Goal: Check status: Check status

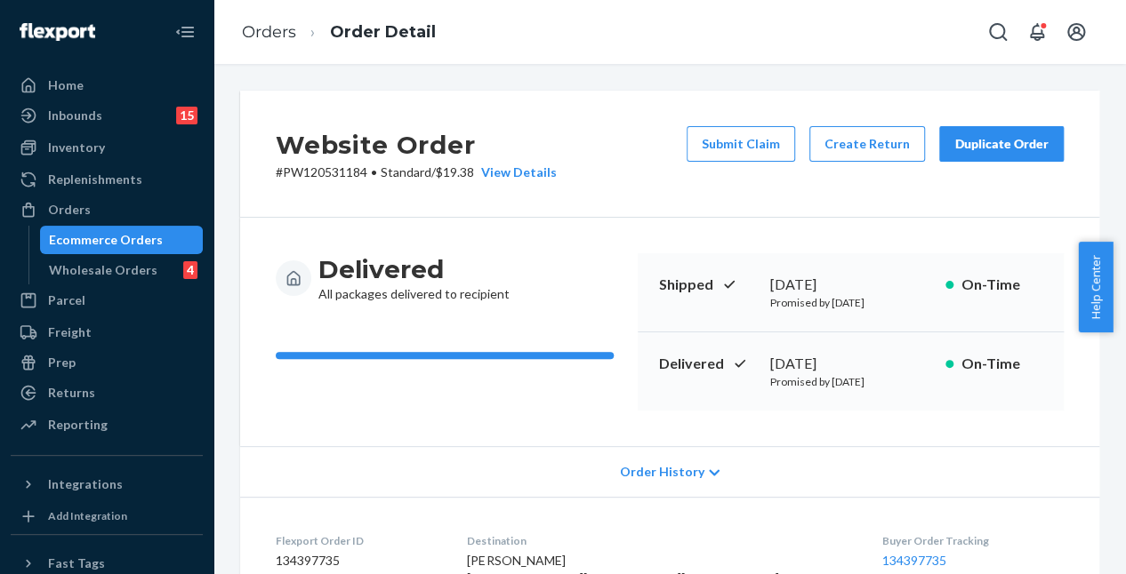
scroll to position [1313, 0]
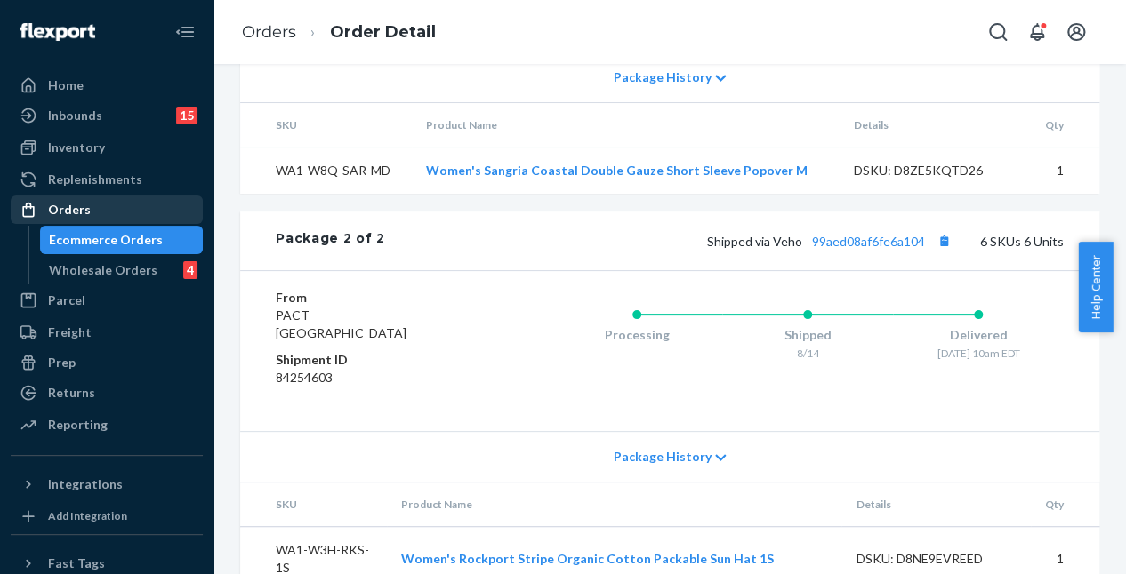
click at [117, 209] on div "Orders" at bounding box center [106, 209] width 189 height 25
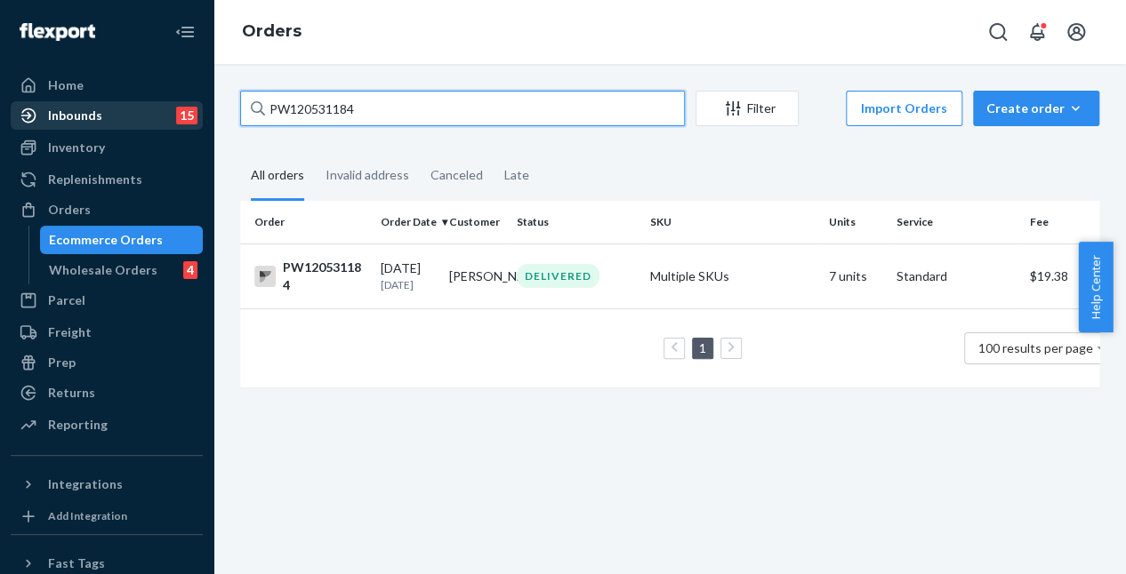
drag, startPoint x: 432, startPoint y: 107, endPoint x: 137, endPoint y: 105, distance: 295.2
click at [137, 105] on div "Home Inbounds 15 Shipping Plans Problems 15 Inventory Products Branded Packagin…" at bounding box center [563, 287] width 1126 height 574
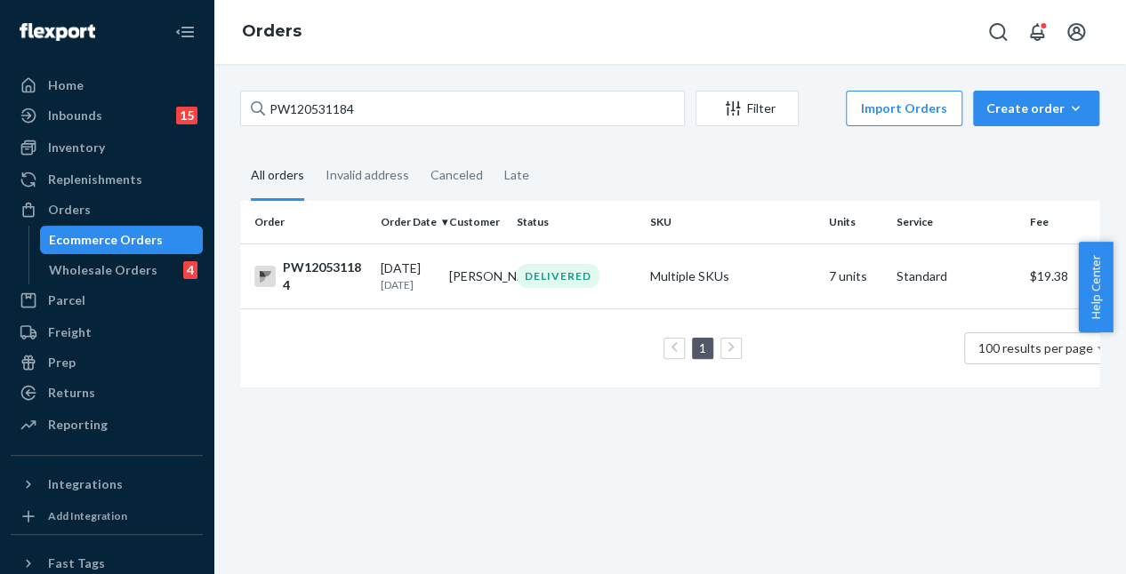
click at [600, 486] on div "PW120531184 Filter Import Orders Create order Ecommerce order Removal order All…" at bounding box center [669, 319] width 912 height 510
click at [603, 512] on div "PW120531184 Filter Import Orders Create order Ecommerce order Removal order All…" at bounding box center [669, 319] width 912 height 510
drag, startPoint x: 91, startPoint y: 210, endPoint x: 220, endPoint y: 193, distance: 130.0
click at [91, 210] on div "Orders" at bounding box center [106, 209] width 189 height 25
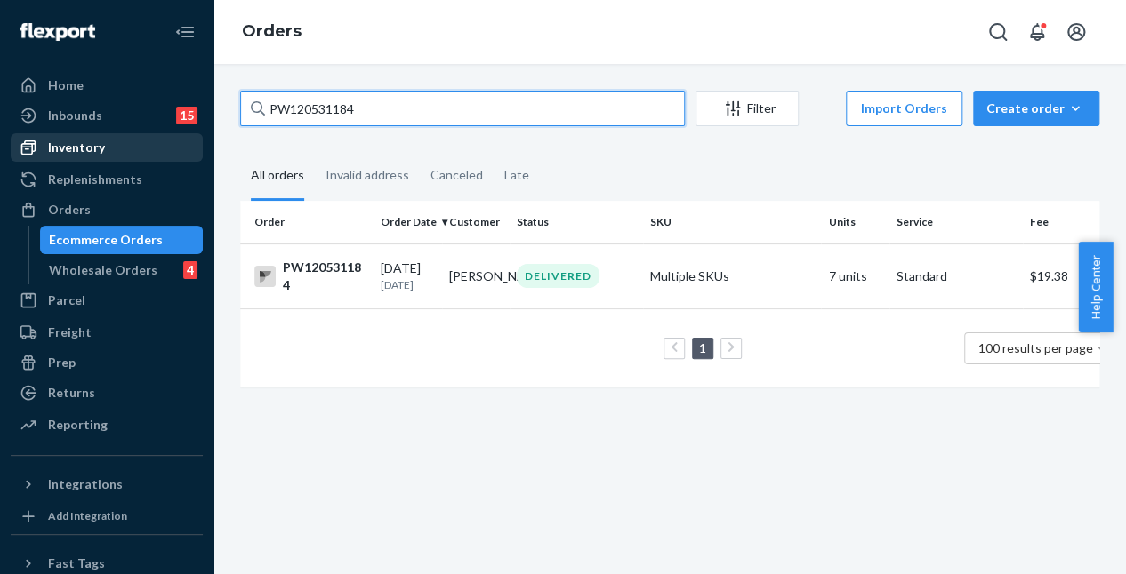
drag, startPoint x: 455, startPoint y: 104, endPoint x: 11, endPoint y: 157, distance: 447.8
click at [92, 132] on div "Home Inbounds 15 Shipping Plans Problems 15 Inventory Products Branded Packagin…" at bounding box center [563, 287] width 1126 height 574
paste input "PW120525738"
type input "PW120525738"
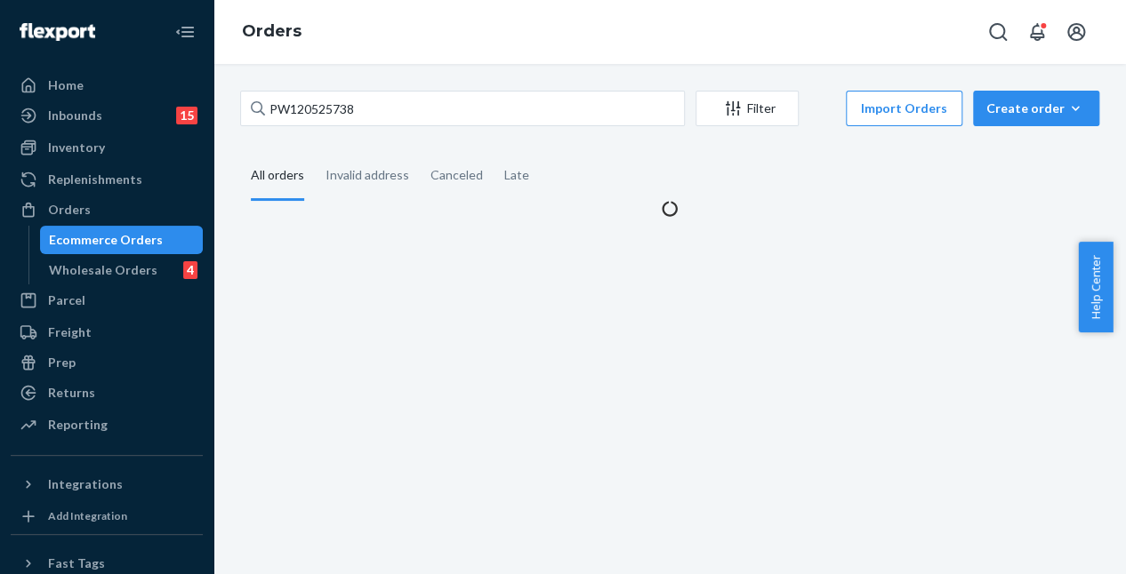
click at [510, 291] on div "PW120525738 Filter Import Orders Create order Ecommerce order Removal order All…" at bounding box center [669, 319] width 912 height 510
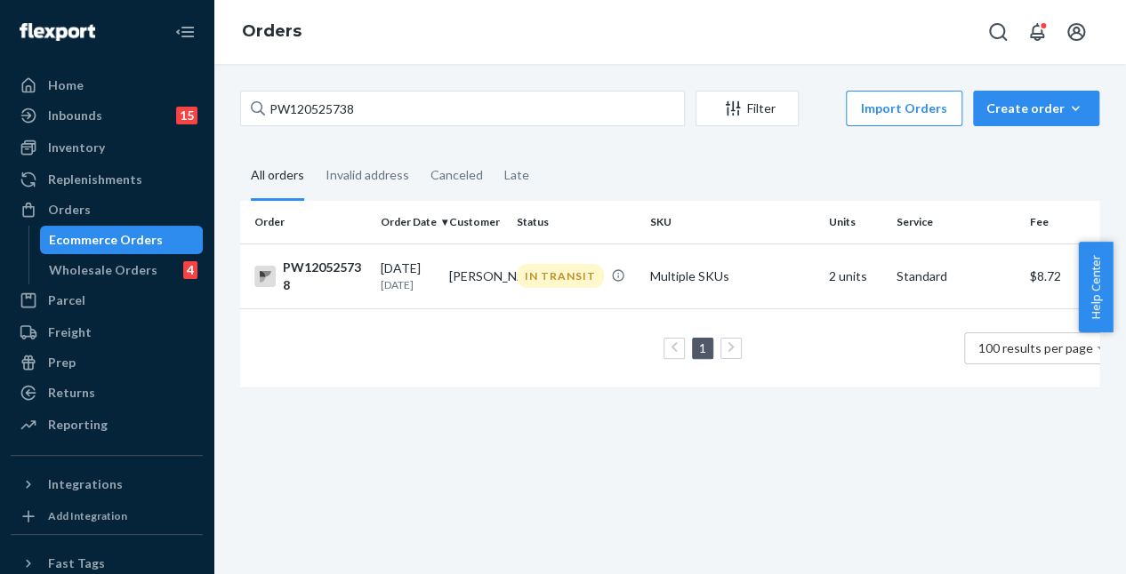
click at [515, 295] on td "IN TRANSIT" at bounding box center [576, 276] width 133 height 65
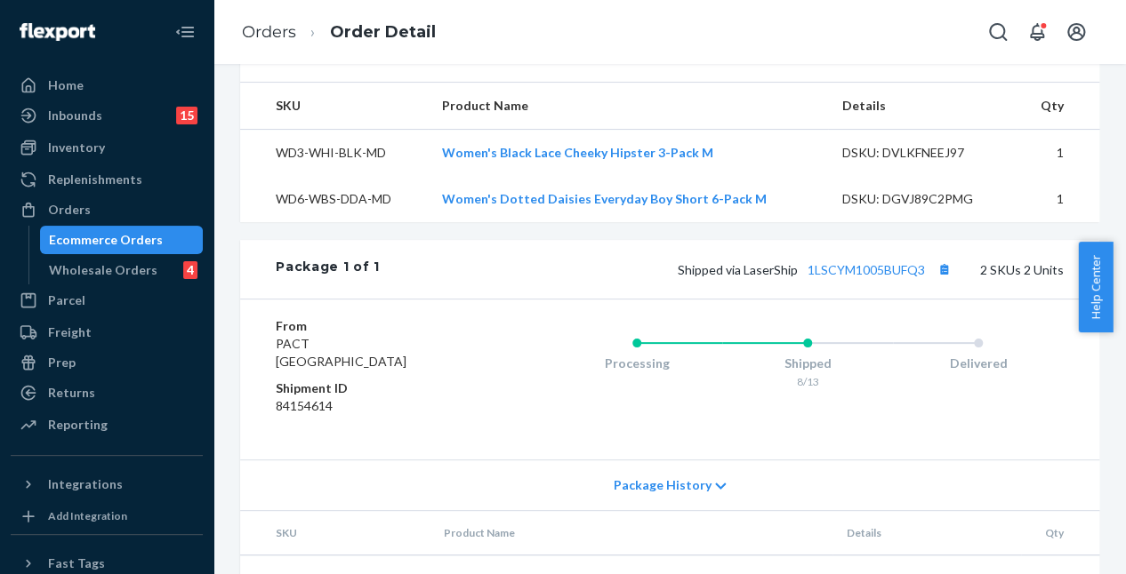
scroll to position [694, 0]
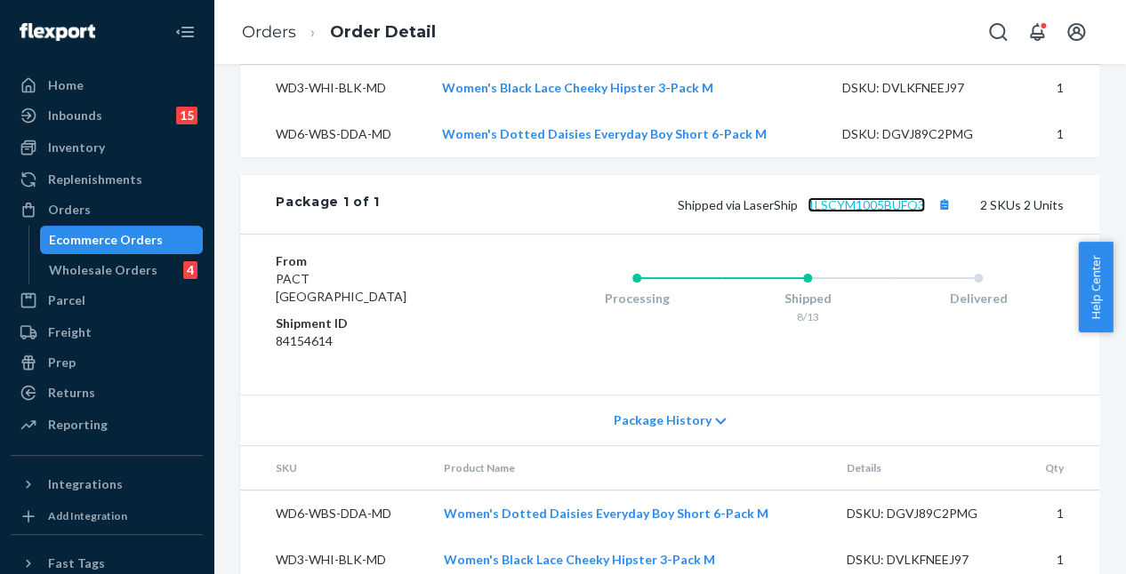
click at [849, 197] on link "1LSCYM1005BUFQ3" at bounding box center [865, 204] width 117 height 15
click at [132, 196] on link "Orders" at bounding box center [107, 210] width 192 height 28
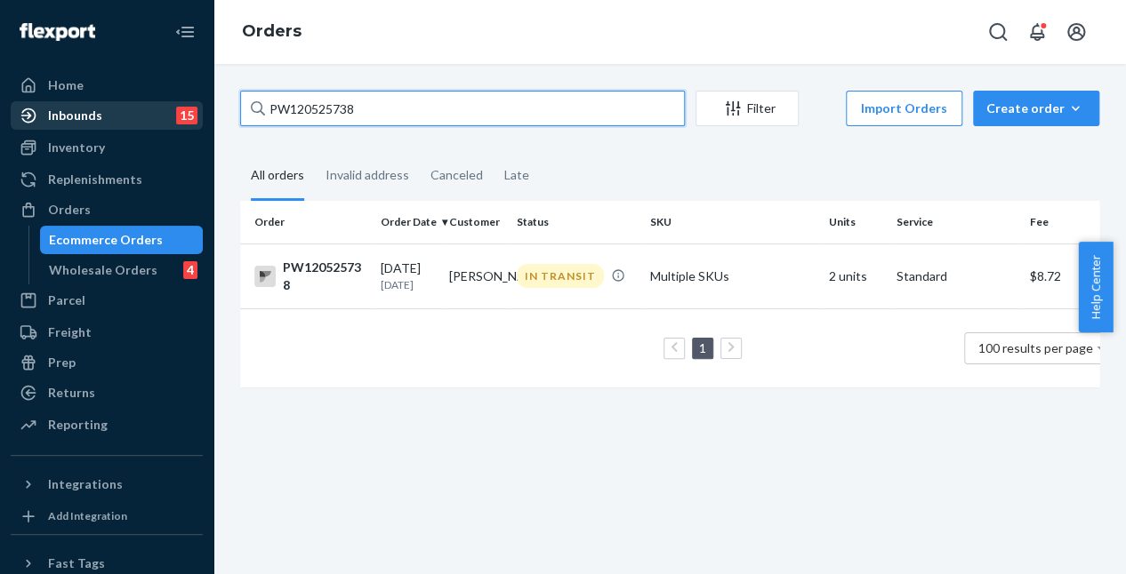
drag, startPoint x: 406, startPoint y: 102, endPoint x: 152, endPoint y: 118, distance: 254.8
click at [174, 116] on div "Home Inbounds 15 Shipping Plans Problems 15 Inventory Products Branded Packagin…" at bounding box center [563, 287] width 1126 height 574
paste input "PW118211209"
type input "PW118211209"
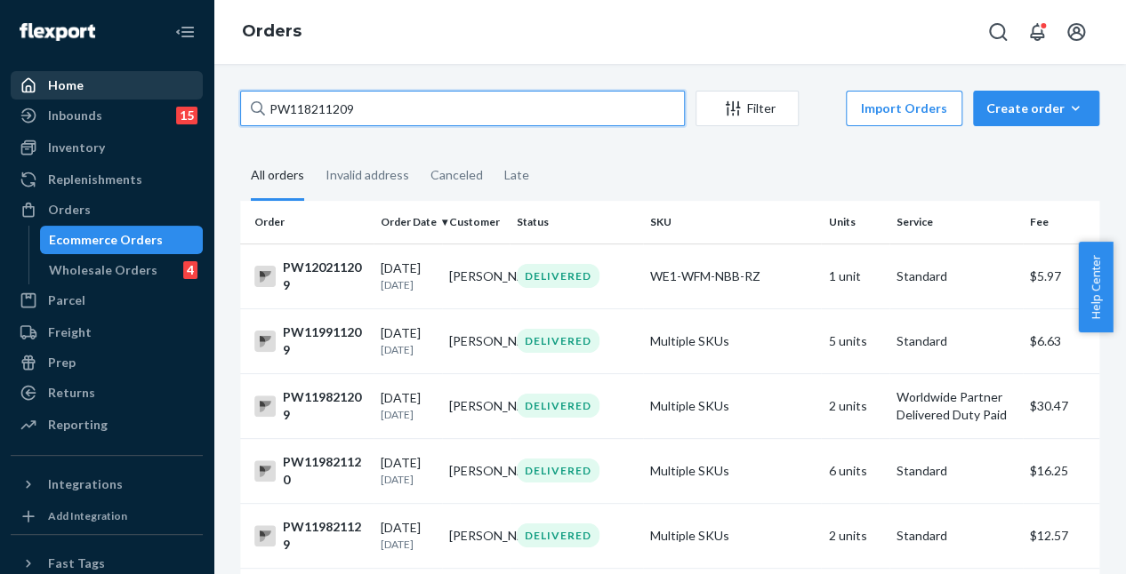
drag, startPoint x: 352, startPoint y: 104, endPoint x: 93, endPoint y: 83, distance: 259.6
click at [103, 83] on div "Home Inbounds 15 Shipping Plans Problems 15 Inventory Products Branded Packagin…" at bounding box center [563, 287] width 1126 height 574
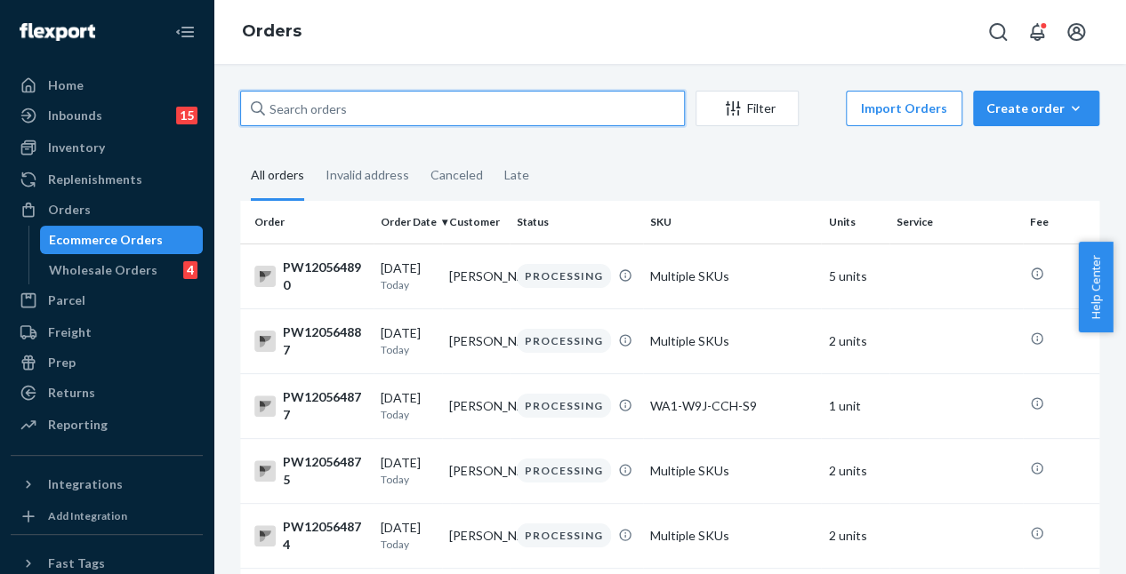
click at [441, 116] on input "text" at bounding box center [462, 109] width 445 height 36
click at [373, 109] on input "text" at bounding box center [462, 109] width 445 height 36
drag, startPoint x: 374, startPoint y: 109, endPoint x: 395, endPoint y: 105, distance: 20.9
click at [395, 105] on input "text" at bounding box center [462, 109] width 445 height 36
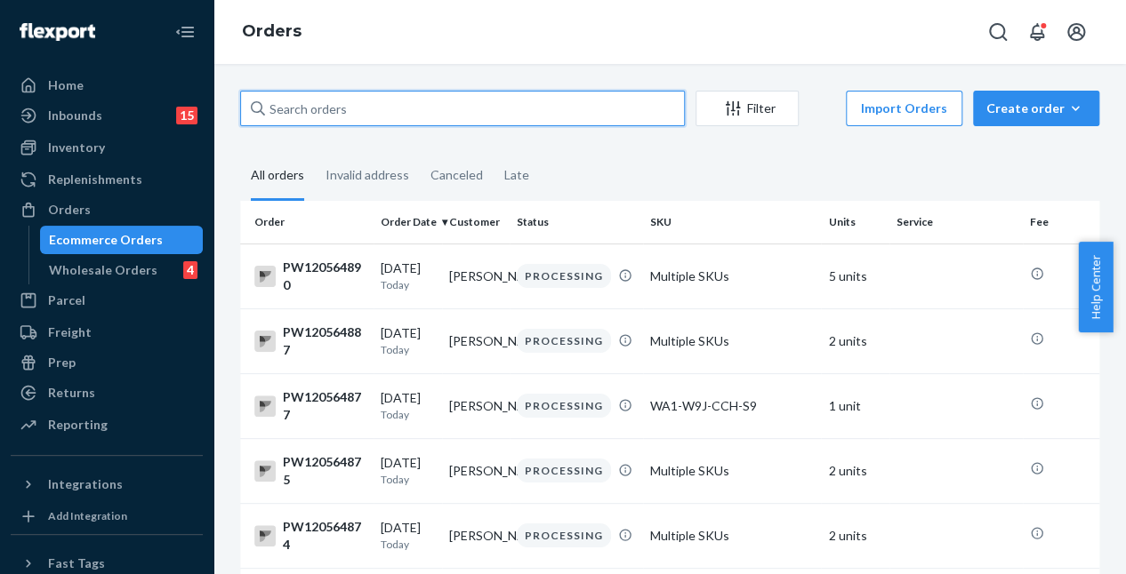
click at [327, 101] on input "text" at bounding box center [462, 109] width 445 height 36
paste input "PW120541859"
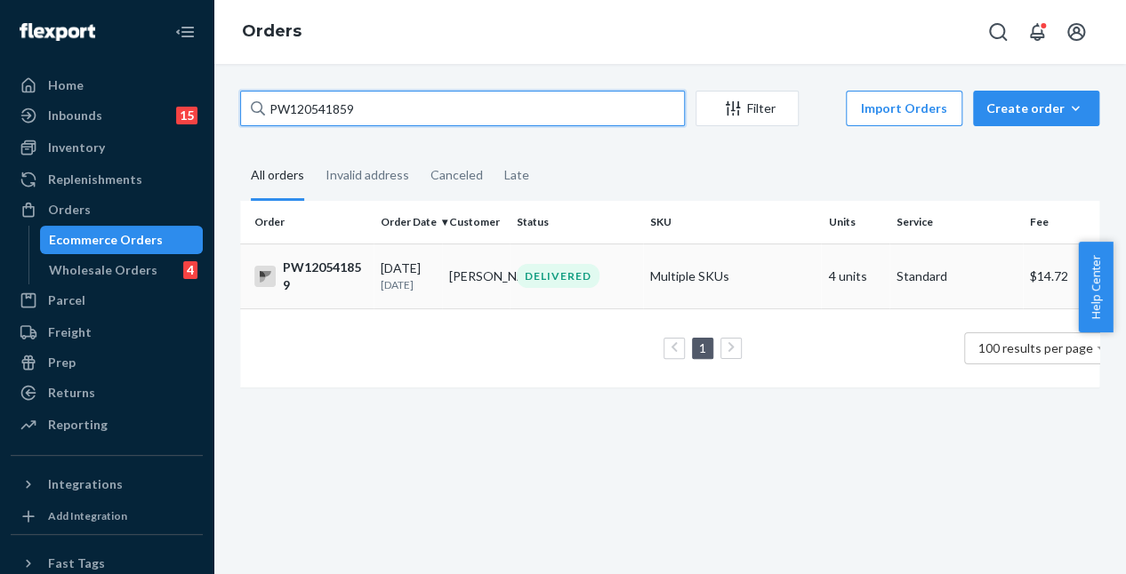
type input "PW120541859"
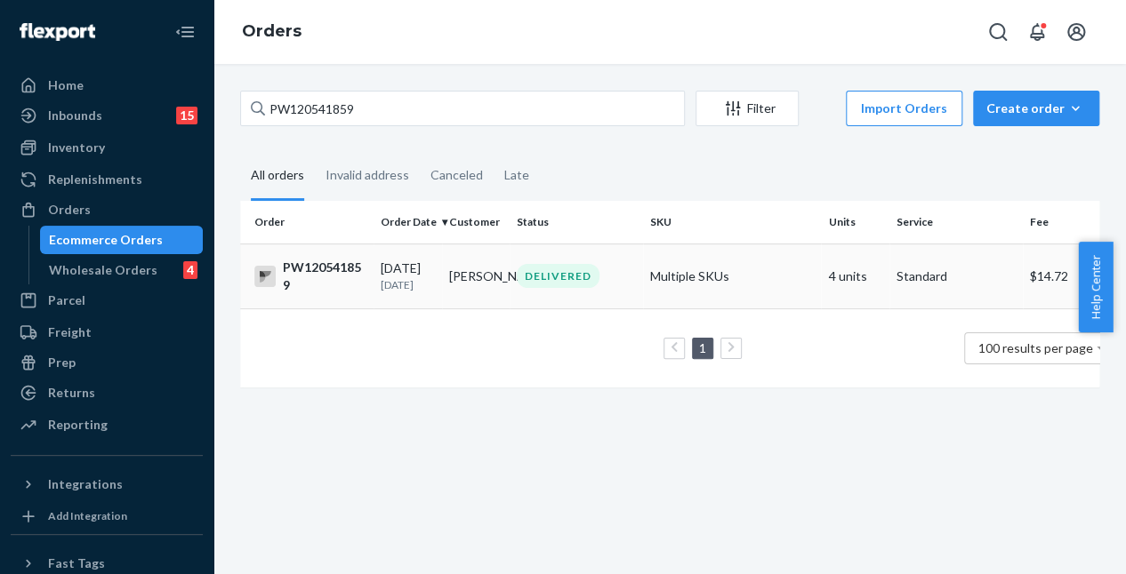
click at [556, 280] on div "DELIVERED" at bounding box center [558, 276] width 83 height 24
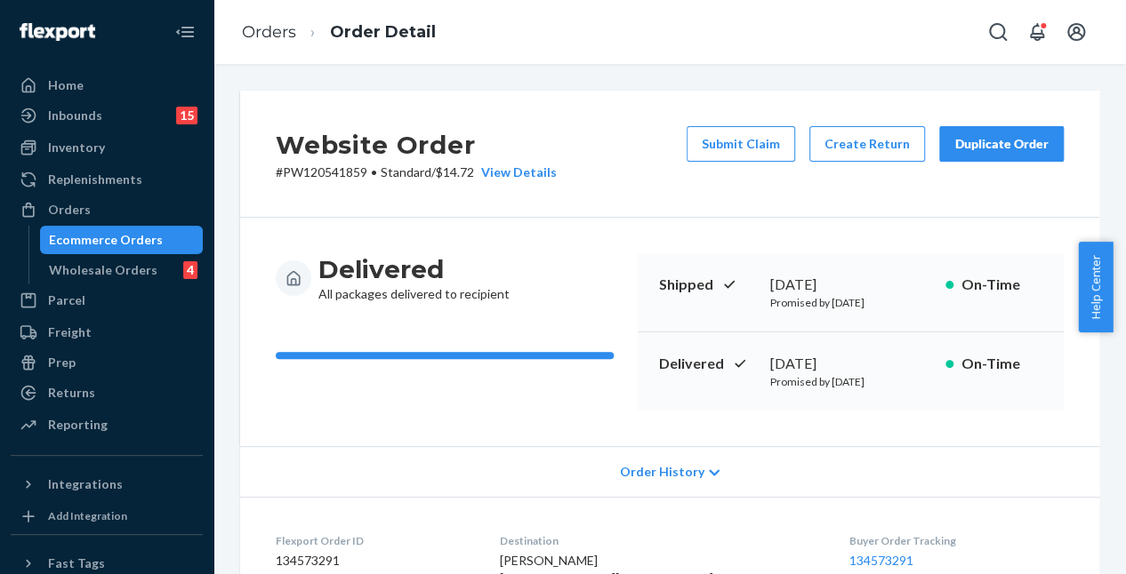
click at [644, 218] on div "Delivered All packages delivered to recipient Shipped August 17, 2025 Promised …" at bounding box center [669, 332] width 859 height 229
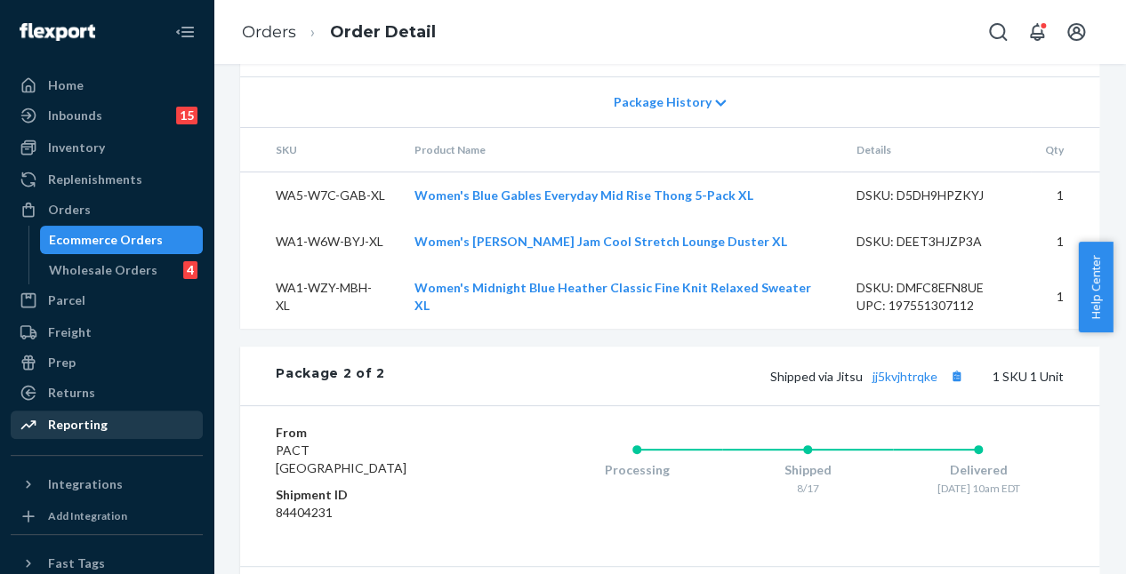
scroll to position [1248, 0]
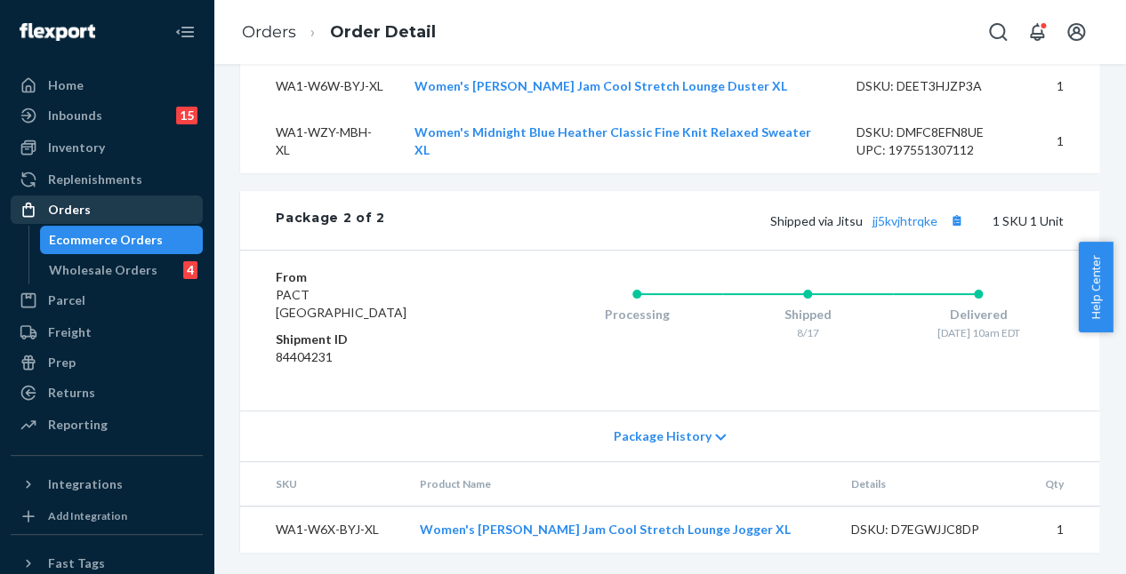
click at [131, 210] on div "Orders" at bounding box center [106, 209] width 189 height 25
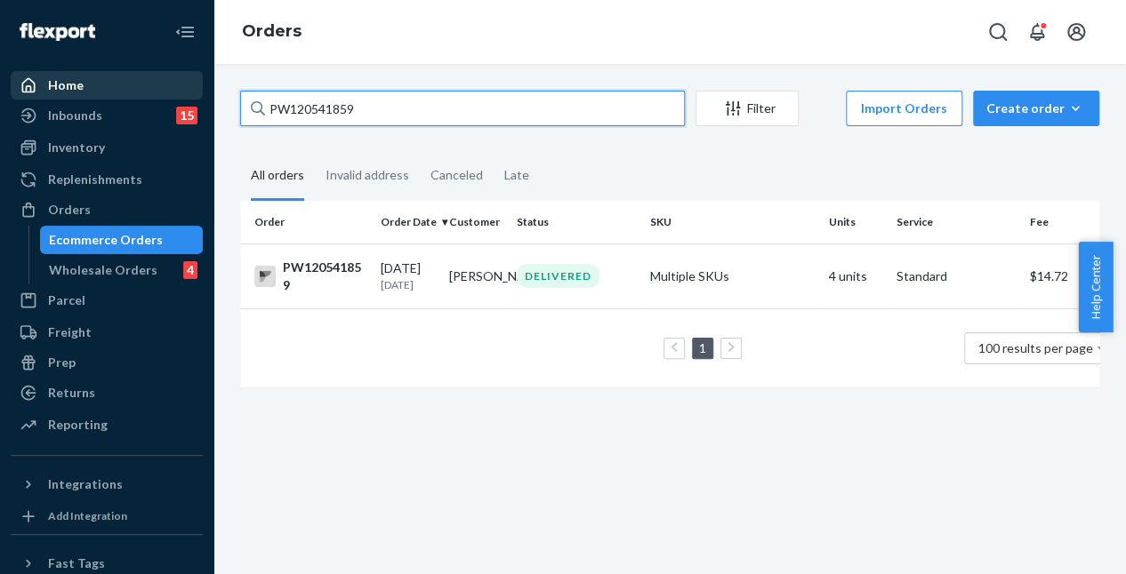
drag, startPoint x: 374, startPoint y: 109, endPoint x: 63, endPoint y: 95, distance: 311.6
click at [63, 95] on div "Home Inbounds 15 Shipping Plans Problems 15 Inventory Products Branded Packagin…" at bounding box center [563, 287] width 1126 height 574
paste input "51936"
type input "PW120551936"
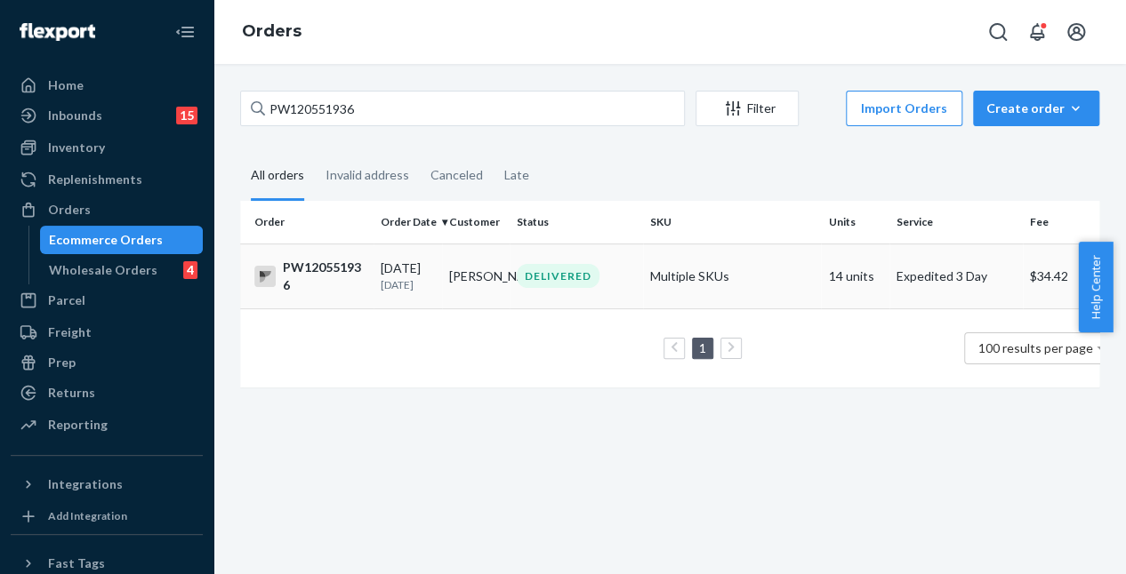
click at [468, 268] on td "Elena Gwynn" at bounding box center [476, 276] width 68 height 65
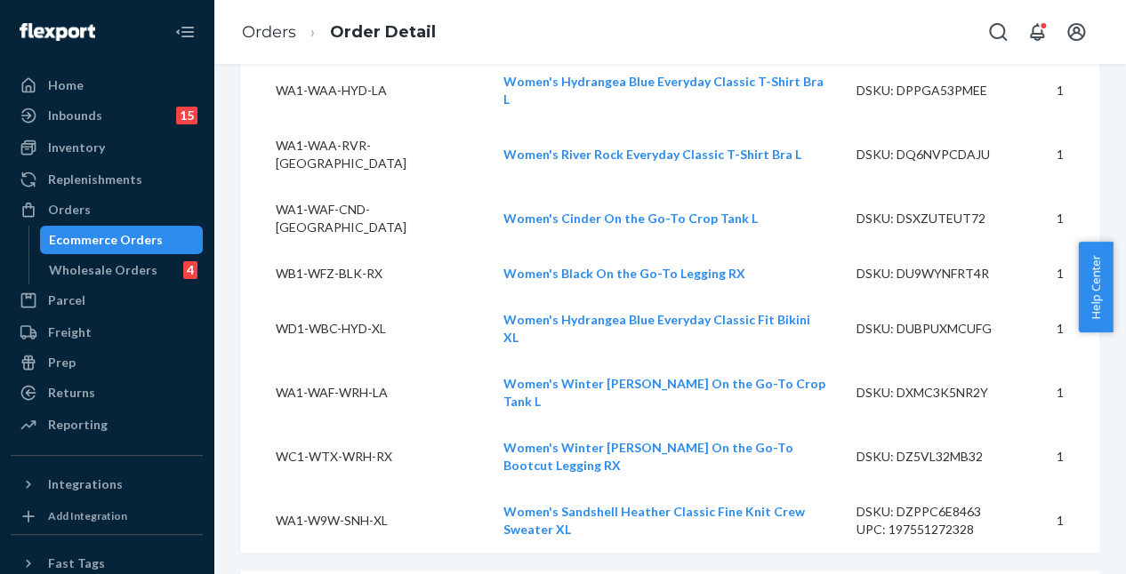
scroll to position [2173, 0]
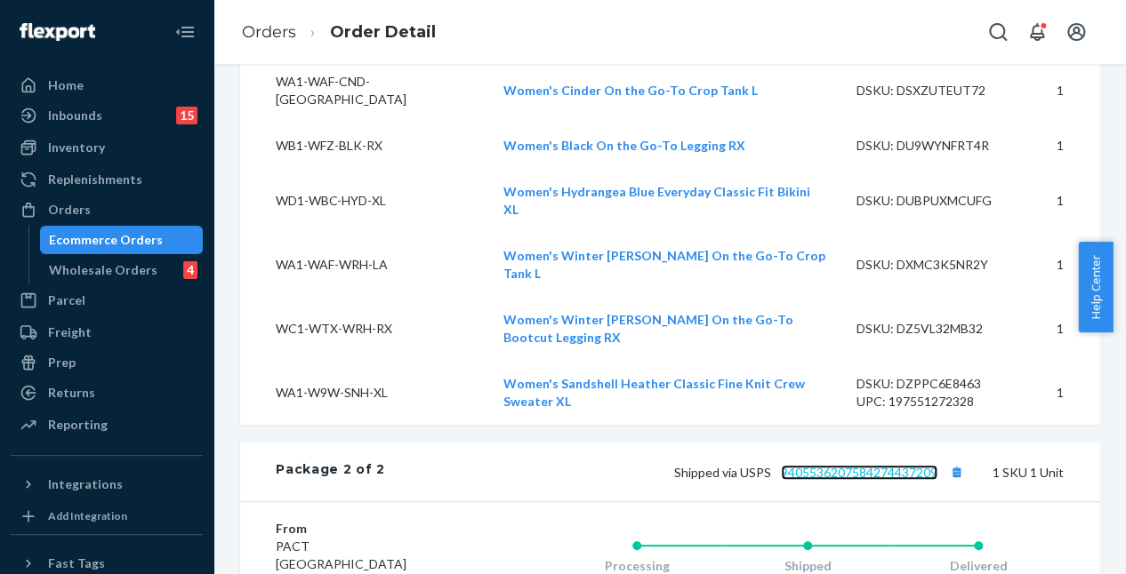
click at [879, 465] on link "9405536207584274437209" at bounding box center [859, 472] width 157 height 15
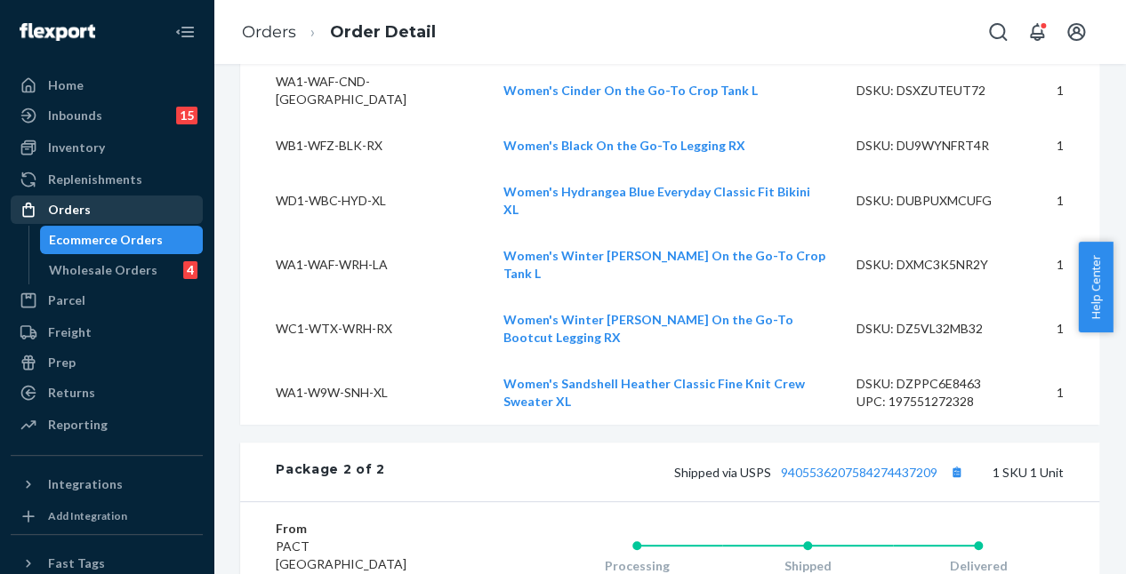
click at [144, 205] on div "Orders" at bounding box center [106, 209] width 189 height 25
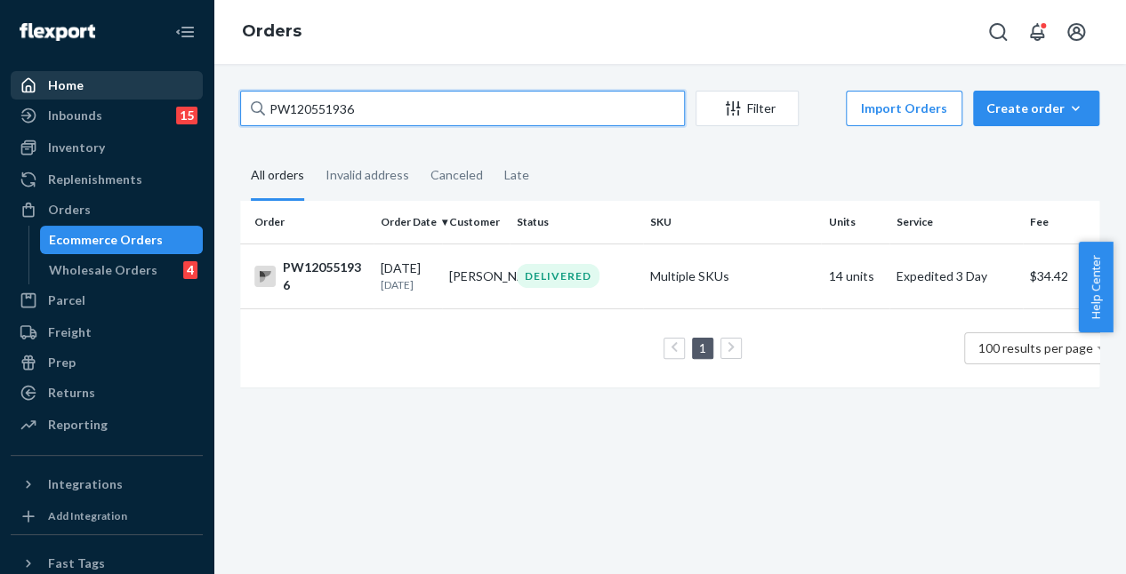
drag, startPoint x: 368, startPoint y: 103, endPoint x: 105, endPoint y: 90, distance: 263.6
click at [67, 103] on div "Home Inbounds 15 Shipping Plans Problems 15 Inventory Products Branded Packagin…" at bounding box center [563, 287] width 1126 height 574
paste input "18211209"
type input "PW118211209"
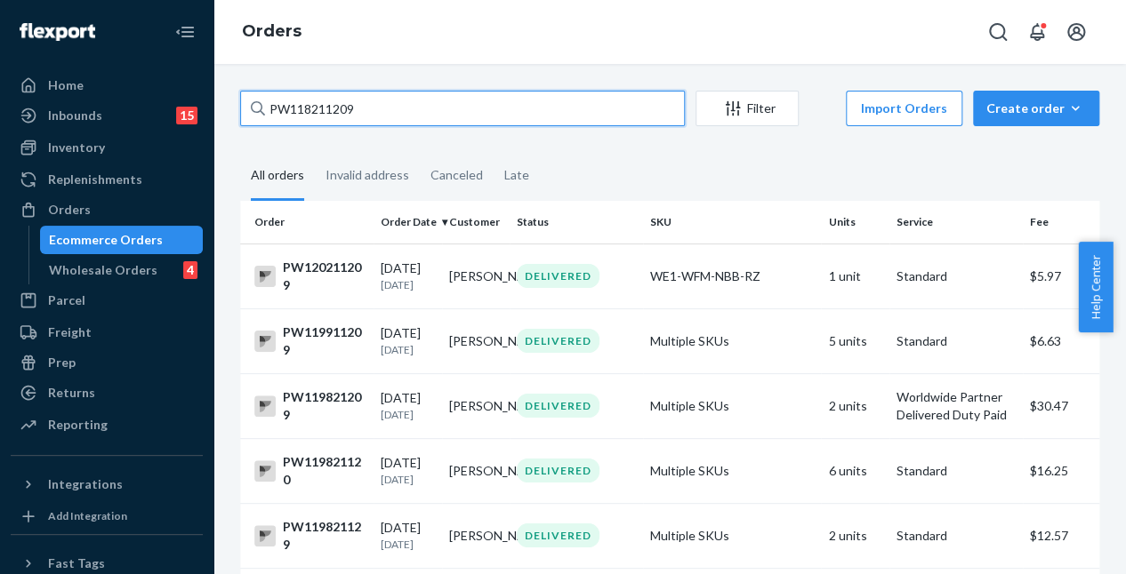
drag, startPoint x: 392, startPoint y: 113, endPoint x: -80, endPoint y: 81, distance: 473.3
click at [0, 81] on html "Home Inbounds 15 Shipping Plans Problems 15 Inventory Products Branded Packagin…" at bounding box center [563, 287] width 1126 height 574
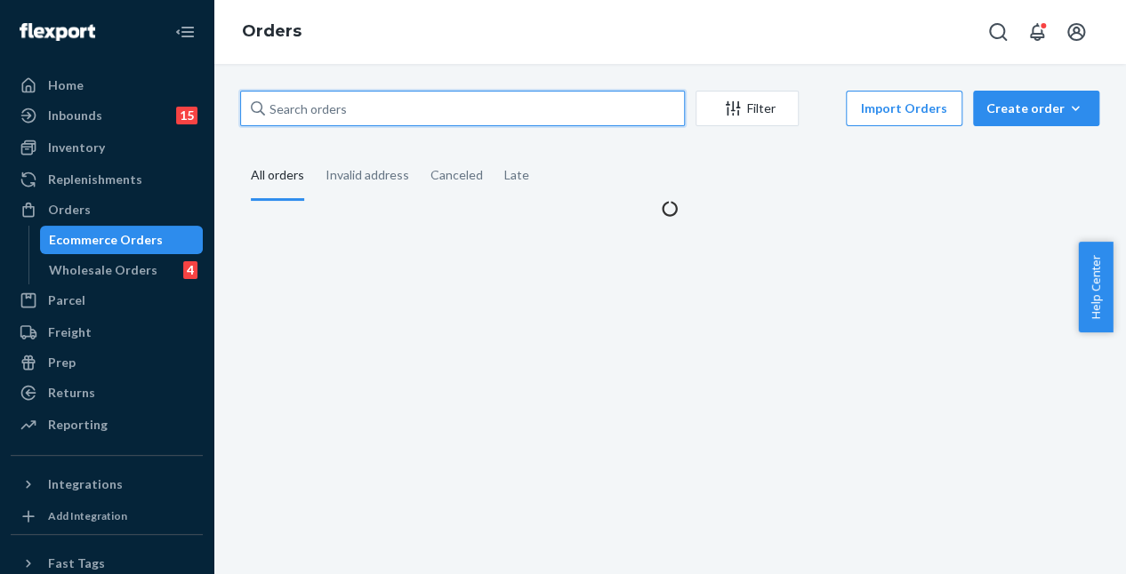
click at [362, 116] on input "text" at bounding box center [462, 109] width 445 height 36
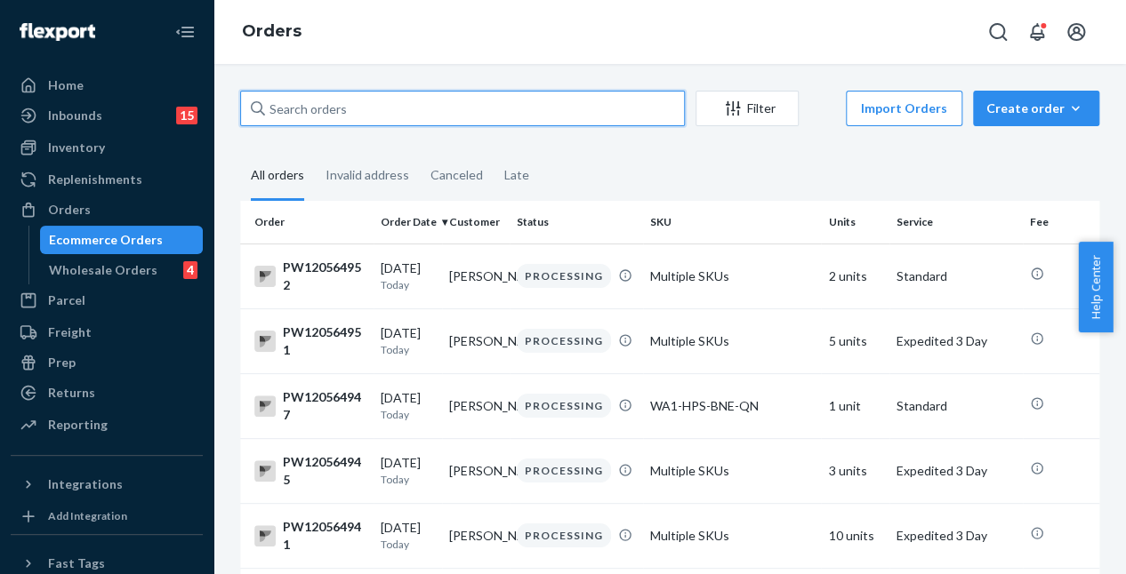
paste input "PW118211209"
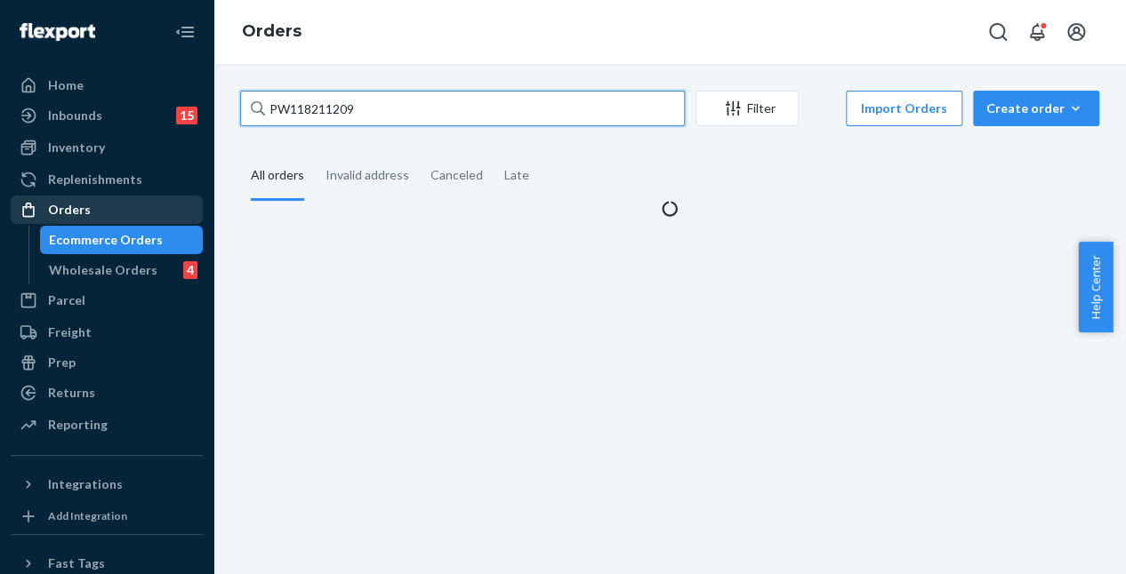
type input "PW118211209"
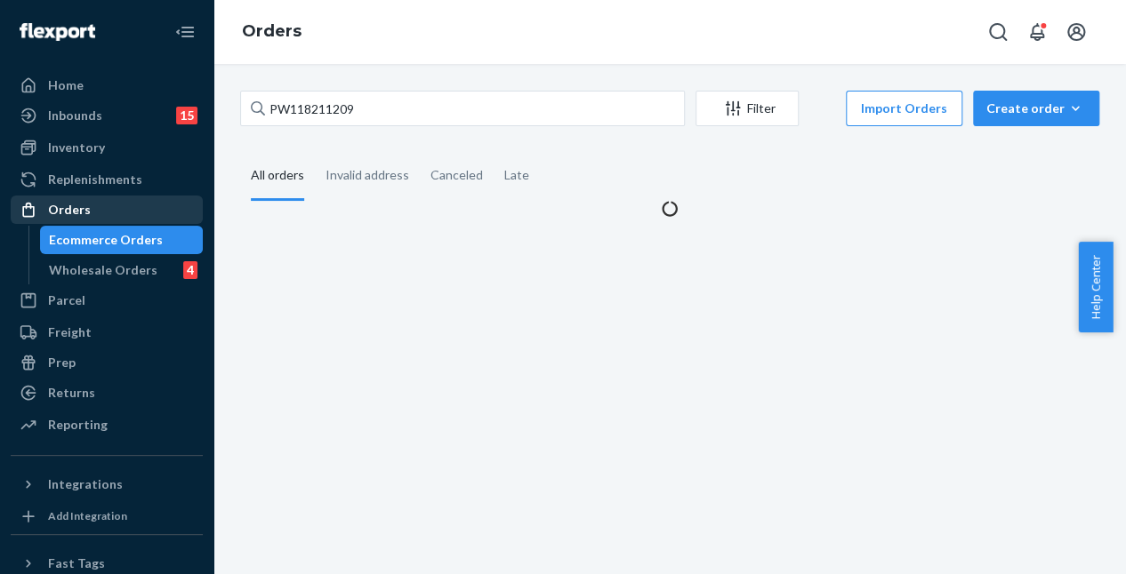
click at [108, 209] on div "Orders" at bounding box center [106, 209] width 189 height 25
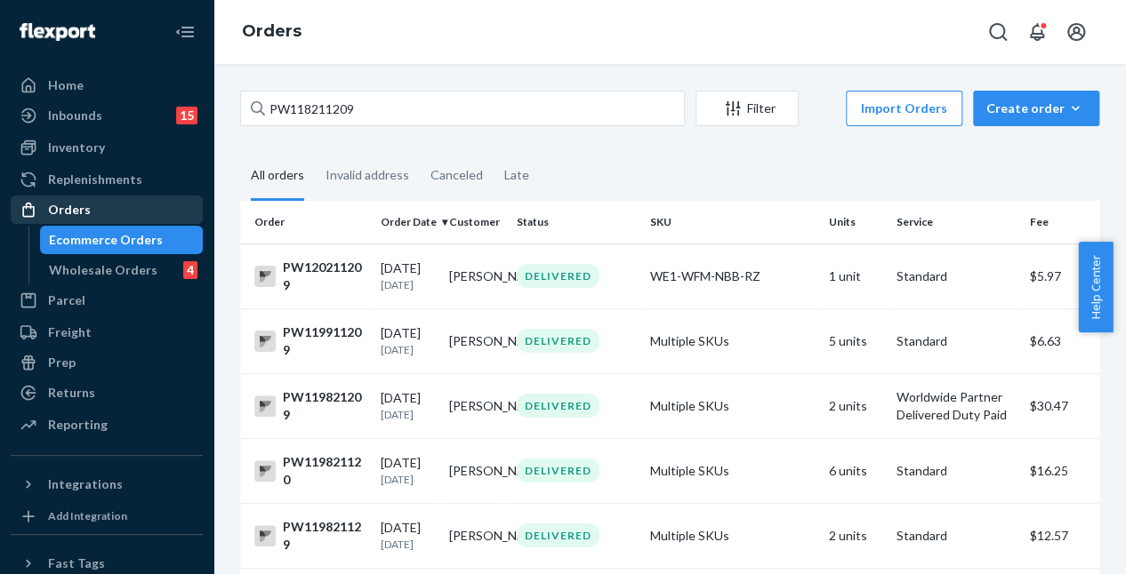
click at [108, 209] on div "Orders" at bounding box center [106, 209] width 189 height 25
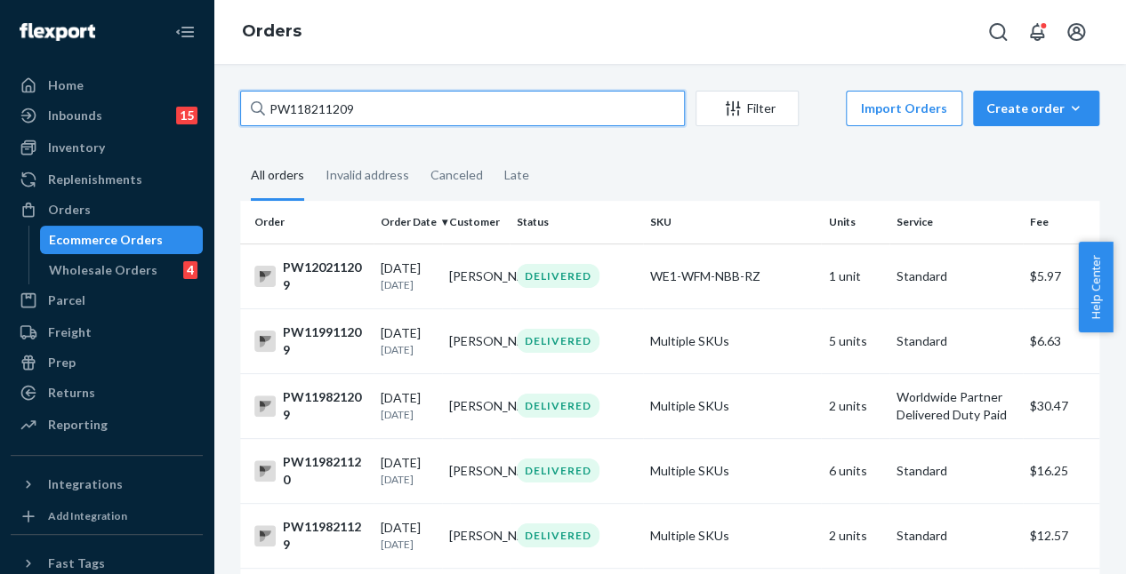
drag, startPoint x: 368, startPoint y: 95, endPoint x: 214, endPoint y: 103, distance: 154.0
click at [195, 91] on div "Home Inbounds 15 Shipping Plans Problems 15 Inventory Products Branded Packagin…" at bounding box center [563, 287] width 1126 height 574
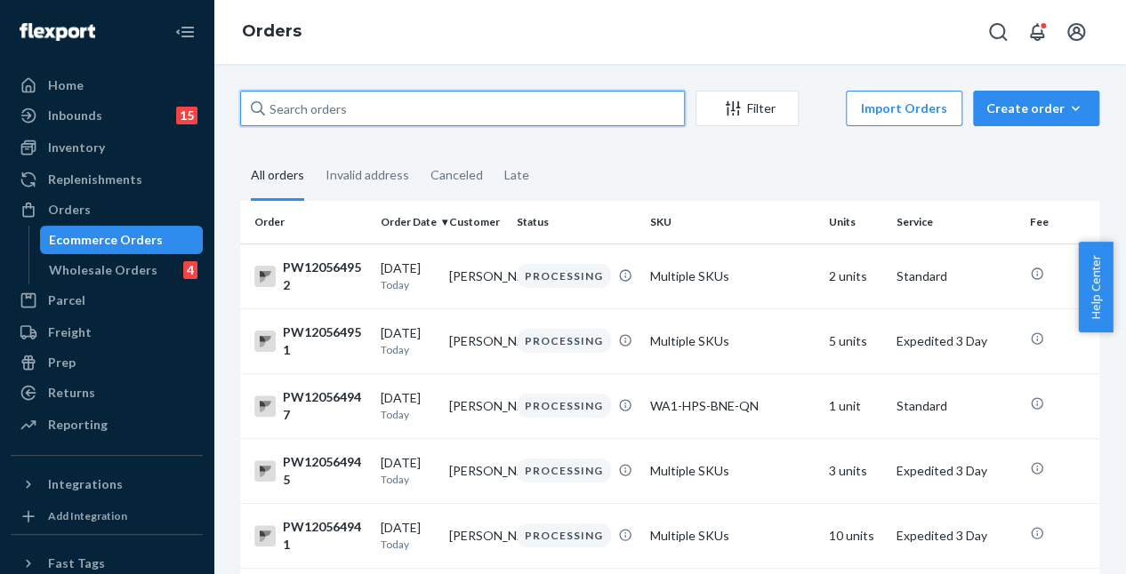
drag, startPoint x: 310, startPoint y: 127, endPoint x: 313, endPoint y: 116, distance: 11.0
paste input "PW118211209"
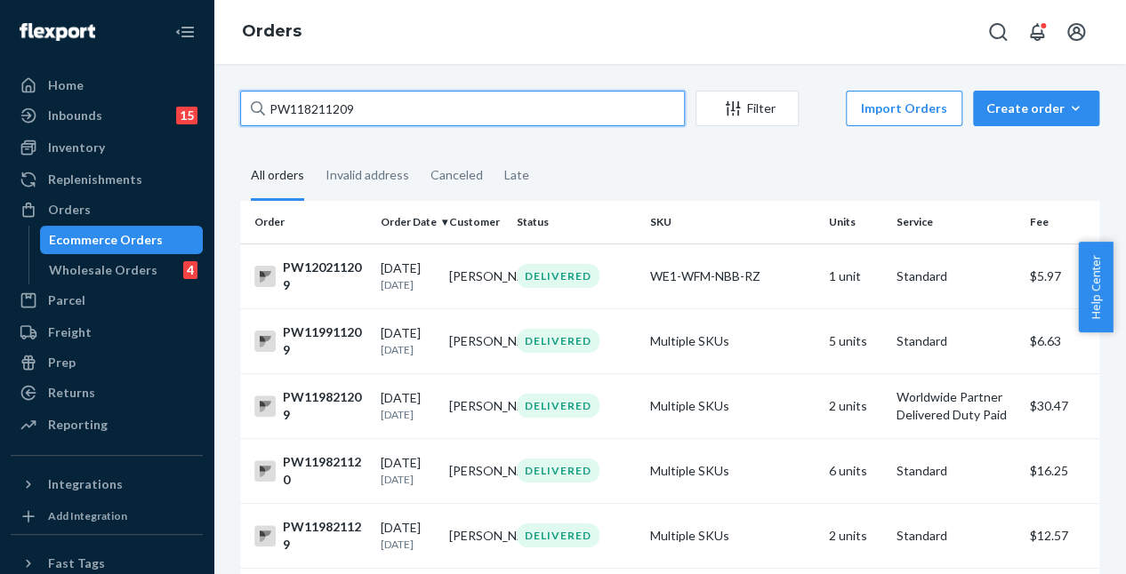
type input "PW118211209"
drag, startPoint x: 462, startPoint y: 109, endPoint x: 223, endPoint y: 70, distance: 242.4
click at [224, 70] on div "PW118211209 Filter Import Orders Create order Ecommerce order Removal order All…" at bounding box center [669, 319] width 912 height 510
click at [436, 109] on input "PW118211209" at bounding box center [462, 109] width 445 height 36
click at [386, 116] on input "PW118211209" at bounding box center [462, 109] width 445 height 36
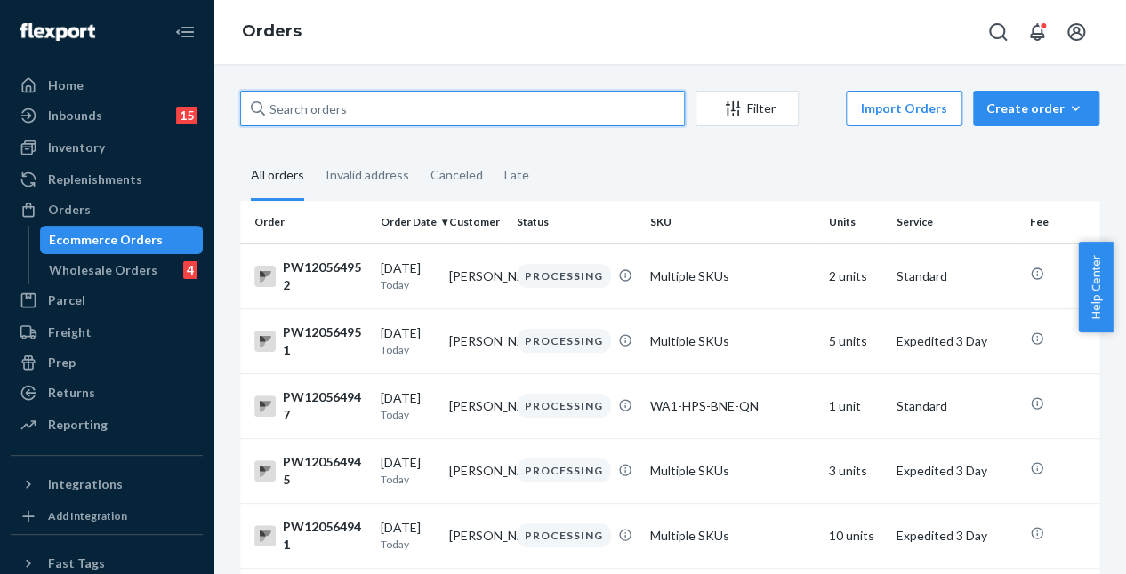
paste input "PW118211209"
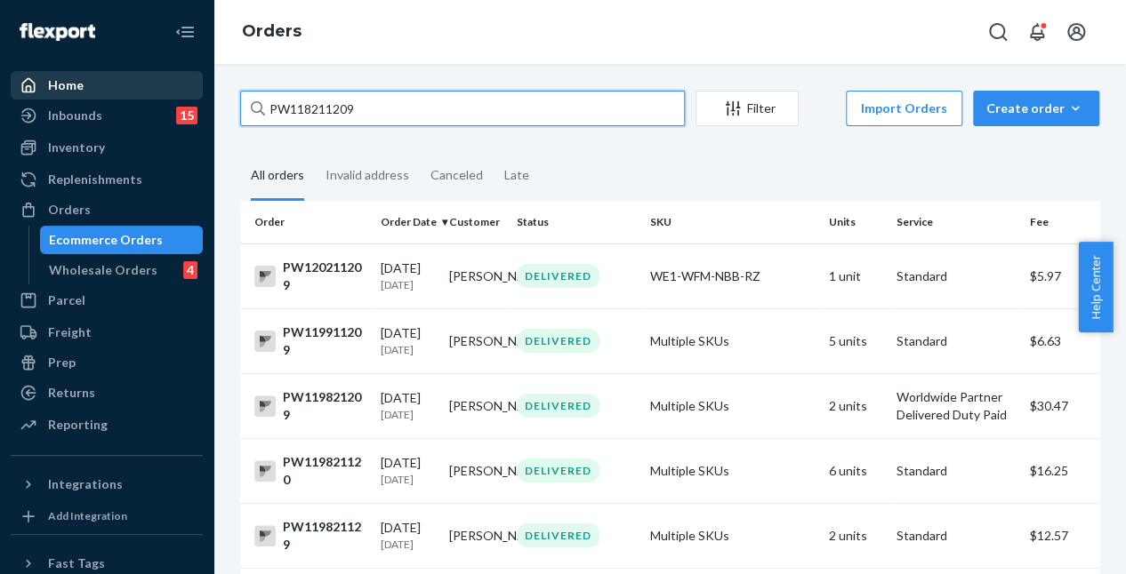
drag, startPoint x: 319, startPoint y: 110, endPoint x: 89, endPoint y: 75, distance: 233.0
click at [92, 90] on div "Home Inbounds 15 Shipping Plans Problems 15 Inventory Products Branded Packagin…" at bounding box center [563, 287] width 1126 height 574
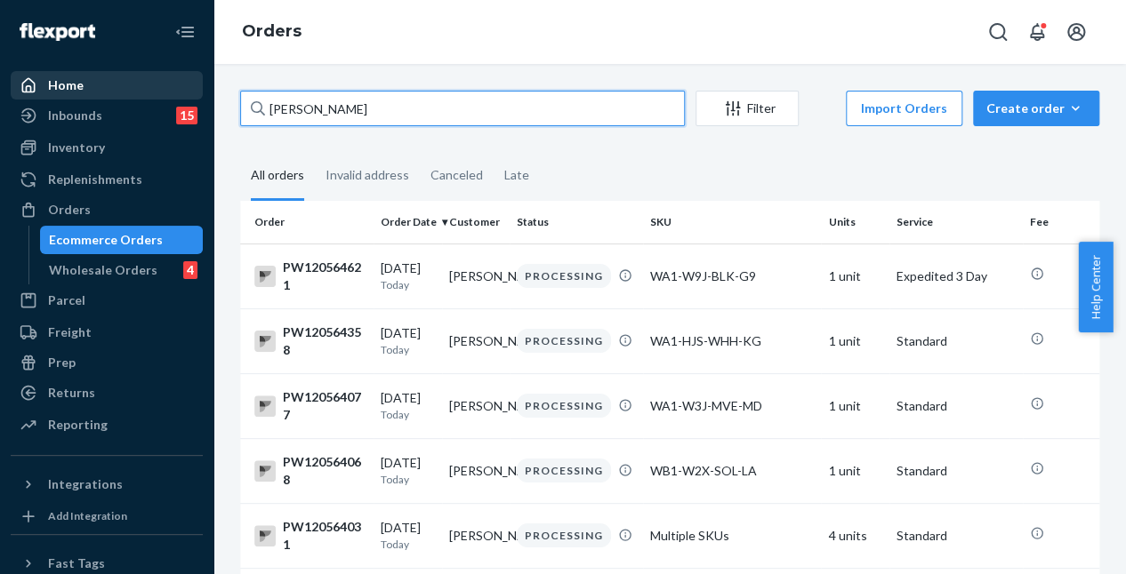
type input "susan logan"
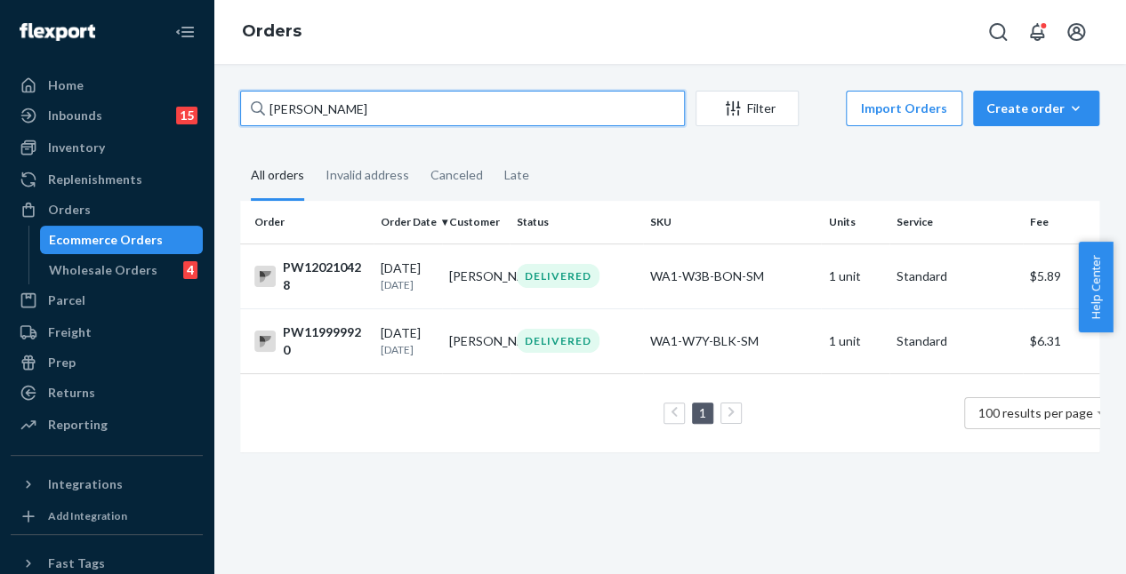
drag, startPoint x: 356, startPoint y: 109, endPoint x: 4, endPoint y: 75, distance: 353.8
click at [46, 56] on div "Home Inbounds 15 Shipping Plans Problems 15 Inventory Products Branded Packagin…" at bounding box center [563, 287] width 1126 height 574
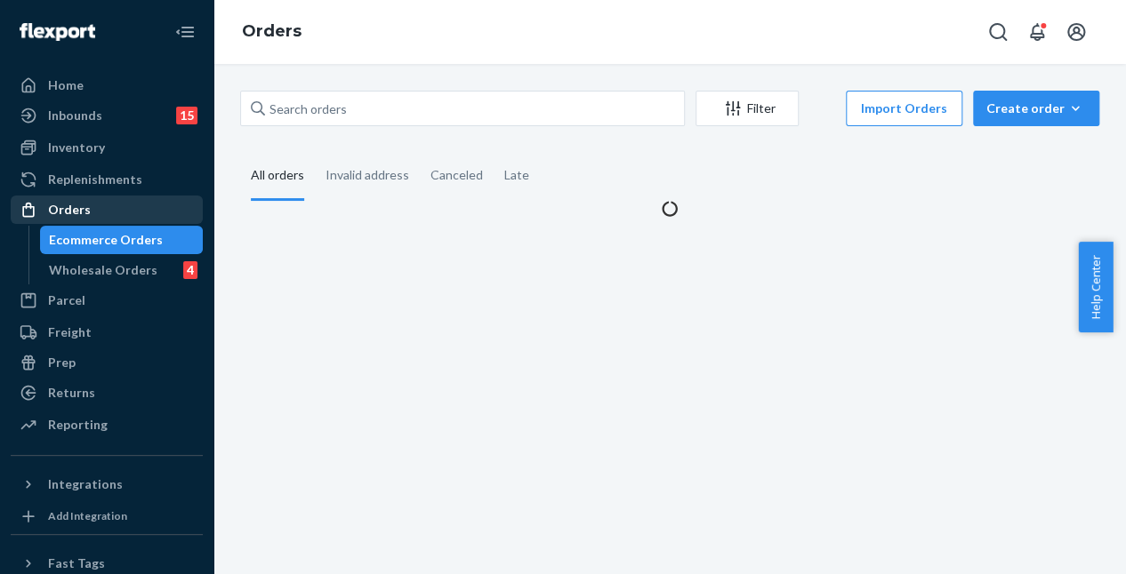
click at [84, 196] on link "Orders" at bounding box center [107, 210] width 192 height 28
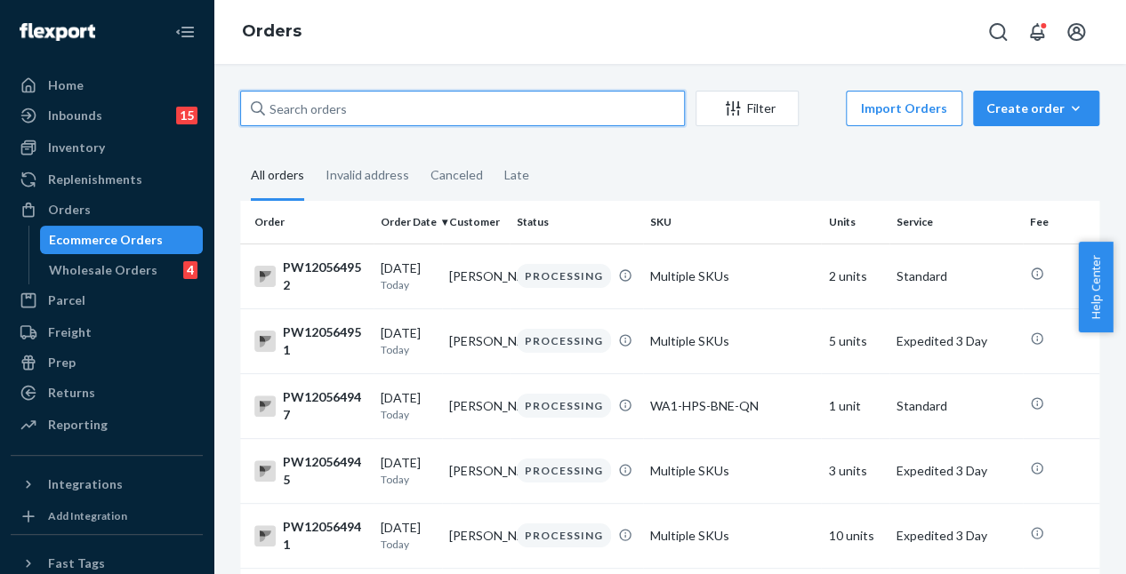
click at [361, 124] on input "text" at bounding box center [462, 109] width 445 height 36
click at [388, 114] on input "text" at bounding box center [462, 109] width 445 height 36
paste input "PW118211209"
type input "PW118211209"
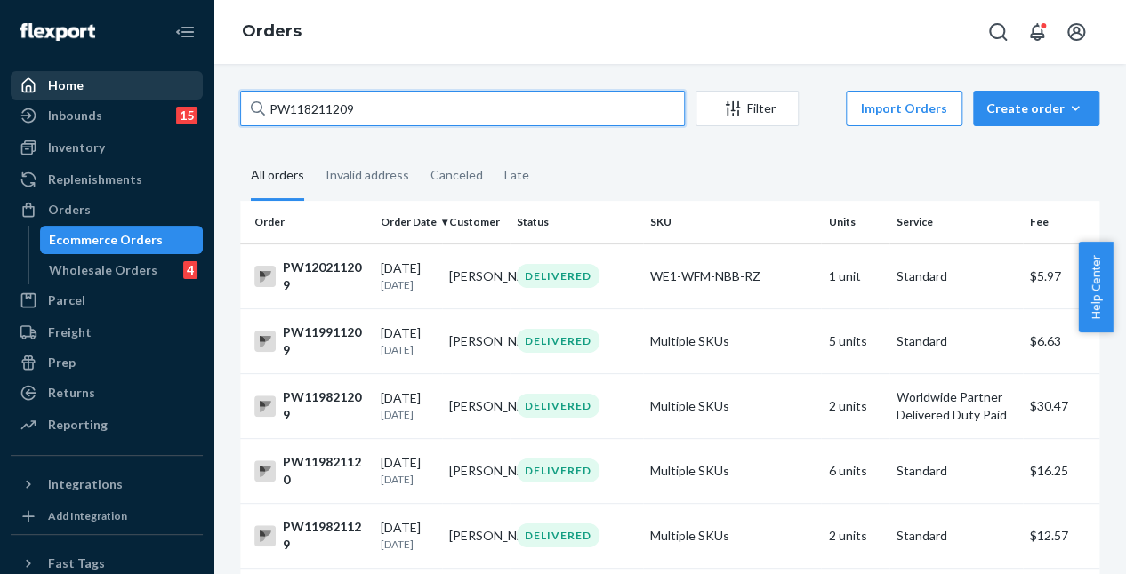
drag, startPoint x: 381, startPoint y: 99, endPoint x: 171, endPoint y: 88, distance: 211.0
click at [176, 85] on div "Home Inbounds 15 Shipping Plans Problems 15 Inventory Products Branded Packagin…" at bounding box center [563, 287] width 1126 height 574
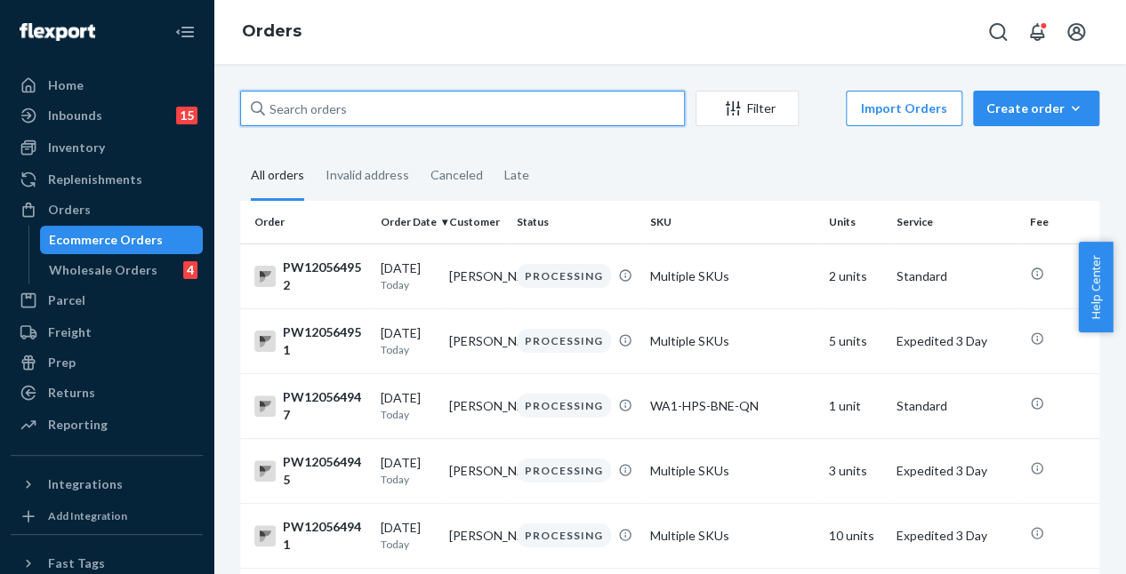
paste input "PW118211209"
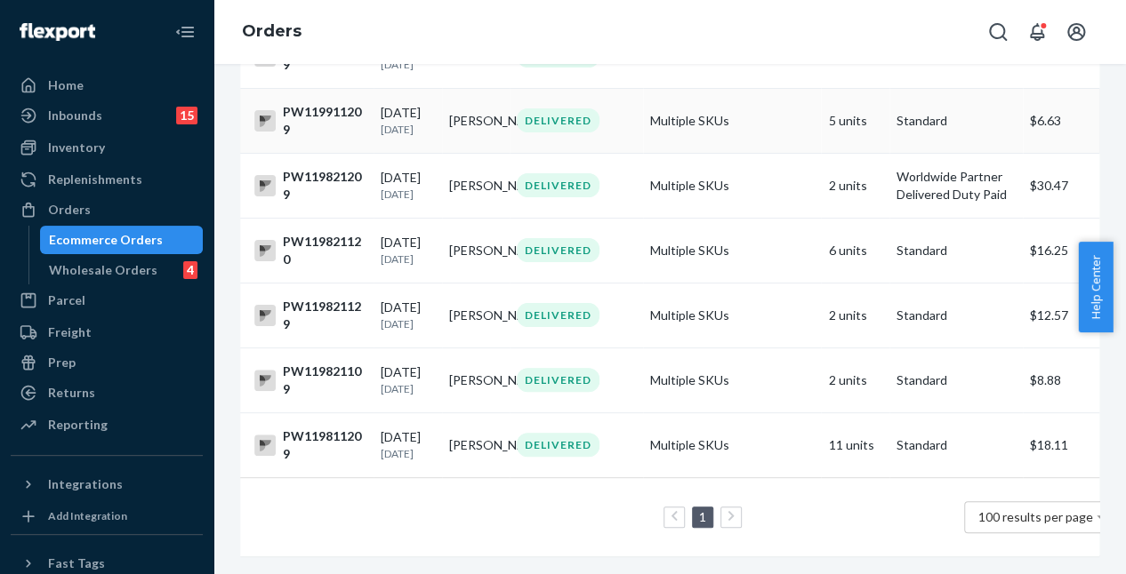
scroll to position [320, 0]
type input "PW118211209"
click at [124, 224] on div "Orders Ecommerce Orders Wholesale Orders 4" at bounding box center [107, 240] width 192 height 89
click at [124, 213] on div "Orders" at bounding box center [106, 209] width 189 height 25
click at [130, 210] on div "Orders" at bounding box center [106, 209] width 189 height 25
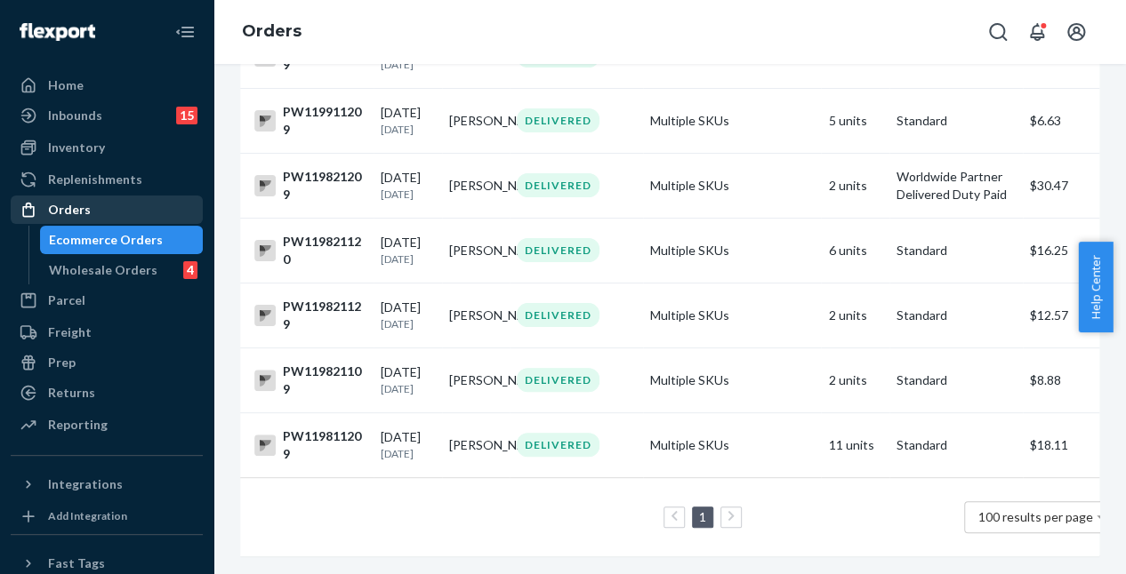
click at [60, 212] on div "Orders" at bounding box center [69, 210] width 43 height 18
click at [117, 196] on link "Orders" at bounding box center [107, 210] width 192 height 28
click at [126, 211] on div "Orders" at bounding box center [106, 209] width 189 height 25
click at [128, 213] on div "Orders" at bounding box center [106, 209] width 189 height 25
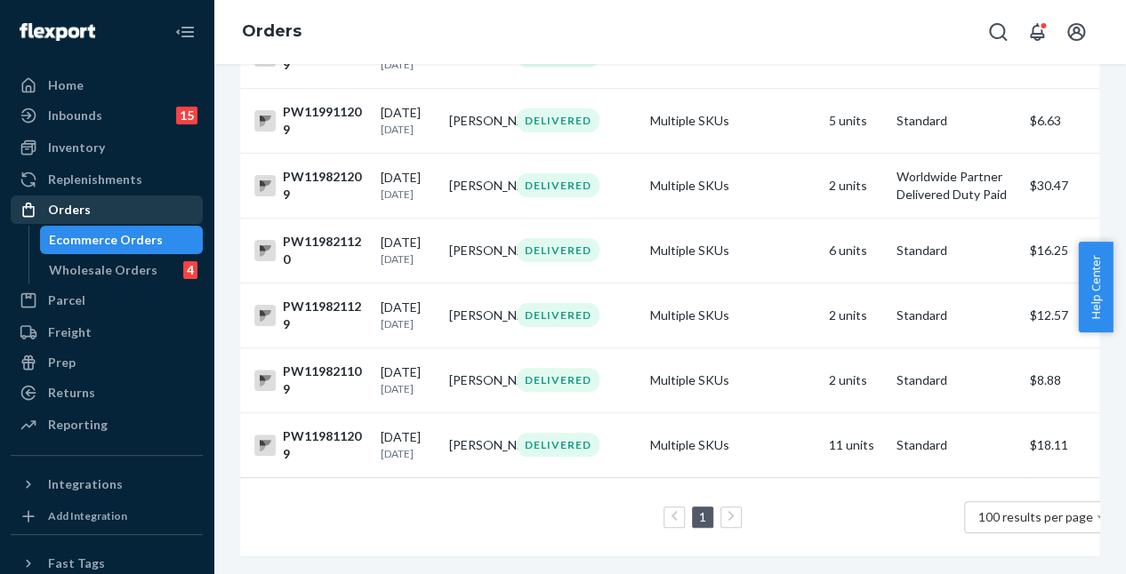
click at [135, 213] on div "Orders" at bounding box center [106, 209] width 189 height 25
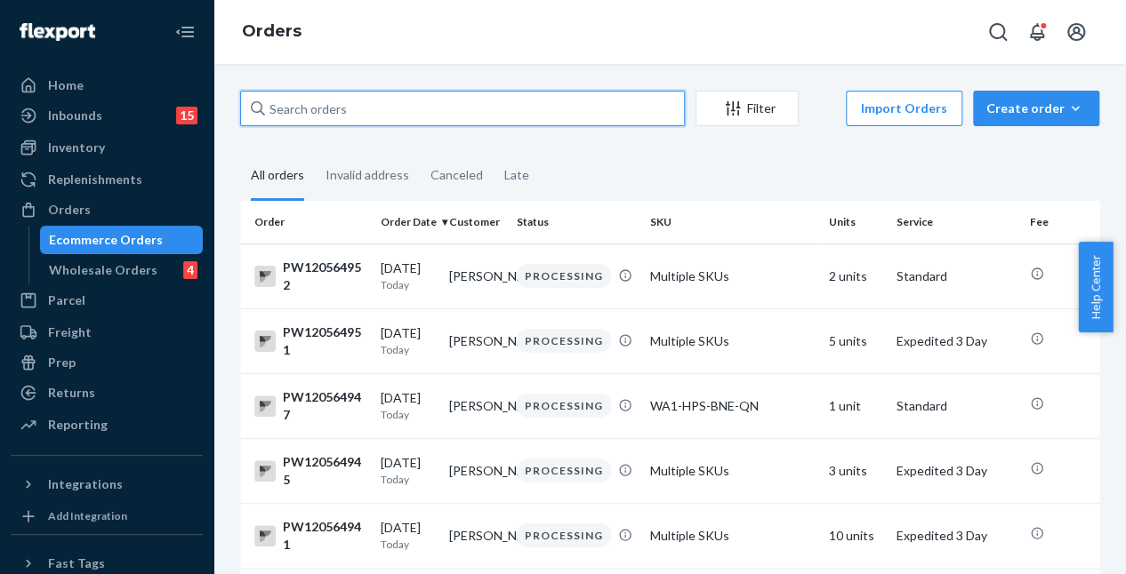
paste input "PW120513864"
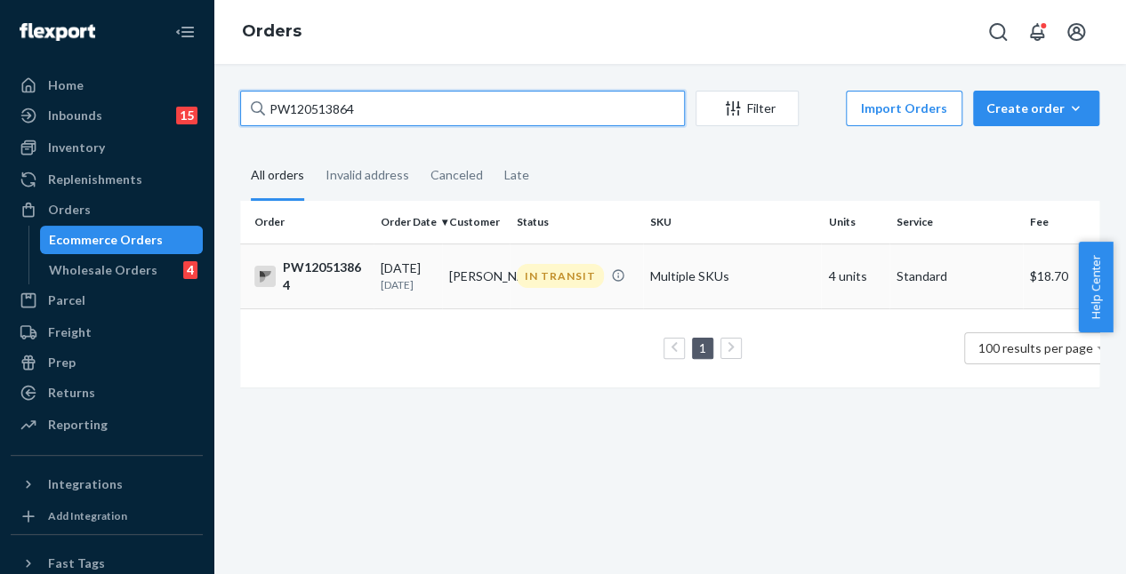
type input "PW120513864"
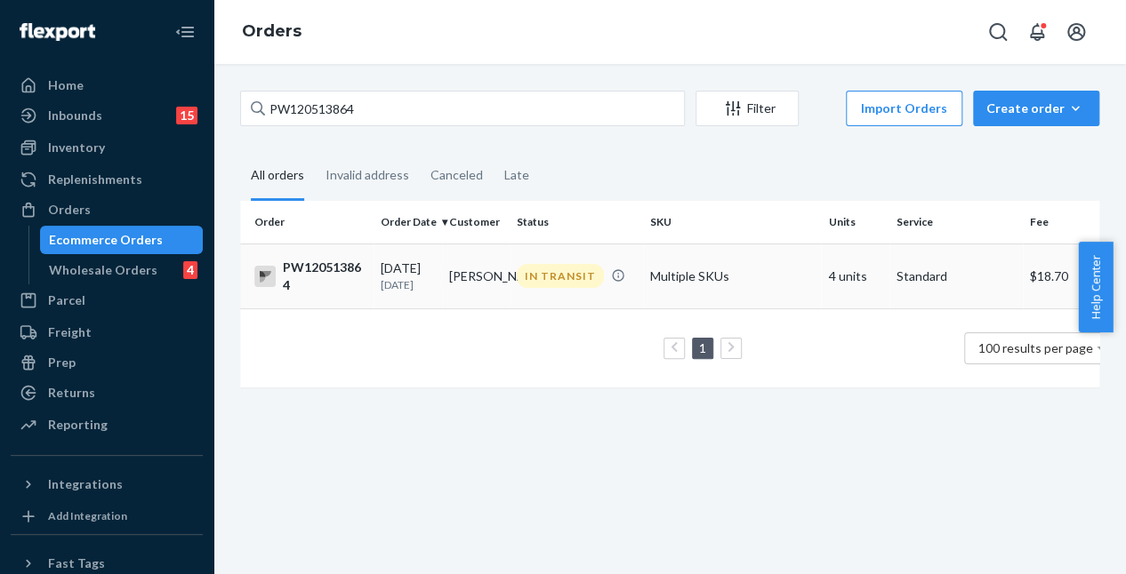
click at [416, 293] on p "[DATE]" at bounding box center [408, 284] width 54 height 15
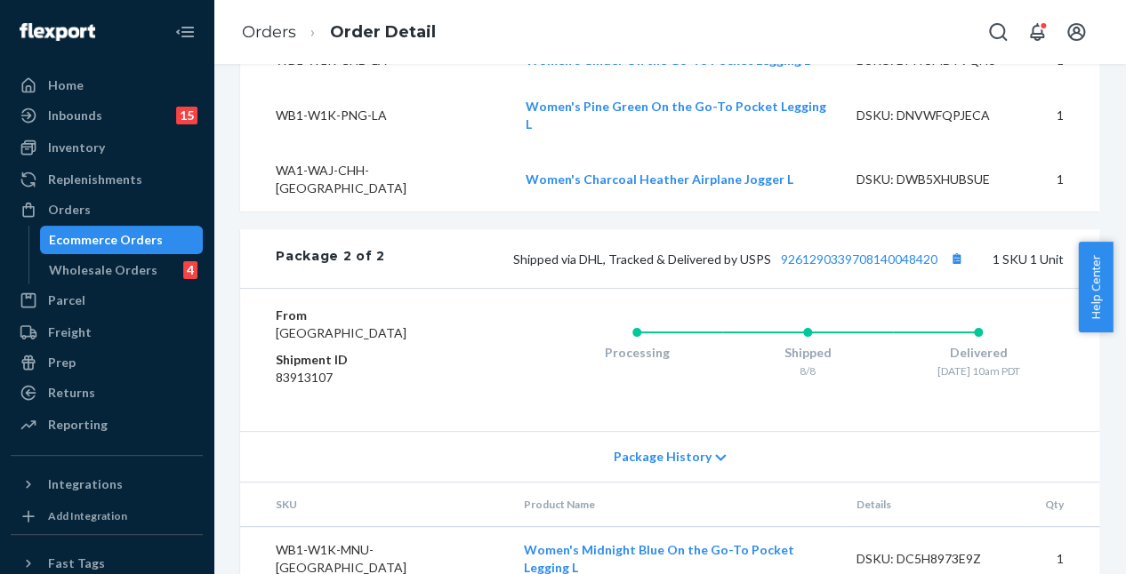
scroll to position [900, 0]
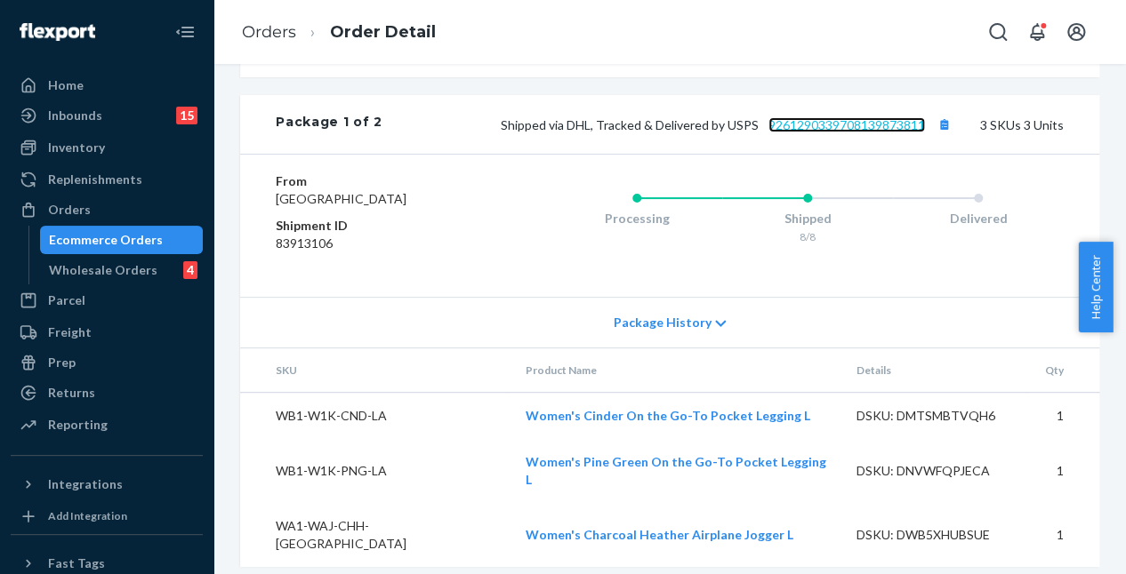
click at [839, 117] on link "9261290339708139873811" at bounding box center [846, 124] width 157 height 15
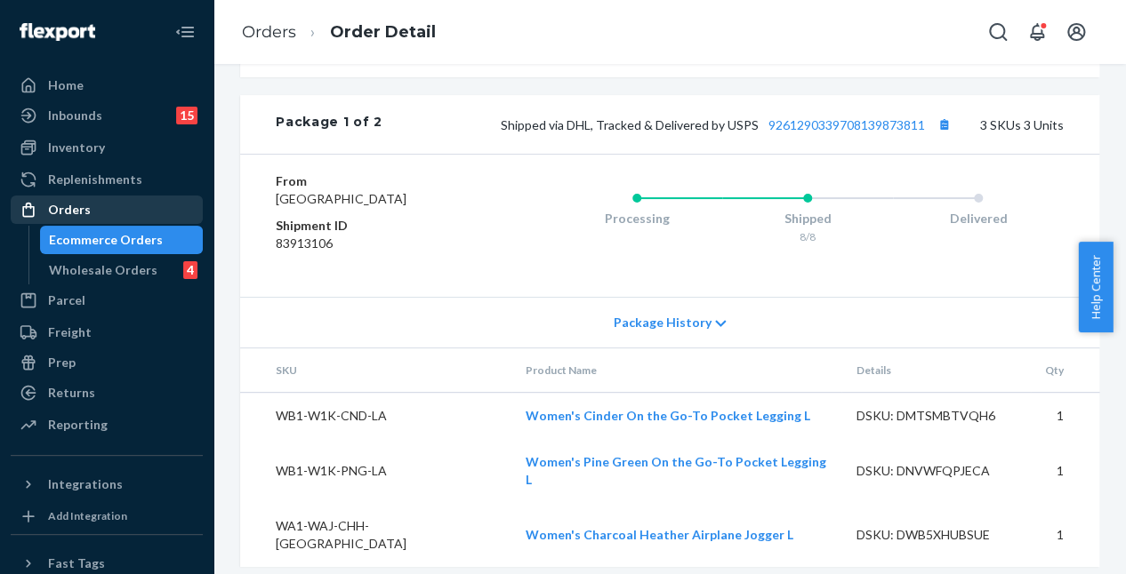
drag, startPoint x: 124, startPoint y: 216, endPoint x: 181, endPoint y: 205, distance: 57.9
click at [124, 216] on div "Orders" at bounding box center [106, 209] width 189 height 25
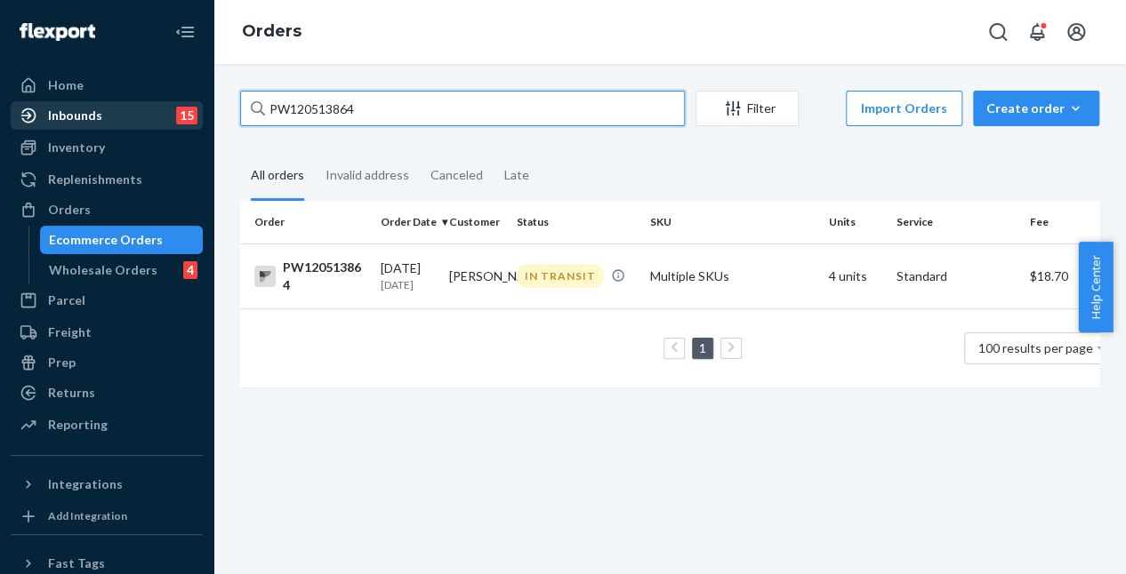
drag, startPoint x: 427, startPoint y: 111, endPoint x: 149, endPoint y: 107, distance: 277.5
click at [149, 107] on div "Home Inbounds 15 Shipping Plans Problems 15 Inventory Products Branded Packagin…" at bounding box center [563, 287] width 1126 height 574
paste input "18211209"
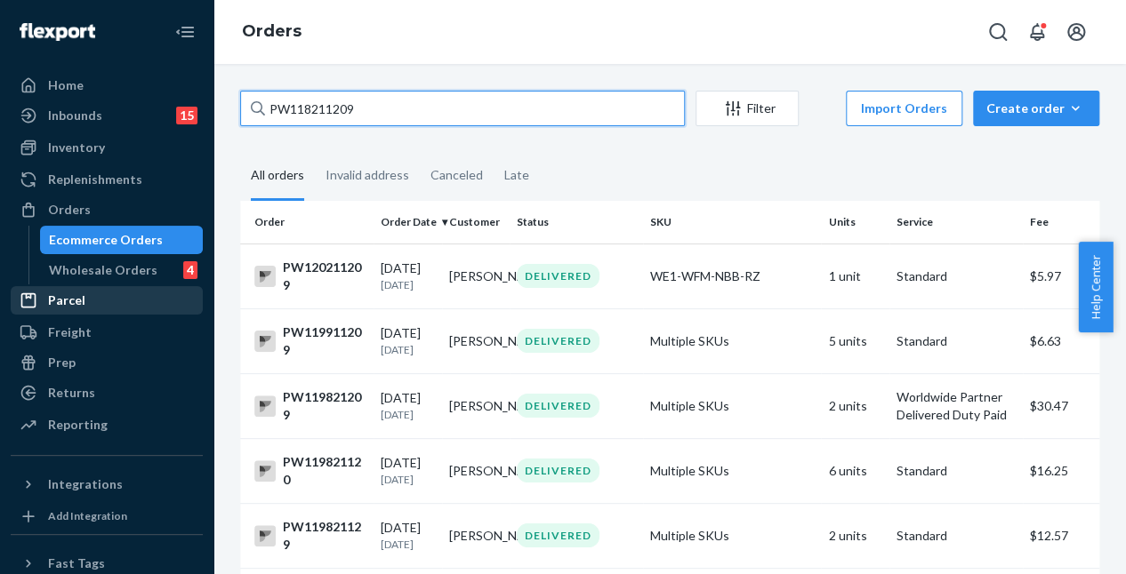
scroll to position [320, 0]
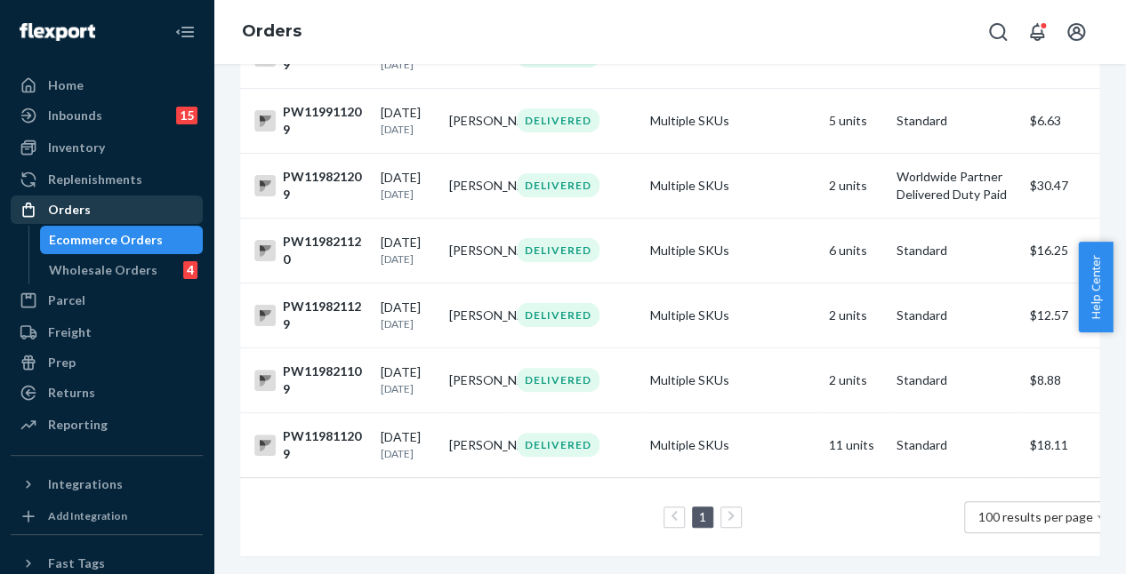
click at [171, 216] on div "Orders" at bounding box center [106, 209] width 189 height 25
click at [152, 213] on div "Orders" at bounding box center [106, 209] width 189 height 25
click at [159, 208] on div "Orders" at bounding box center [106, 209] width 189 height 25
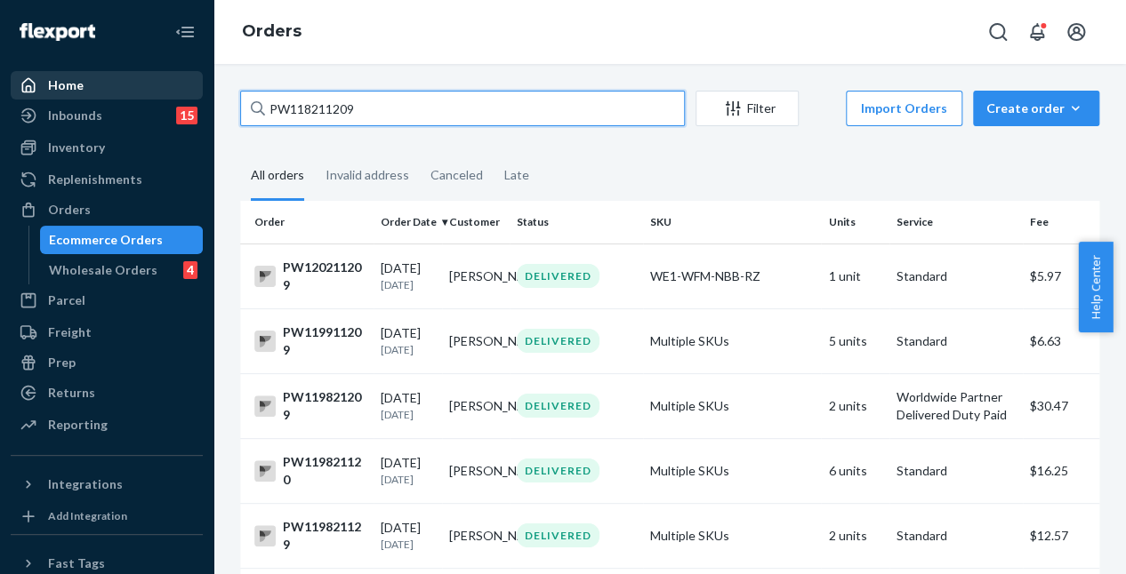
drag, startPoint x: 376, startPoint y: 99, endPoint x: 122, endPoint y: 88, distance: 254.5
click at [132, 84] on div "Home Inbounds 15 Shipping Plans Problems 15 Inventory Products Branded Packagin…" at bounding box center [563, 287] width 1126 height 574
paste input "gigigigi1976@gmail.com"
type input "gigigigi1976@gmail.com"
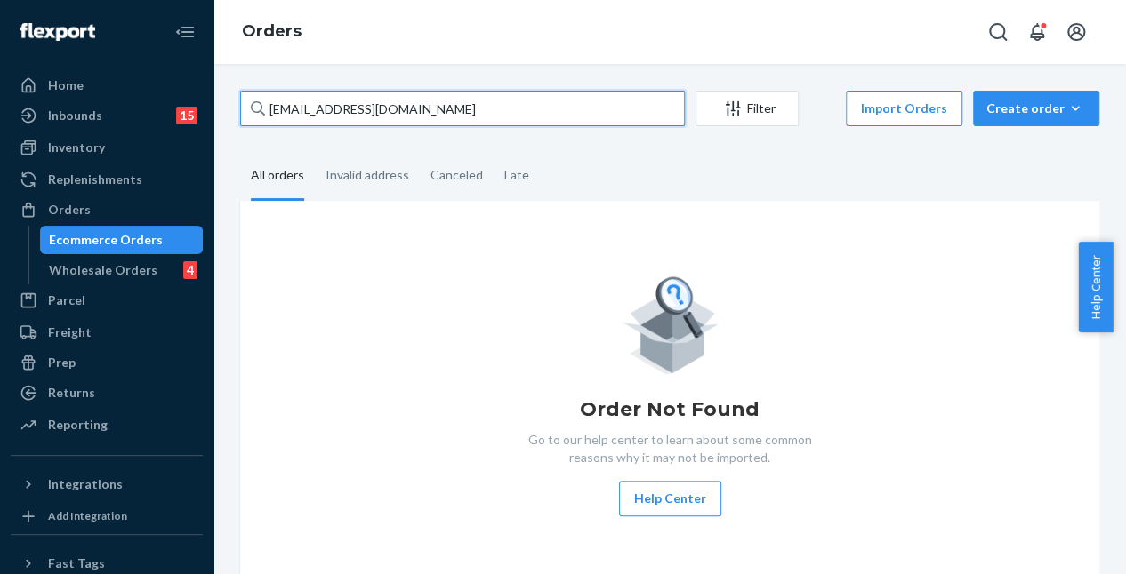
drag, startPoint x: 438, startPoint y: 102, endPoint x: 1, endPoint y: 13, distance: 445.6
click at [4, 12] on div "Home Inbounds 15 Shipping Plans Problems 15 Inventory Products Branded Packagin…" at bounding box center [563, 287] width 1126 height 574
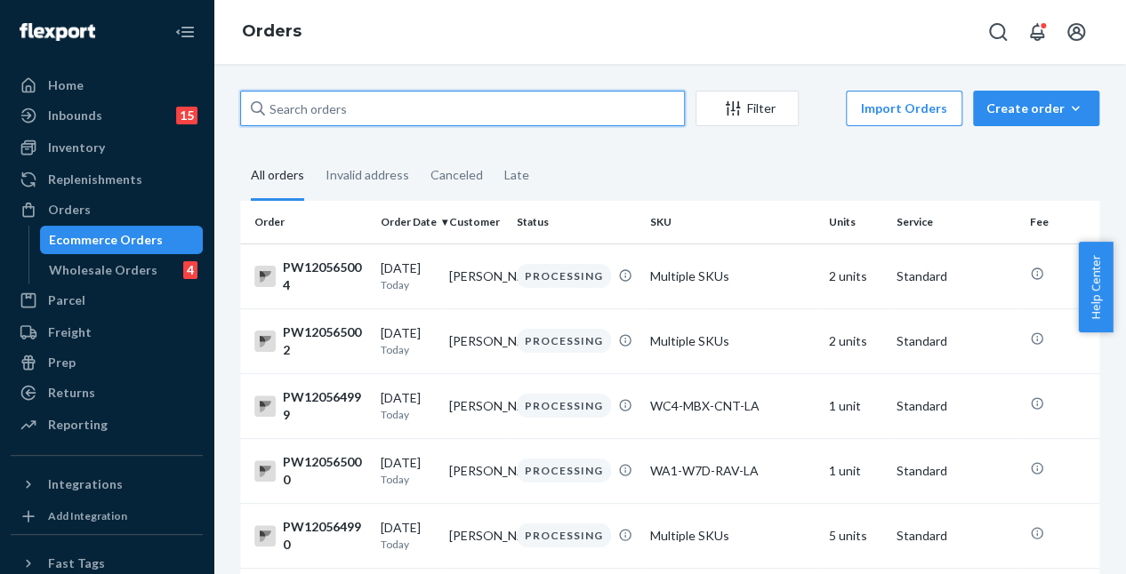
click at [478, 113] on input "text" at bounding box center [462, 109] width 445 height 36
click at [456, 117] on input "text" at bounding box center [462, 109] width 445 height 36
paste input "PW120513864"
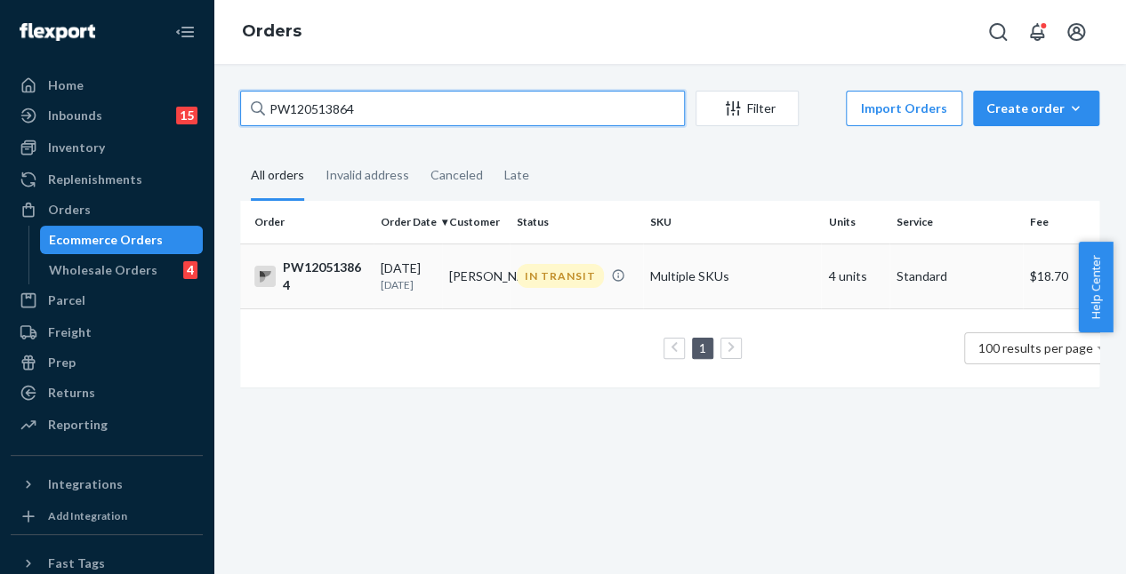
type input "PW120513864"
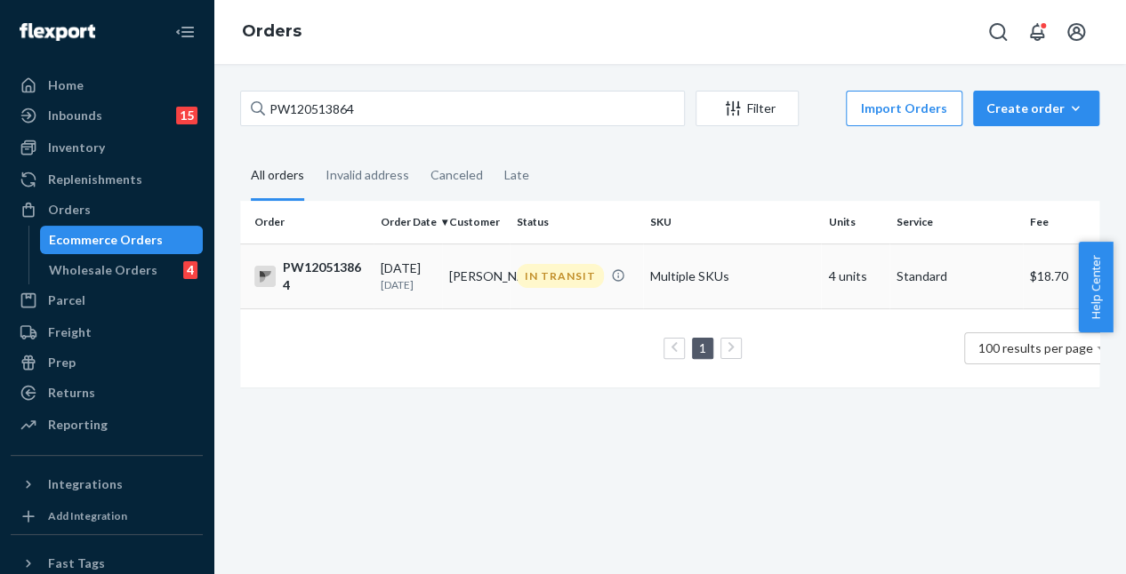
click at [555, 309] on td "IN TRANSIT" at bounding box center [576, 276] width 133 height 65
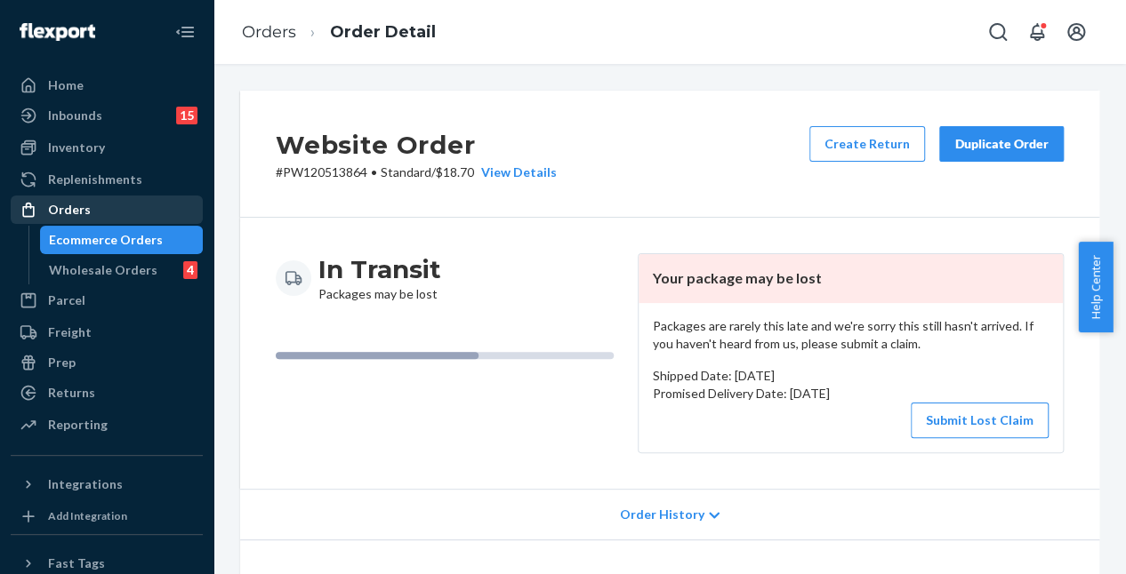
click at [112, 208] on div "Orders" at bounding box center [106, 209] width 189 height 25
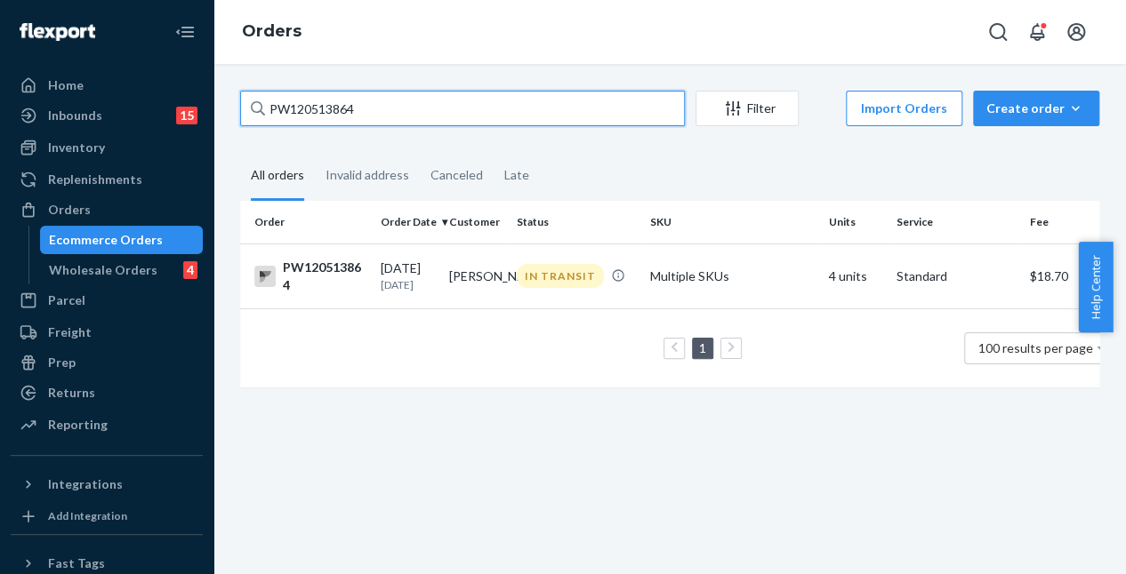
drag, startPoint x: 380, startPoint y: 108, endPoint x: 236, endPoint y: 119, distance: 144.5
click at [197, 109] on div "Home Inbounds 15 Shipping Plans Problems 15 Inventory Products Branded Packagin…" at bounding box center [563, 287] width 1126 height 574
paste input "Emily Kirchner"
type input "Emily Kirchner"
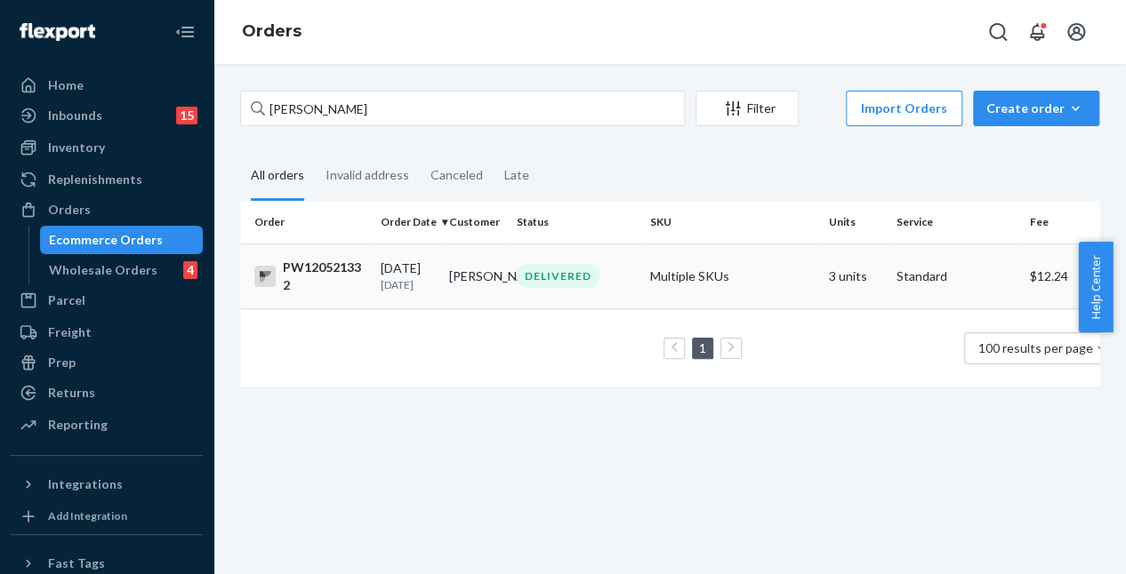
click at [491, 309] on td "Emily Kirchner" at bounding box center [476, 276] width 68 height 65
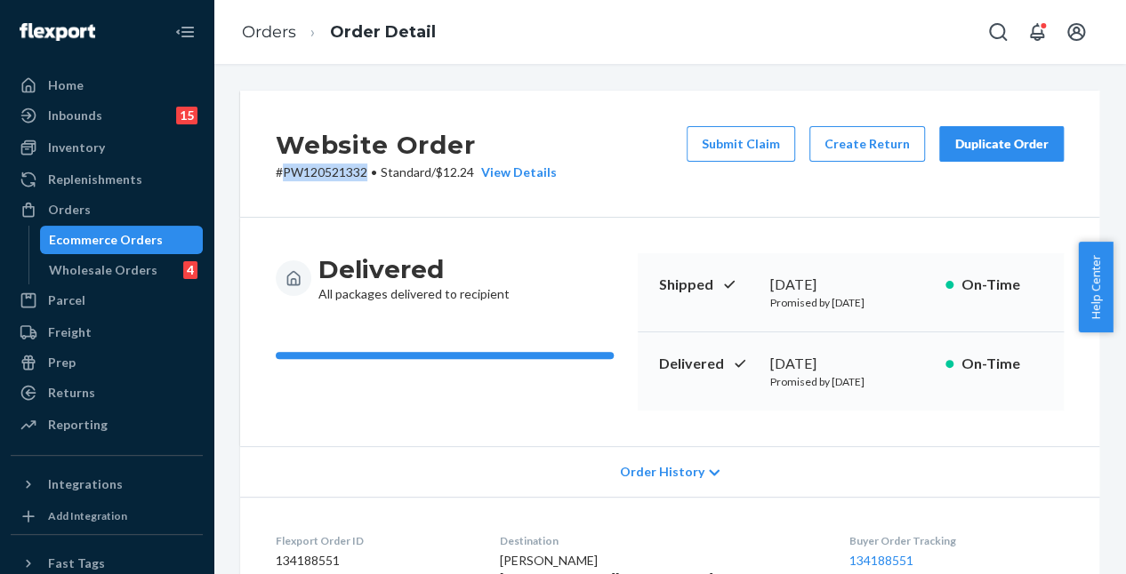
drag, startPoint x: 368, startPoint y: 171, endPoint x: 281, endPoint y: 177, distance: 87.4
click at [281, 177] on p "# PW120521332 • Standard / $12.24 View Details" at bounding box center [416, 173] width 281 height 18
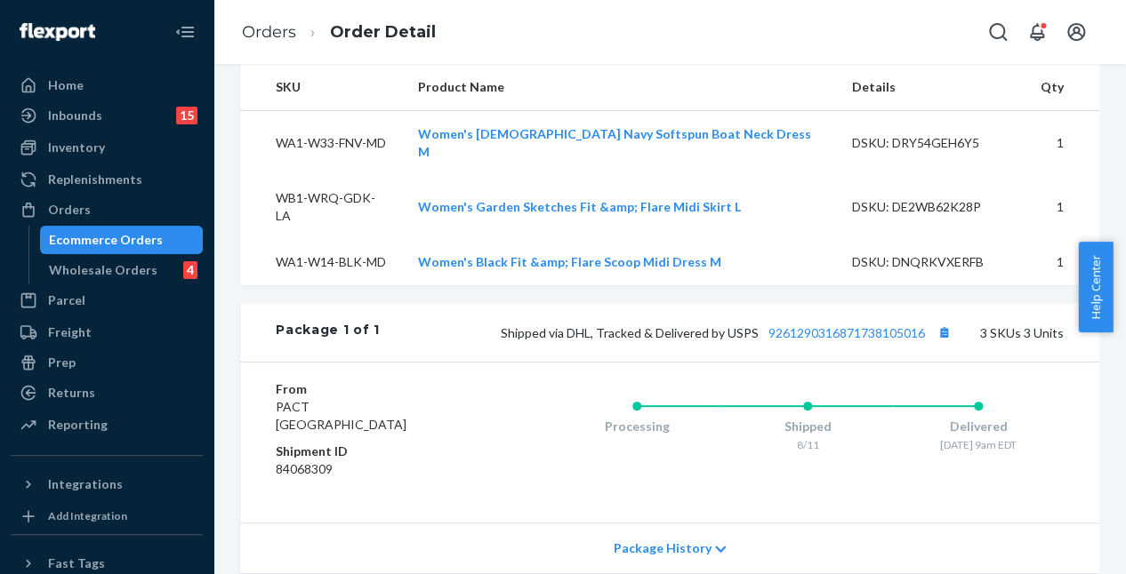
scroll to position [787, 0]
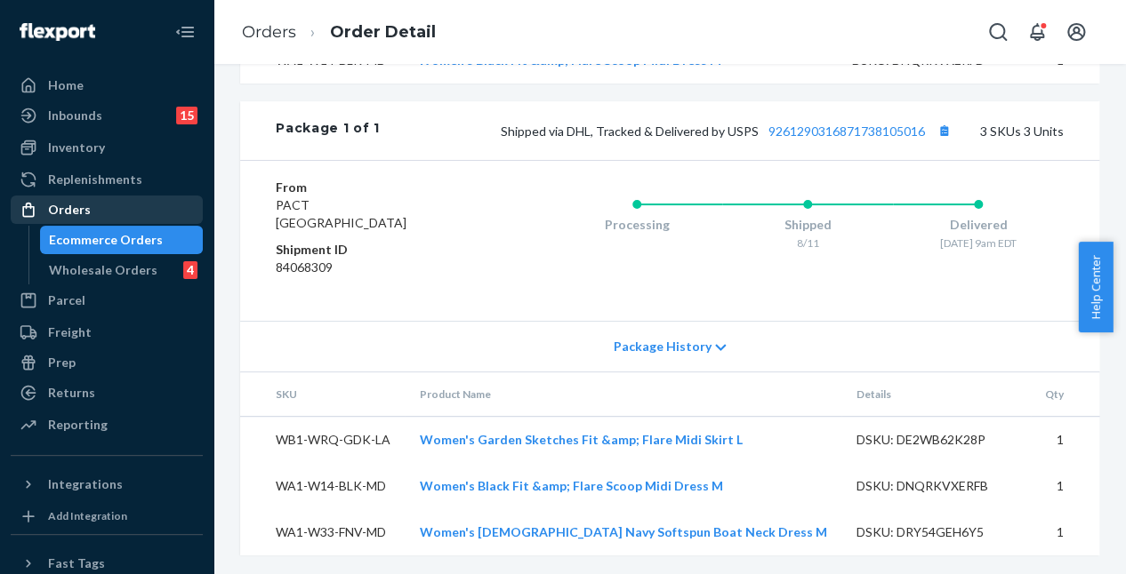
click at [121, 197] on div "Orders" at bounding box center [106, 209] width 189 height 25
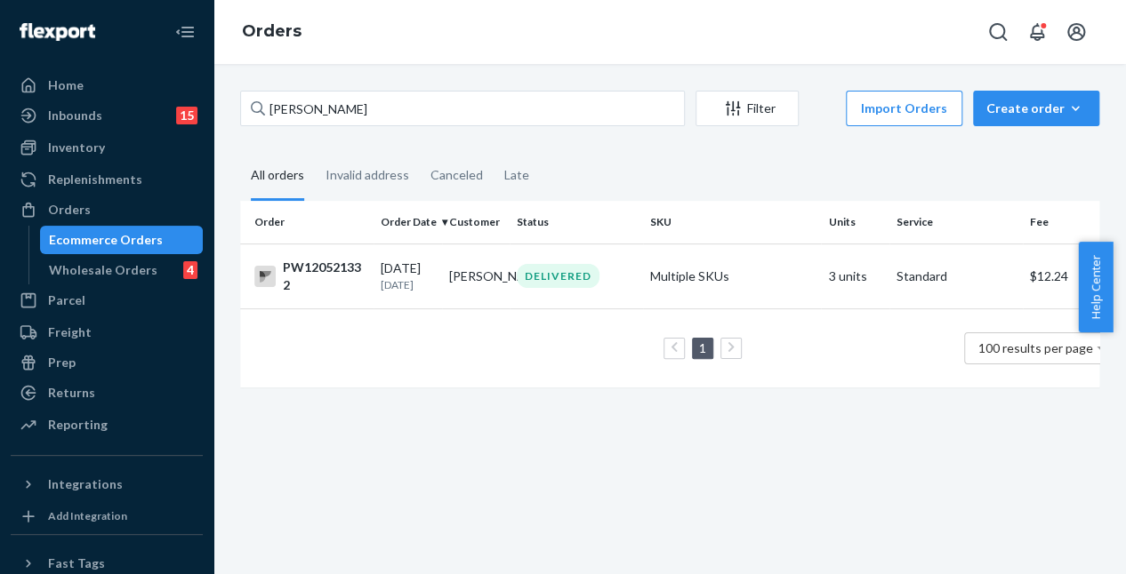
drag, startPoint x: 380, startPoint y: 84, endPoint x: 235, endPoint y: 77, distance: 145.1
click at [237, 74] on div "Emily Kirchner Filter Import Orders Create order Ecommerce order Removal order …" at bounding box center [669, 319] width 912 height 510
drag, startPoint x: 423, startPoint y: 85, endPoint x: 232, endPoint y: 102, distance: 191.9
click at [197, 81] on div "Home Inbounds 15 Shipping Plans Problems 15 Inventory Products Branded Packagin…" at bounding box center [563, 287] width 1126 height 574
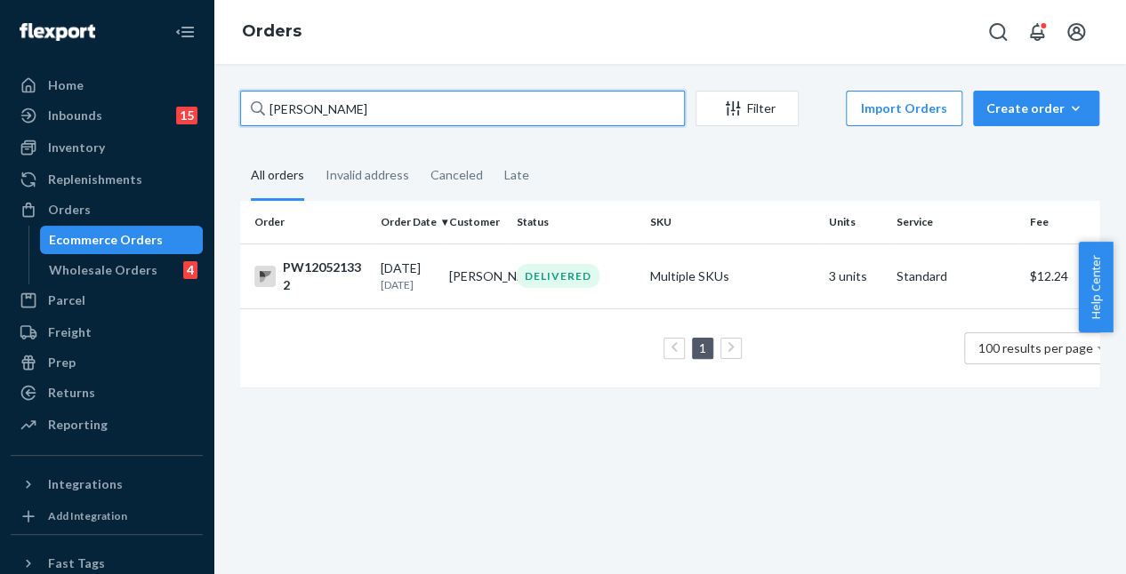
drag, startPoint x: 412, startPoint y: 92, endPoint x: 361, endPoint y: 96, distance: 50.9
click at [363, 95] on input "Emily Kirchner" at bounding box center [462, 109] width 445 height 36
drag, startPoint x: 374, startPoint y: 109, endPoint x: 213, endPoint y: 106, distance: 161.0
click at [213, 106] on div "Emily Kirchner Filter Import Orders Create order Ecommerce order Removal order …" at bounding box center [669, 319] width 912 height 510
paste input "PW120550992"
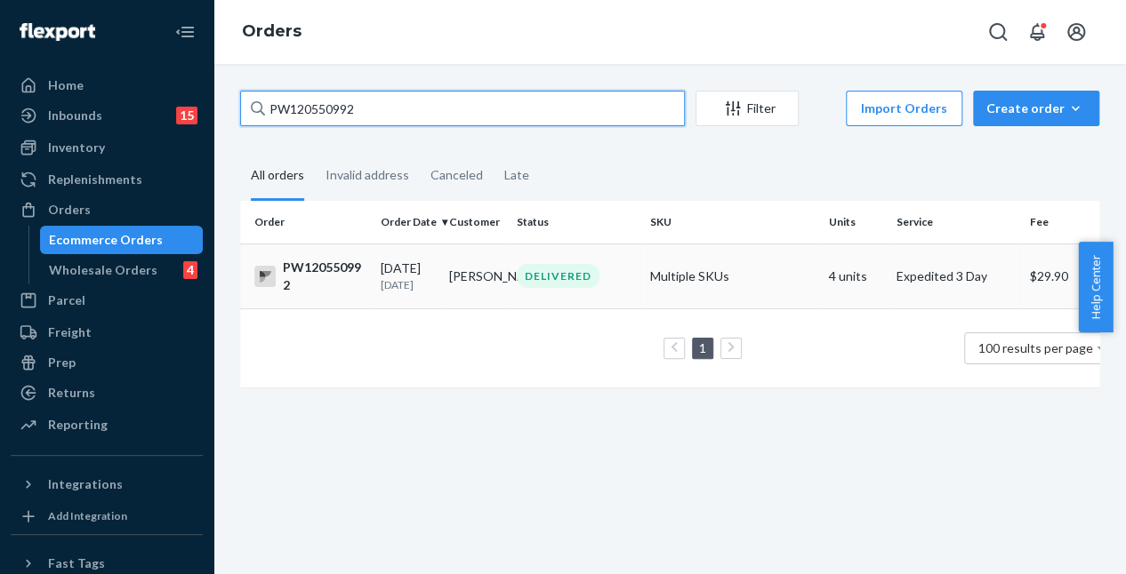
type input "PW120550992"
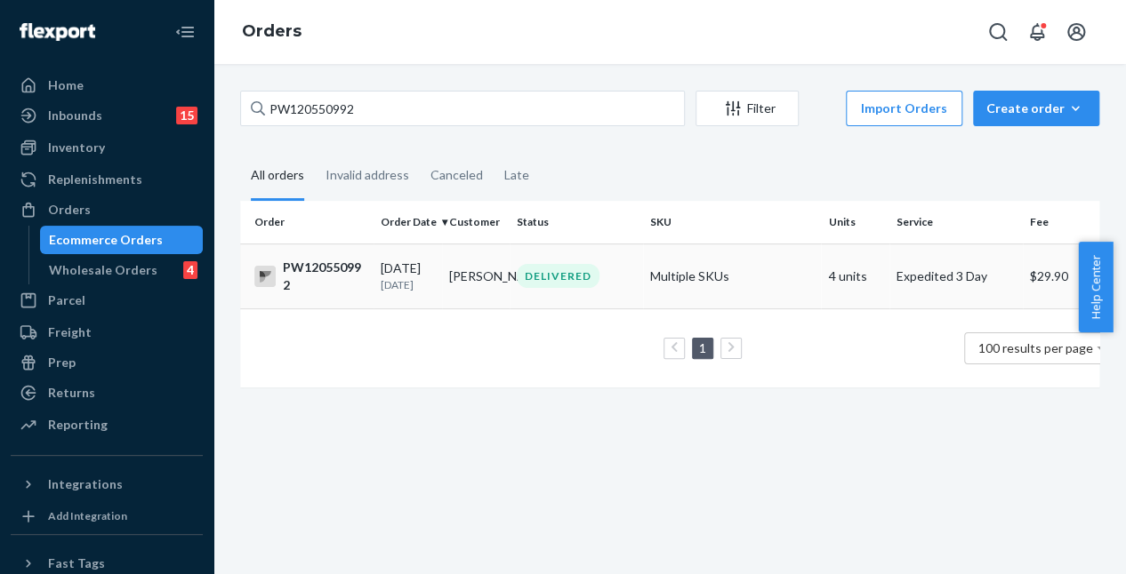
click at [568, 303] on td "DELIVERED" at bounding box center [576, 276] width 133 height 65
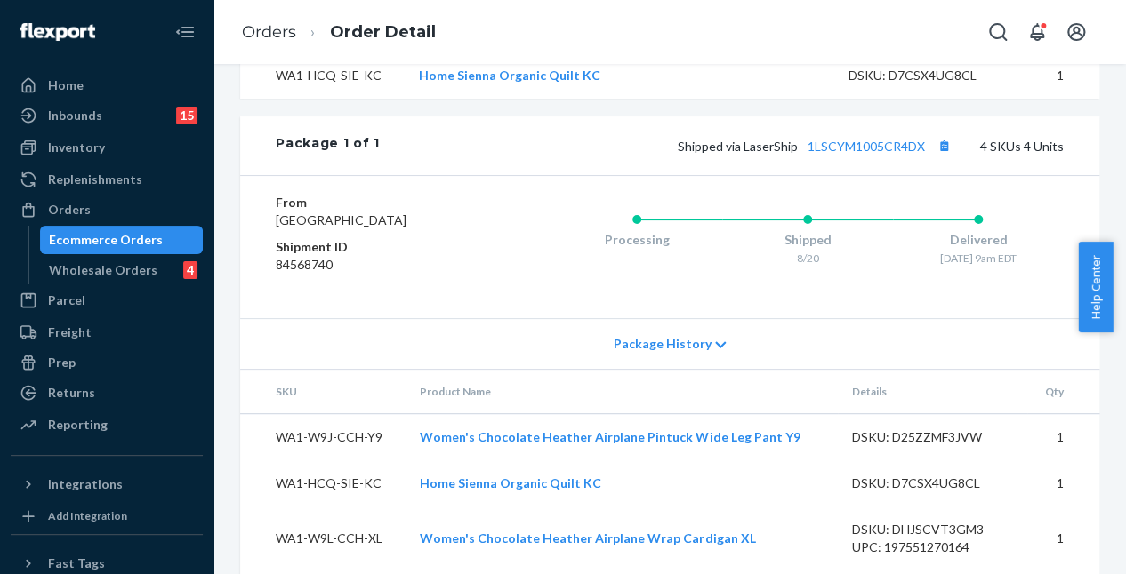
scroll to position [915, 0]
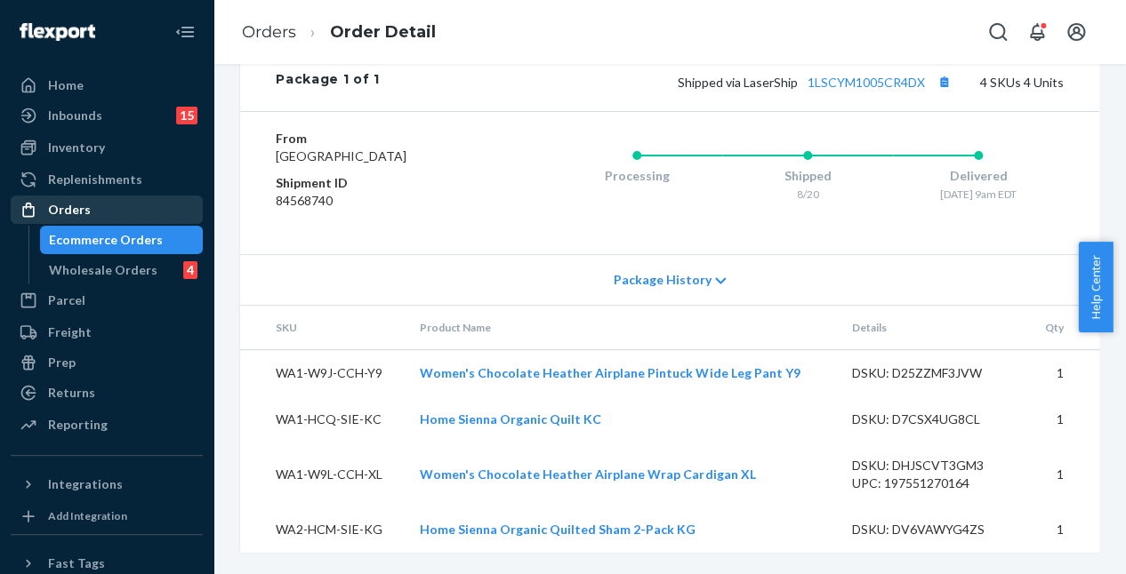
click at [132, 213] on div "Orders" at bounding box center [106, 209] width 189 height 25
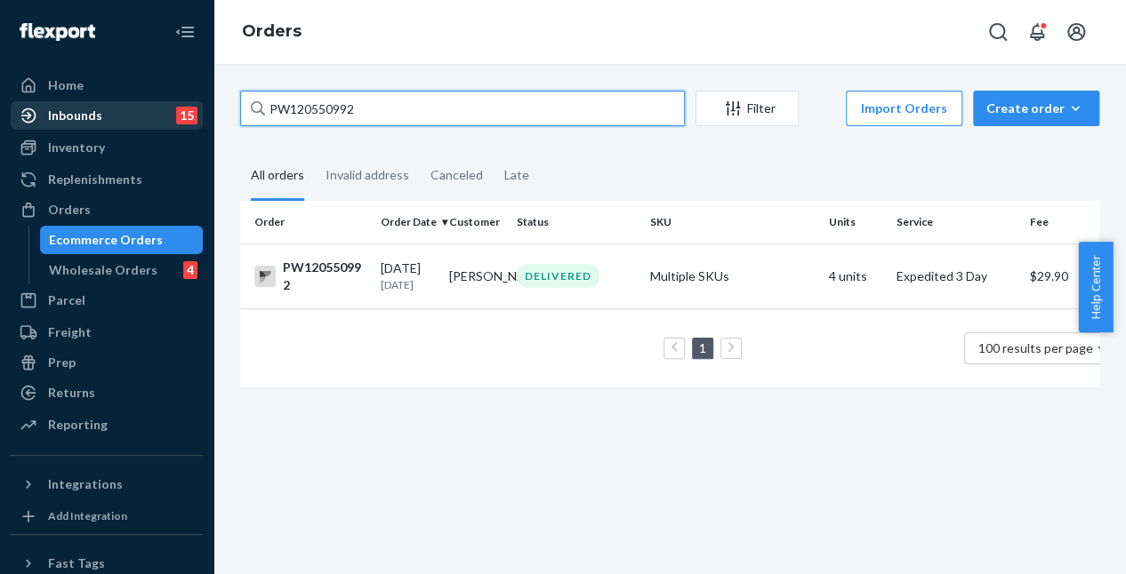
drag, startPoint x: 370, startPoint y: 106, endPoint x: 164, endPoint y: 120, distance: 206.8
click at [157, 116] on div "Home Inbounds 15 Shipping Plans Problems 15 Inventory Products Branded Packagin…" at bounding box center [563, 287] width 1126 height 574
paste input "47898"
type input "PW120547898"
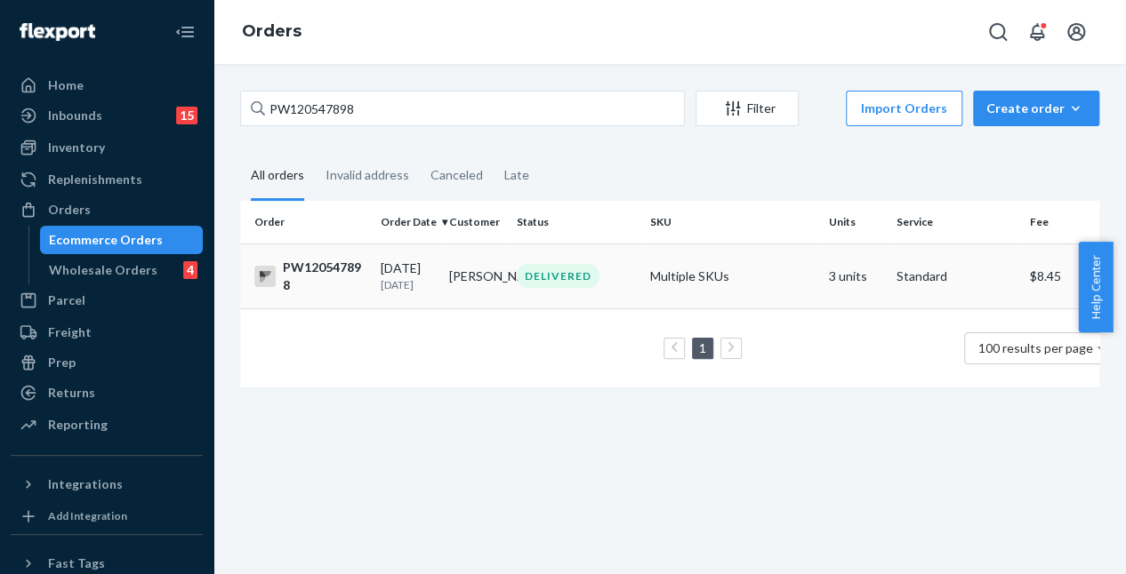
click at [484, 278] on td "Elizabeth Bando" at bounding box center [476, 276] width 68 height 65
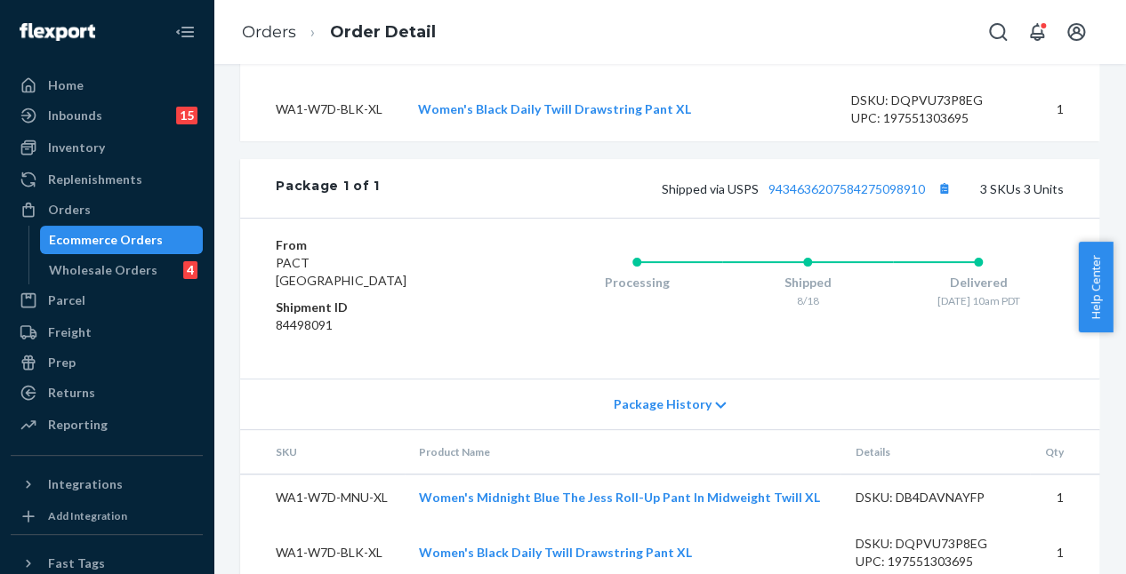
scroll to position [800, 0]
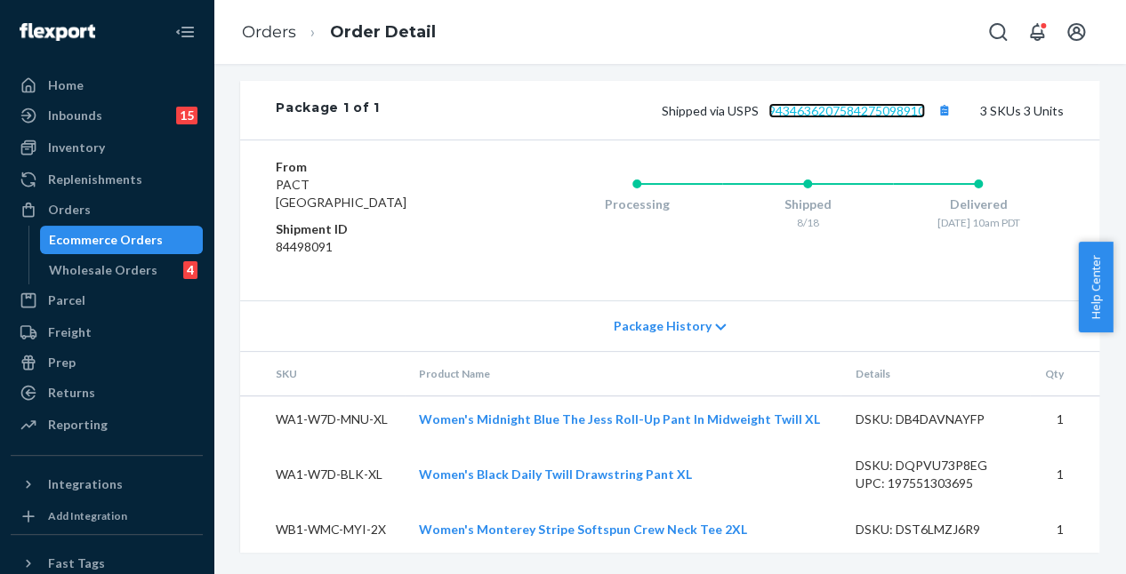
click at [839, 118] on link "9434636207584275098910" at bounding box center [846, 110] width 157 height 15
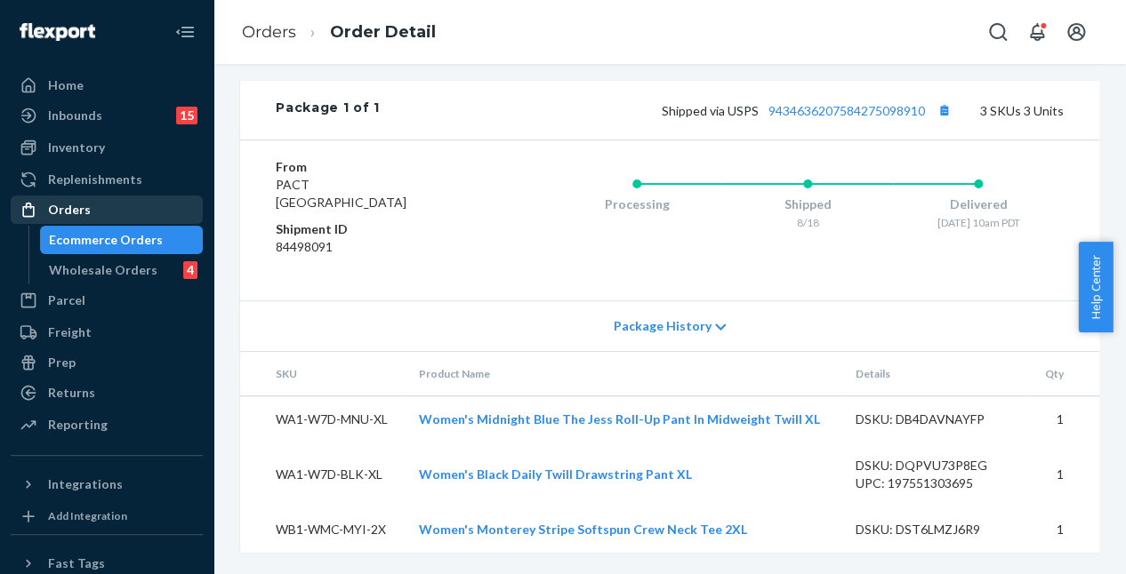
click at [131, 214] on div "Orders" at bounding box center [106, 209] width 189 height 25
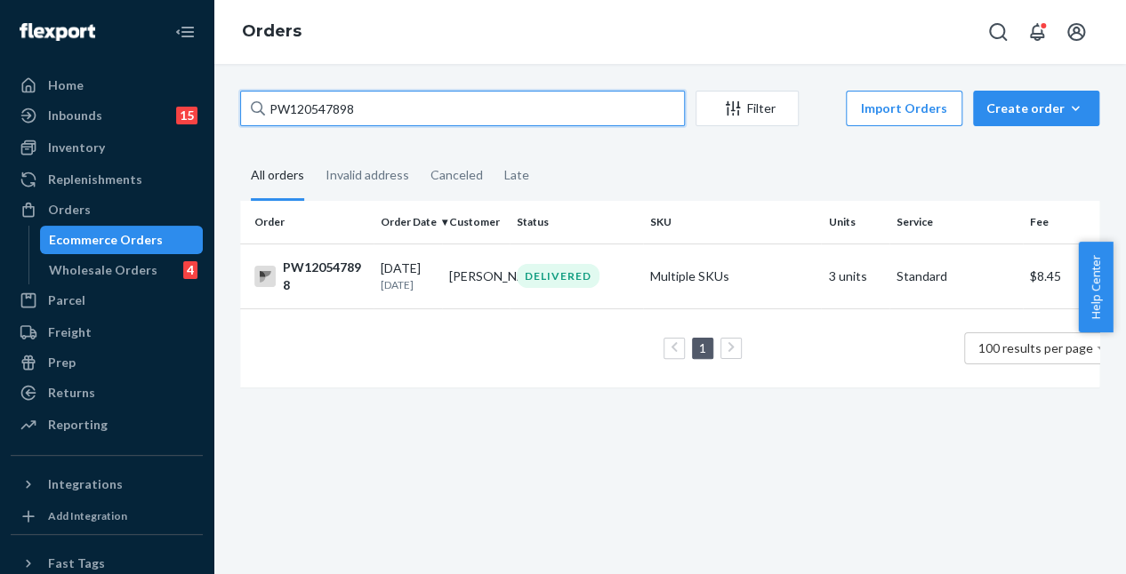
drag, startPoint x: 384, startPoint y: 104, endPoint x: 192, endPoint y: 95, distance: 192.3
click at [192, 95] on div "Home Inbounds 15 Shipping Plans Problems 15 Inventory Products Branded Packagin…" at bounding box center [563, 287] width 1126 height 574
paste input "09101"
type input "PW120509101"
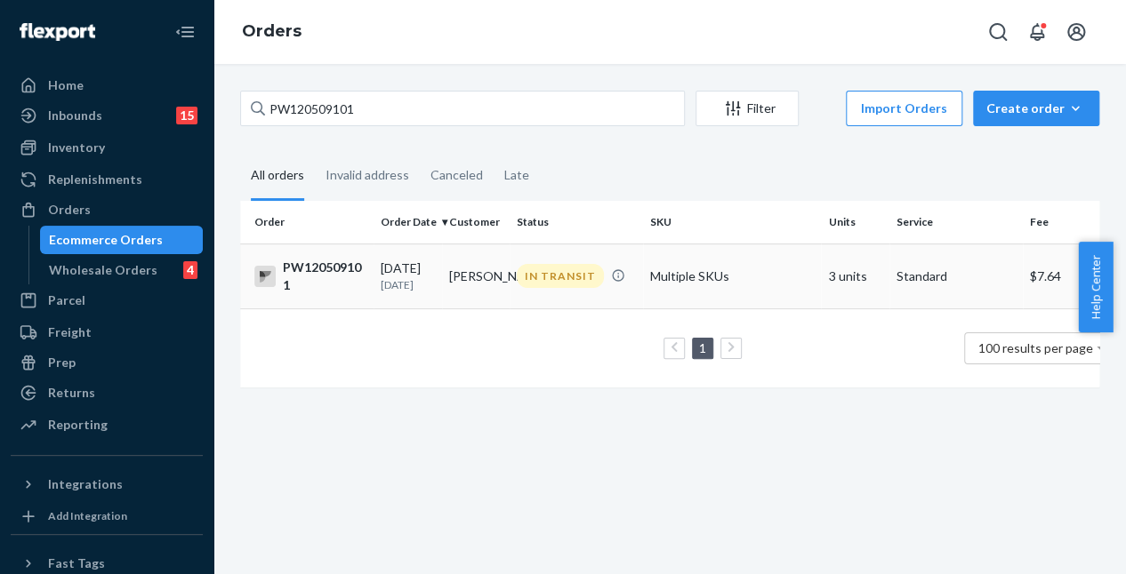
click at [554, 284] on div "IN TRANSIT" at bounding box center [560, 276] width 87 height 24
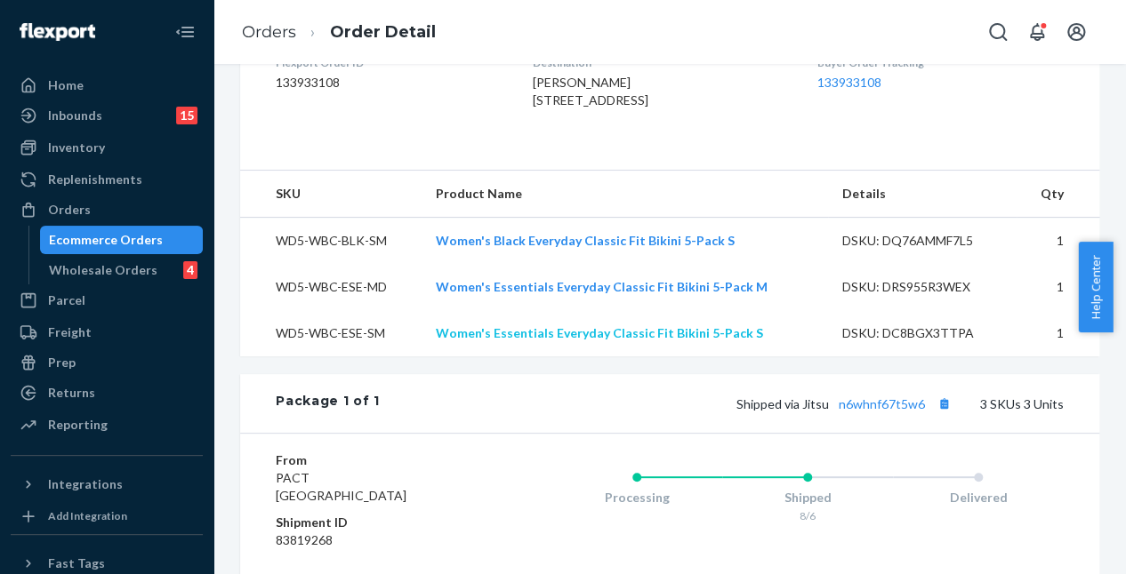
scroll to position [830, 0]
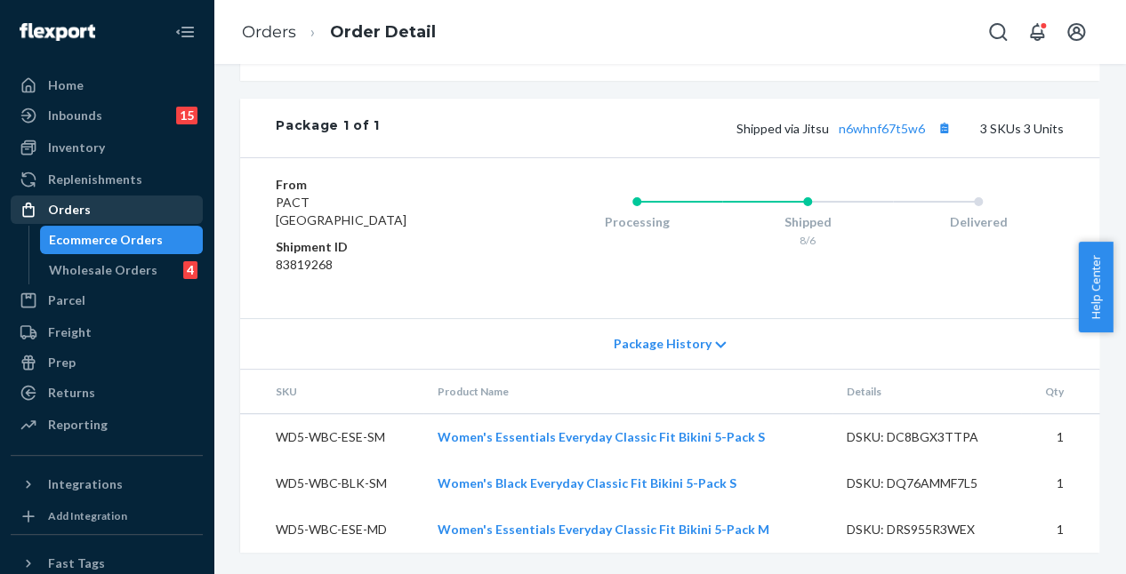
click at [99, 202] on div "Orders" at bounding box center [106, 209] width 189 height 25
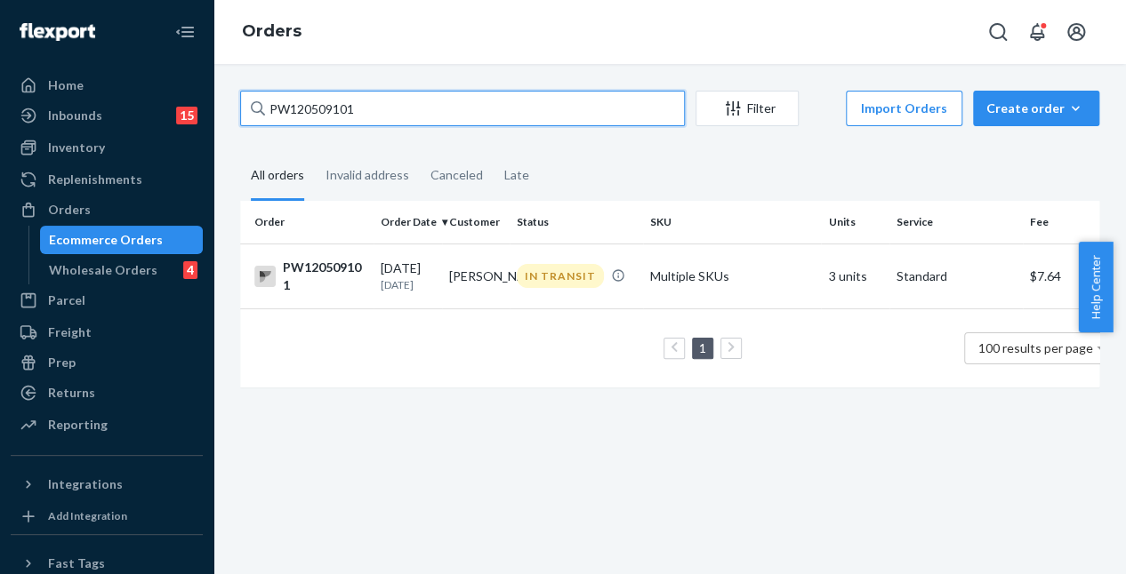
drag, startPoint x: 443, startPoint y: 94, endPoint x: 249, endPoint y: 87, distance: 194.0
click at [250, 88] on div "PW120509101 Filter Import Orders Create order Ecommerce order Removal order All…" at bounding box center [669, 319] width 912 height 510
drag, startPoint x: 334, startPoint y: 124, endPoint x: 275, endPoint y: 113, distance: 60.7
click at [275, 113] on input "PW120509101" at bounding box center [462, 109] width 445 height 36
paste input "51774"
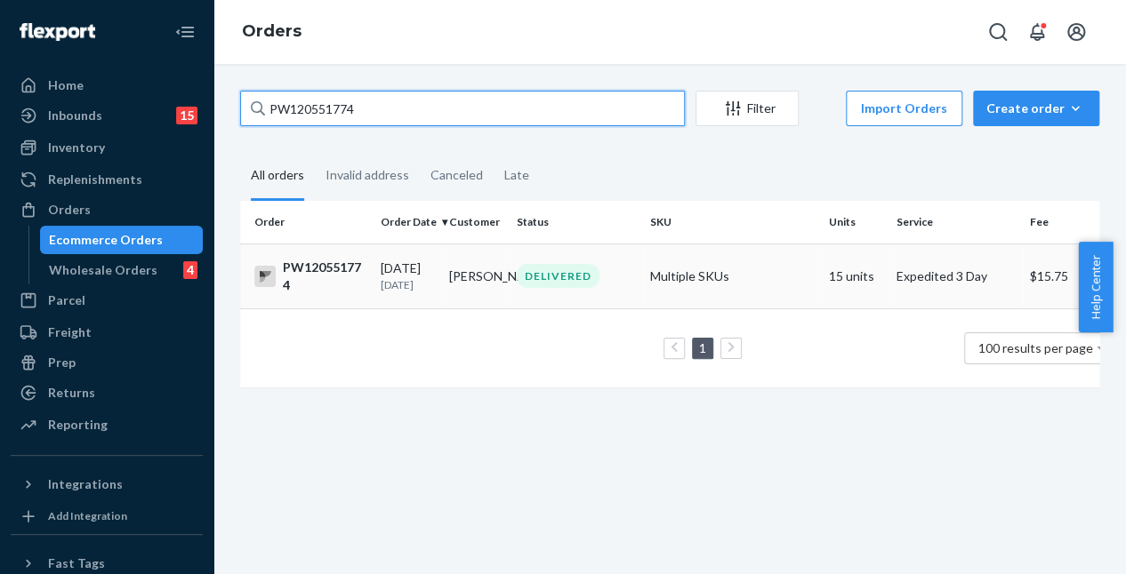
type input "PW120551774"
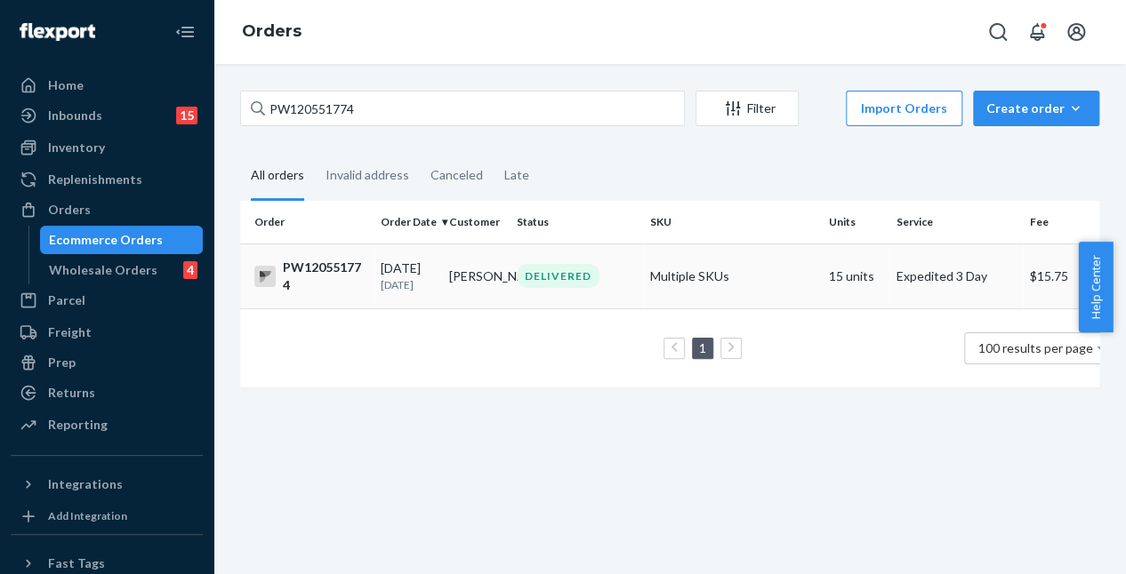
click at [526, 289] on td "DELIVERED" at bounding box center [576, 276] width 133 height 65
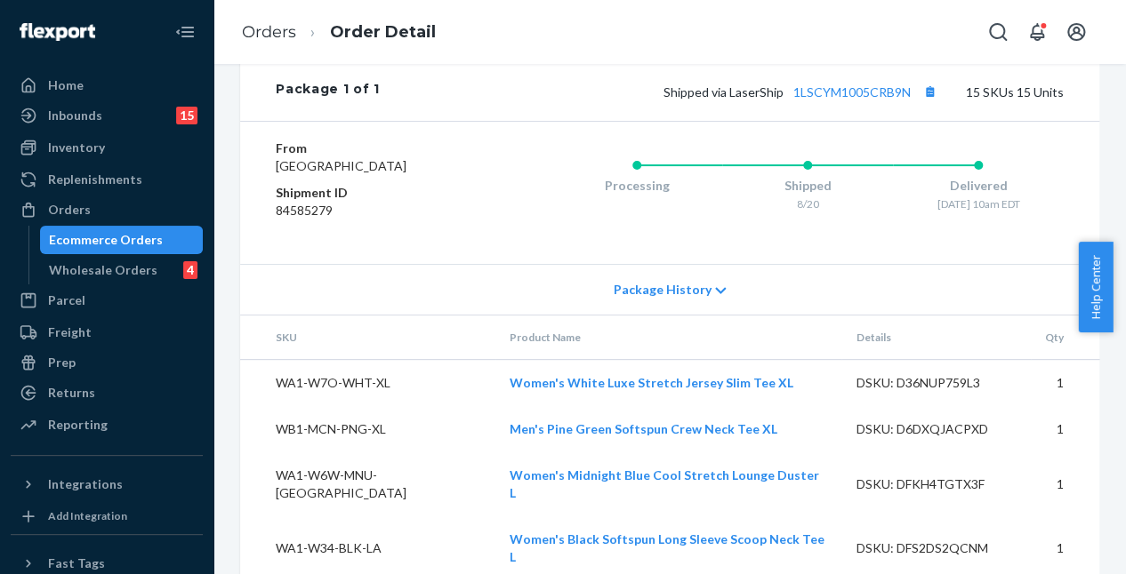
scroll to position [1328, 0]
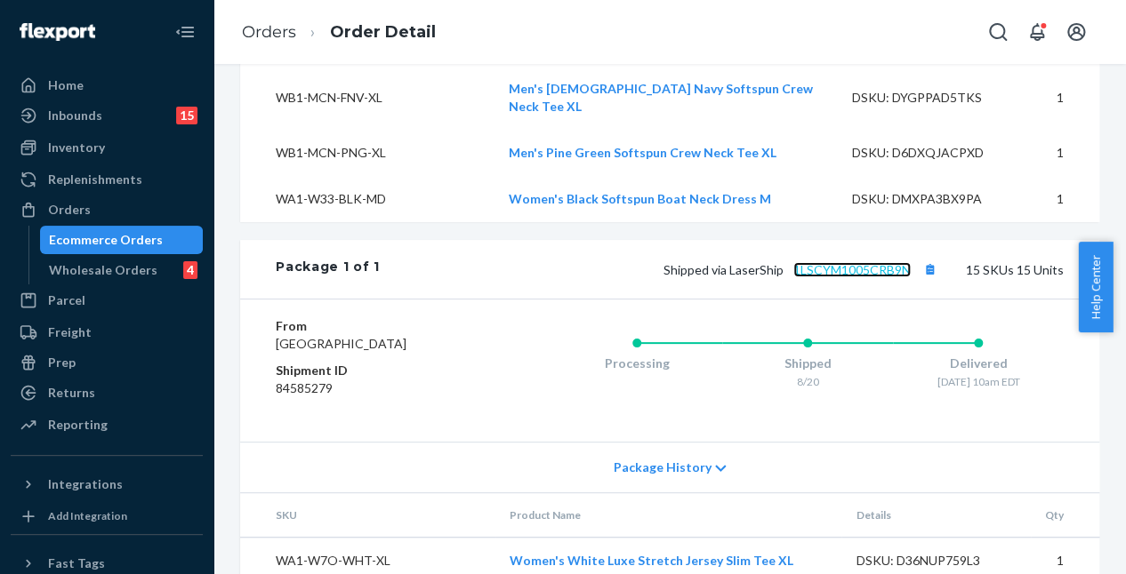
click at [854, 262] on link "1LSCYM1005CRB9N" at bounding box center [851, 269] width 117 height 15
click at [144, 221] on div "Orders" at bounding box center [106, 209] width 189 height 25
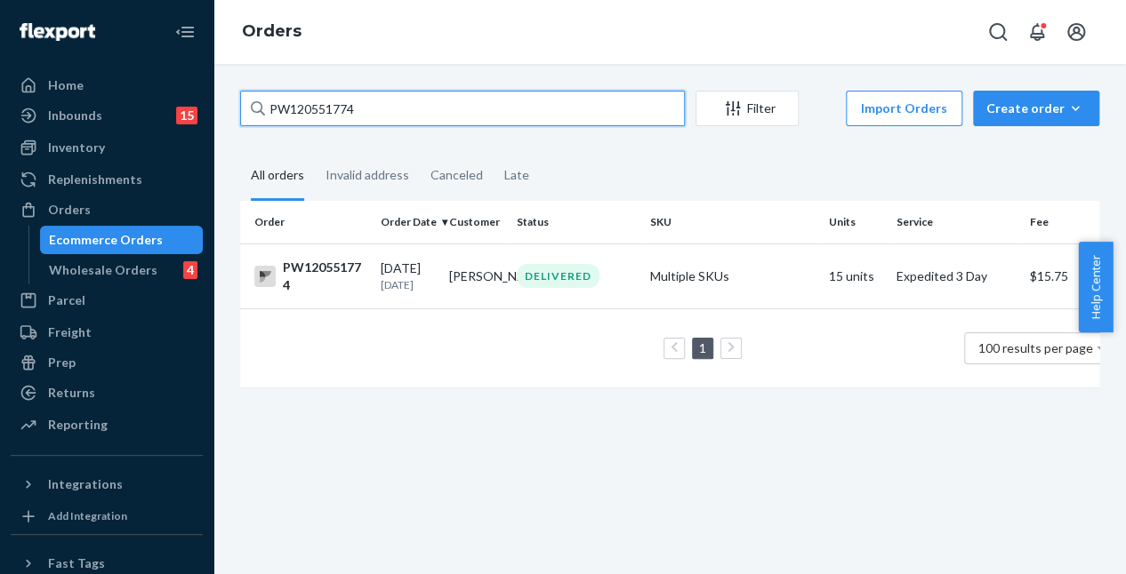
drag, startPoint x: 347, startPoint y: 101, endPoint x: 199, endPoint y: 92, distance: 147.9
click at [199, 92] on div "Home Inbounds 15 Shipping Plans Problems 15 Inventory Products Branded Packagin…" at bounding box center [563, 287] width 1126 height 574
paste input "0412"
type input "PW120550412"
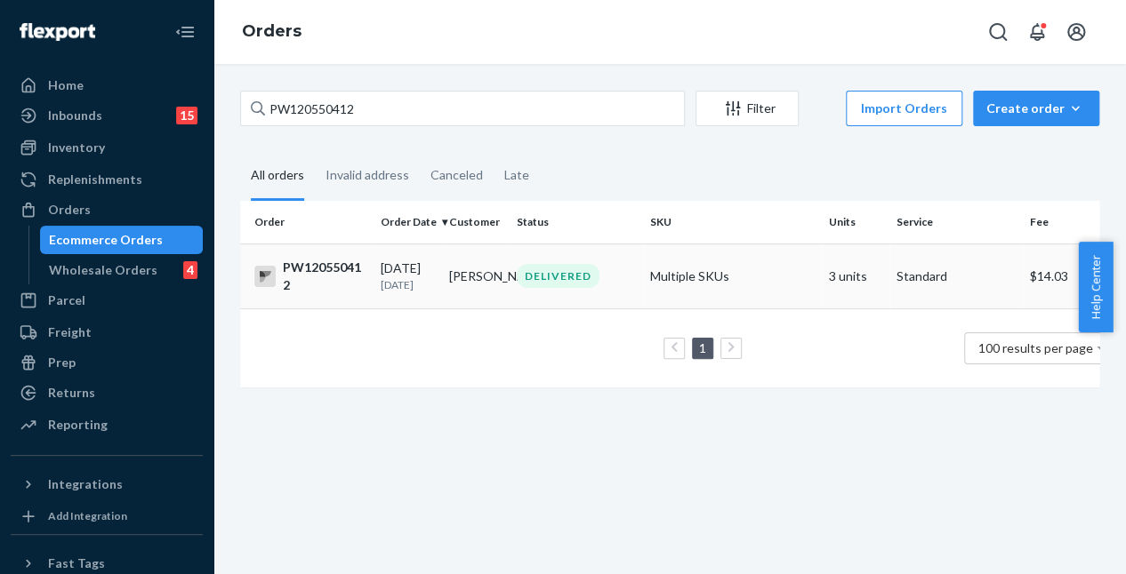
click at [492, 281] on td "Sally Mueller" at bounding box center [476, 276] width 68 height 65
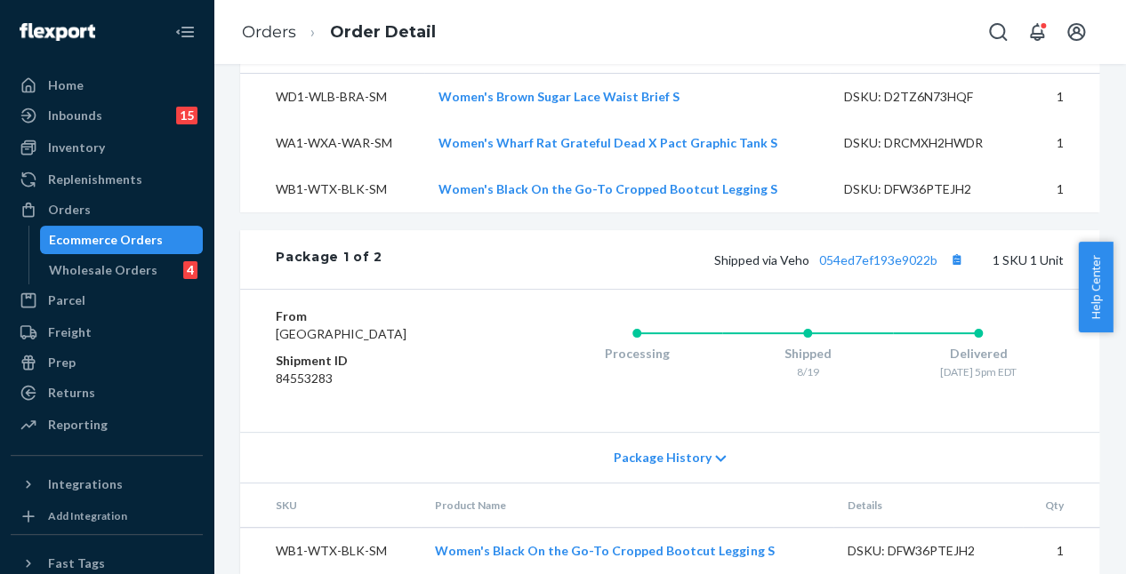
scroll to position [1067, 0]
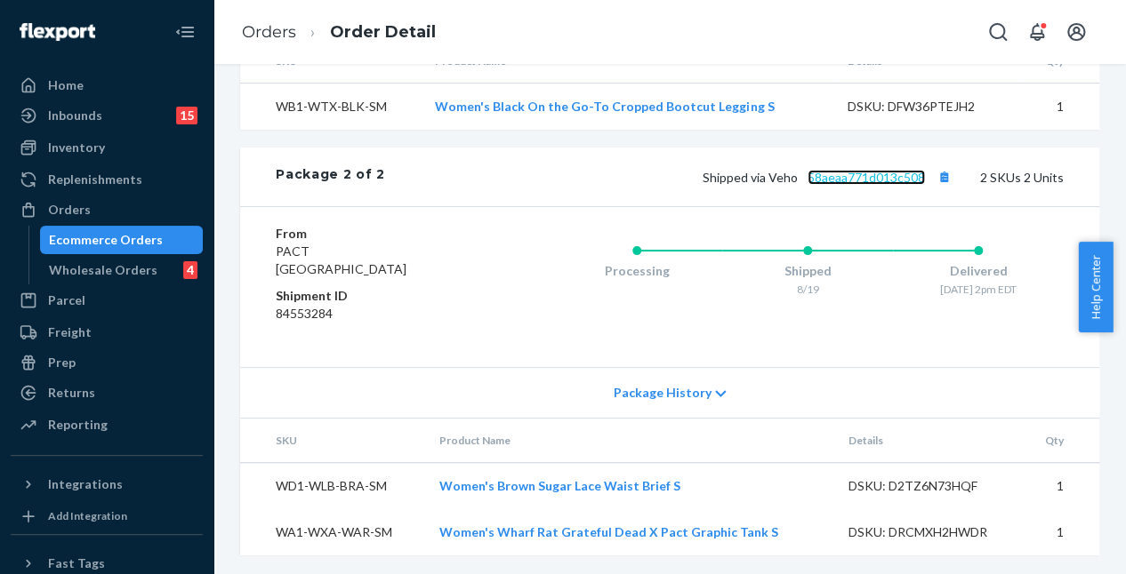
click at [889, 185] on link "58aeaa771d013c508" at bounding box center [865, 177] width 117 height 15
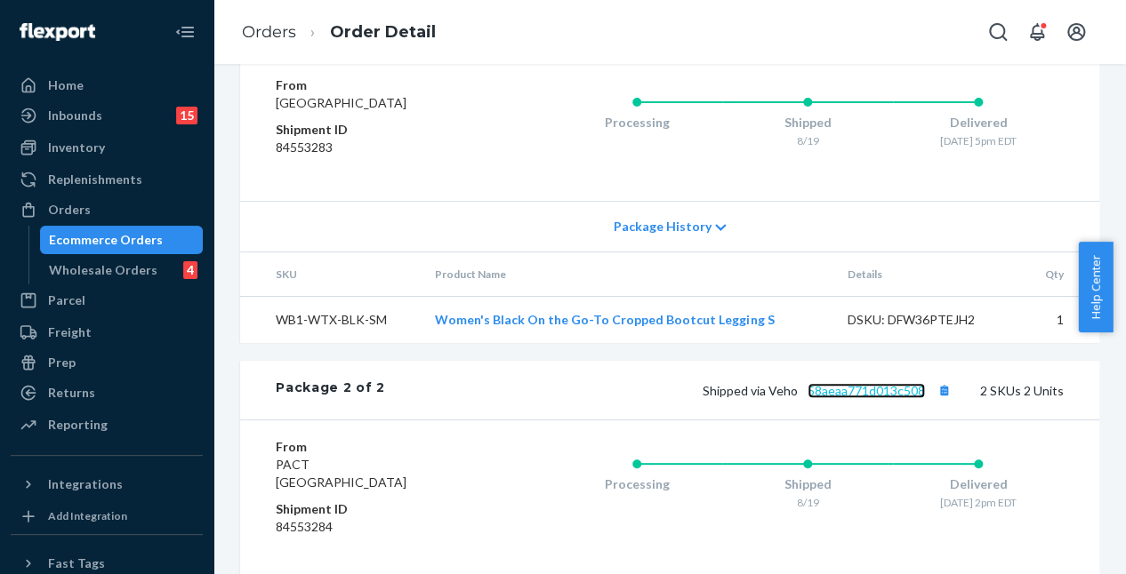
scroll to position [765, 0]
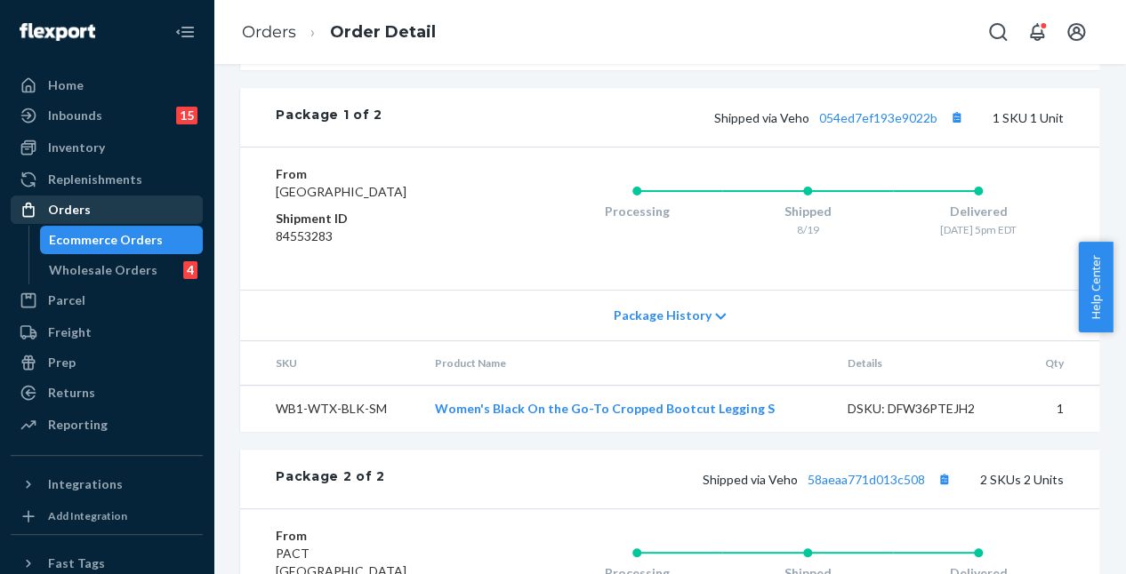
click at [116, 212] on div "Orders" at bounding box center [106, 209] width 189 height 25
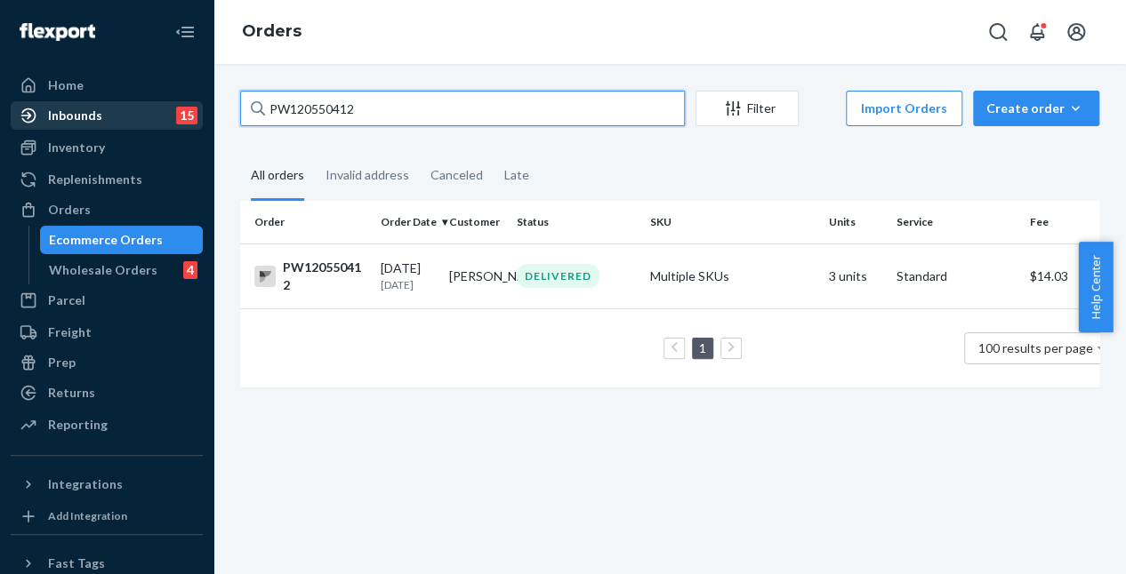
drag, startPoint x: 374, startPoint y: 121, endPoint x: 155, endPoint y: 113, distance: 219.8
click at [155, 113] on div "Home Inbounds 15 Shipping Plans Problems 15 Inventory Products Branded Packagin…" at bounding box center [563, 287] width 1126 height 574
paste input "Order PW12053640"
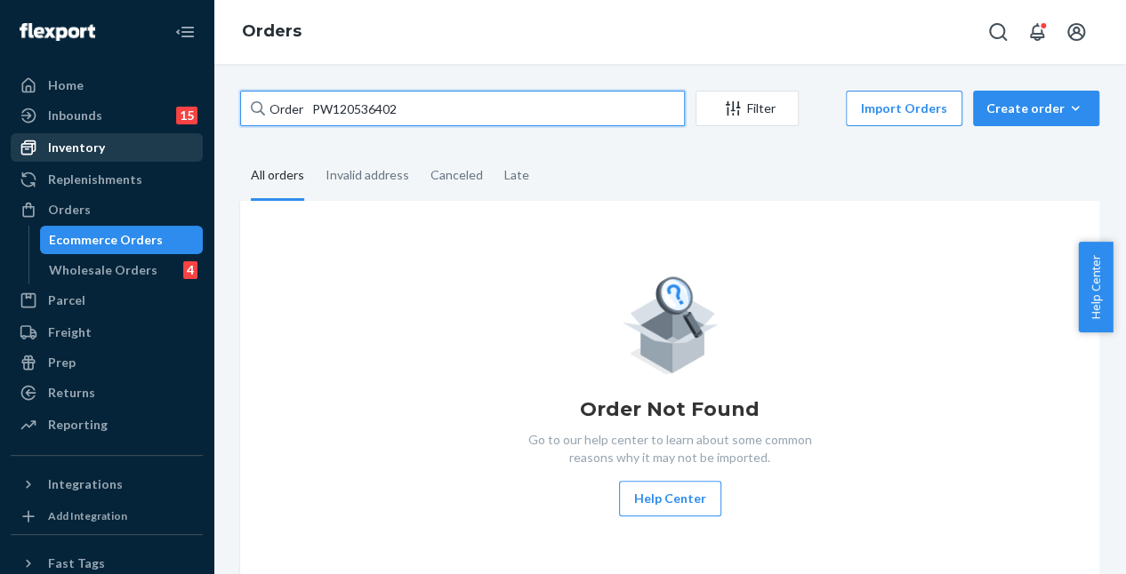
drag, startPoint x: 310, startPoint y: 108, endPoint x: 100, endPoint y: 154, distance: 215.8
click at [141, 134] on div "Home Inbounds 15 Shipping Plans Problems 15 Inventory Products Branded Packagin…" at bounding box center [563, 287] width 1126 height 574
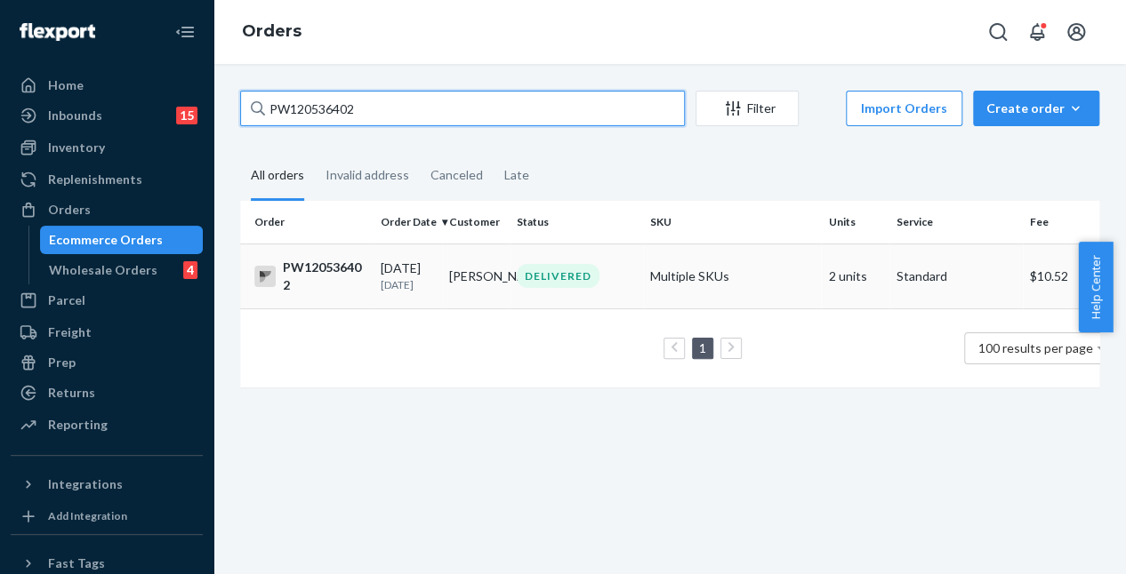
type input "PW120536402"
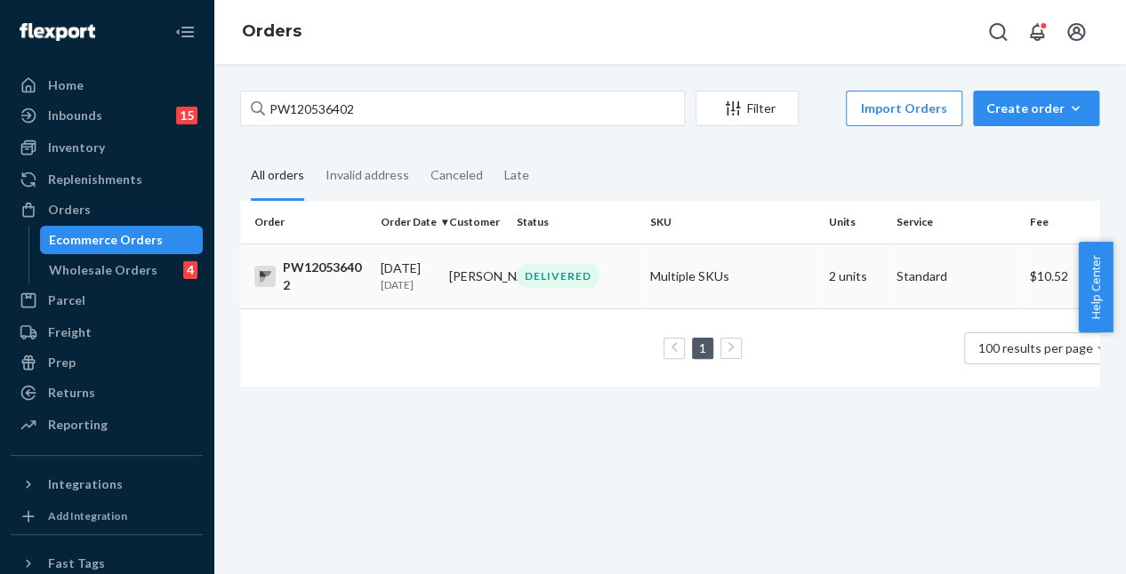
click at [533, 279] on div "DELIVERED" at bounding box center [558, 276] width 83 height 24
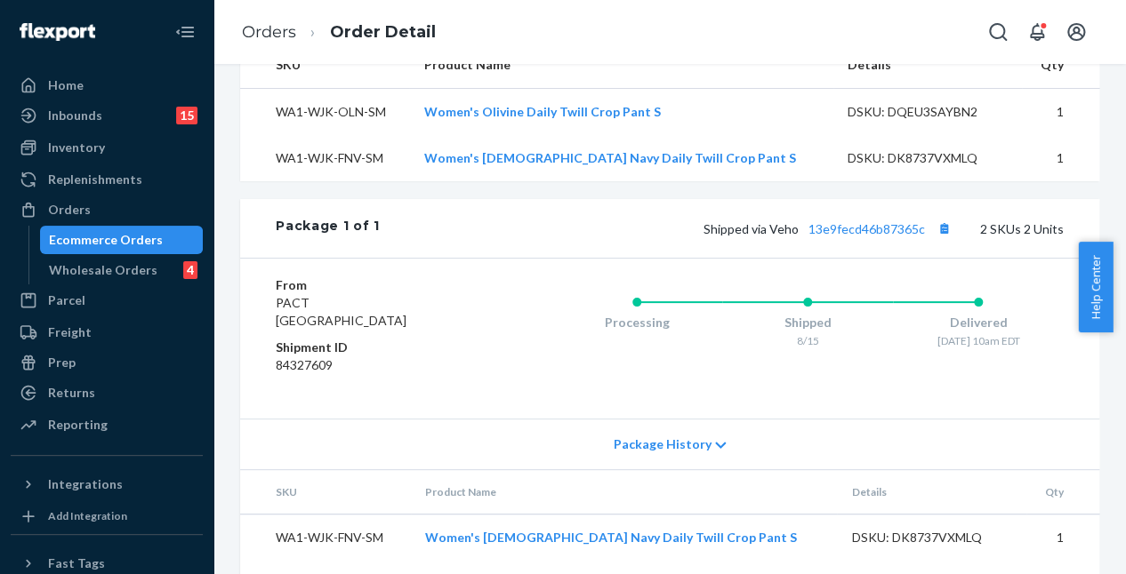
scroll to position [694, 0]
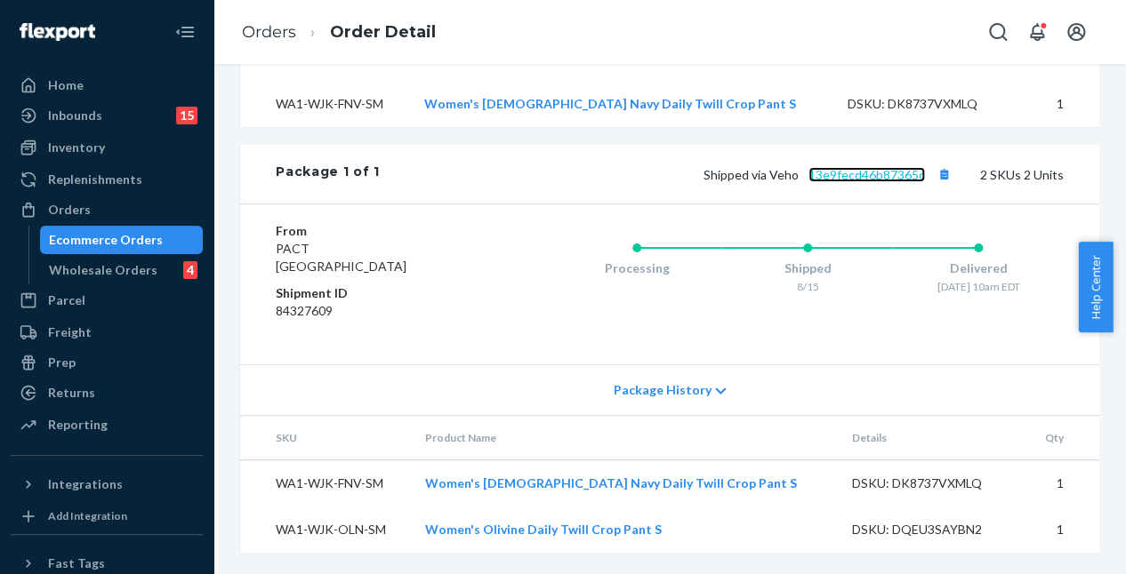
click at [853, 172] on link "13e9fecd46b87365c" at bounding box center [866, 174] width 116 height 15
click at [135, 208] on div "Orders" at bounding box center [106, 209] width 189 height 25
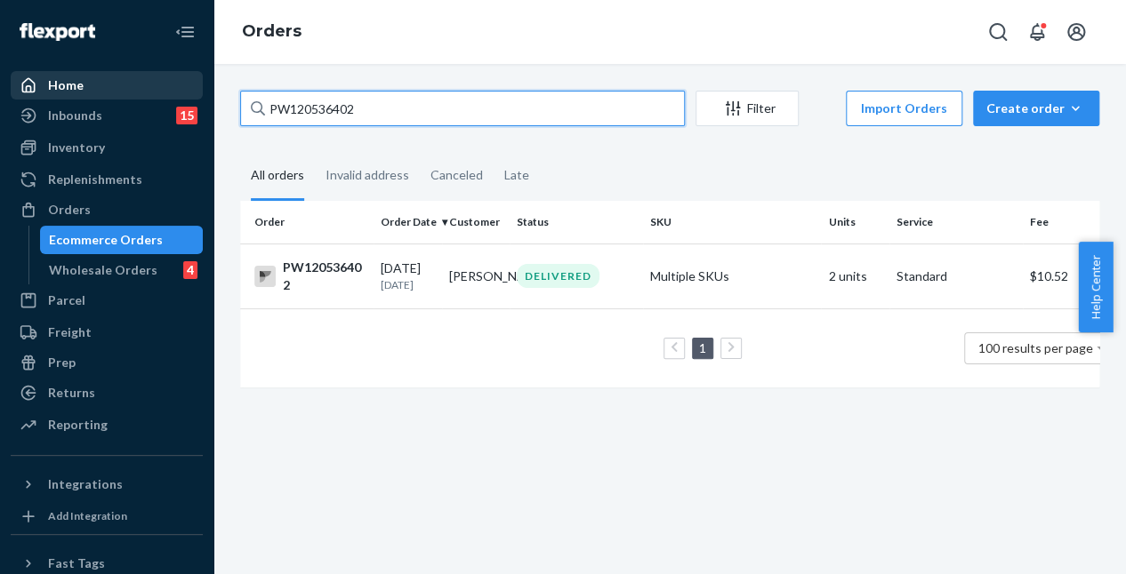
drag, startPoint x: 311, startPoint y: 92, endPoint x: 184, endPoint y: 74, distance: 128.4
click at [186, 74] on div "Home Inbounds 15 Shipping Plans Problems 15 Inventory Products Branded Packagin…" at bounding box center [563, 287] width 1126 height 574
paste input "41574"
type input "PW120541574"
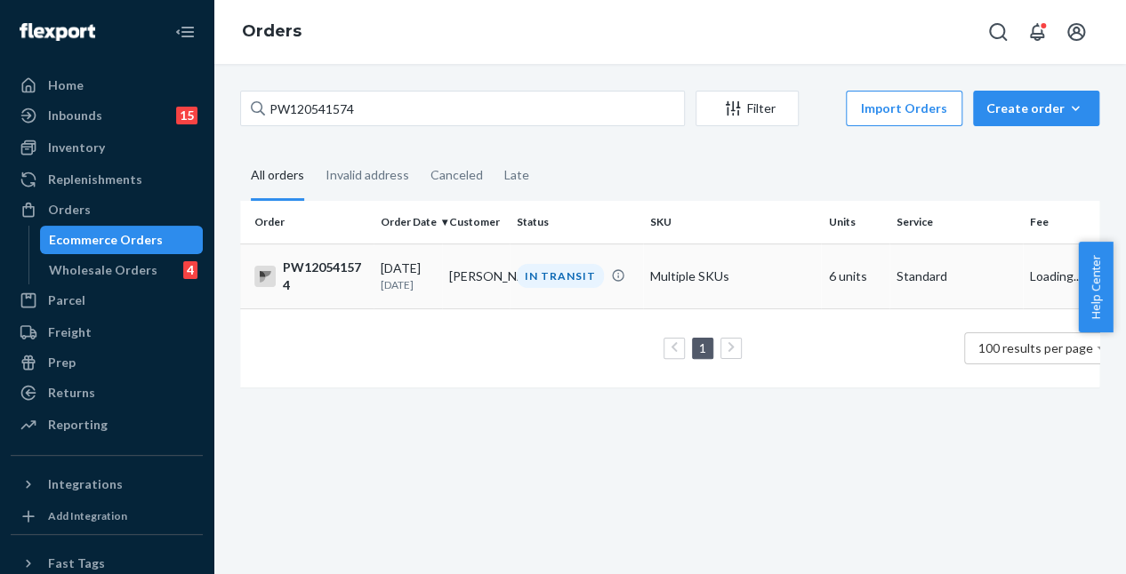
click at [550, 302] on td "IN TRANSIT" at bounding box center [576, 276] width 133 height 65
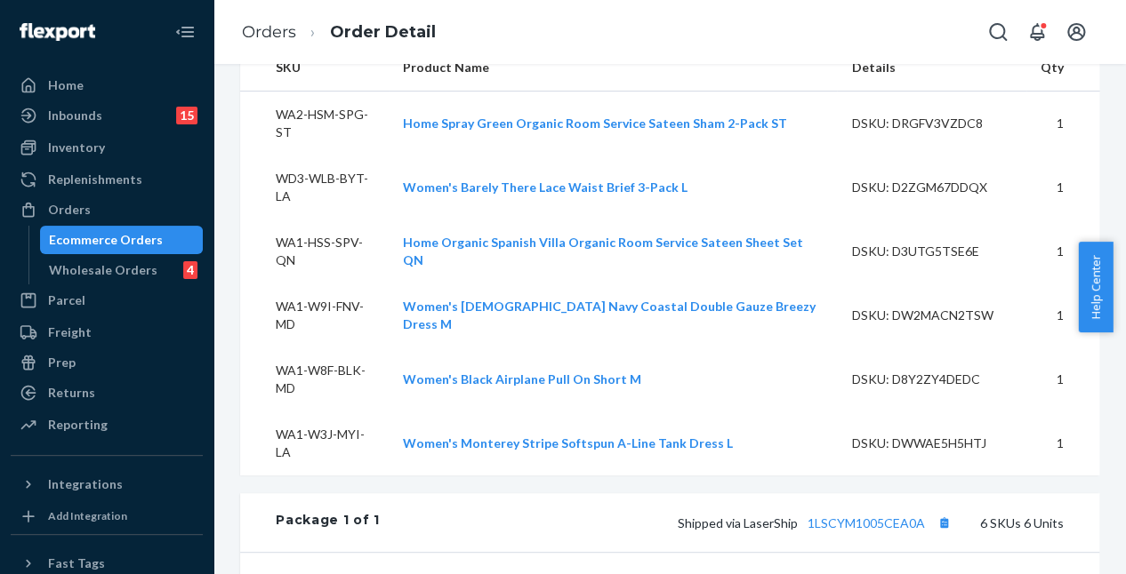
scroll to position [889, 0]
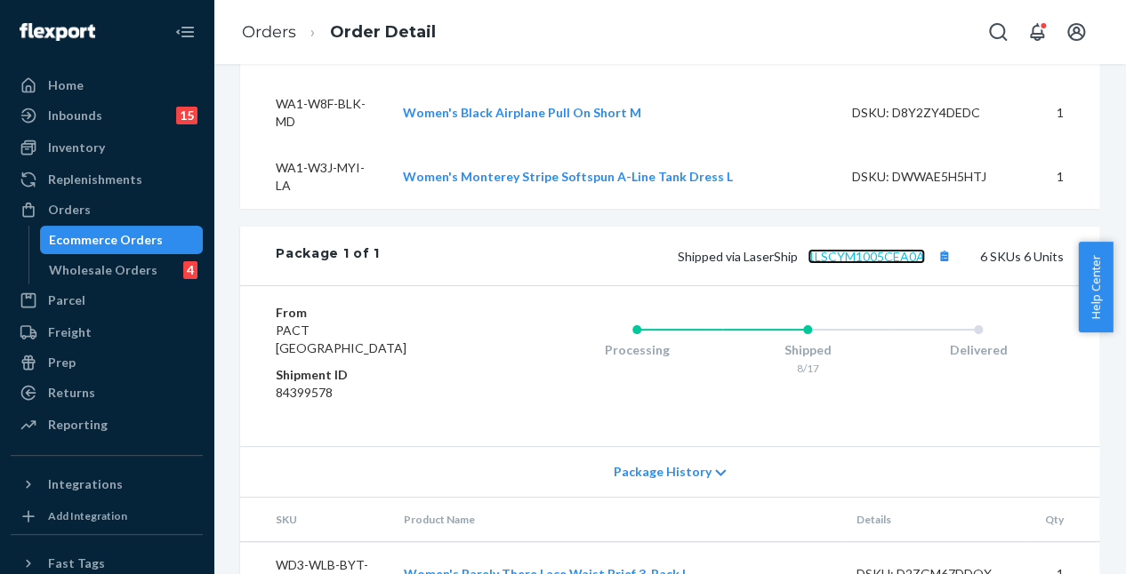
click at [847, 249] on link "1LSCYM1005CEA0A" at bounding box center [865, 256] width 117 height 15
click at [135, 208] on div "Orders" at bounding box center [106, 209] width 189 height 25
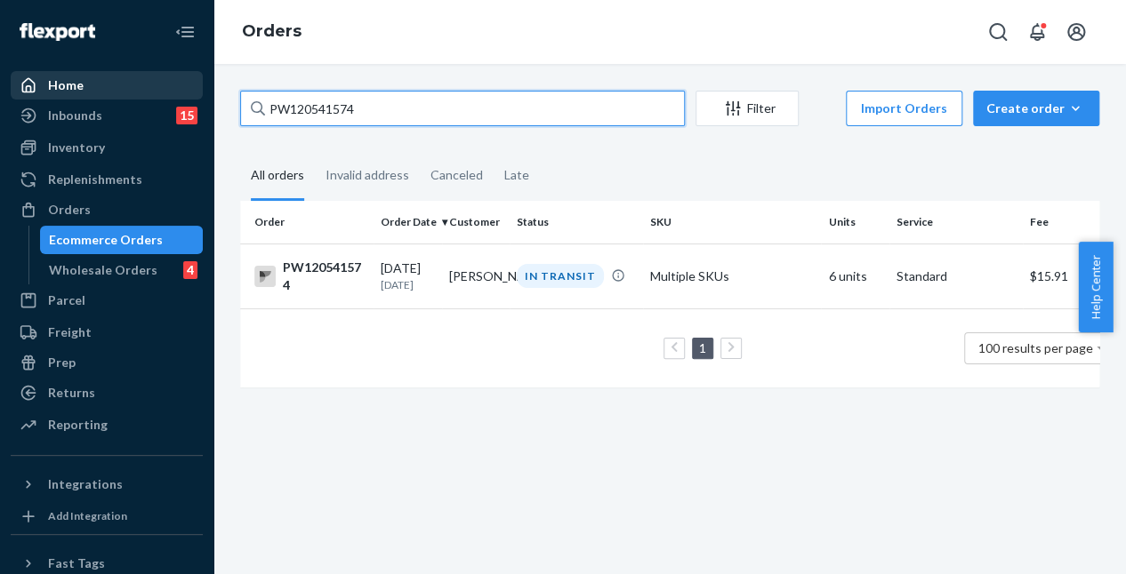
drag, startPoint x: 402, startPoint y: 116, endPoint x: 178, endPoint y: 95, distance: 225.1
click at [162, 92] on div "Home Inbounds 15 Shipping Plans Problems 15 Inventory Products Branded Packagin…" at bounding box center [563, 287] width 1126 height 574
paste input "09101"
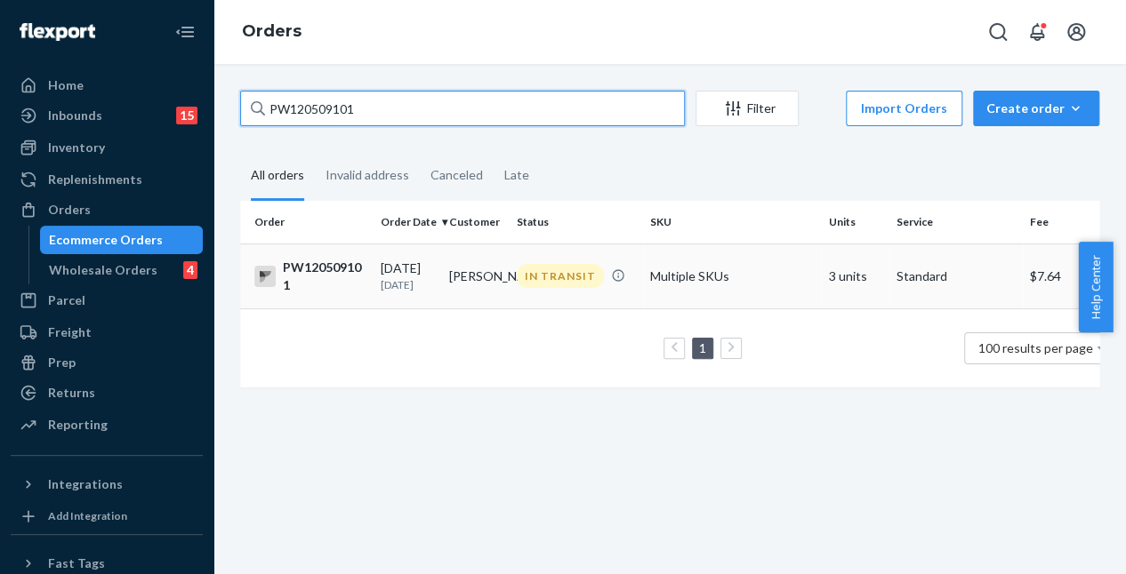
type input "PW120509101"
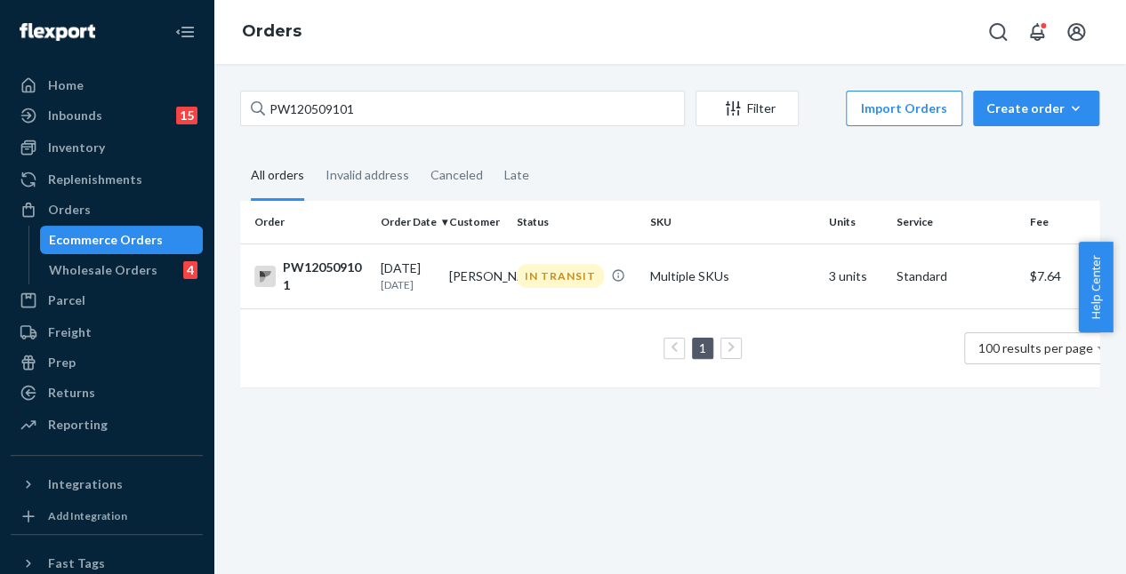
drag, startPoint x: 442, startPoint y: 298, endPoint x: 349, endPoint y: 298, distance: 93.4
click at [443, 298] on td "Kira Faure" at bounding box center [476, 276] width 68 height 65
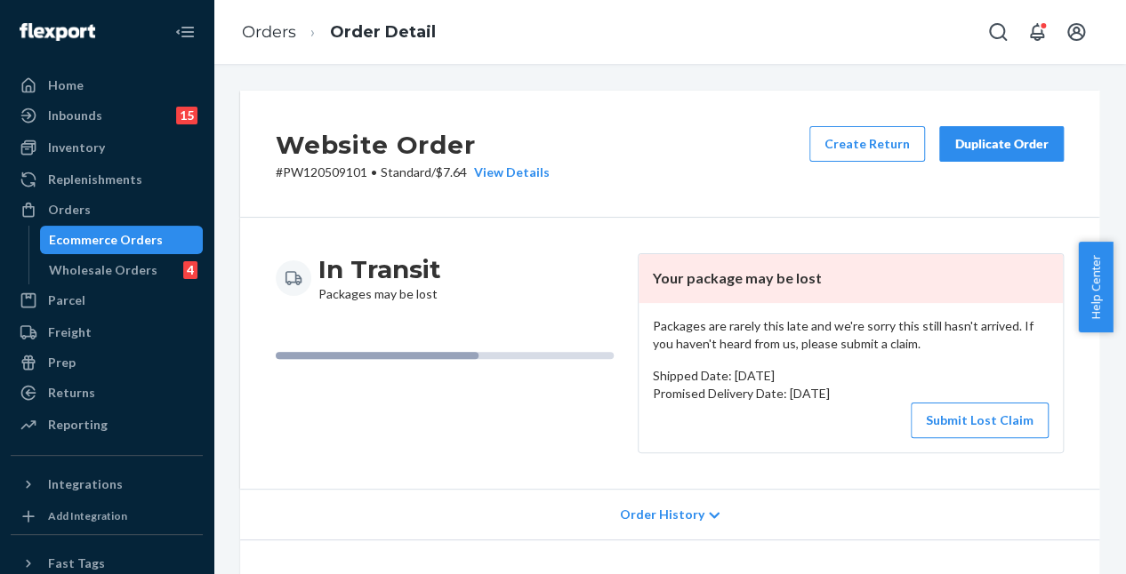
click at [676, 160] on div "Website Order # PW120509101 • Standard / $7.64 View Details Create Return Dupli…" at bounding box center [669, 154] width 859 height 127
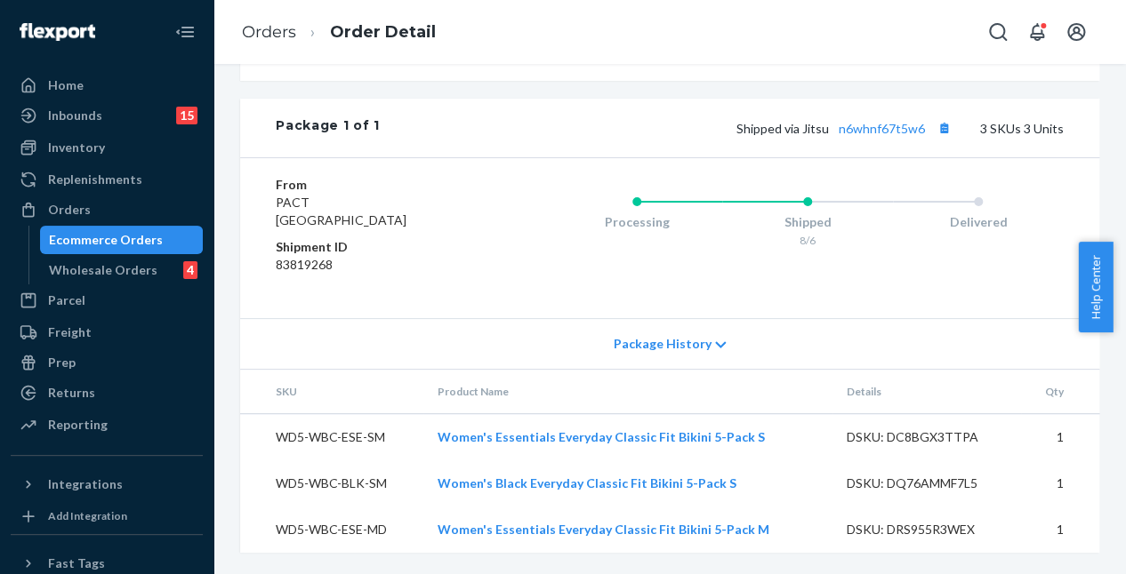
scroll to position [800, 0]
click at [76, 211] on div "Orders" at bounding box center [69, 210] width 43 height 18
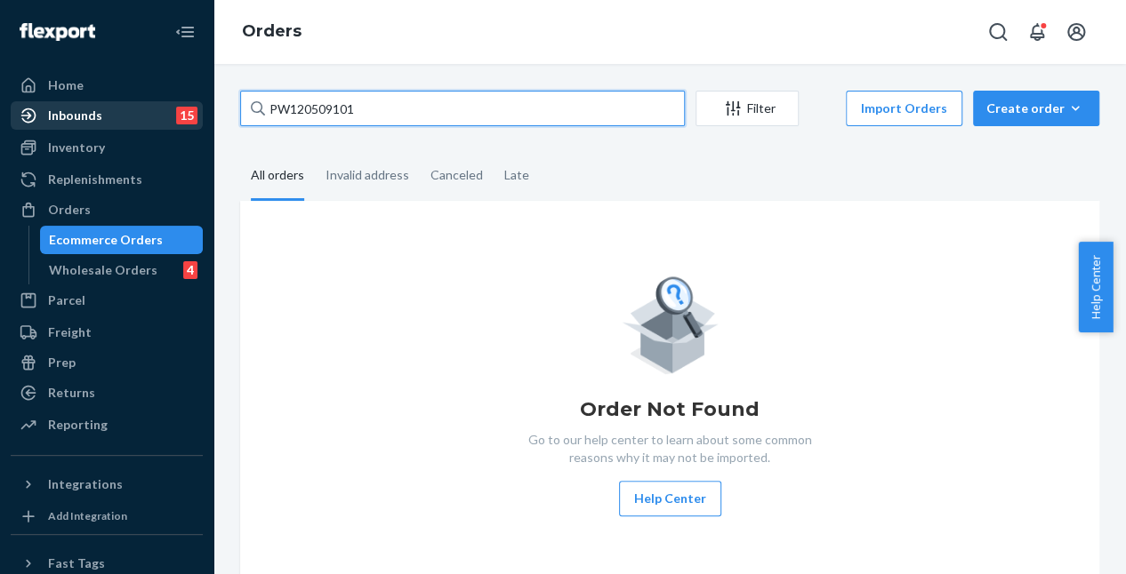
drag, startPoint x: 391, startPoint y: 95, endPoint x: 182, endPoint y: 103, distance: 209.1
click at [182, 103] on div "Home Inbounds 15 Shipping Plans Problems 15 Inventory Products Branded Packagin…" at bounding box center [563, 287] width 1126 height 574
paste input "PW116988146"
click at [416, 113] on input "PW116988146" at bounding box center [462, 109] width 445 height 36
click at [272, 116] on input "PW116988146" at bounding box center [462, 109] width 445 height 36
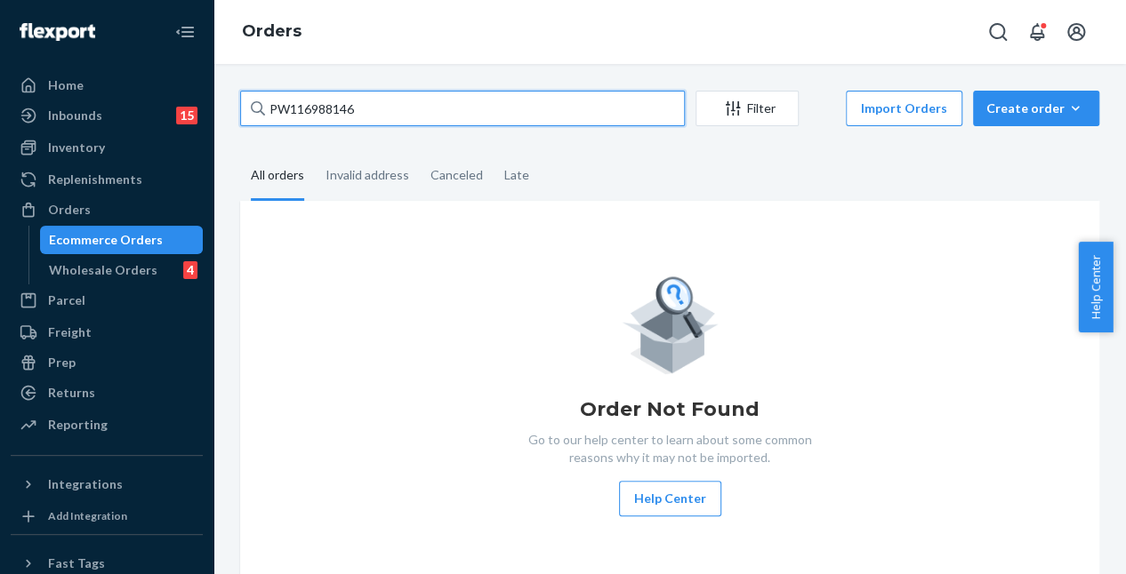
click at [398, 104] on input "PW116988146" at bounding box center [462, 109] width 445 height 36
type input "PW116988146"
drag, startPoint x: 413, startPoint y: 115, endPoint x: 184, endPoint y: 101, distance: 228.9
click at [184, 101] on div "Home Inbounds 15 Shipping Plans Problems 15 Inventory Products Branded Packagin…" at bounding box center [563, 287] width 1126 height 574
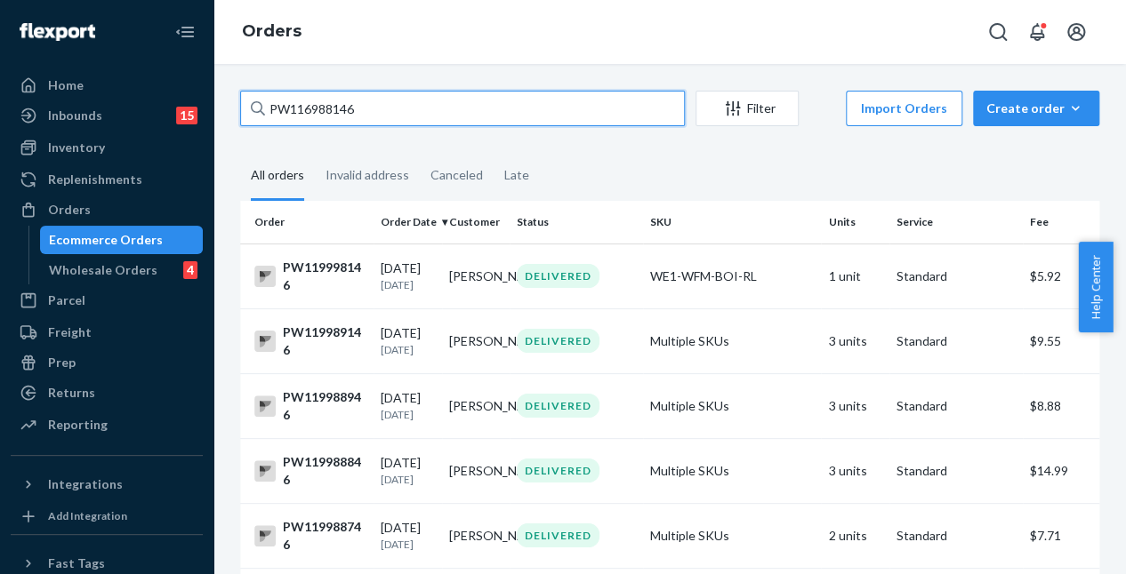
click at [345, 116] on input "PW116988146" at bounding box center [462, 109] width 445 height 36
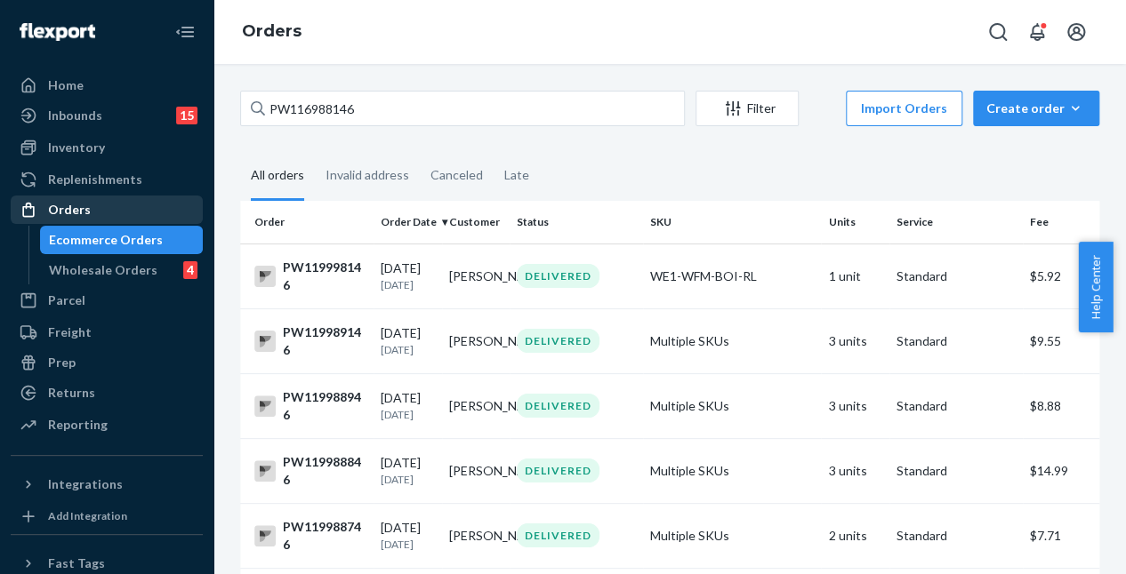
click at [157, 216] on div "Orders" at bounding box center [106, 209] width 189 height 25
click at [121, 204] on div "Orders" at bounding box center [106, 209] width 189 height 25
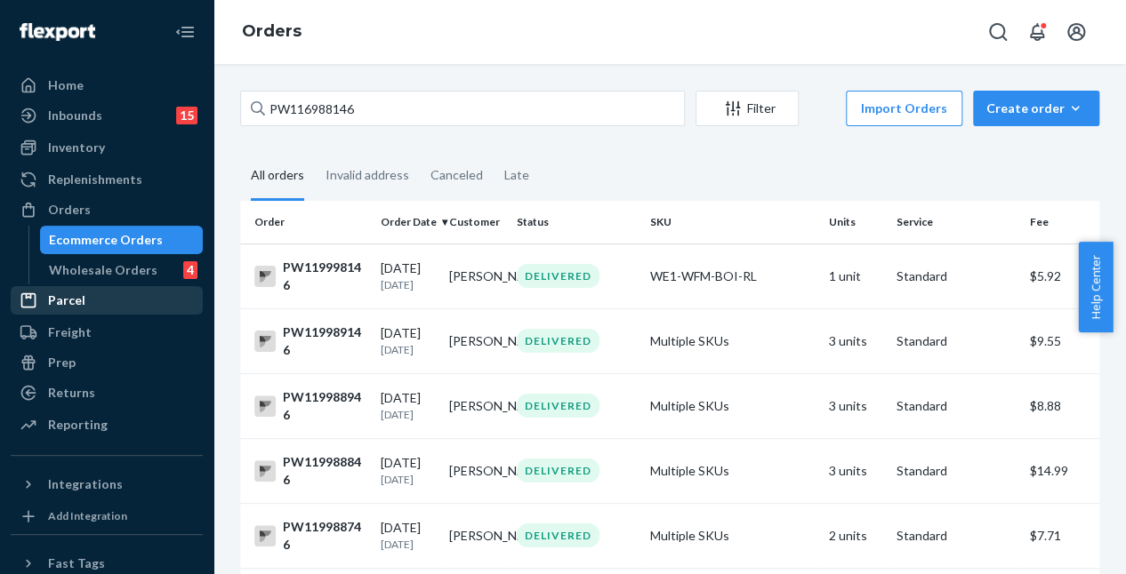
click at [121, 290] on div "Parcel" at bounding box center [106, 300] width 189 height 25
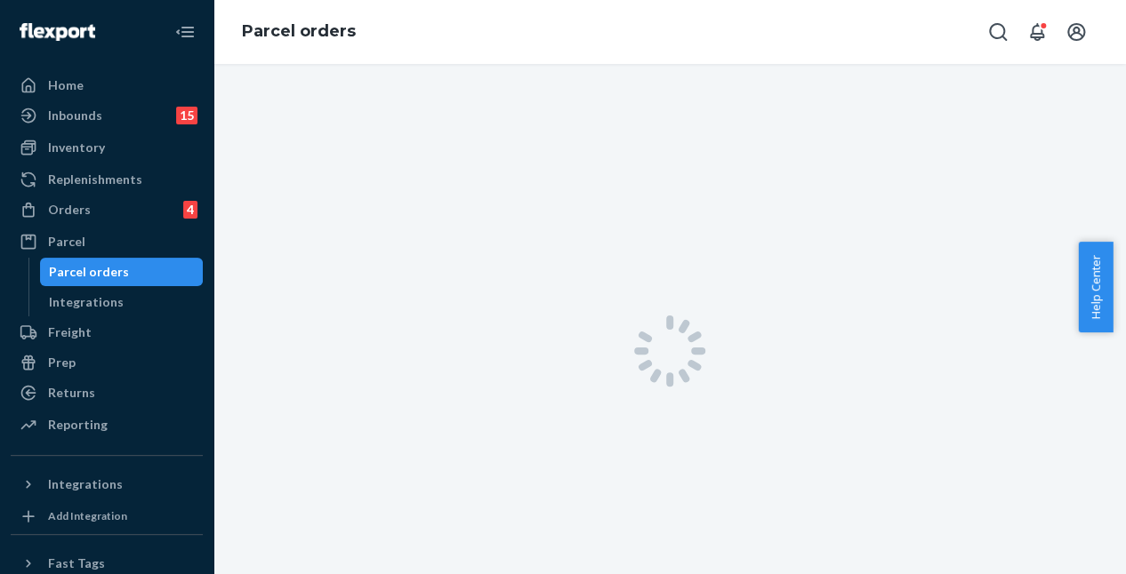
click at [128, 271] on div "Parcel orders" at bounding box center [122, 272] width 160 height 25
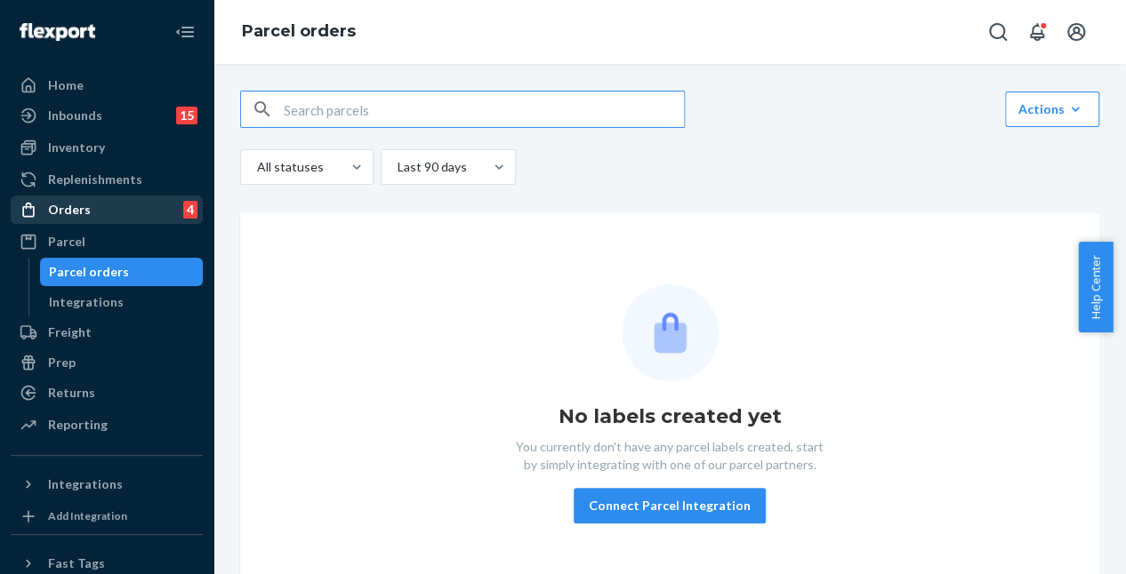
click at [108, 198] on div "Orders 4" at bounding box center [106, 209] width 189 height 25
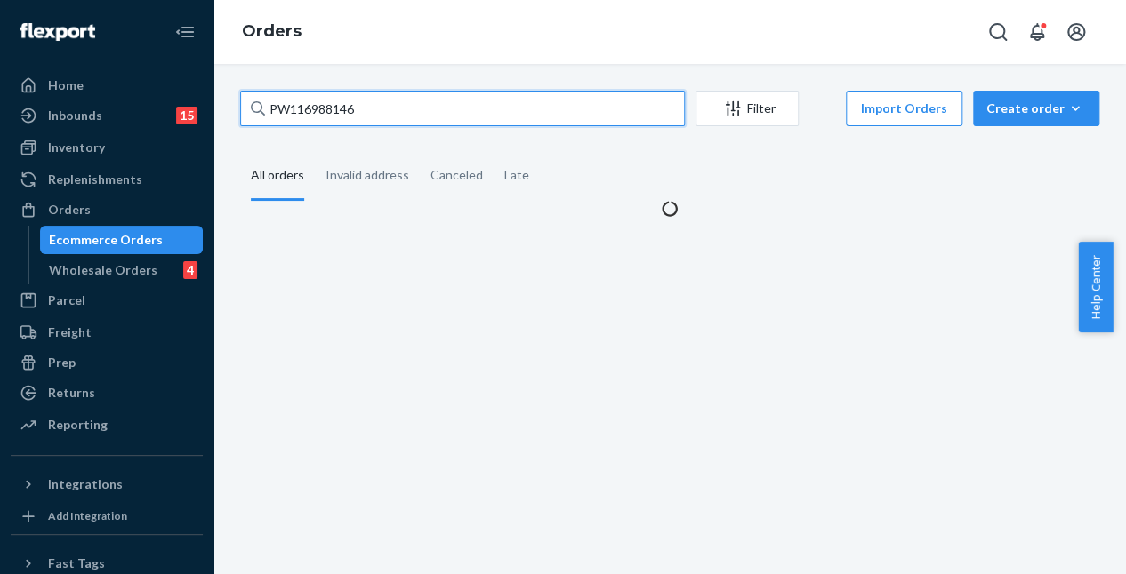
click at [365, 104] on input "PW116988146" at bounding box center [462, 109] width 445 height 36
drag, startPoint x: 401, startPoint y: 103, endPoint x: 140, endPoint y: 114, distance: 260.8
click at [140, 114] on div "Home Inbounds 15 Shipping Plans Problems 15 Inventory Products Branded Packagin…" at bounding box center [563, 287] width 1126 height 574
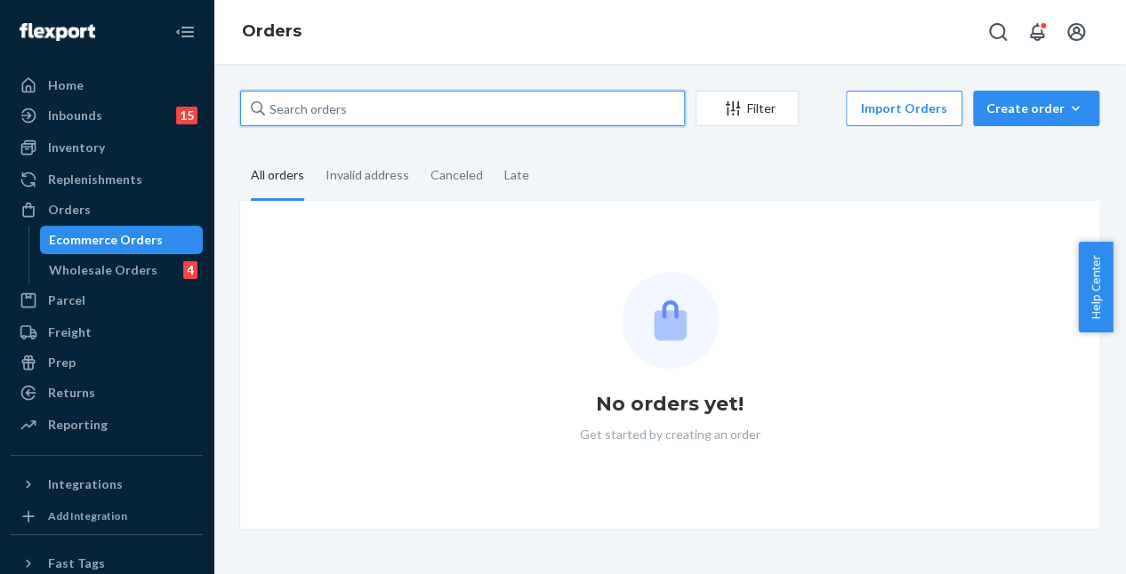
paste input "PW116988146"
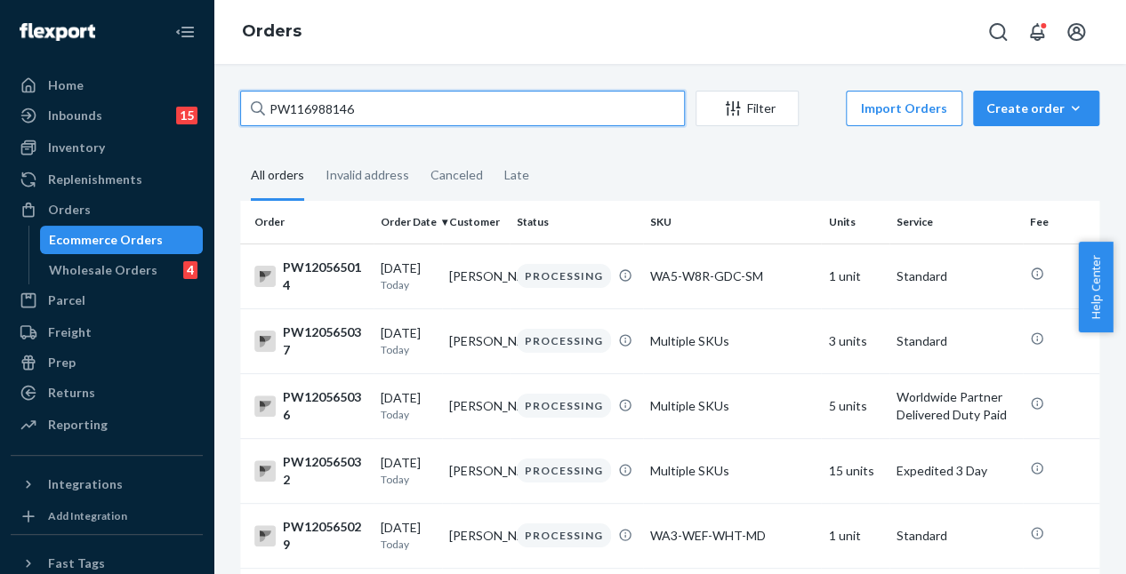
drag, startPoint x: 397, startPoint y: 113, endPoint x: 295, endPoint y: 112, distance: 101.4
click at [396, 113] on input "PW116988146" at bounding box center [462, 109] width 445 height 36
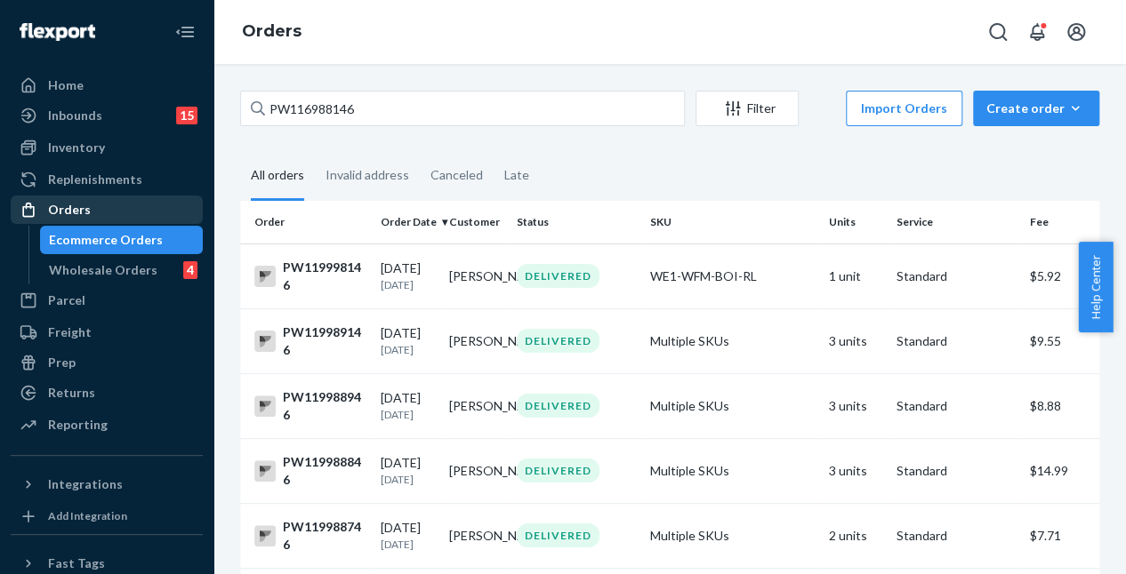
drag, startPoint x: 148, startPoint y: 209, endPoint x: 174, endPoint y: 205, distance: 26.9
click at [148, 209] on div "Orders" at bounding box center [106, 209] width 189 height 25
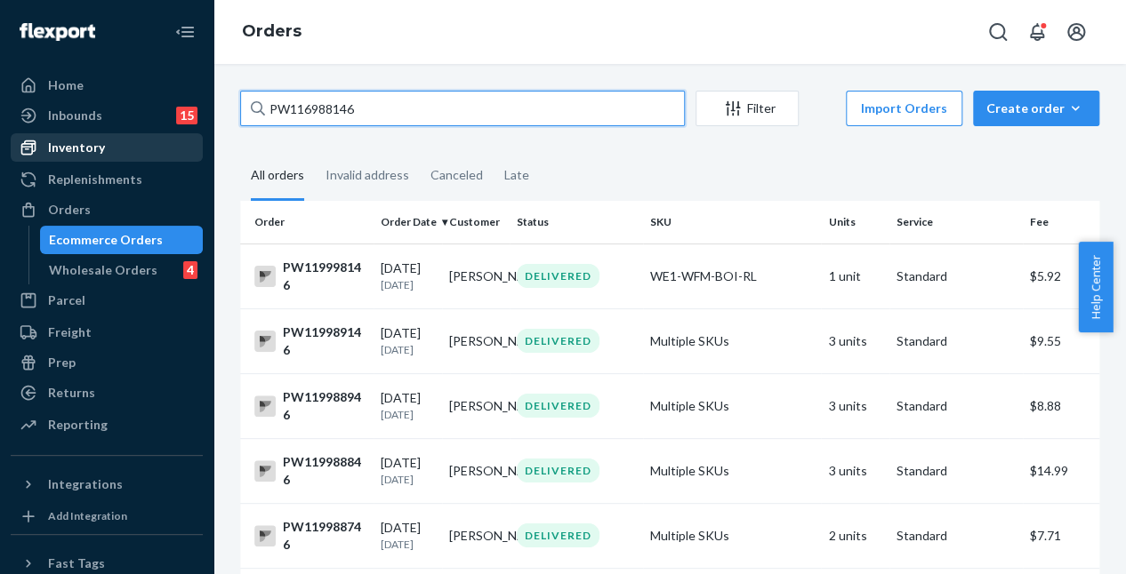
drag, startPoint x: 391, startPoint y: 113, endPoint x: 136, endPoint y: 139, distance: 256.5
click at [108, 139] on div "Home Inbounds 15 Shipping Plans Problems 15 Inventory Products Branded Packagin…" at bounding box center [563, 287] width 1126 height 574
paste input "20540274"
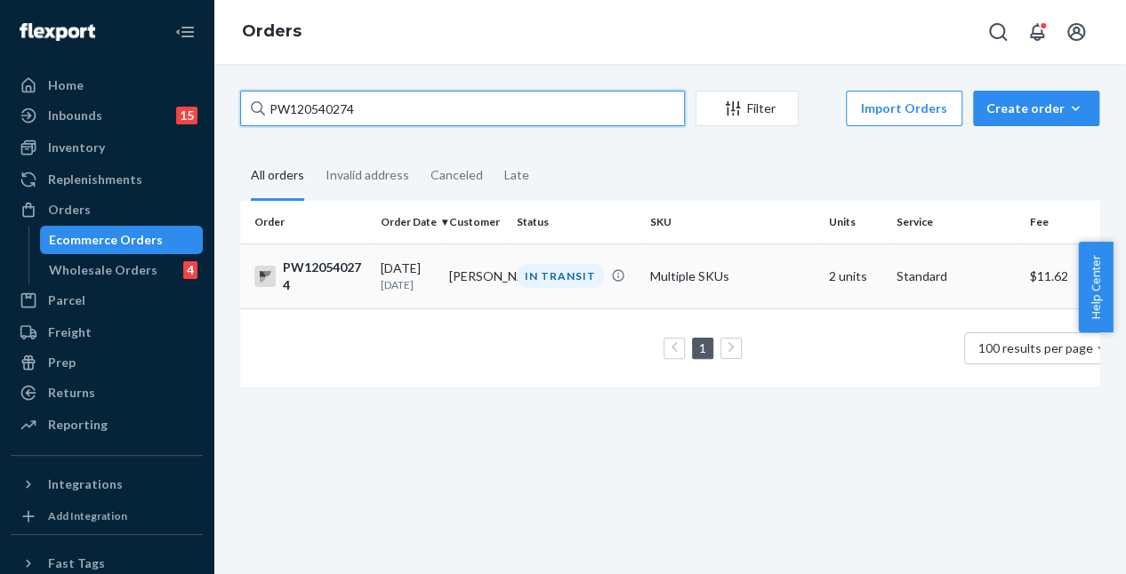
type input "PW120540274"
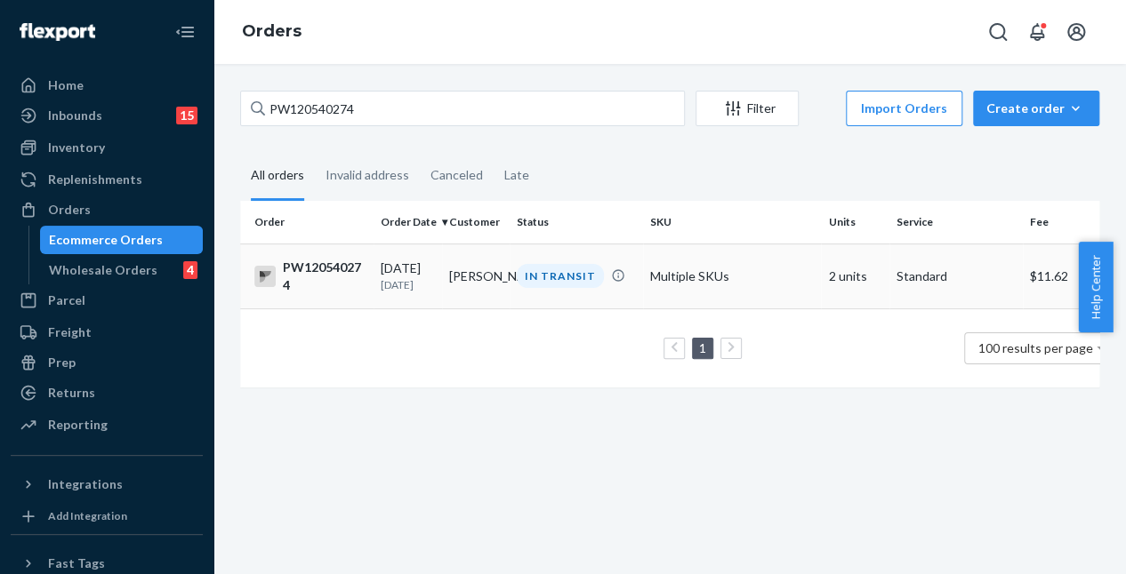
click at [600, 289] on td "IN TRANSIT" at bounding box center [576, 276] width 133 height 65
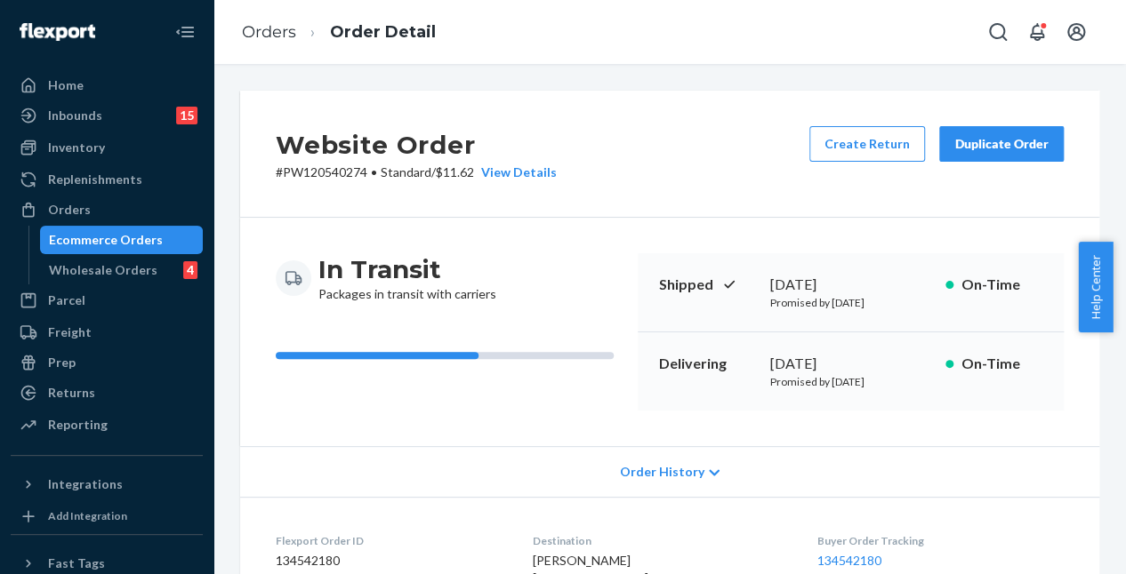
scroll to position [534, 0]
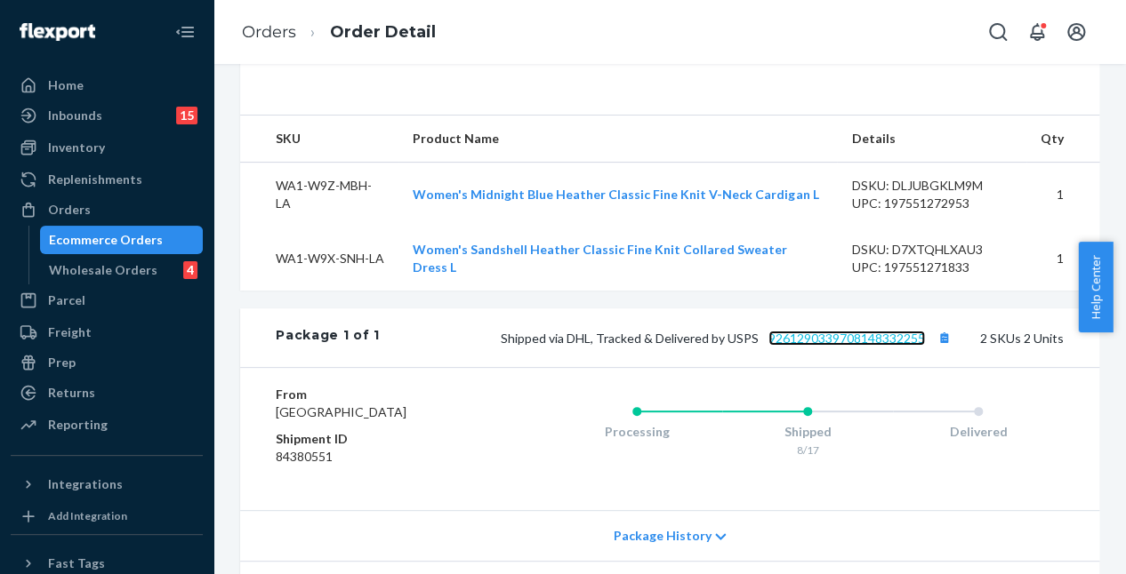
click at [804, 346] on link "9261290339708148332255" at bounding box center [846, 338] width 157 height 15
click at [132, 210] on div "Orders" at bounding box center [106, 209] width 189 height 25
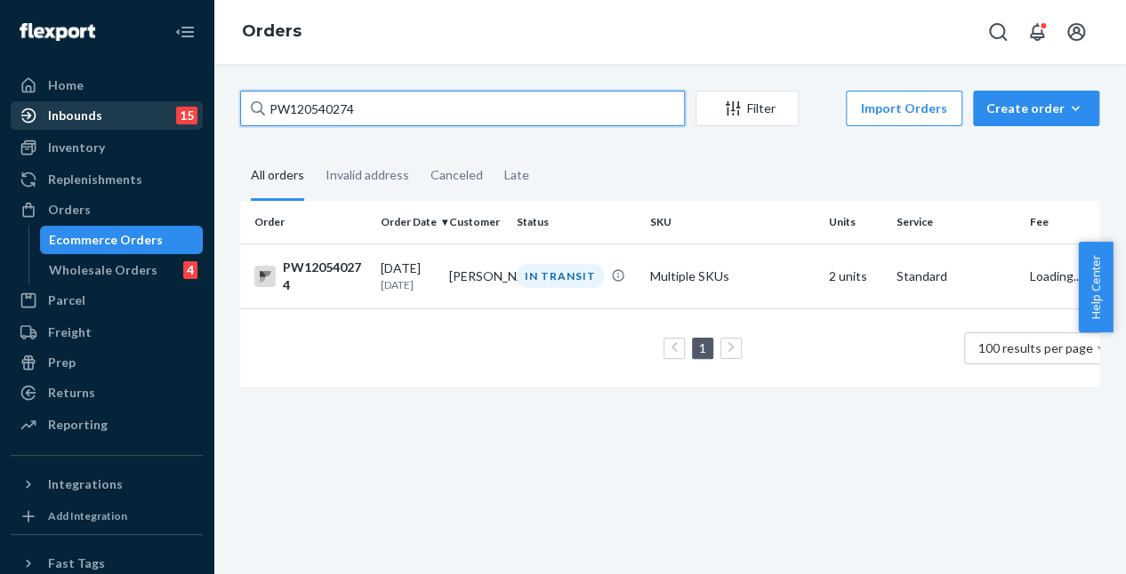
drag, startPoint x: 398, startPoint y: 109, endPoint x: 164, endPoint y: 107, distance: 234.8
click at [164, 107] on div "Home Inbounds 15 Shipping Plans Problems 15 Inventory Products Branded Packagin…" at bounding box center [563, 287] width 1126 height 574
paste input "18211209"
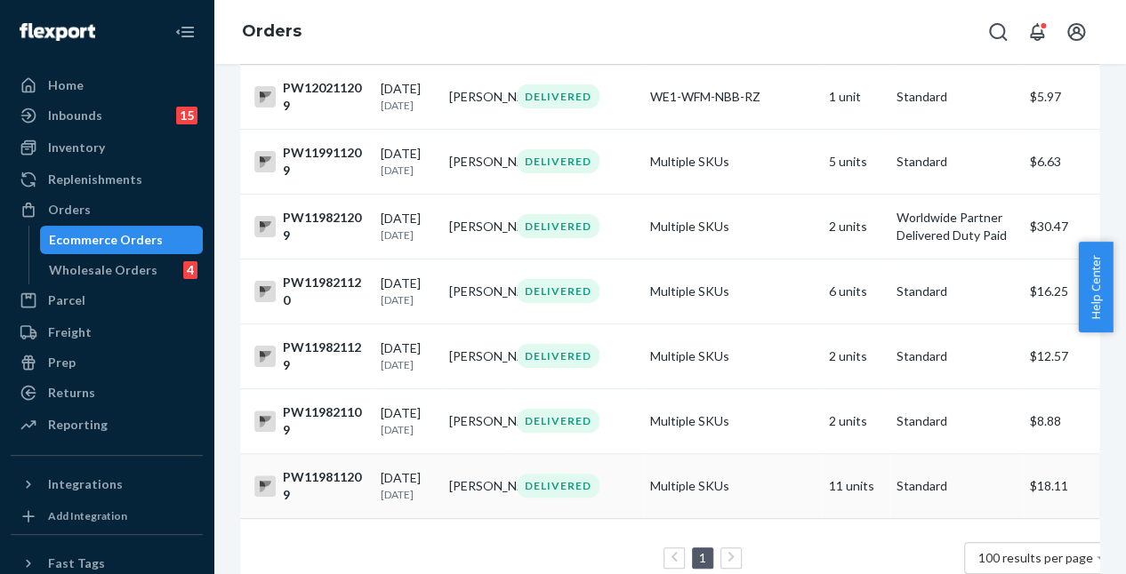
scroll to position [320, 0]
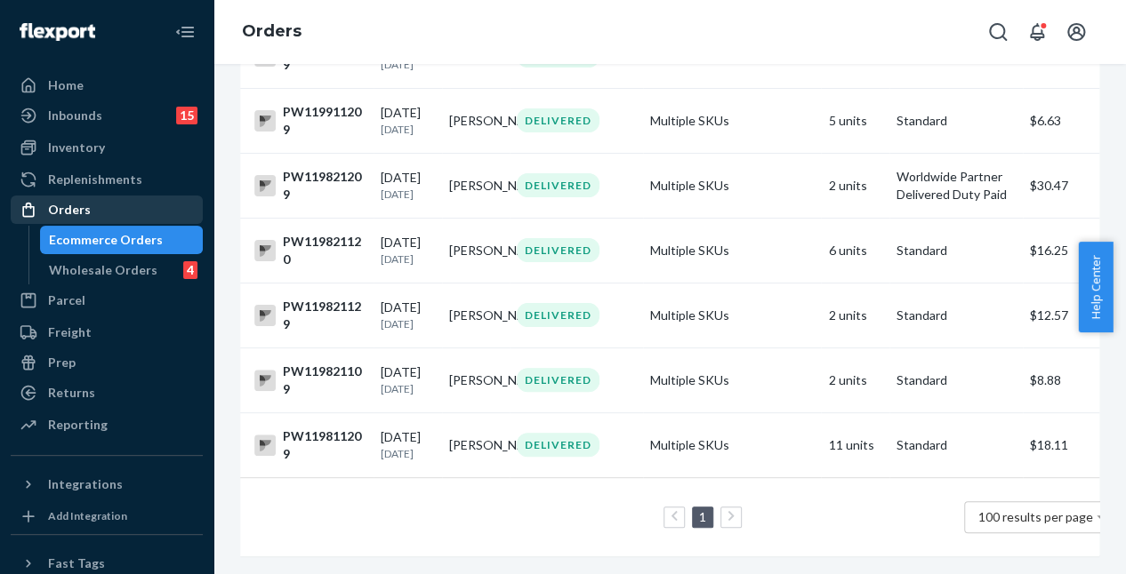
click at [162, 202] on div "Orders" at bounding box center [106, 209] width 189 height 25
click at [116, 219] on div "Orders" at bounding box center [106, 209] width 189 height 25
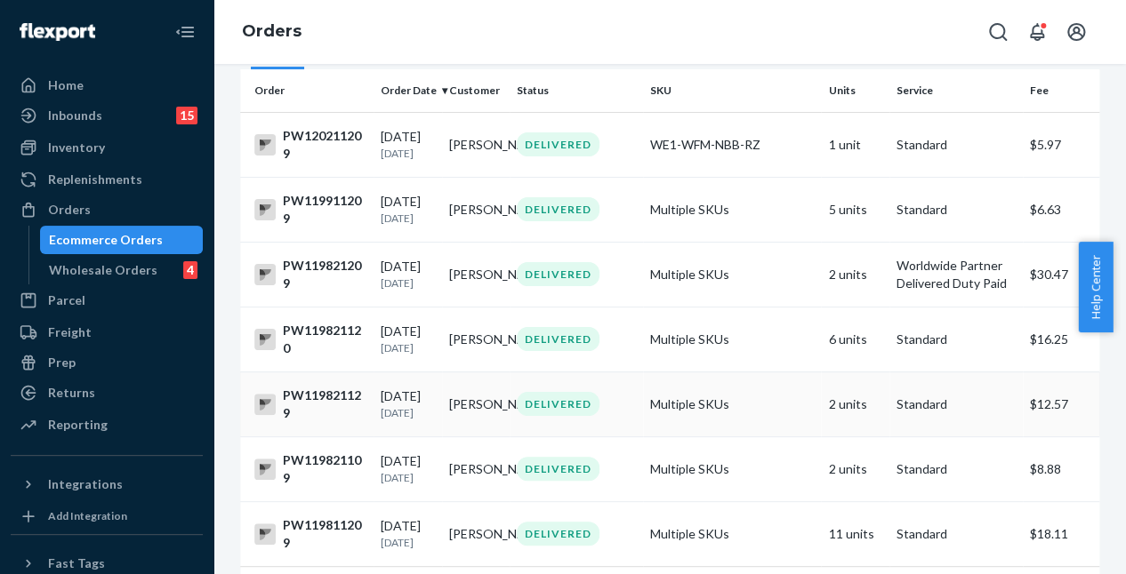
scroll to position [0, 0]
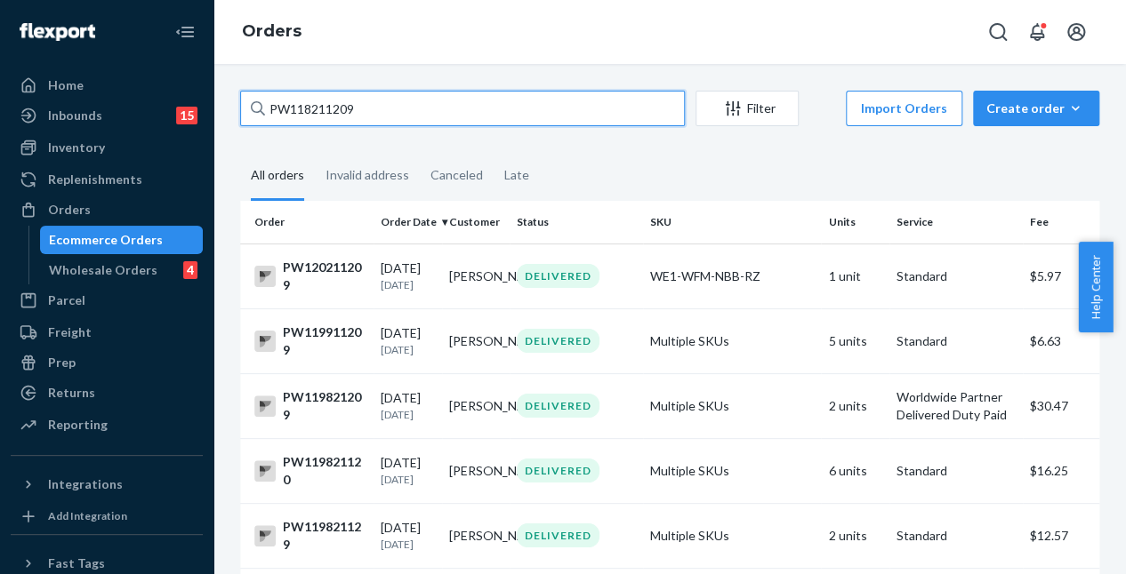
click at [393, 119] on input "PW118211209" at bounding box center [462, 109] width 445 height 36
drag, startPoint x: 381, startPoint y: 110, endPoint x: 218, endPoint y: 104, distance: 163.7
click at [218, 104] on div "PW118211209 Filter Import Orders Create order Ecommerce order Removal order All…" at bounding box center [669, 319] width 912 height 510
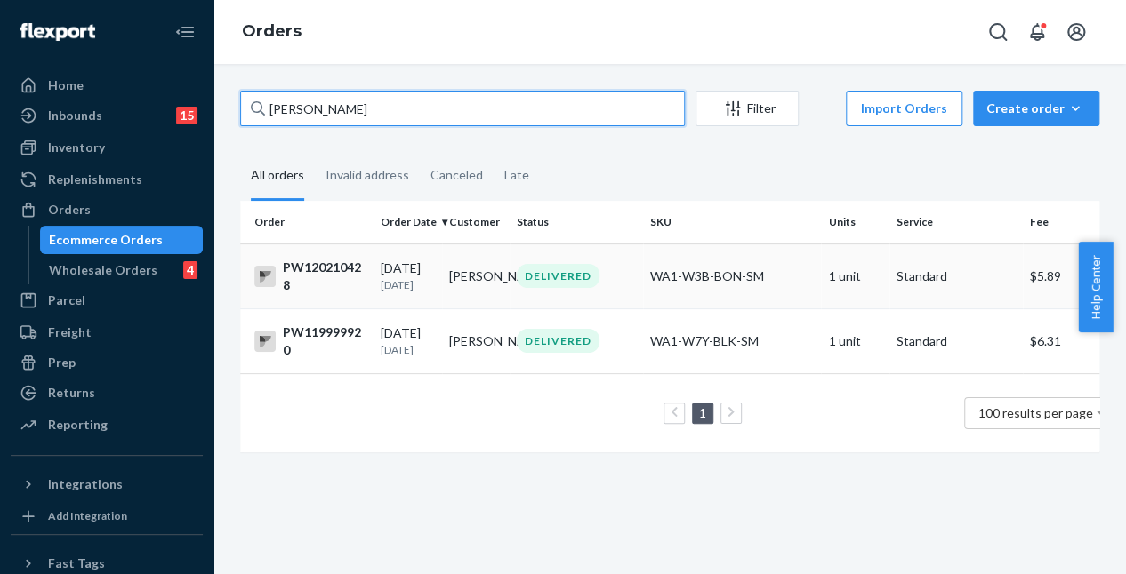
type input "susan logan"
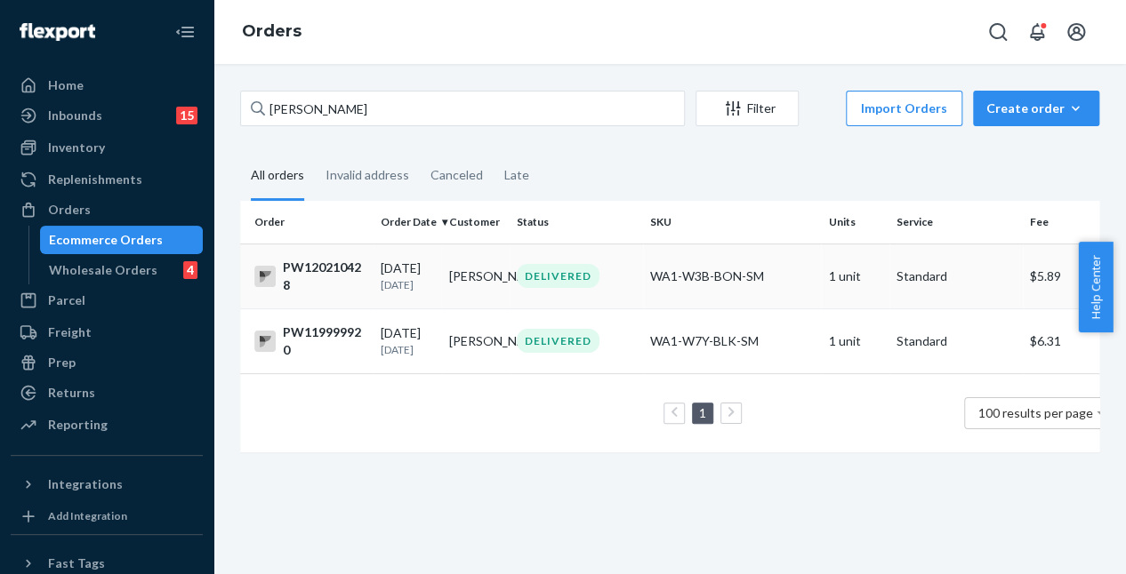
click at [473, 289] on td "Susan Logan" at bounding box center [476, 276] width 68 height 65
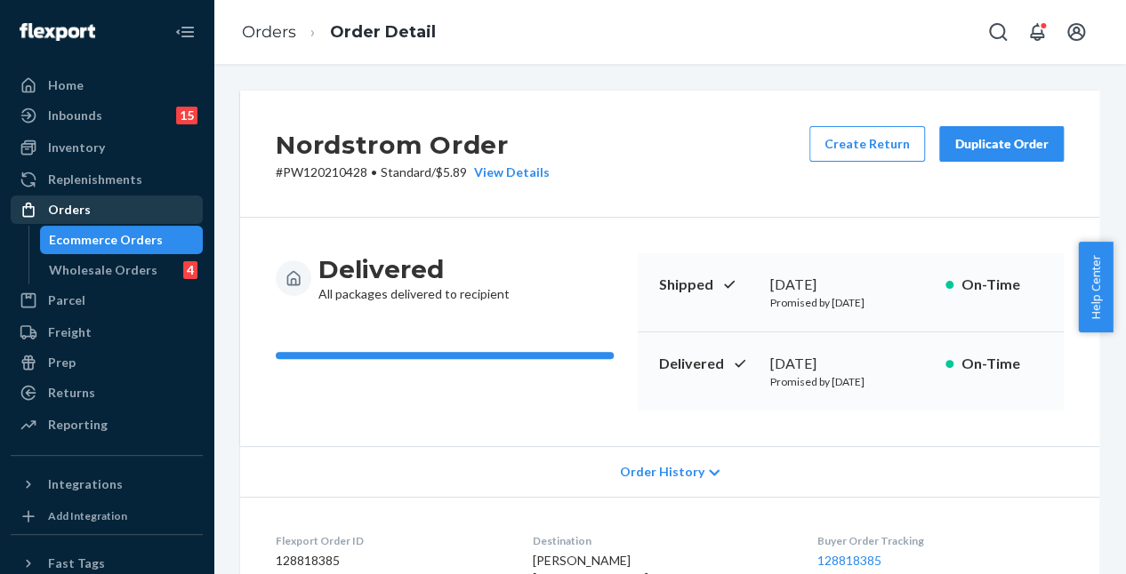
click at [112, 201] on div "Orders" at bounding box center [106, 209] width 189 height 25
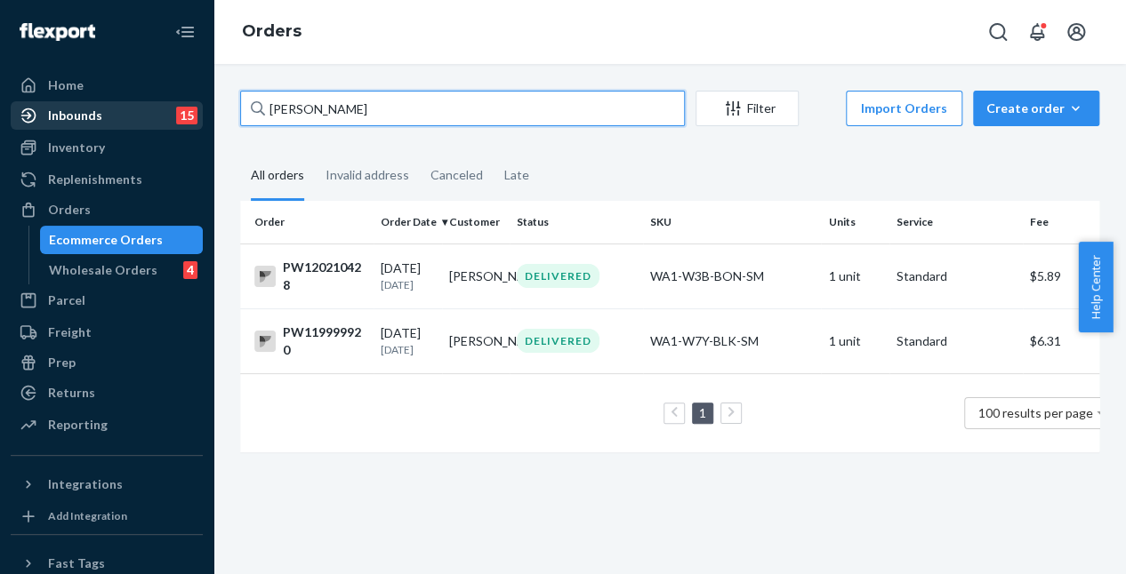
drag, startPoint x: 381, startPoint y: 116, endPoint x: 181, endPoint y: 119, distance: 200.1
click at [181, 119] on div "Home Inbounds 15 Shipping Plans Problems 15 Inventory Products Branded Packagin…" at bounding box center [563, 287] width 1126 height 574
paste input "PW120554517"
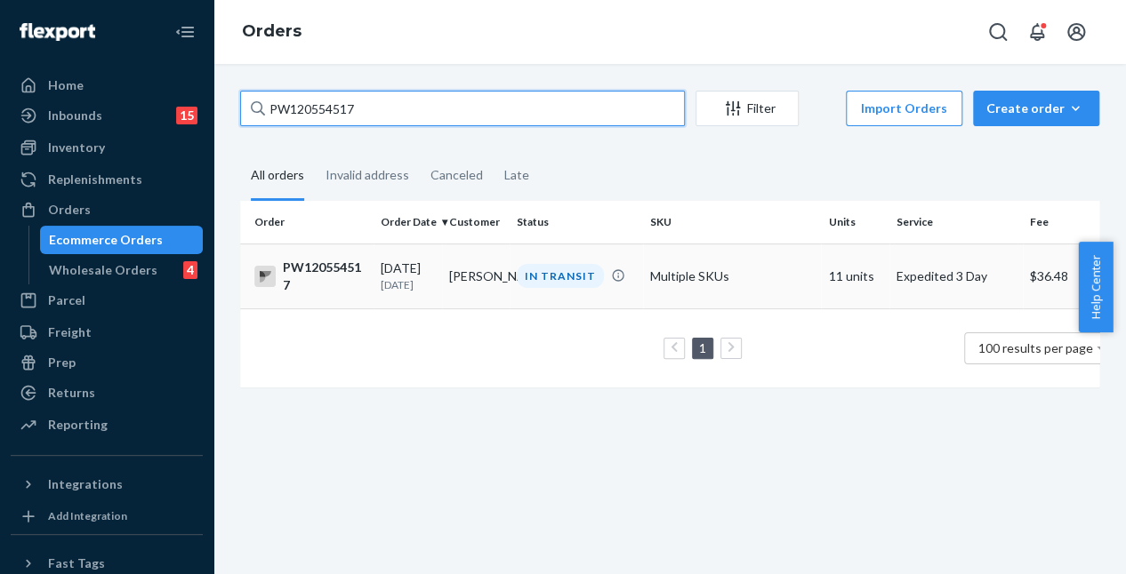
type input "PW120554517"
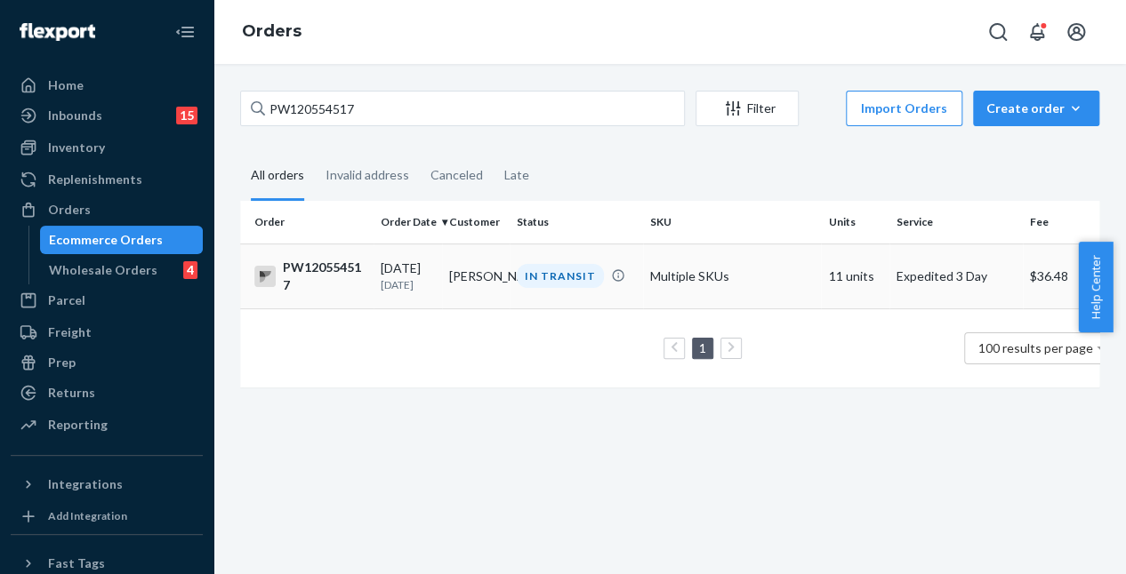
click at [544, 295] on td "IN TRANSIT" at bounding box center [576, 276] width 133 height 65
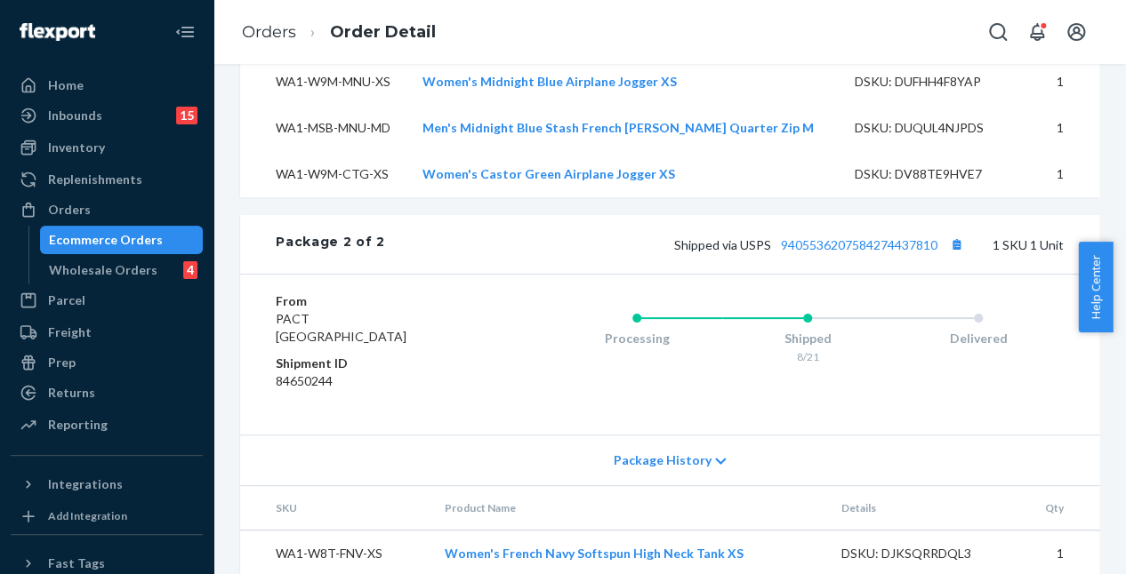
scroll to position [1860, 0]
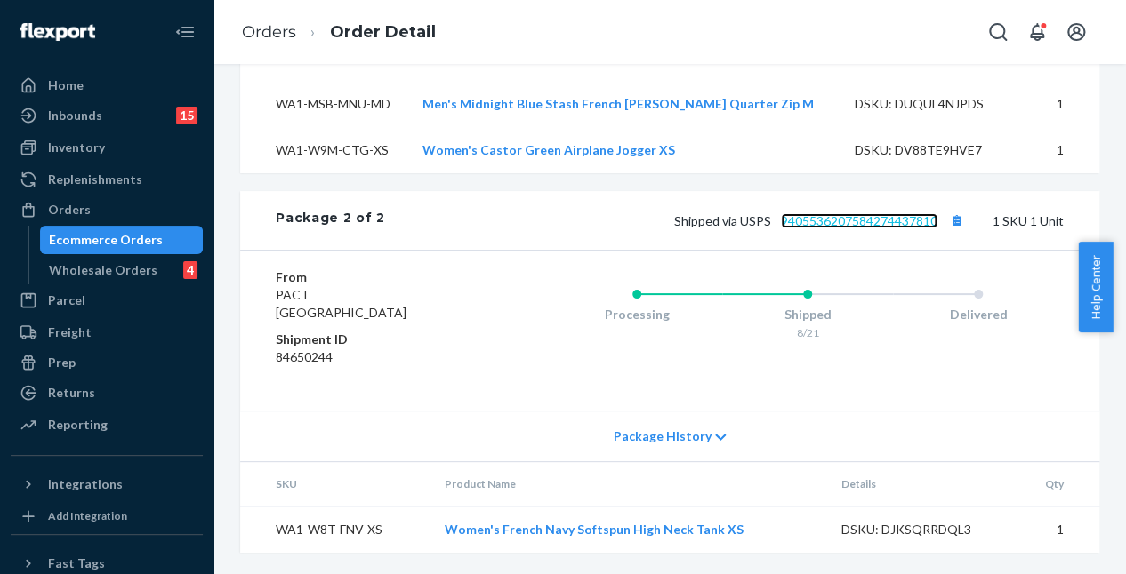
click at [839, 220] on link "9405536207584274437810" at bounding box center [859, 220] width 157 height 15
click at [80, 216] on div "Orders" at bounding box center [69, 210] width 43 height 18
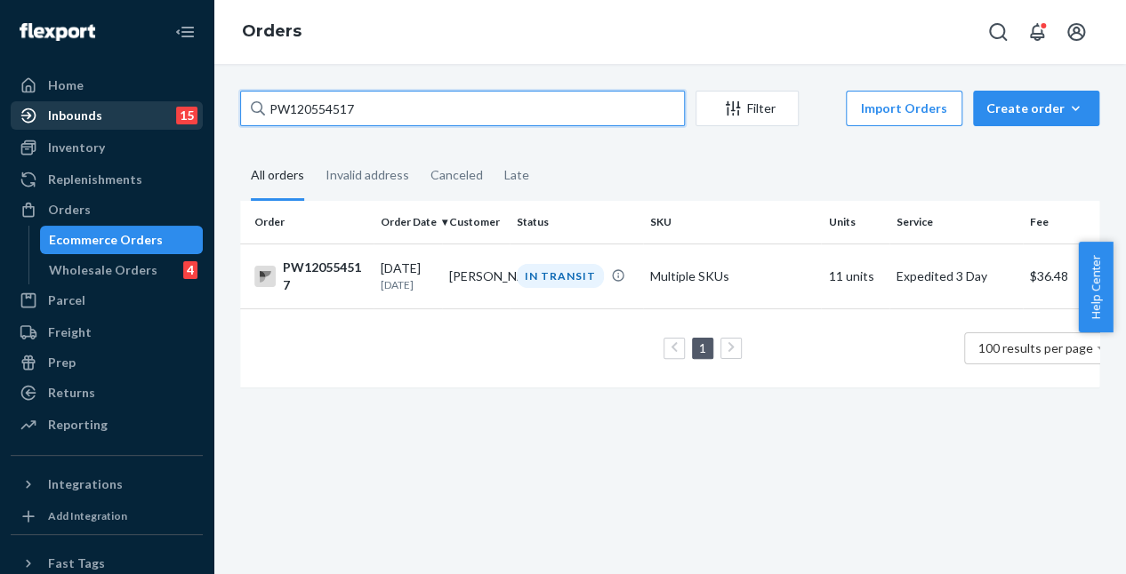
drag, startPoint x: 378, startPoint y: 120, endPoint x: 173, endPoint y: 101, distance: 206.3
click at [173, 101] on div "Home Inbounds 15 Shipping Plans Problems 15 Inventory Products Branded Packagin…" at bounding box center [563, 287] width 1126 height 574
paste input "45174"
type input "PW120545174"
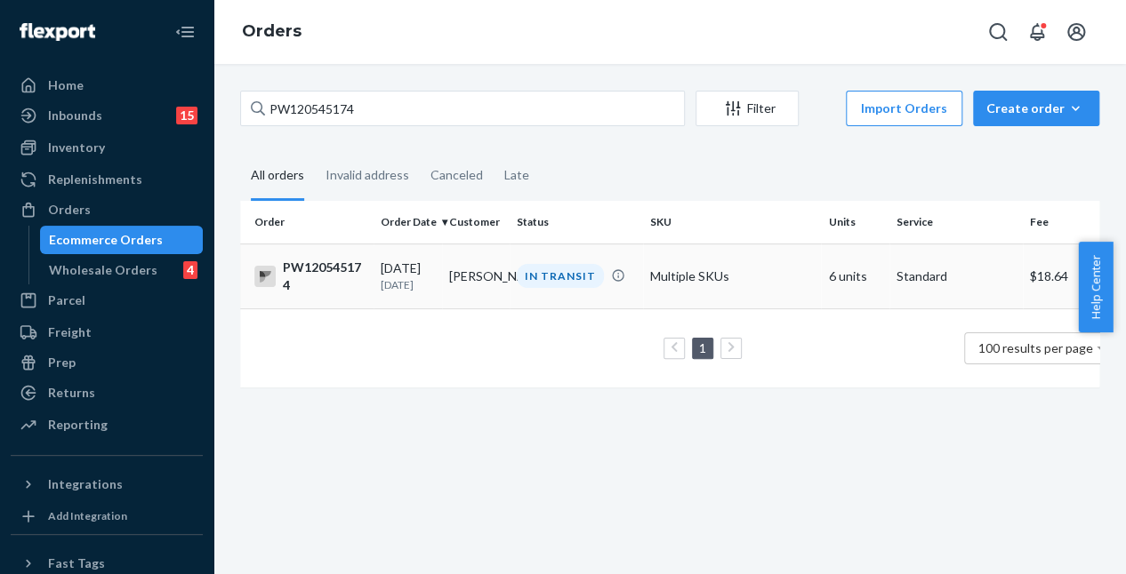
drag, startPoint x: 539, startPoint y: 291, endPoint x: 537, endPoint y: 280, distance: 10.8
click at [537, 280] on td "IN TRANSIT" at bounding box center [576, 276] width 133 height 65
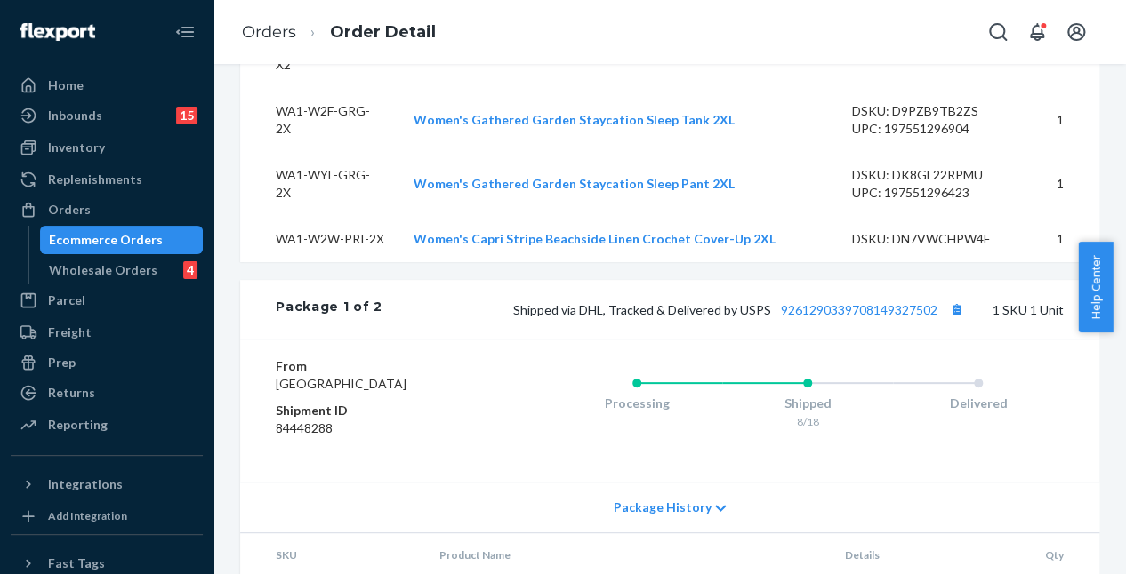
scroll to position [889, 0]
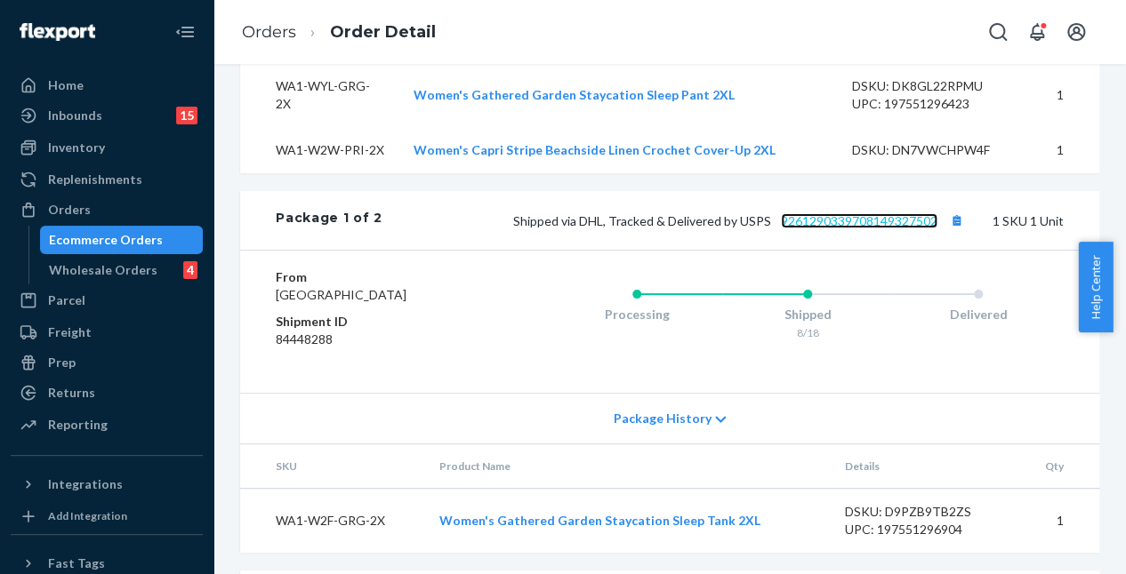
click at [893, 213] on link "9261290339708149327502" at bounding box center [859, 220] width 157 height 15
click at [102, 199] on div "Orders" at bounding box center [106, 209] width 189 height 25
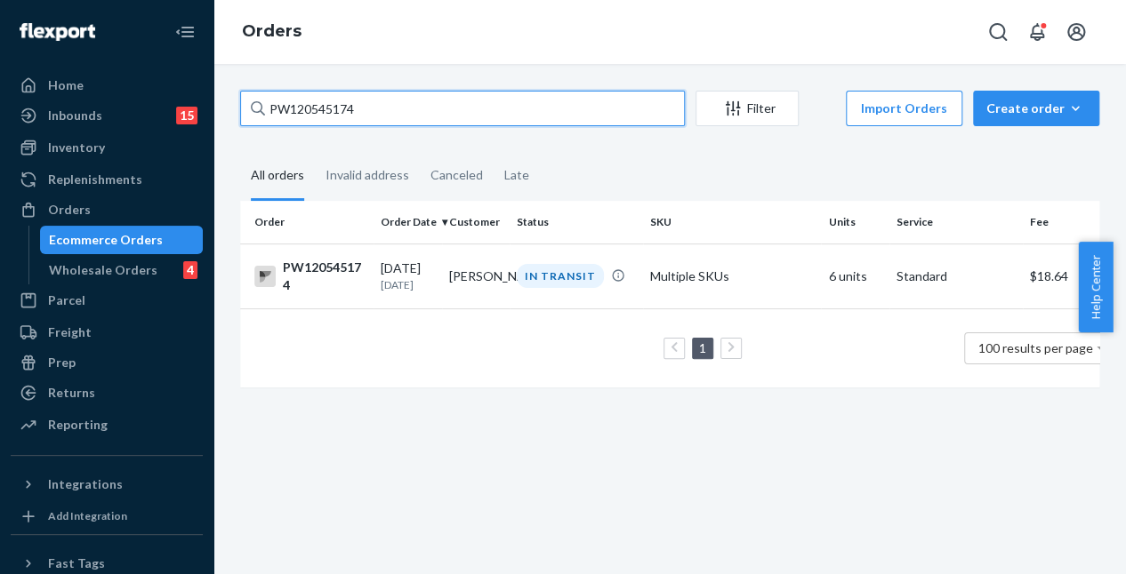
drag, startPoint x: 400, startPoint y: 97, endPoint x: 221, endPoint y: 97, distance: 179.6
click at [221, 97] on div "PW120545174 Filter Import Orders Create order Ecommerce order Removal order All…" at bounding box center [669, 319] width 912 height 510
paste input "30211"
type input "PW120530211"
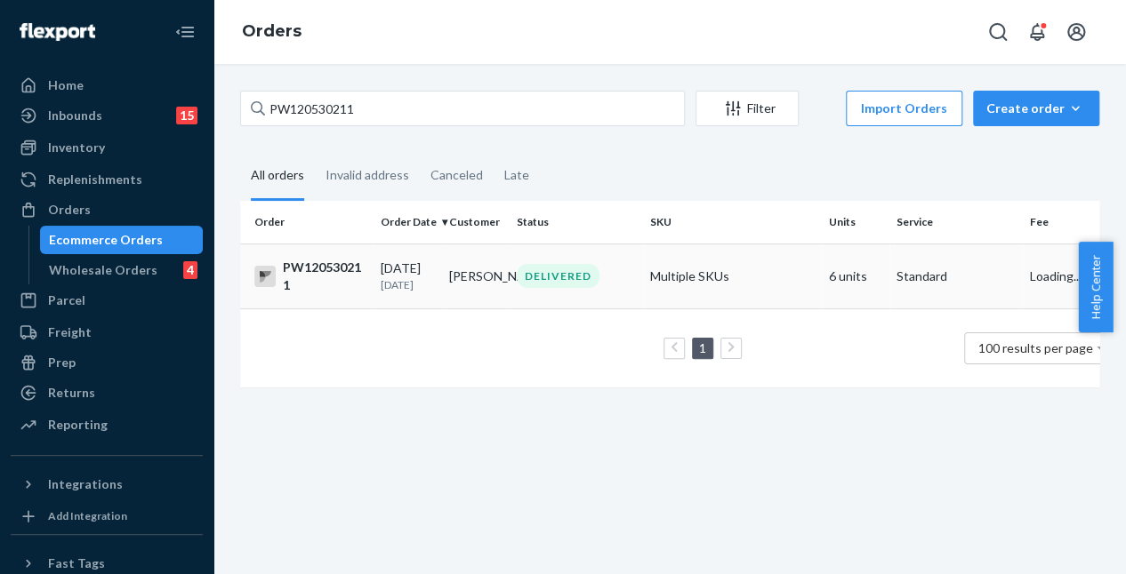
click at [548, 280] on div "DELIVERED" at bounding box center [558, 276] width 83 height 24
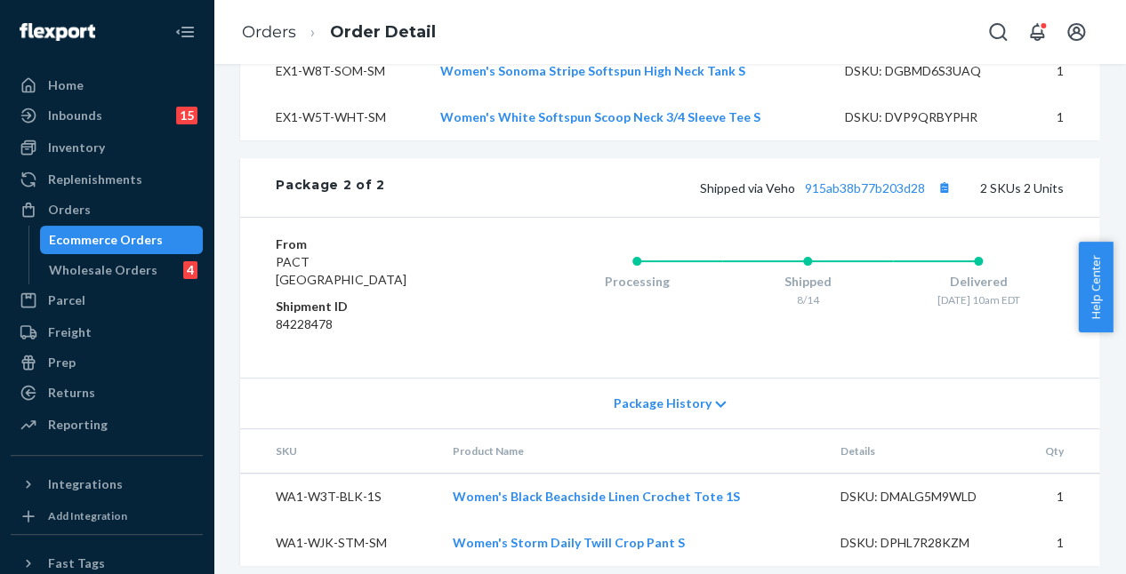
scroll to position [1398, 0]
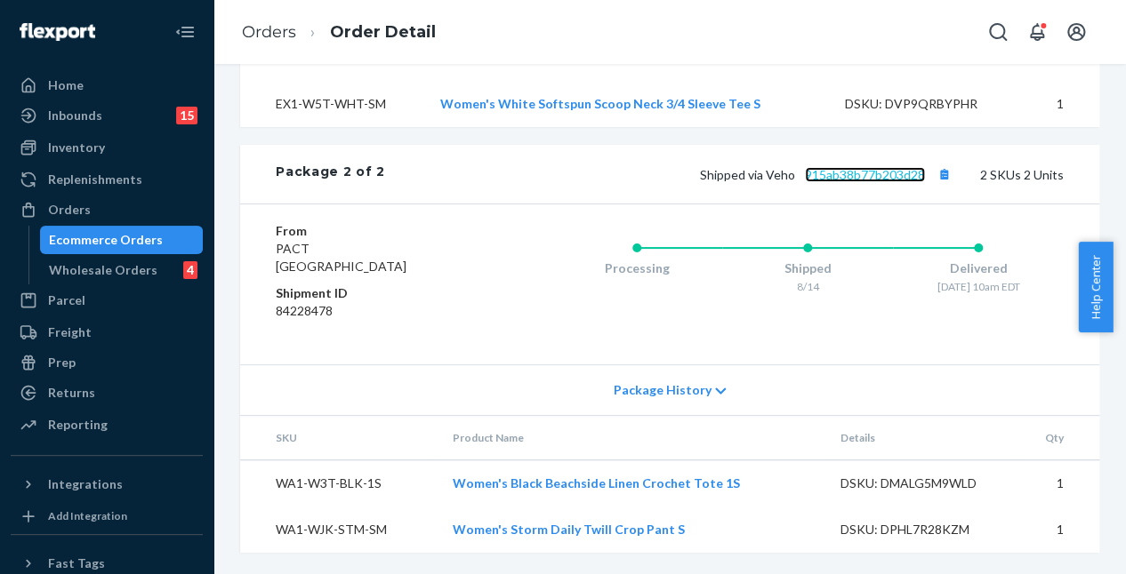
click at [861, 181] on link "915ab38b77b203d28" at bounding box center [865, 174] width 120 height 15
click at [129, 209] on div "Orders" at bounding box center [106, 209] width 189 height 25
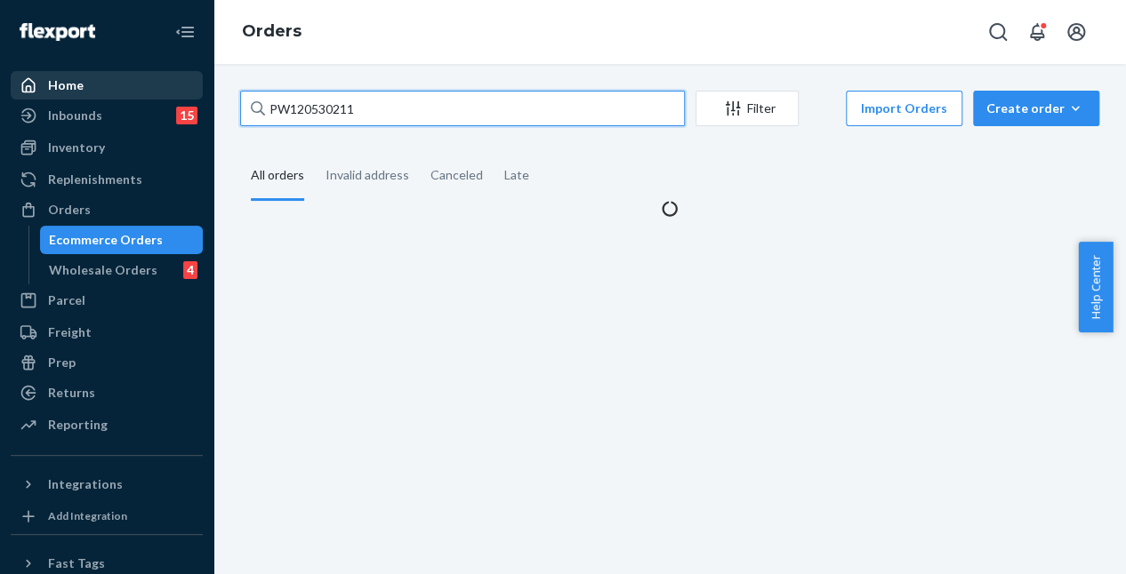
drag, startPoint x: 380, startPoint y: 100, endPoint x: 150, endPoint y: 86, distance: 229.9
click at [150, 86] on div "Home Inbounds 15 Shipping Plans Problems 15 Inventory Products Branded Packagin…" at bounding box center [563, 287] width 1126 height 574
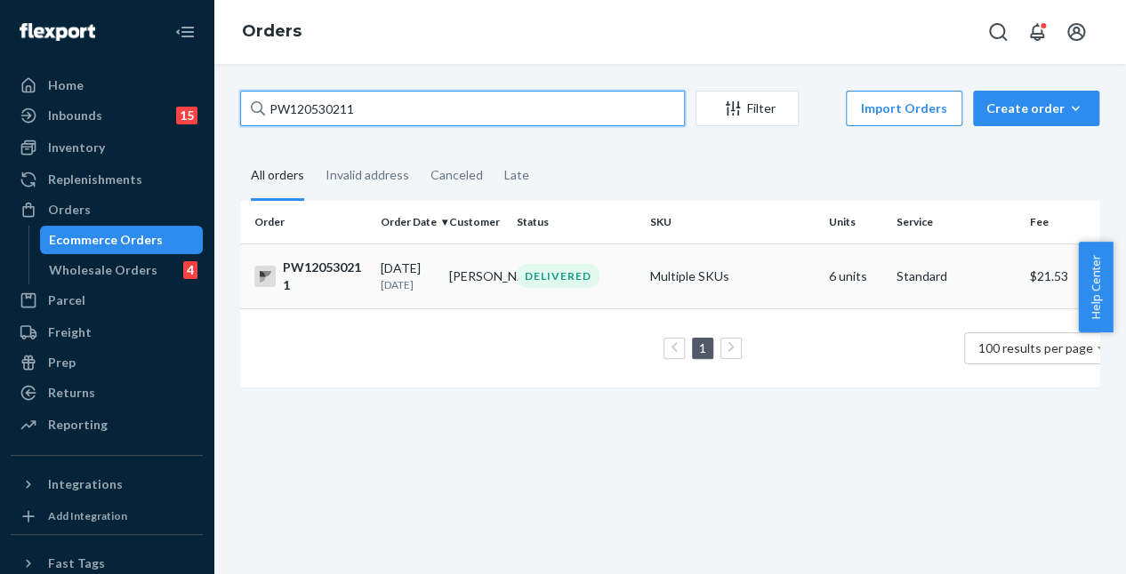
paste input "52443"
type input "PW120552443"
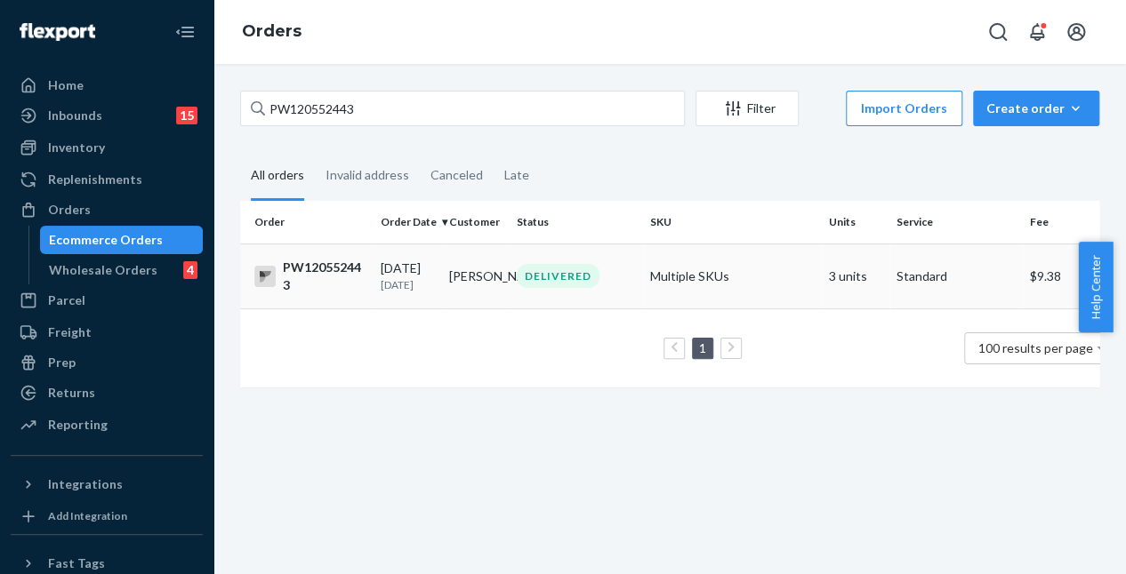
click at [580, 272] on div "DELIVERED" at bounding box center [558, 276] width 83 height 24
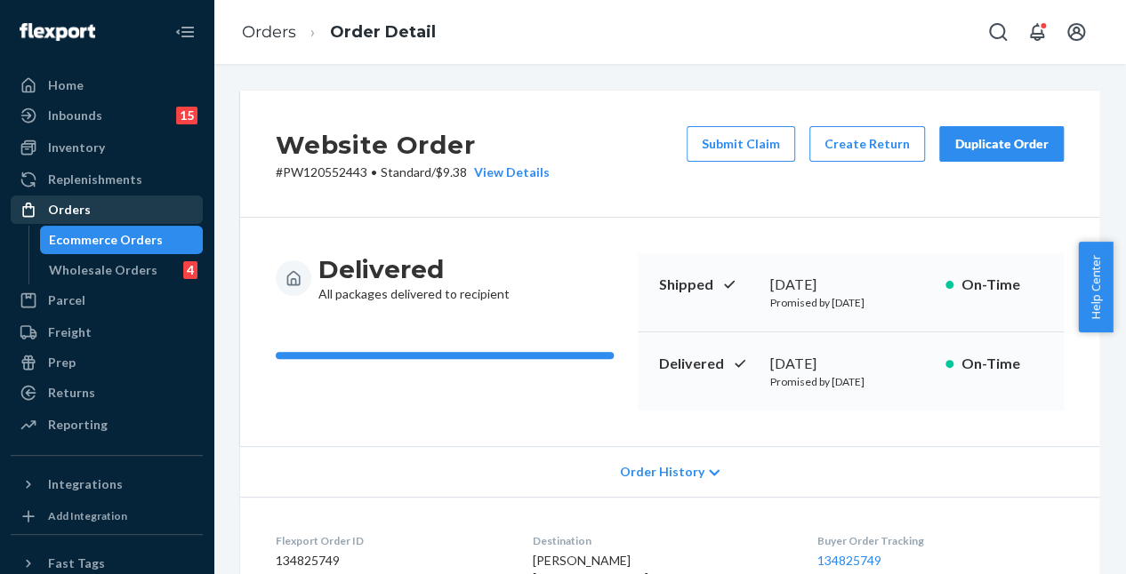
click at [160, 201] on div "Orders" at bounding box center [106, 209] width 189 height 25
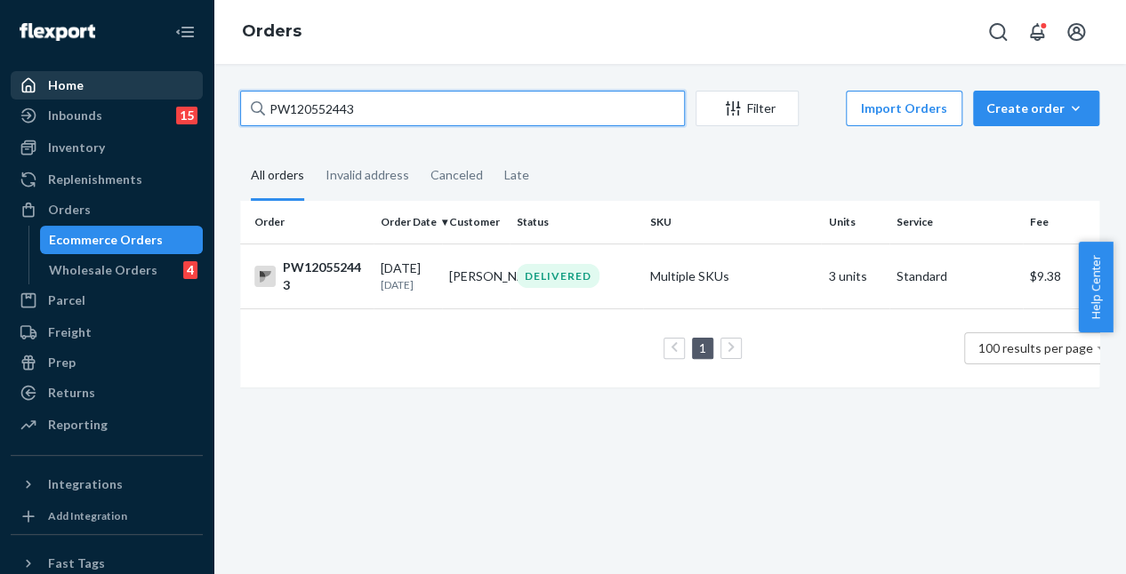
drag, startPoint x: 405, startPoint y: 111, endPoint x: 173, endPoint y: 92, distance: 233.7
click at [173, 92] on div "Home Inbounds 15 Shipping Plans Problems 15 Inventory Products Branded Packagin…" at bounding box center [563, 287] width 1126 height 574
paste input "61186"
type input "PW120561186"
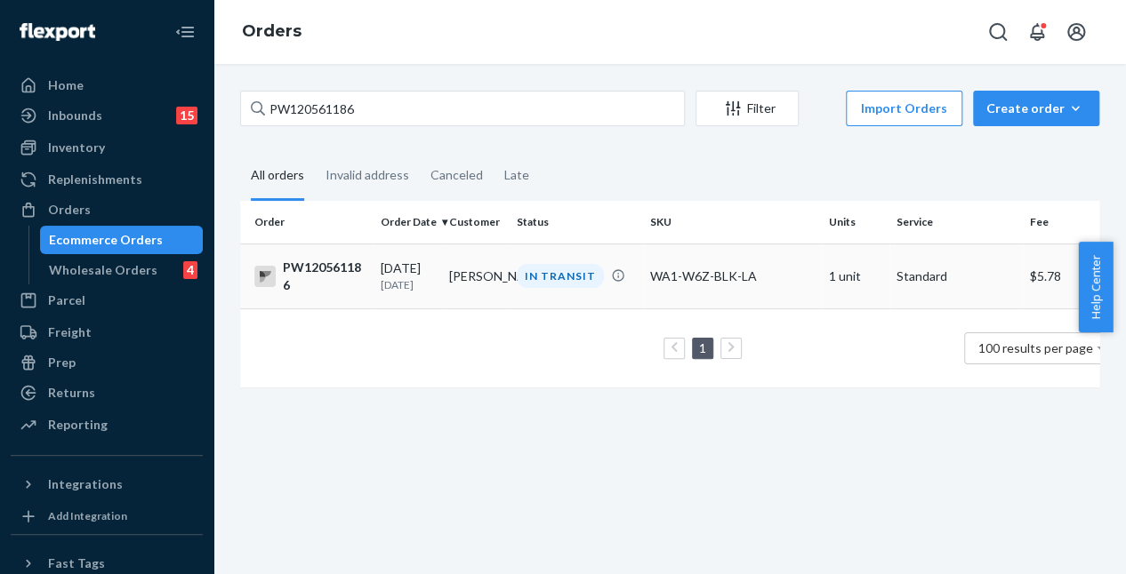
click at [565, 269] on div "IN TRANSIT" at bounding box center [560, 276] width 87 height 24
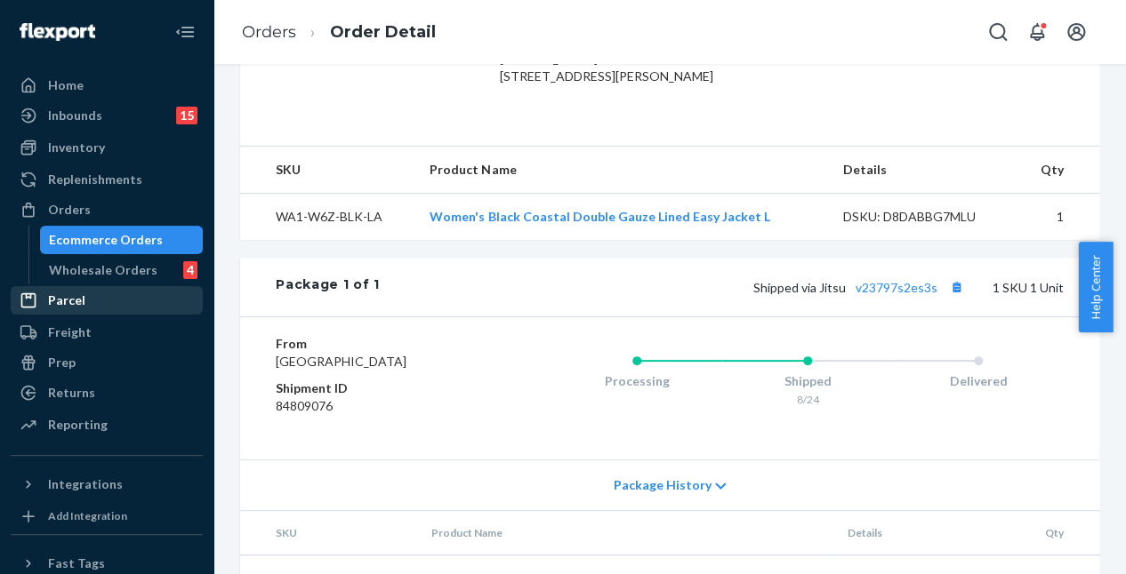
scroll to position [534, 0]
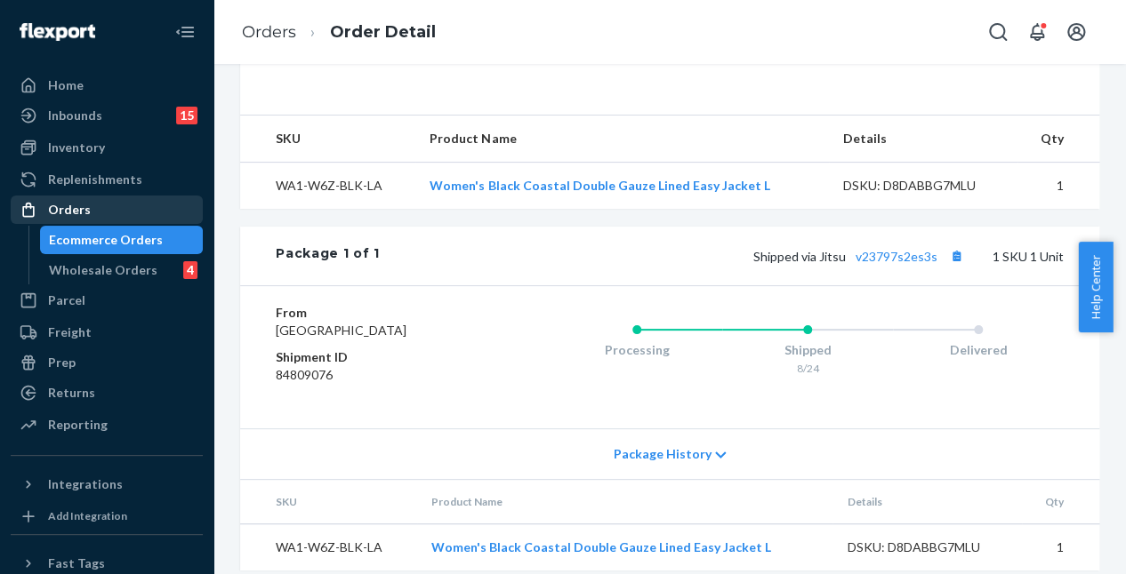
click at [158, 208] on div "Orders" at bounding box center [106, 209] width 189 height 25
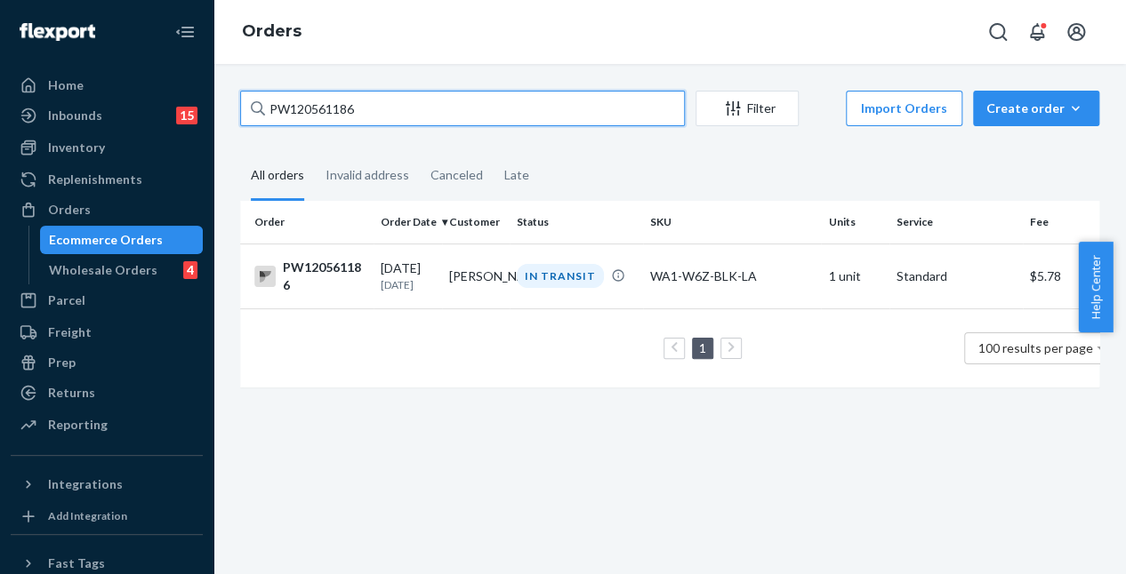
drag, startPoint x: 325, startPoint y: 91, endPoint x: 218, endPoint y: 95, distance: 106.8
click at [218, 94] on div "PW120561186 Filter Import Orders Create order Ecommerce order Removal order All…" at bounding box center [669, 319] width 912 height 510
paste input "18211209"
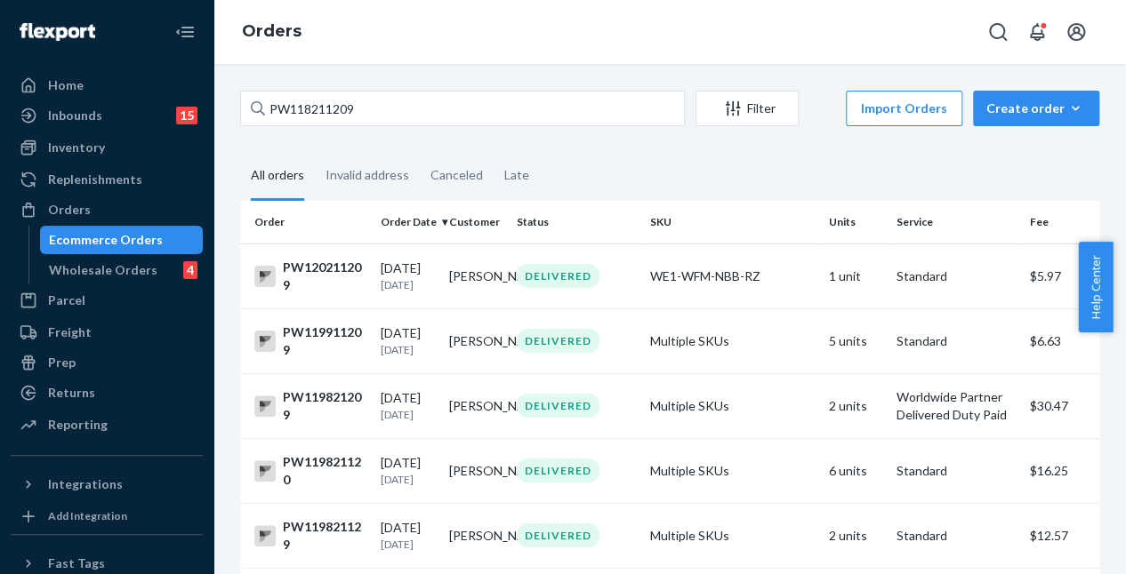
click at [373, 127] on div "PW118211209 Filter Import Orders Create order Ecommerce order Removal order" at bounding box center [669, 111] width 859 height 40
drag, startPoint x: 327, startPoint y: 100, endPoint x: 318, endPoint y: 104, distance: 9.9
click at [318, 102] on div "PW118211209" at bounding box center [462, 109] width 445 height 36
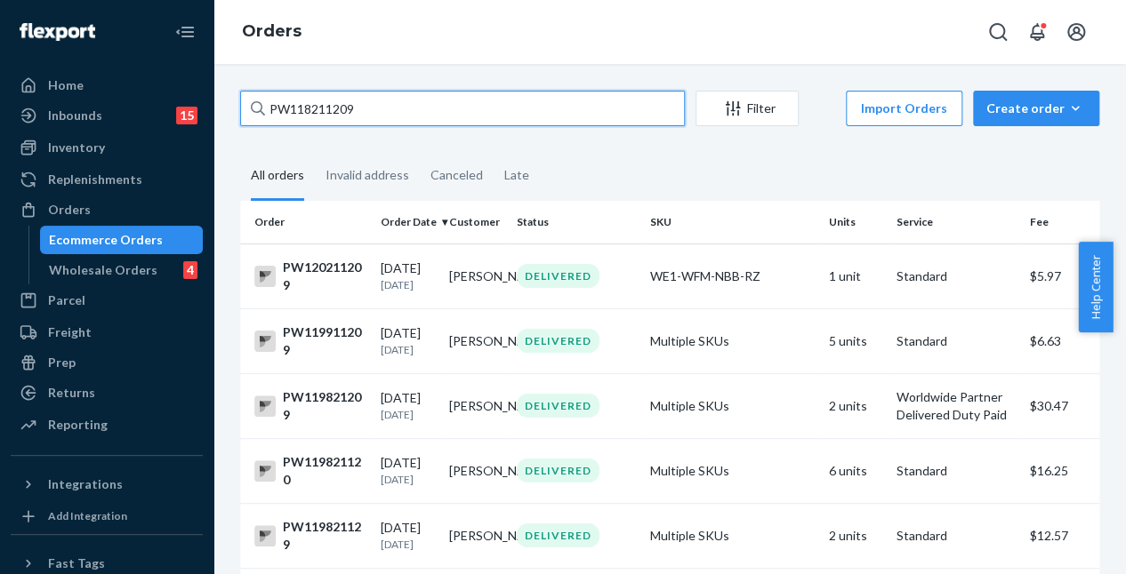
click at [318, 102] on input "PW118211209" at bounding box center [462, 109] width 445 height 36
drag, startPoint x: 397, startPoint y: 108, endPoint x: 208, endPoint y: 110, distance: 189.4
click at [197, 106] on div "Home Inbounds 15 Shipping Plans Problems 15 Inventory Products Branded Packagin…" at bounding box center [563, 287] width 1126 height 574
paste input "20545624"
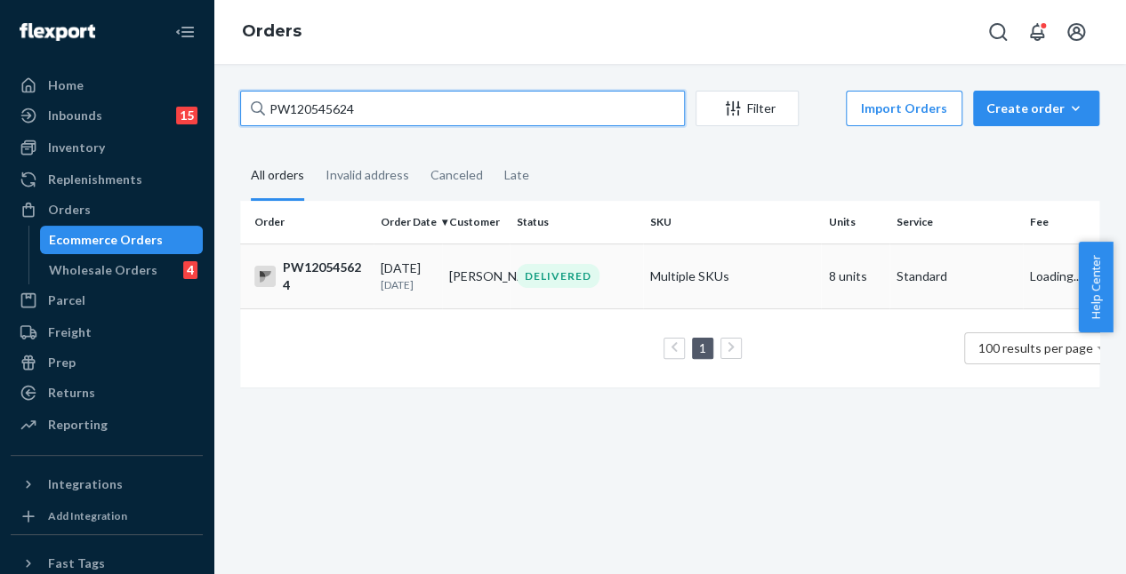
type input "PW120545624"
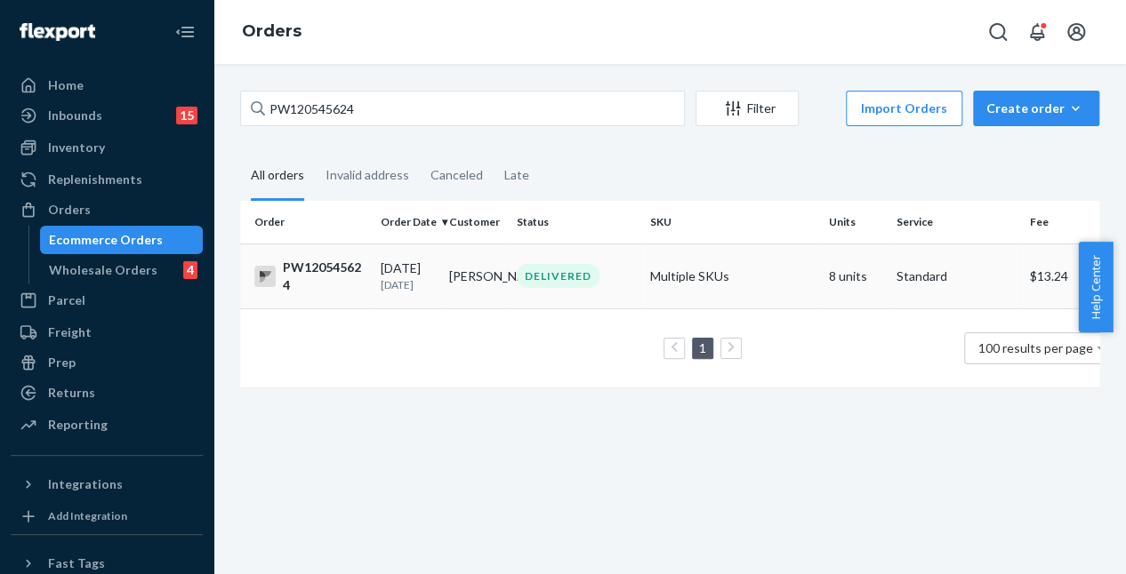
click at [562, 289] on td "DELIVERED" at bounding box center [576, 276] width 133 height 65
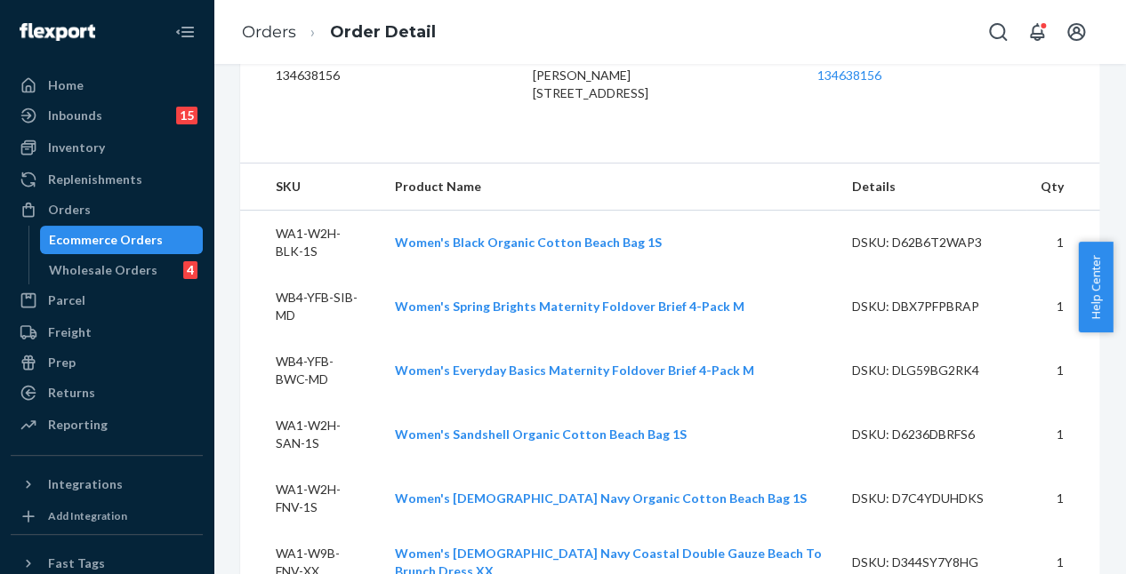
scroll to position [485, 0]
click at [72, 198] on div "Orders" at bounding box center [106, 209] width 189 height 25
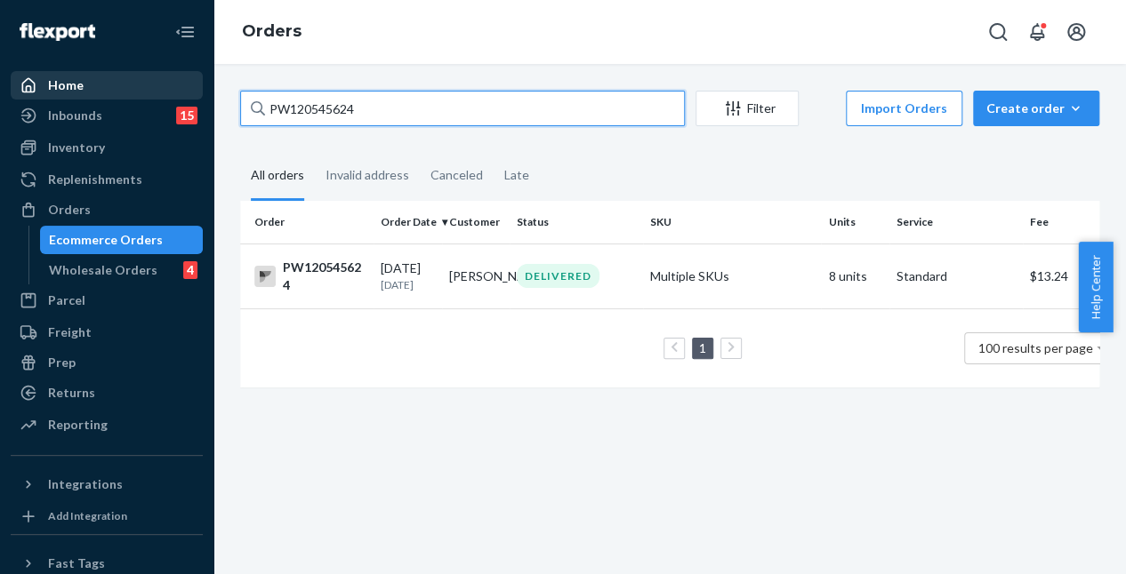
drag, startPoint x: 391, startPoint y: 96, endPoint x: 189, endPoint y: 84, distance: 203.1
click at [176, 83] on div "Home Inbounds 15 Shipping Plans Problems 15 Inventory Products Branded Packagin…" at bounding box center [563, 287] width 1126 height 574
paste input "38682"
type input "PW120538682"
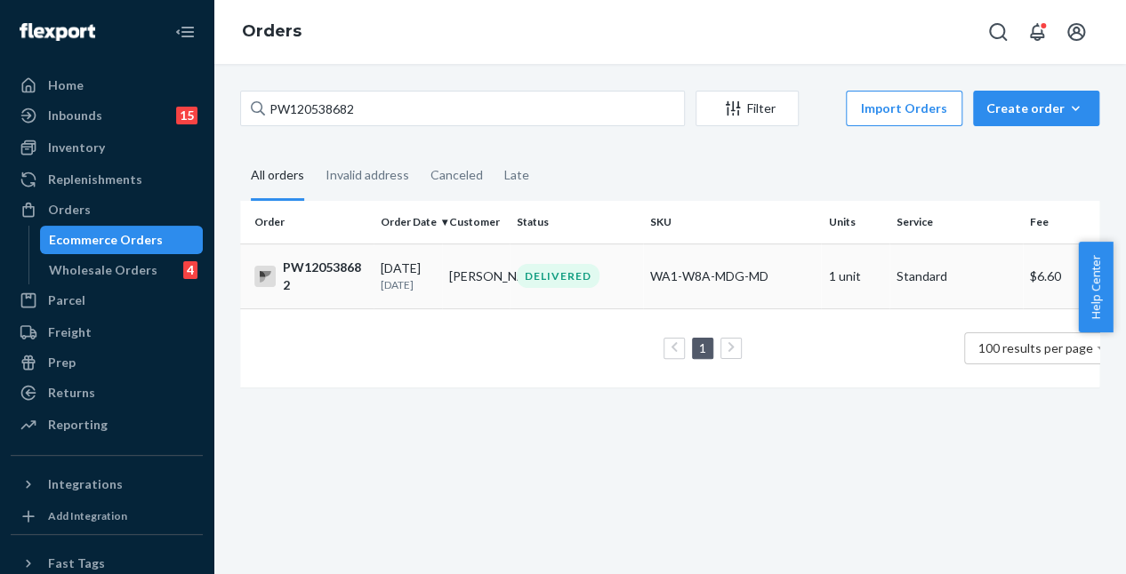
click at [516, 262] on td "DELIVERED" at bounding box center [576, 276] width 133 height 65
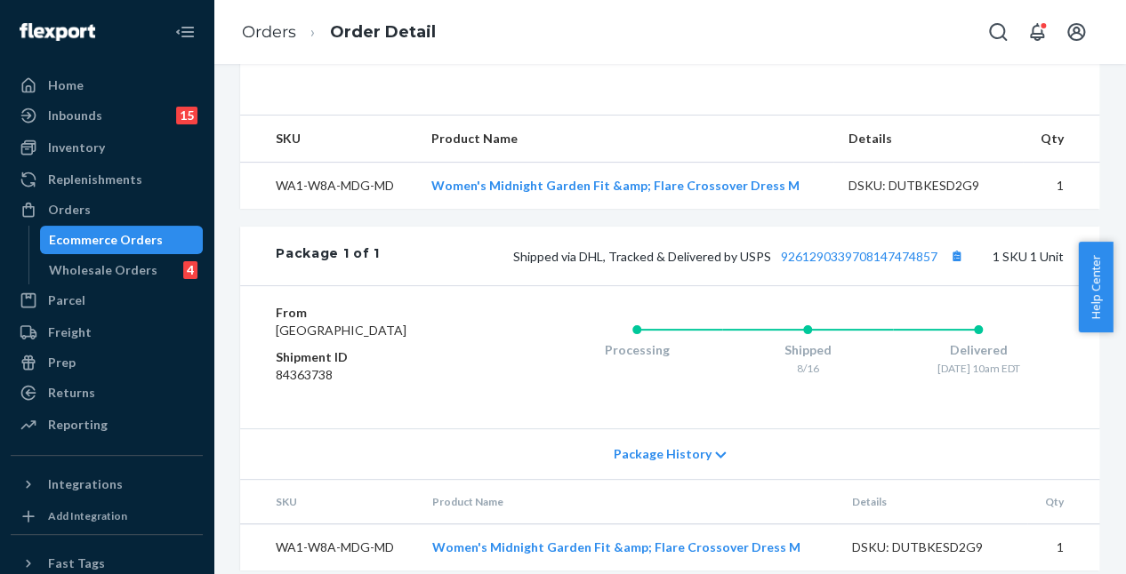
scroll to position [602, 0]
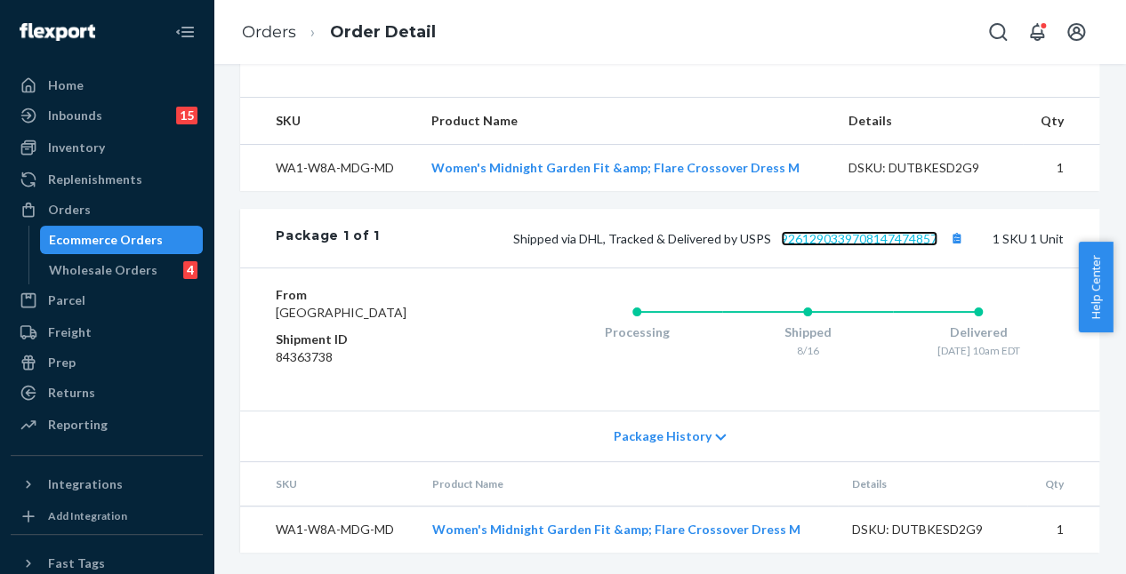
click at [831, 231] on link "9261290339708147474857" at bounding box center [859, 238] width 157 height 15
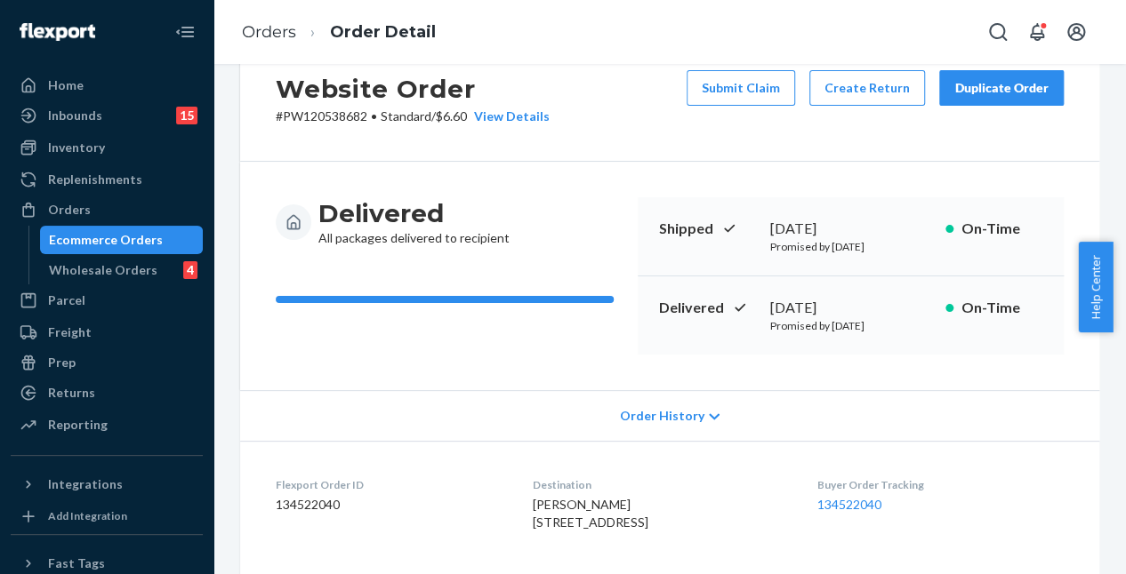
scroll to position [0, 0]
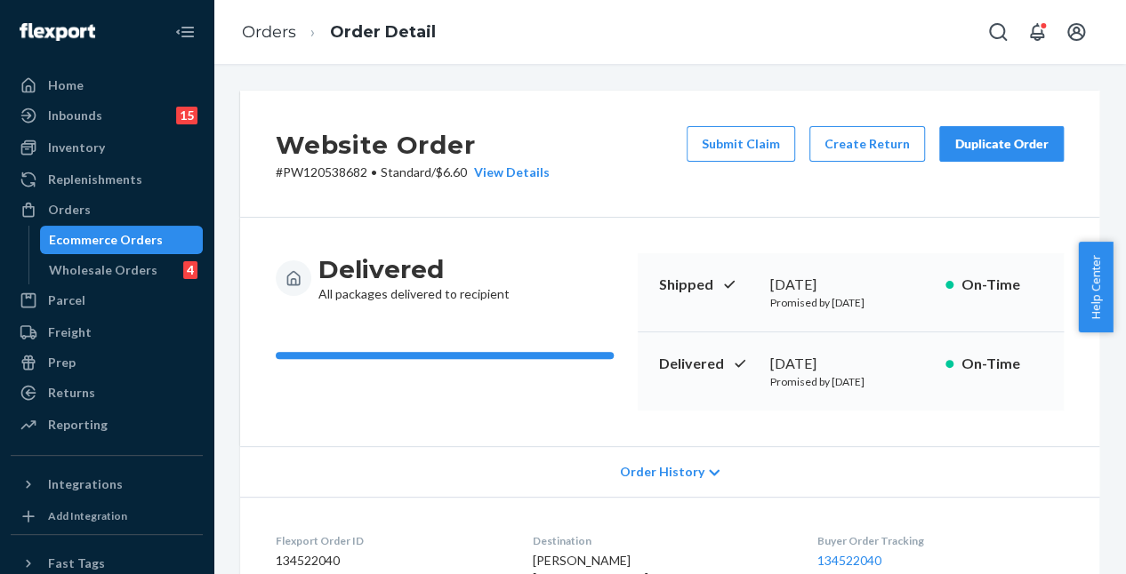
click at [672, 196] on div "Website Order # PW120538682 • Standard / $6.60 View Details Submit Claim Create…" at bounding box center [669, 154] width 859 height 127
click at [159, 210] on div "Orders" at bounding box center [106, 209] width 189 height 25
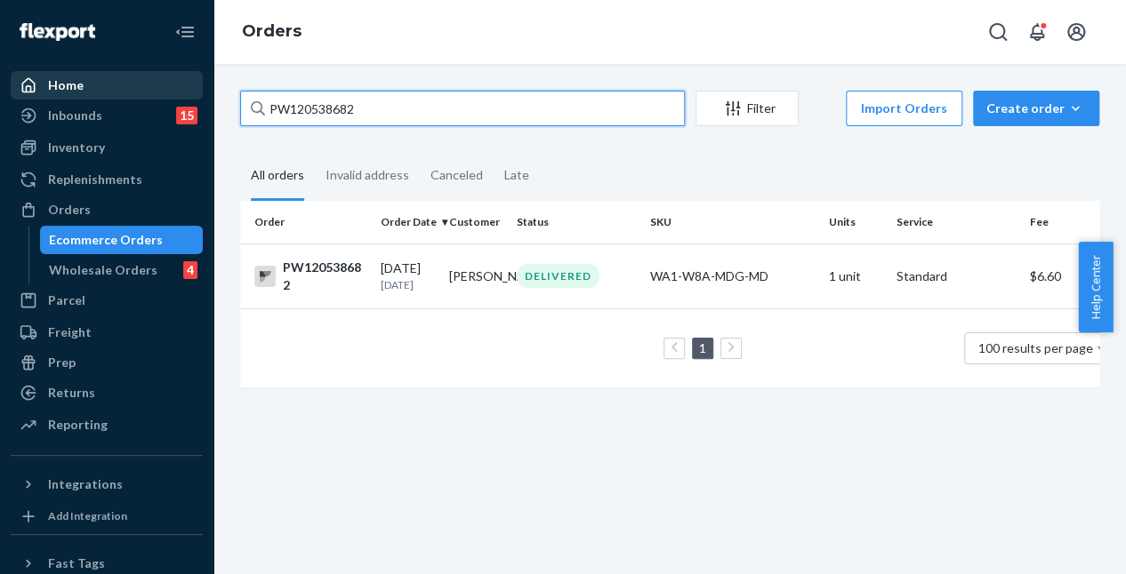
drag, startPoint x: 379, startPoint y: 106, endPoint x: 160, endPoint y: 97, distance: 218.9
click at [160, 97] on div "Home Inbounds 15 Shipping Plans Problems 15 Inventory Products Branded Packagin…" at bounding box center [563, 287] width 1126 height 574
paste input "62033"
type input "PW120562033"
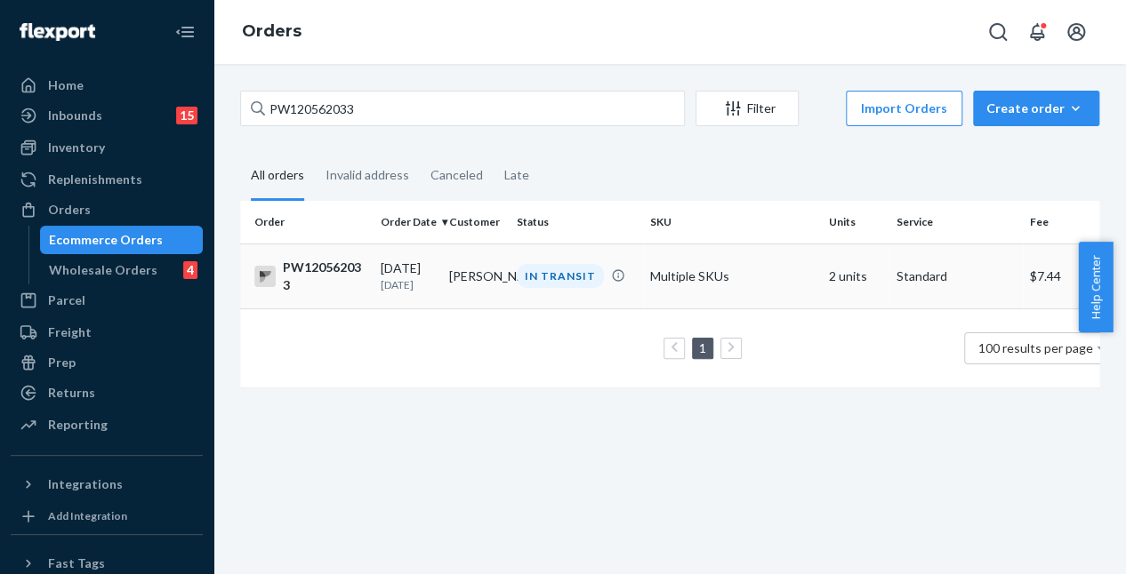
click at [512, 262] on td "IN TRANSIT" at bounding box center [576, 276] width 133 height 65
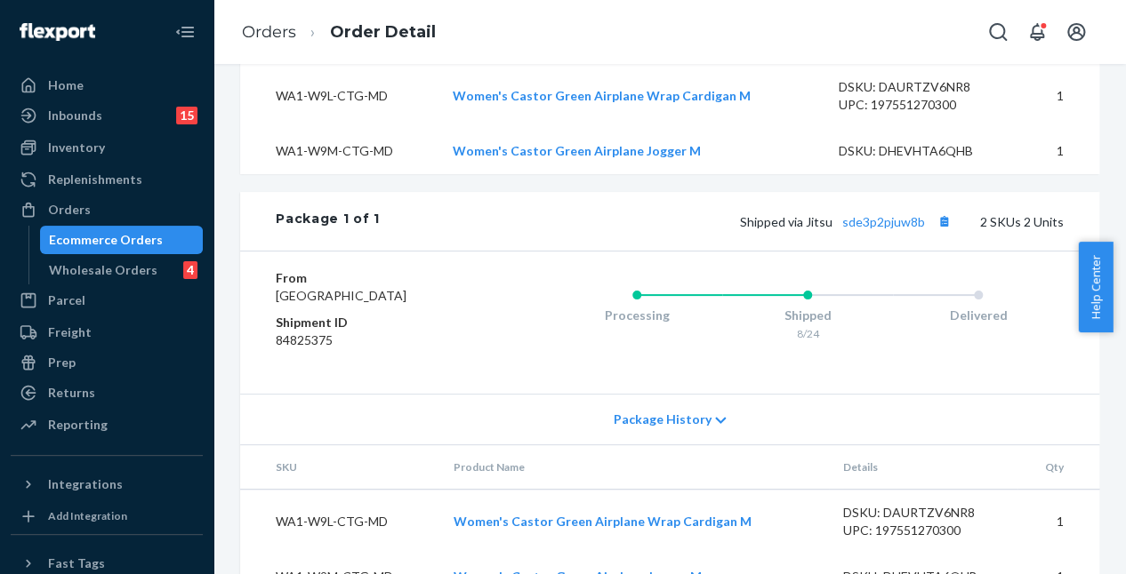
scroll to position [730, 0]
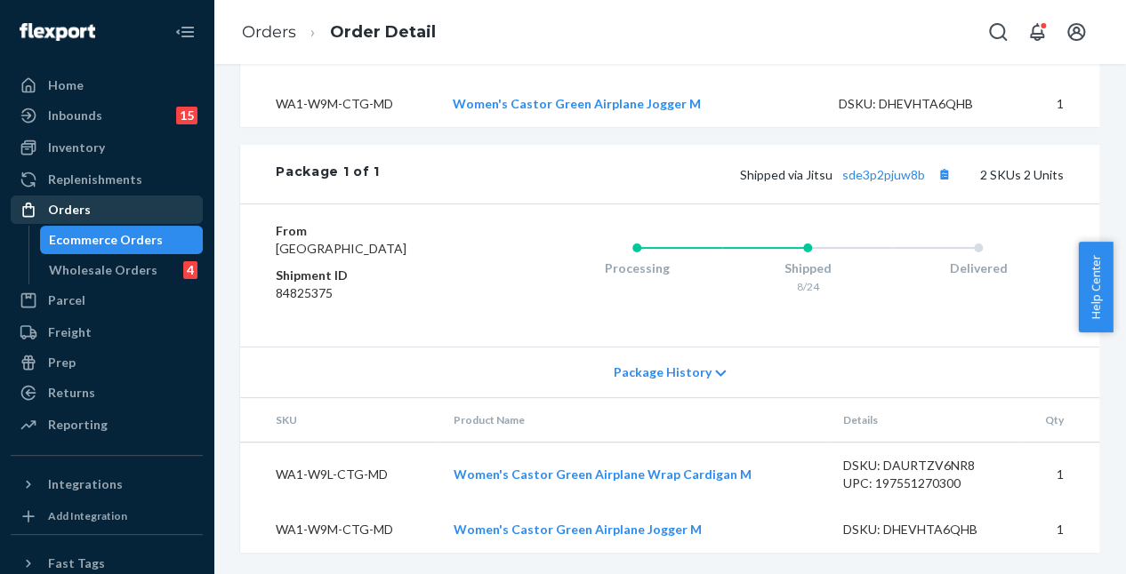
drag, startPoint x: 128, startPoint y: 230, endPoint x: 128, endPoint y: 218, distance: 12.4
click at [128, 231] on div "Ecommerce Orders" at bounding box center [106, 240] width 114 height 18
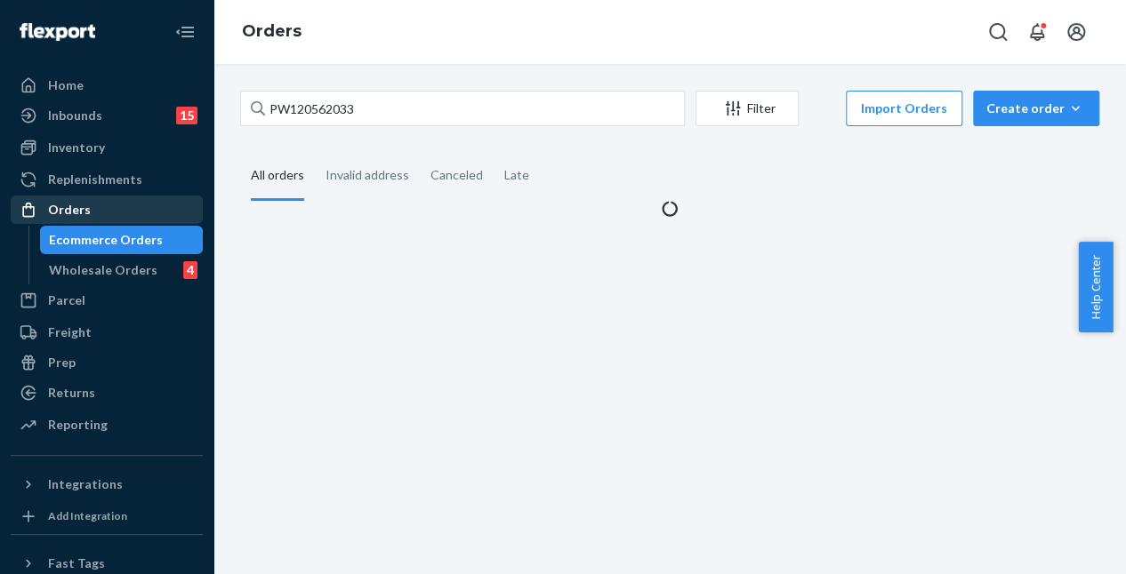
click at [132, 205] on div "Orders" at bounding box center [106, 209] width 189 height 25
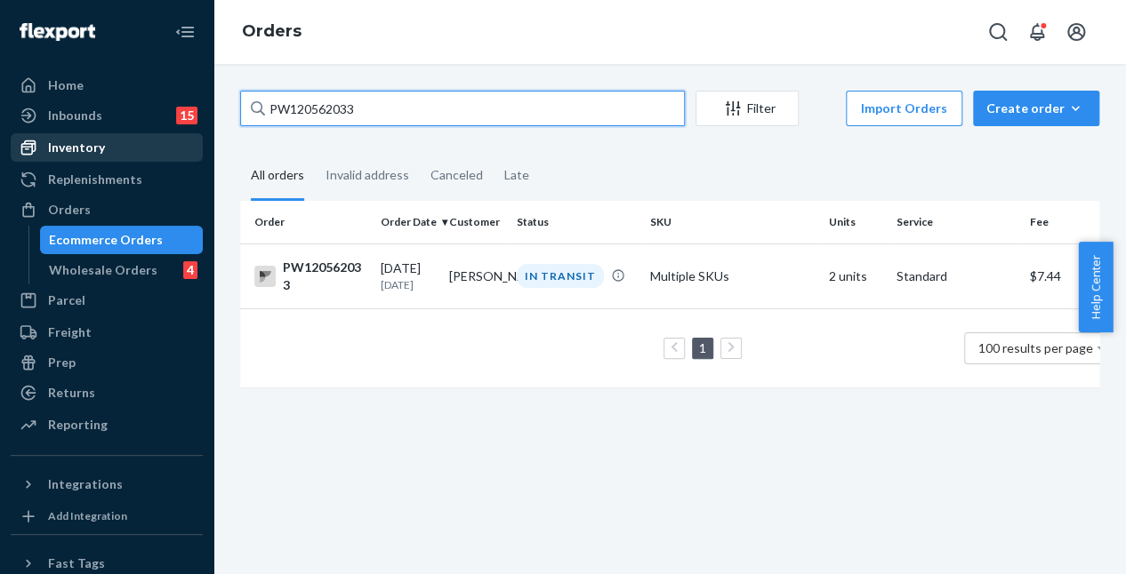
drag, startPoint x: 427, startPoint y: 113, endPoint x: 97, endPoint y: 144, distance: 331.4
click at [97, 144] on div "Home Inbounds 15 Shipping Plans Problems 15 Inventory Products Branded Packagin…" at bounding box center [563, 287] width 1126 height 574
paste input "25181"
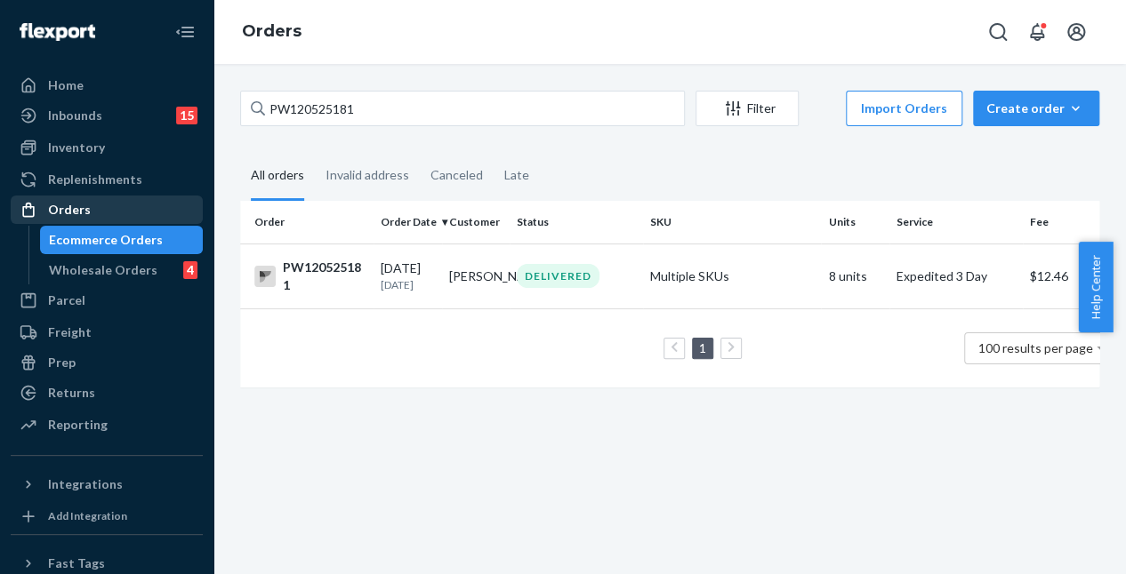
click at [98, 208] on div "Orders" at bounding box center [106, 209] width 189 height 25
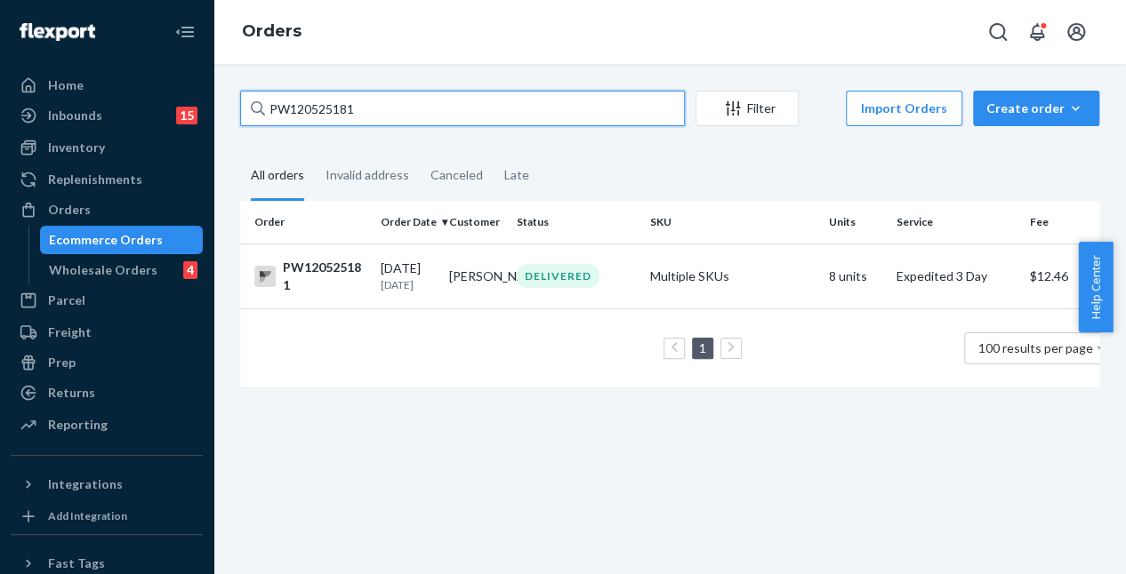
drag, startPoint x: 345, startPoint y: 109, endPoint x: 225, endPoint y: 108, distance: 120.0
click at [225, 108] on div "PW120525181 Filter Import Orders Create order Ecommerce order Removal order All…" at bounding box center [669, 319] width 912 height 510
paste input "PW120548930"
type input "PW120548930"
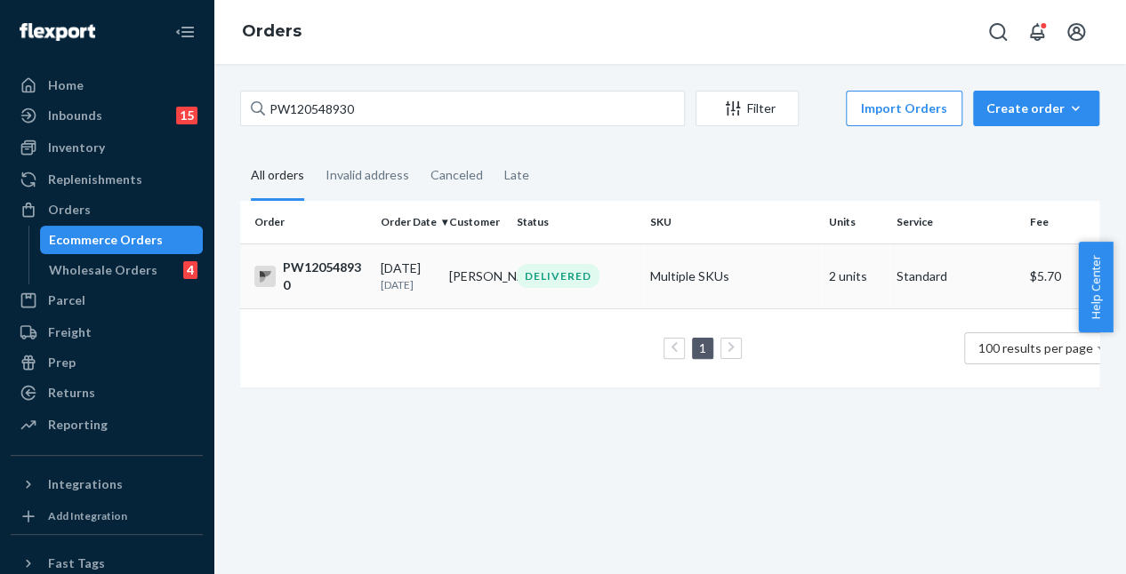
click at [498, 266] on td "Joan Cosellin" at bounding box center [476, 276] width 68 height 65
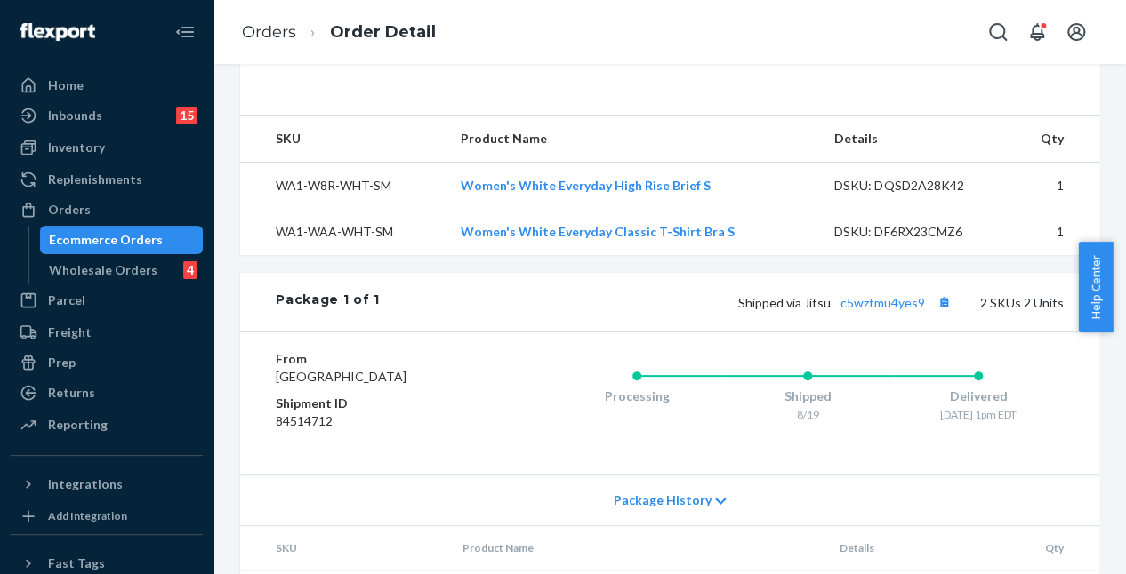
scroll to position [694, 0]
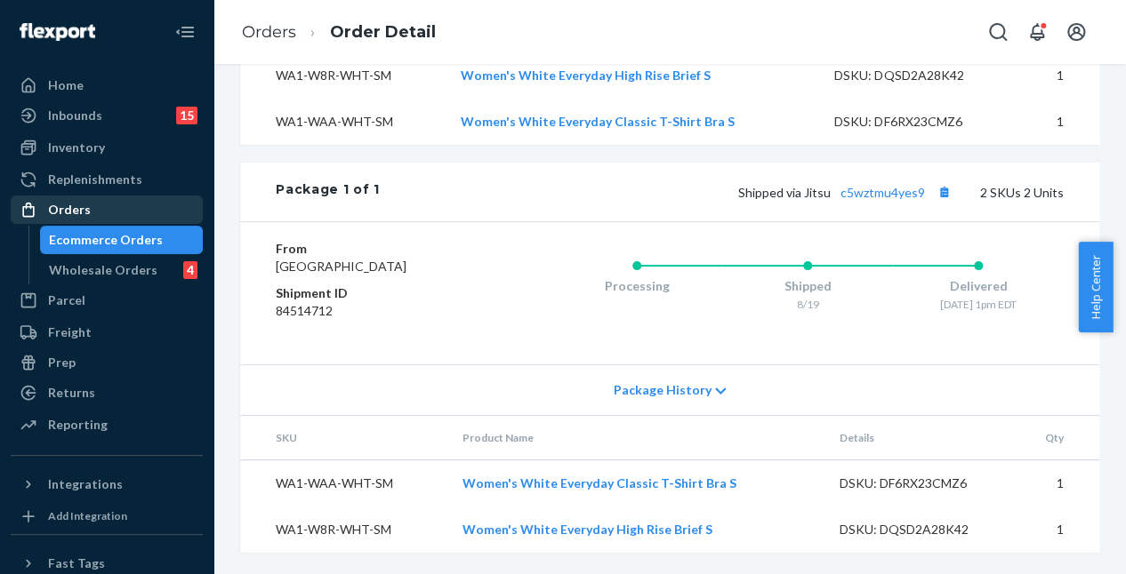
click at [104, 202] on div "Orders" at bounding box center [106, 209] width 189 height 25
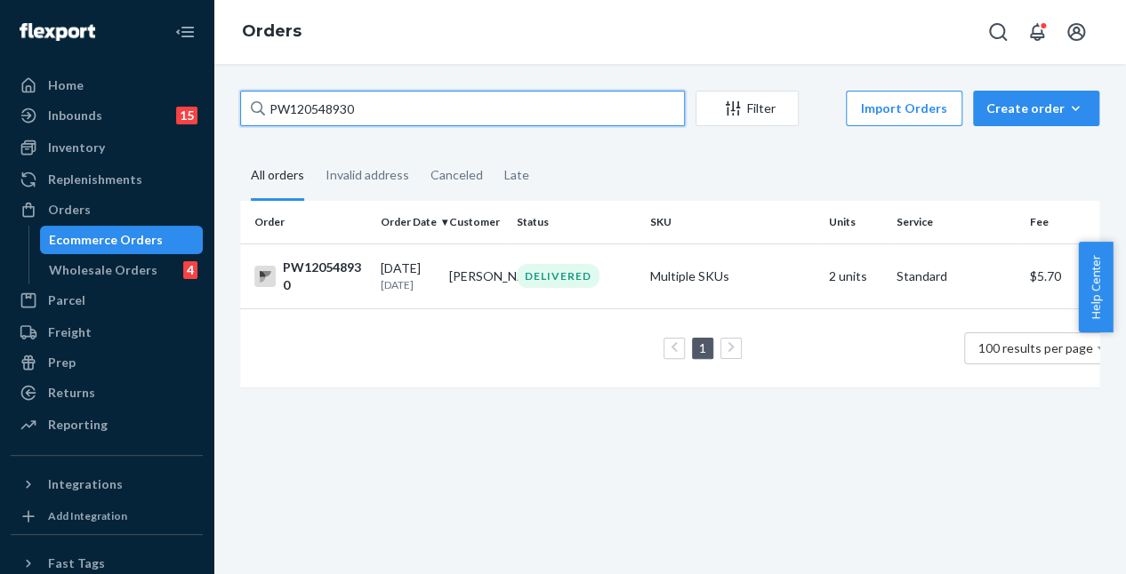
drag, startPoint x: 381, startPoint y: 115, endPoint x: 217, endPoint y: 102, distance: 164.1
click at [217, 102] on div "PW120548930 Filter Import Orders Create order Ecommerce order Removal order All…" at bounding box center [669, 319] width 912 height 510
paste input "PW120499084"
type input "PW120499084"
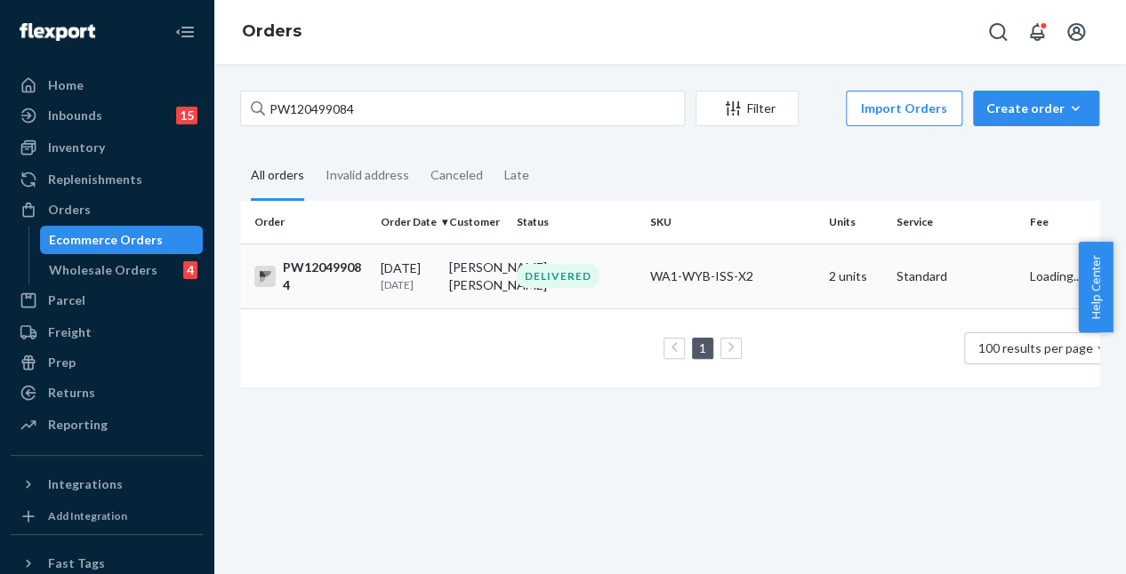
click at [489, 283] on td "Elizabeth St.jacques" at bounding box center [476, 276] width 68 height 65
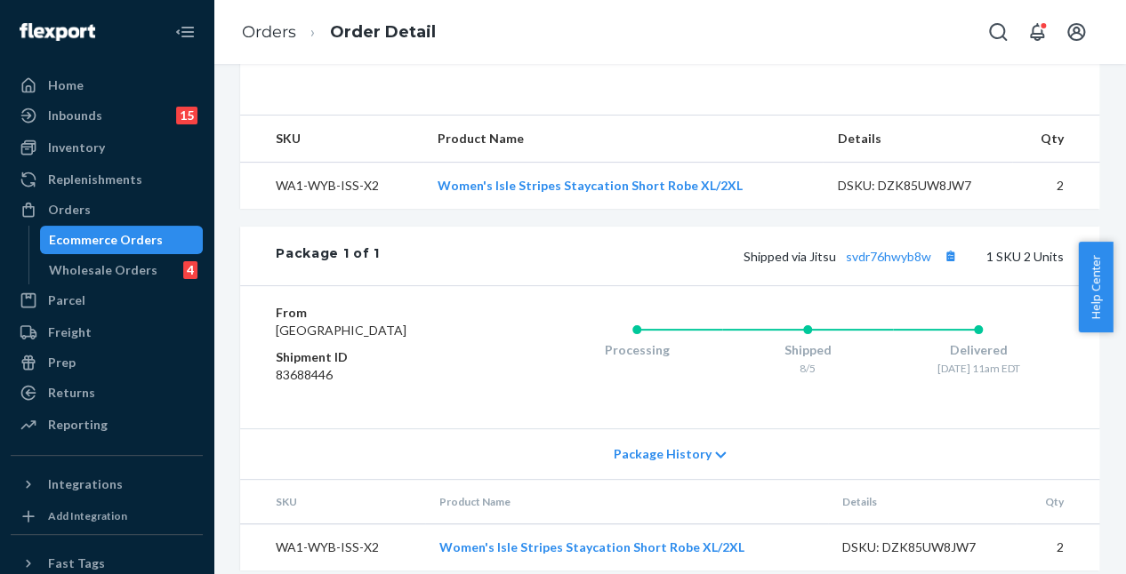
scroll to position [602, 0]
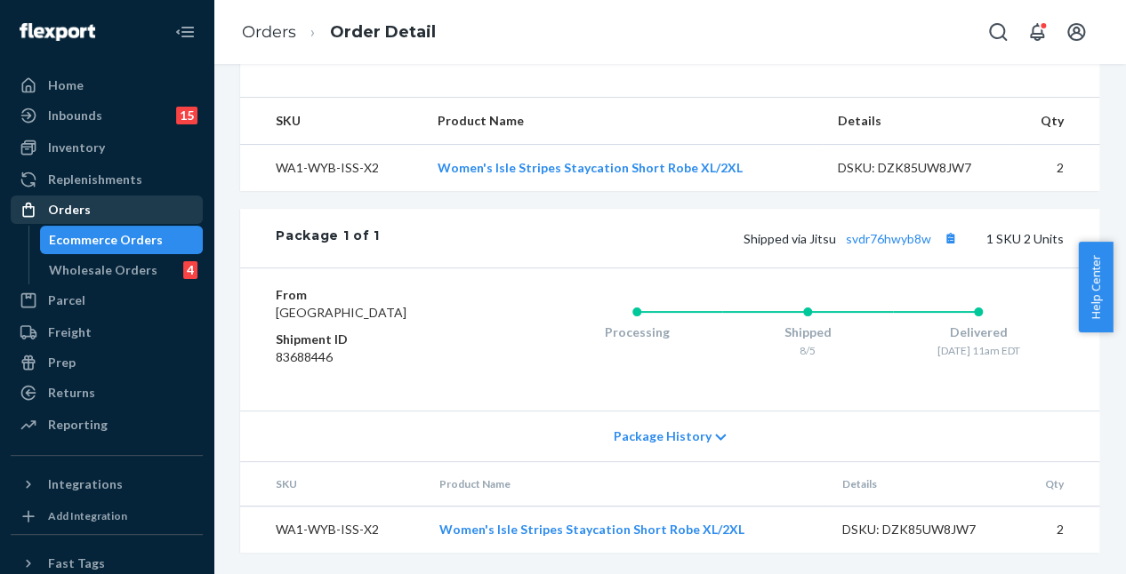
click at [134, 214] on div "Orders" at bounding box center [106, 209] width 189 height 25
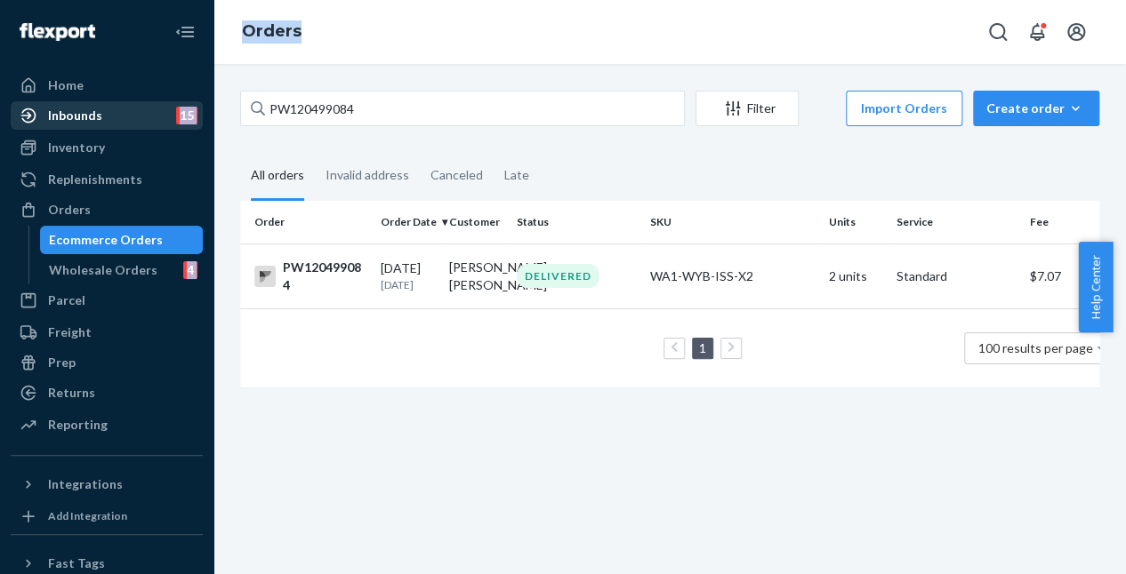
drag, startPoint x: 389, startPoint y: 122, endPoint x: 137, endPoint y: 105, distance: 252.2
click at [137, 105] on div "Home Inbounds 15 Shipping Plans Problems 15 Inventory Products Branded Packagin…" at bounding box center [563, 287] width 1126 height 574
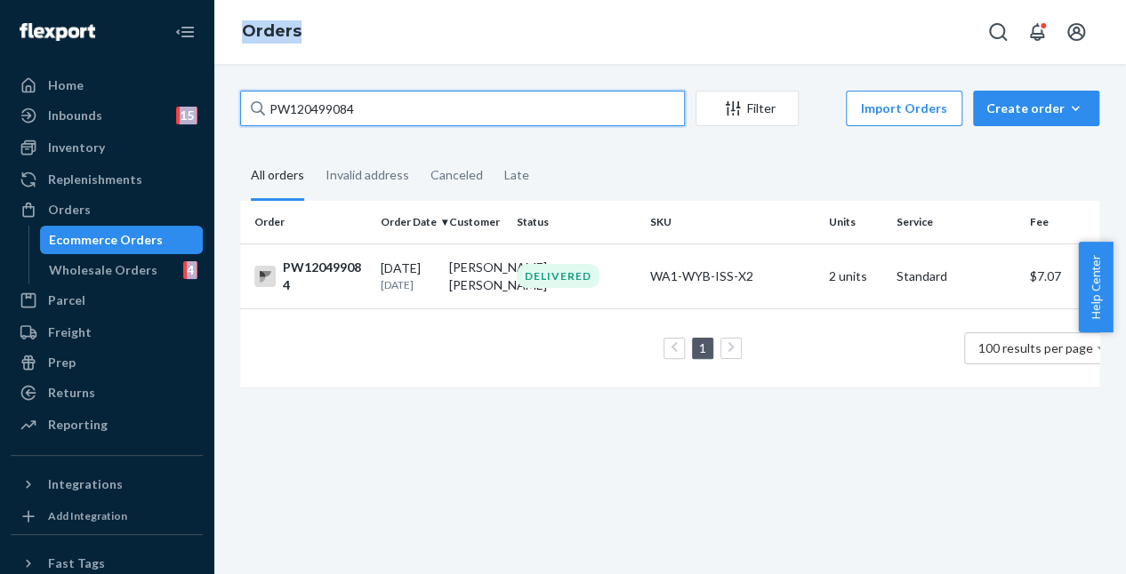
click at [352, 112] on input "PW120499084" at bounding box center [462, 109] width 445 height 36
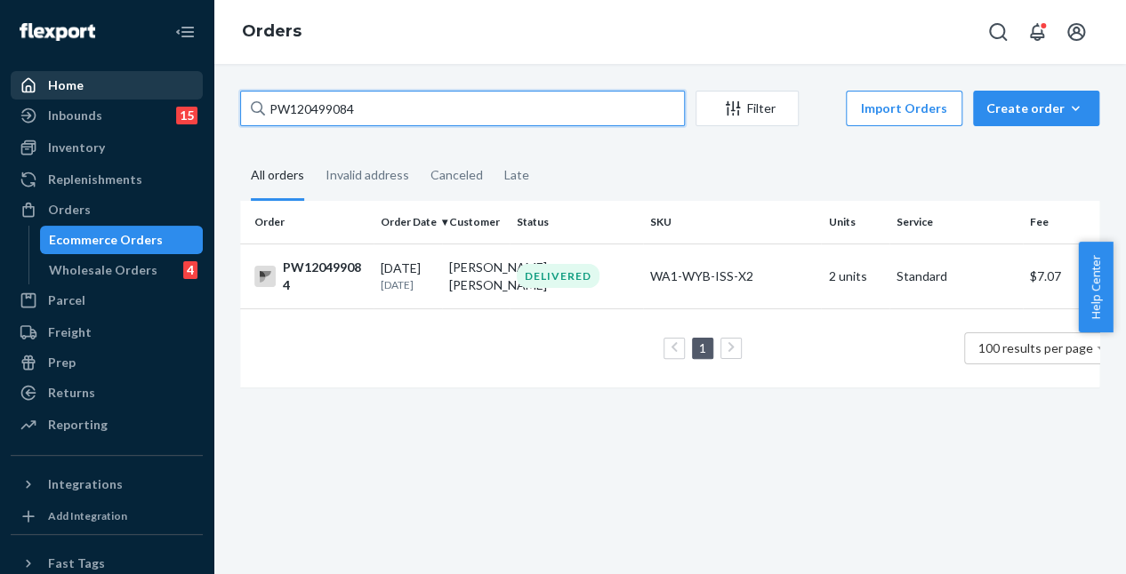
drag, startPoint x: 277, startPoint y: 106, endPoint x: 180, endPoint y: 89, distance: 99.3
click at [180, 89] on div "Home Inbounds 15 Shipping Plans Problems 15 Inventory Products Branded Packagin…" at bounding box center [563, 287] width 1126 height 574
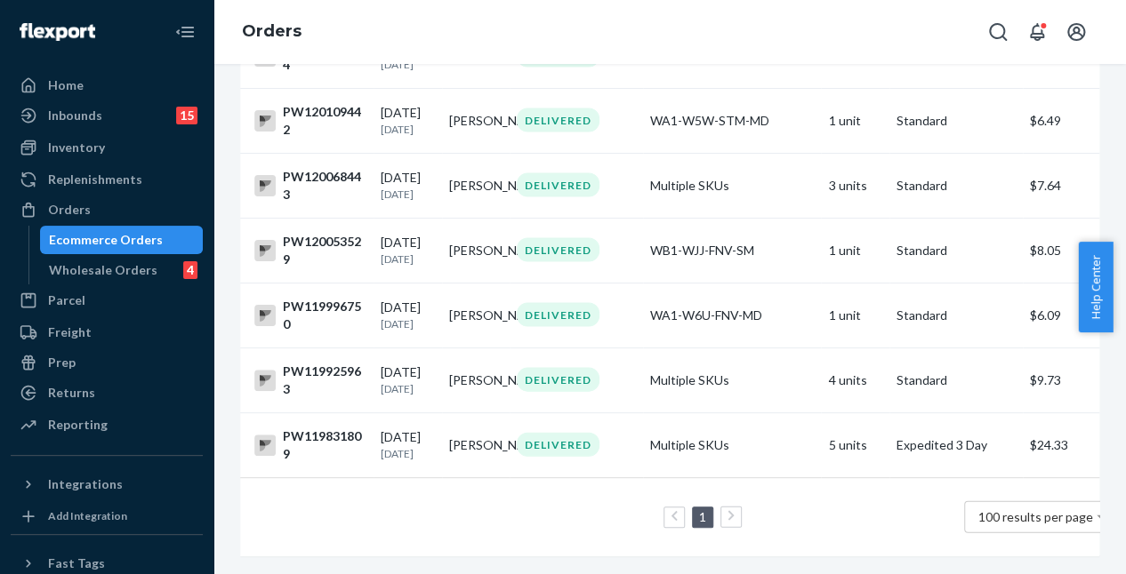
scroll to position [1949, 0]
click at [116, 221] on div "Orders" at bounding box center [106, 209] width 189 height 25
click at [132, 205] on div "Orders" at bounding box center [106, 209] width 189 height 25
click at [167, 206] on div "Orders" at bounding box center [106, 209] width 189 height 25
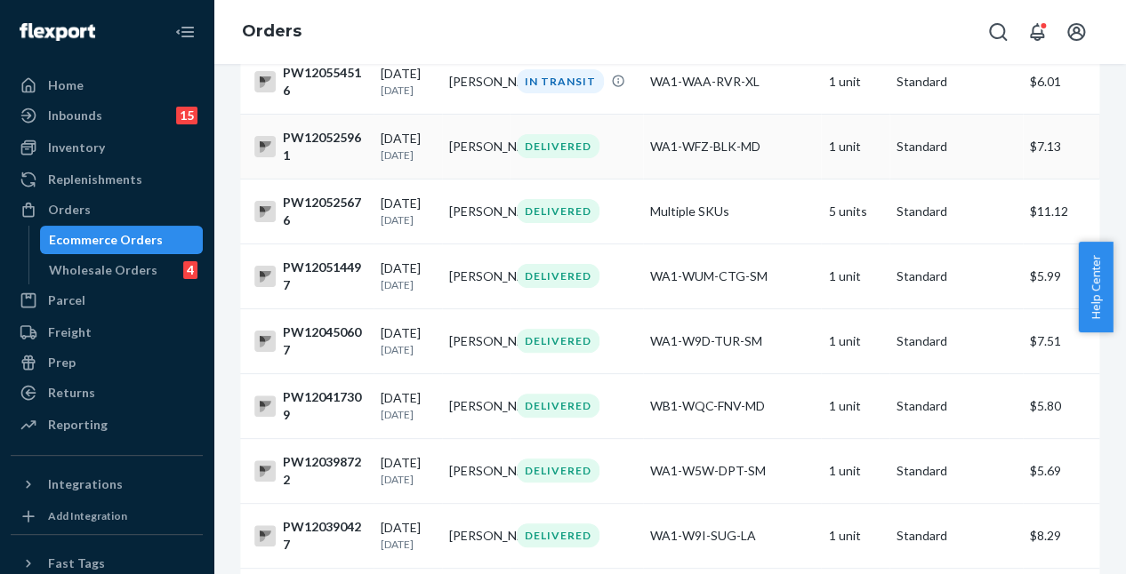
scroll to position [0, 0]
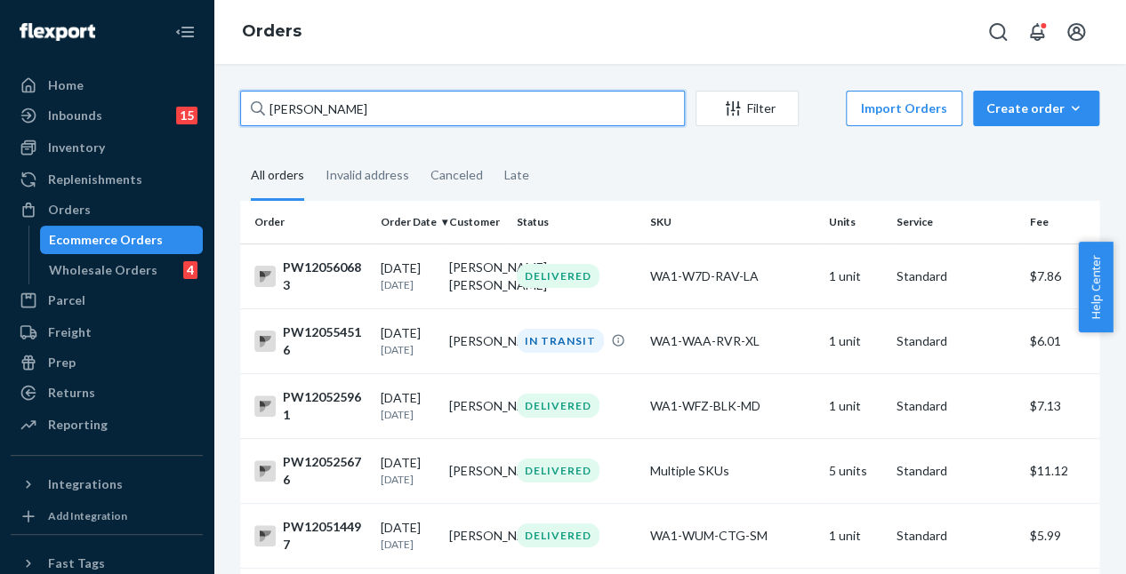
drag, startPoint x: 421, startPoint y: 119, endPoint x: 218, endPoint y: 100, distance: 203.7
paste input "PW120525738"
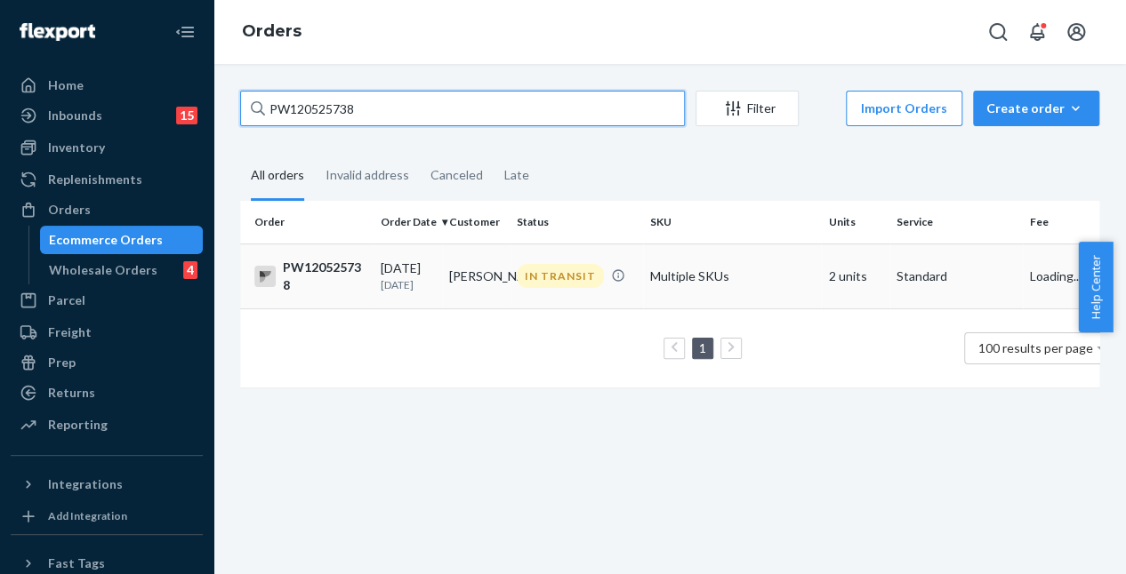
type input "PW120525738"
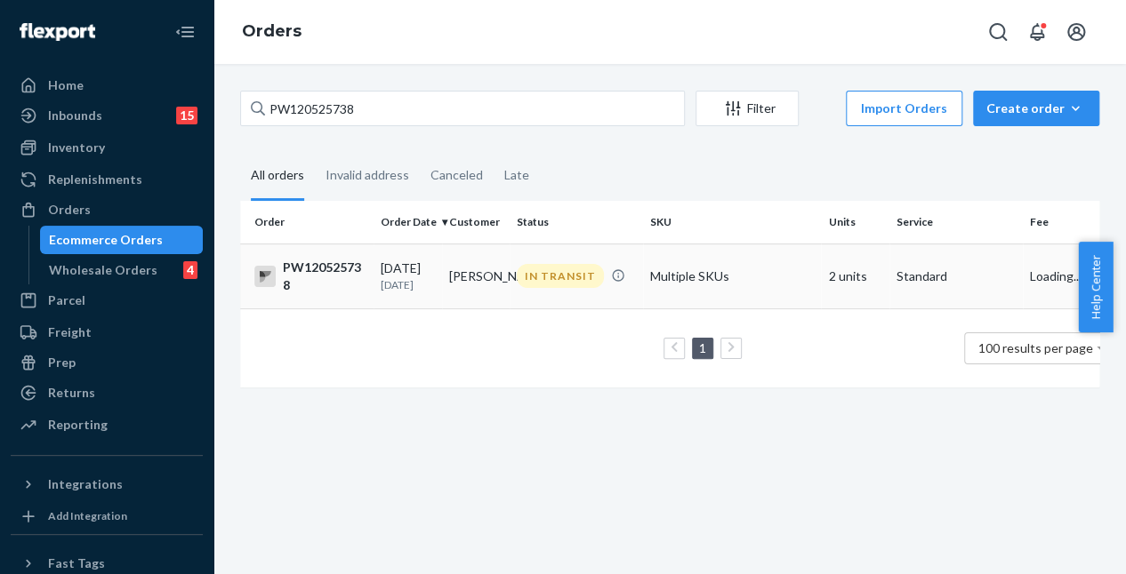
click at [546, 288] on div "IN TRANSIT" at bounding box center [560, 276] width 87 height 24
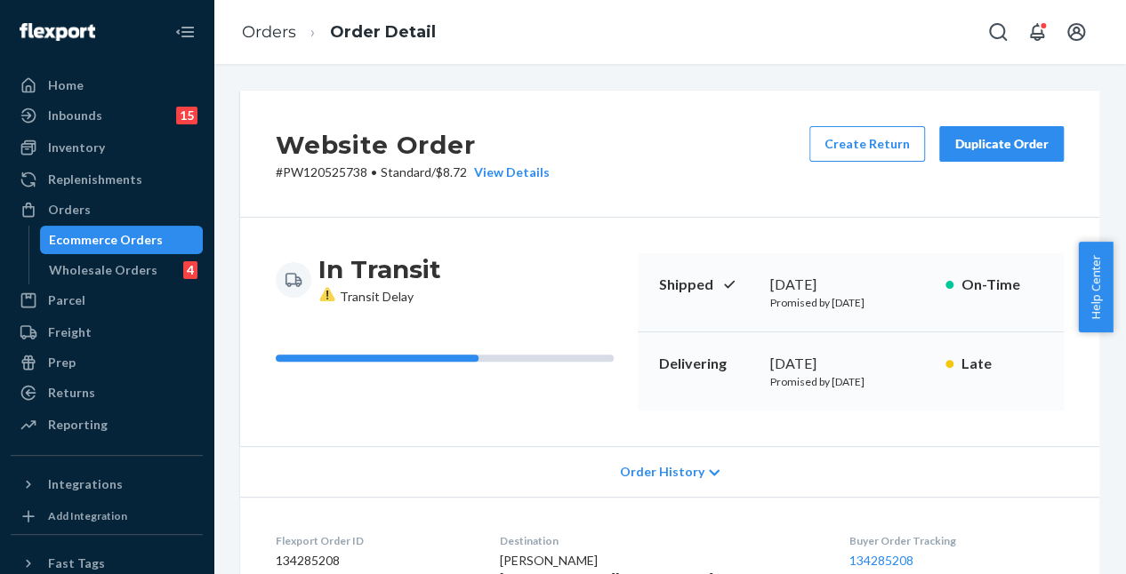
scroll to position [694, 0]
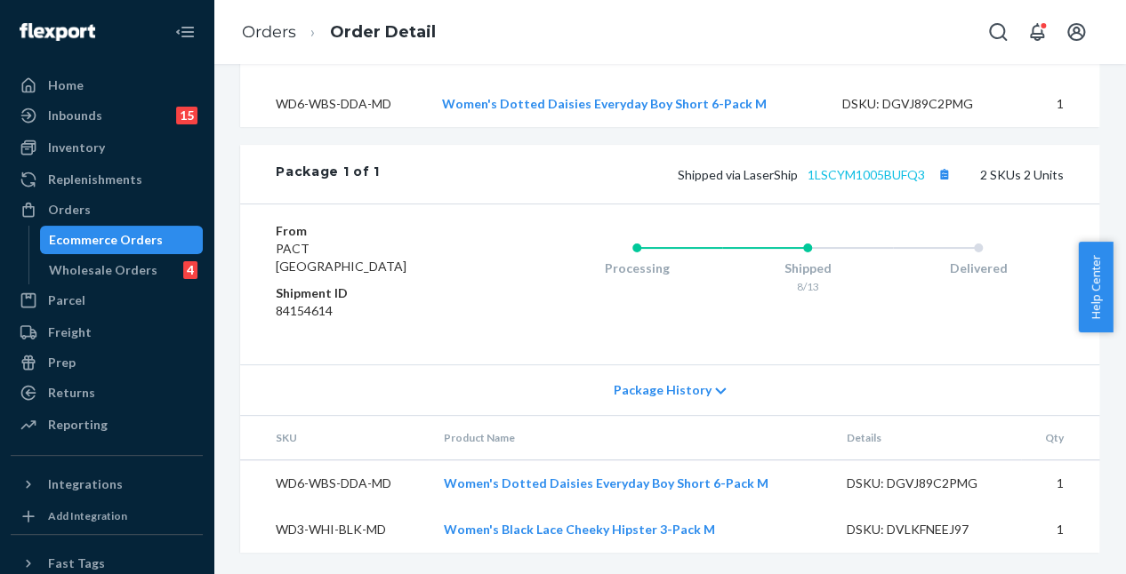
click at [889, 166] on div "Shipped via LaserShip 1LSCYM1005BUFQ3 2 SKUs 2 Units" at bounding box center [722, 174] width 684 height 23
click at [875, 182] on link "1LSCYM1005BUFQ3" at bounding box center [865, 174] width 117 height 15
click at [132, 216] on div "Orders" at bounding box center [106, 209] width 189 height 25
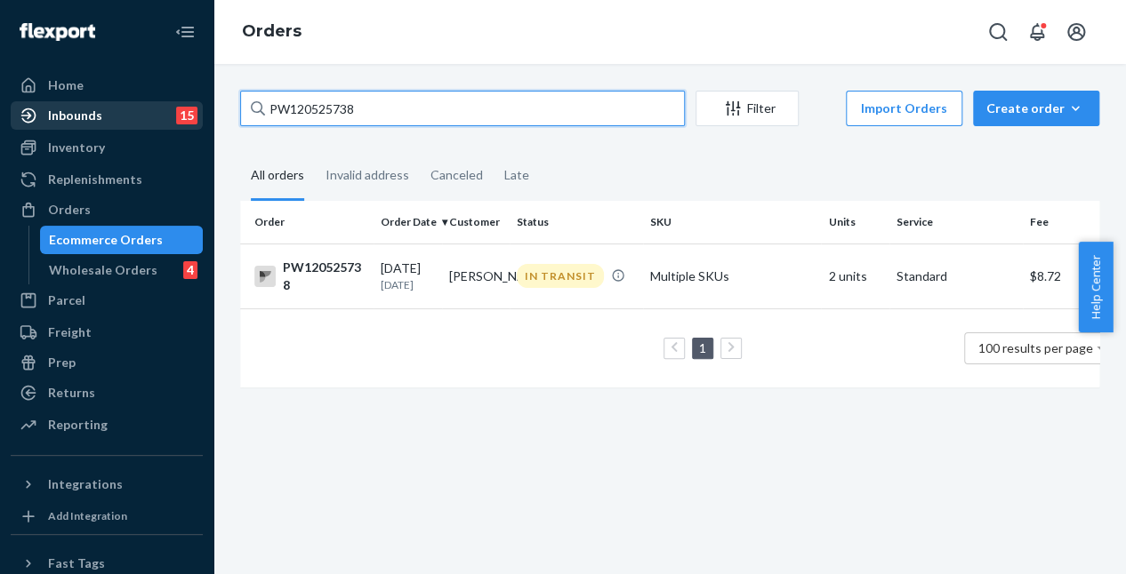
drag, startPoint x: 427, startPoint y: 107, endPoint x: 142, endPoint y: 103, distance: 284.6
click at [142, 103] on div "Home Inbounds 15 Shipping Plans Problems 15 Inventory Products Branded Packagin…" at bounding box center [563, 287] width 1126 height 574
paste input "18211209"
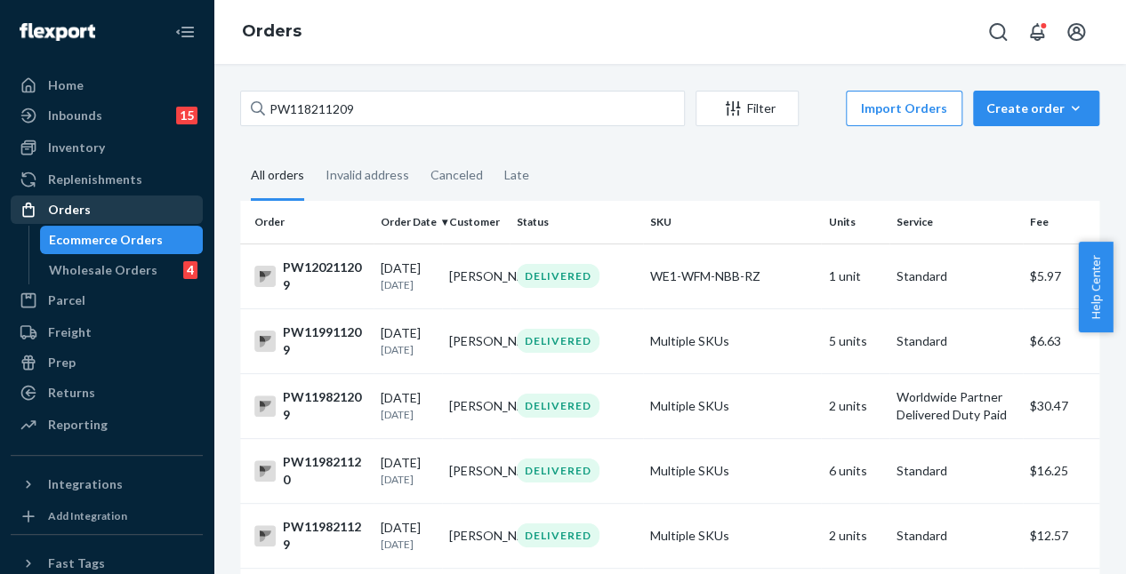
click at [148, 220] on div "Orders" at bounding box center [106, 209] width 189 height 25
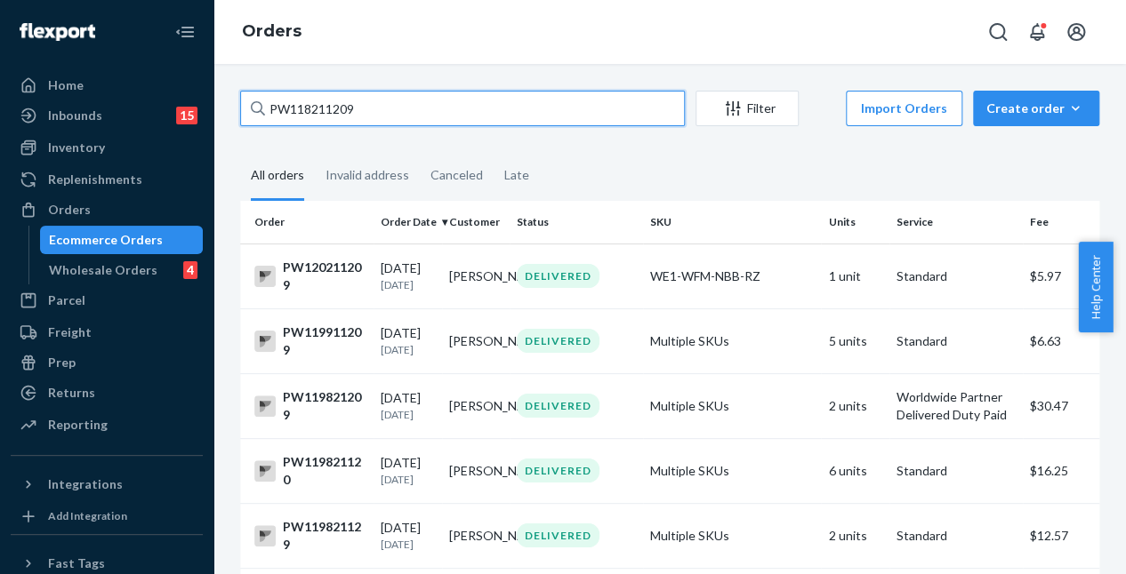
drag, startPoint x: 376, startPoint y: 102, endPoint x: 212, endPoint y: 96, distance: 164.6
click at [212, 96] on div "Home Inbounds 15 Shipping Plans Problems 15 Inventory Products Branded Packagin…" at bounding box center [563, 287] width 1126 height 574
drag, startPoint x: 389, startPoint y: 95, endPoint x: 229, endPoint y: 91, distance: 160.1
click at [229, 91] on div "PW118211209 Filter Import Orders Create order Ecommerce order Removal order All…" at bounding box center [670, 443] width 886 height 704
paste input "PW118211209"
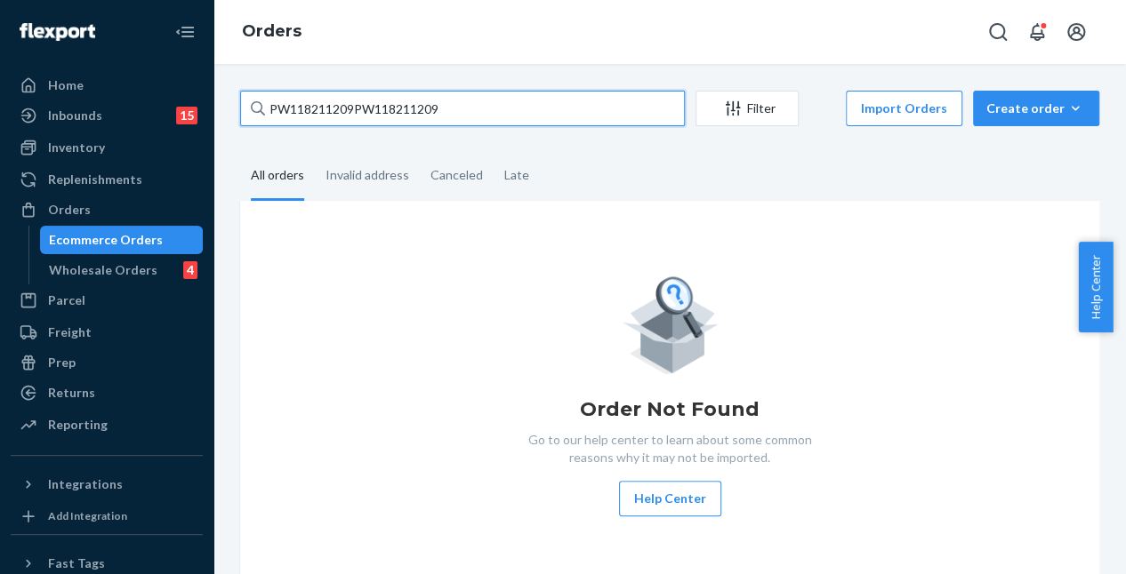
drag, startPoint x: 558, startPoint y: 118, endPoint x: 352, endPoint y: 123, distance: 205.5
click at [352, 123] on input "PW118211209PW118211209" at bounding box center [462, 109] width 445 height 36
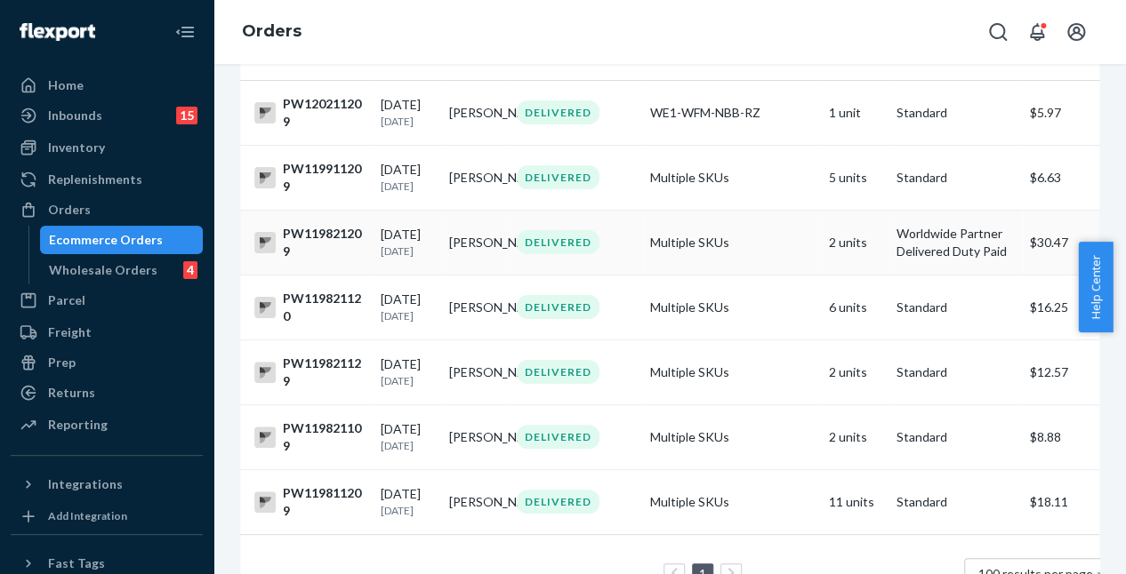
scroll to position [320, 0]
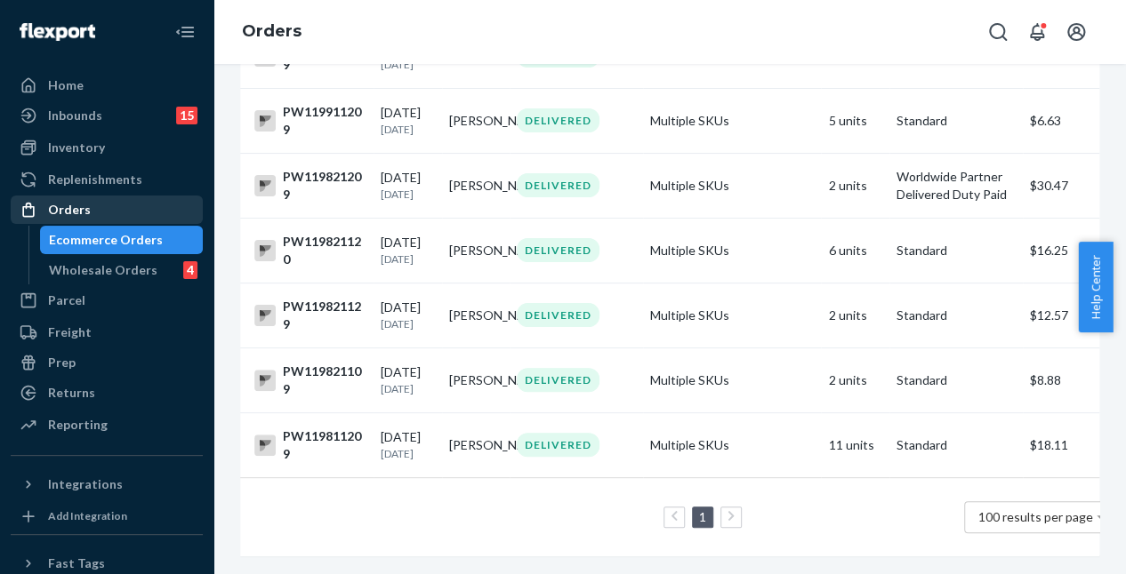
click at [77, 216] on div "Orders" at bounding box center [69, 210] width 43 height 18
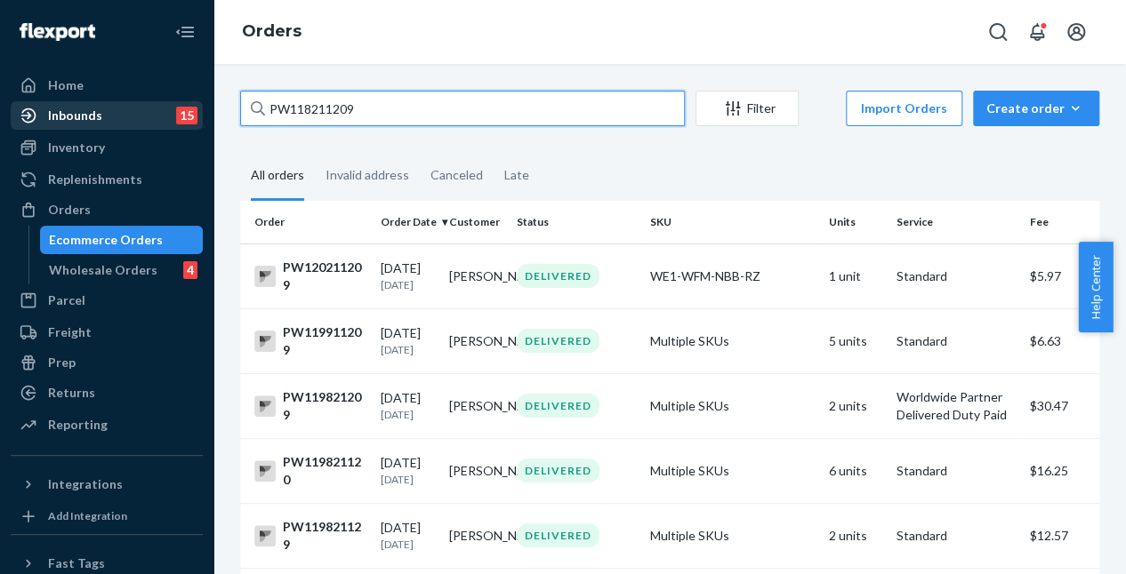
drag, startPoint x: 421, startPoint y: 108, endPoint x: 179, endPoint y: 114, distance: 242.8
click at [179, 114] on div "Home Inbounds 15 Shipping Plans Problems 15 Inventory Products Branded Packagin…" at bounding box center [563, 287] width 1126 height 574
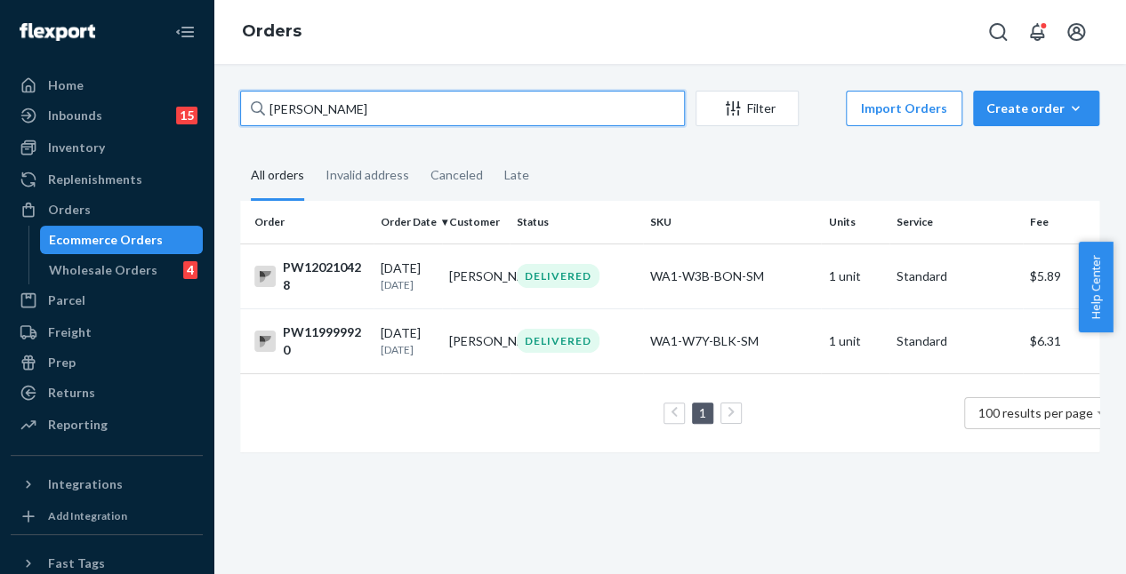
drag, startPoint x: 341, startPoint y: 120, endPoint x: 221, endPoint y: 116, distance: 121.0
click at [220, 116] on div "susan loga Filter Import Orders Create order Ecommerce order Removal order All …" at bounding box center [669, 319] width 912 height 510
paste input "PW120525738"
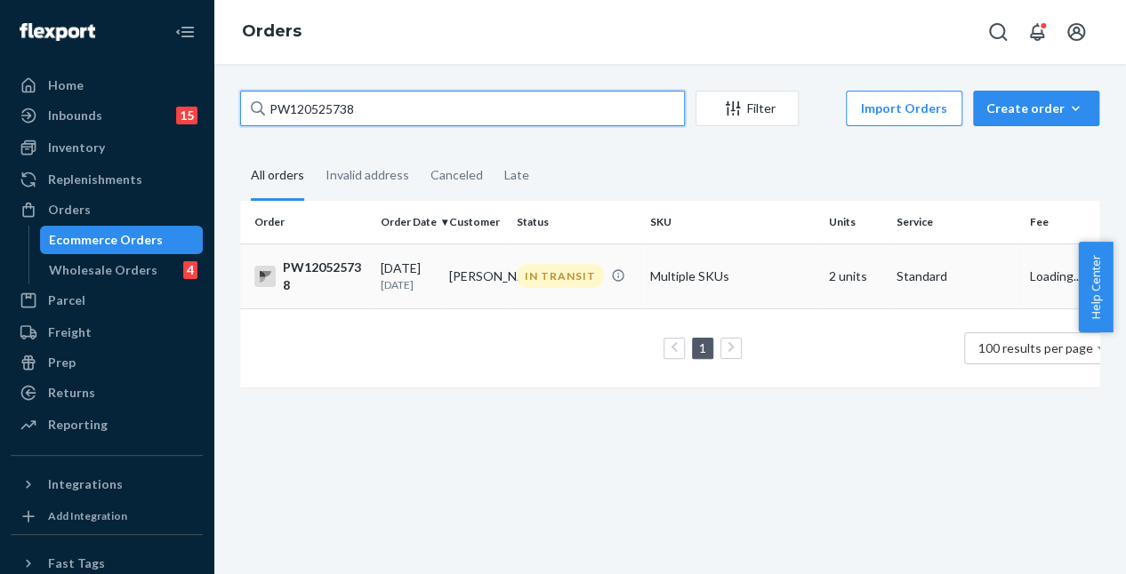
type input "PW120525738"
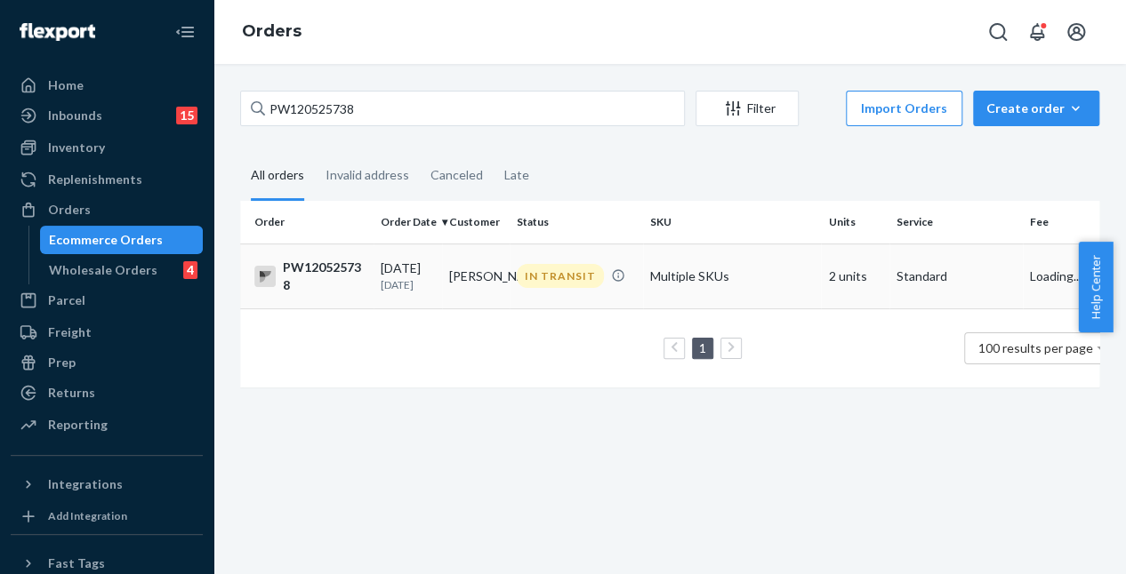
click at [473, 262] on td "Rosie Anderson" at bounding box center [476, 276] width 68 height 65
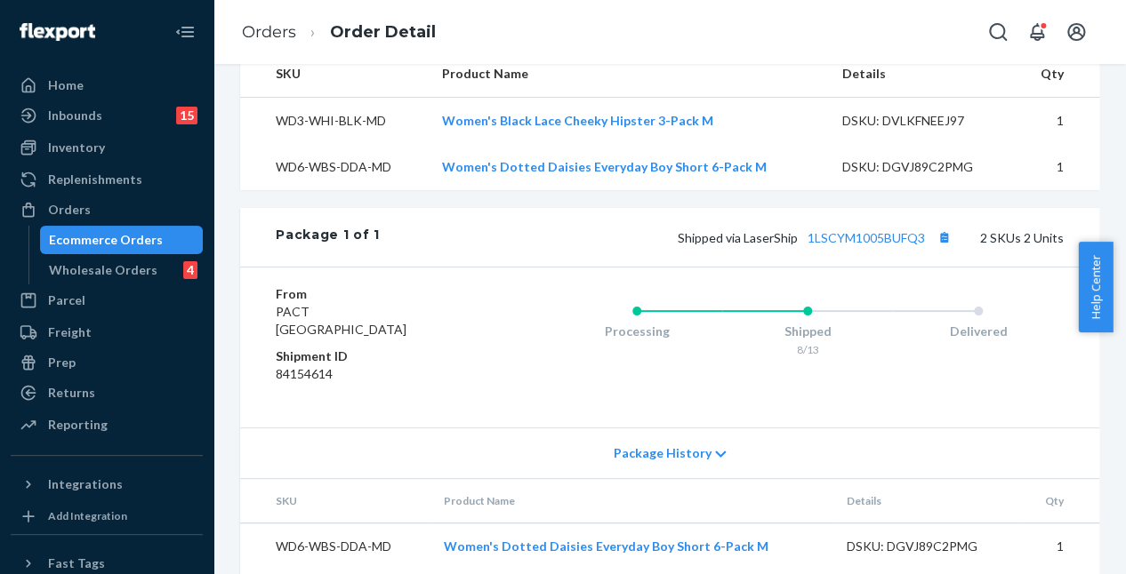
scroll to position [694, 0]
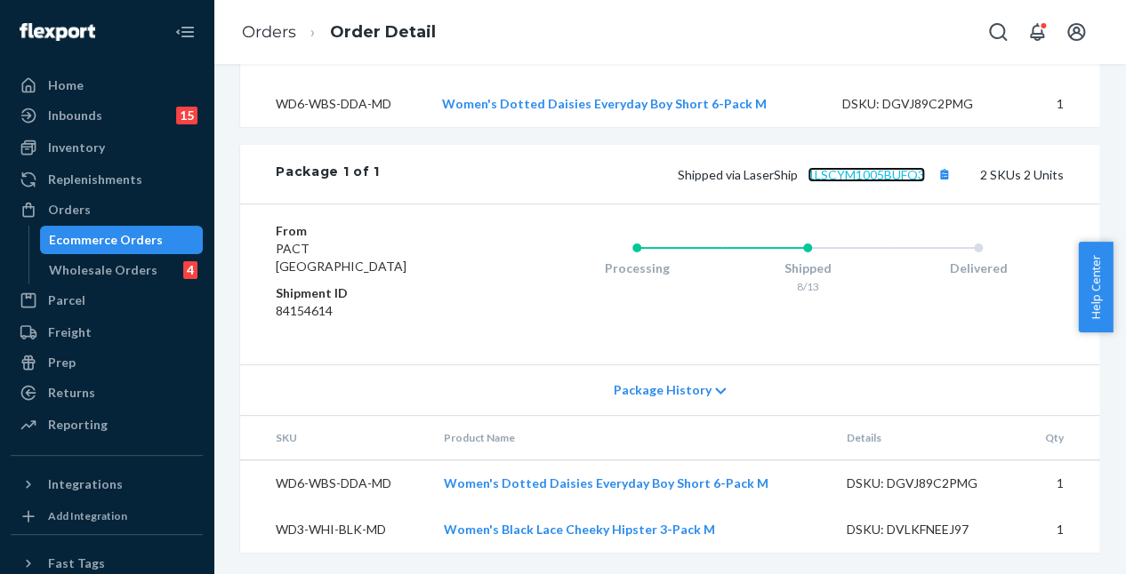
click at [841, 176] on link "1LSCYM1005BUFQ3" at bounding box center [865, 174] width 117 height 15
click at [835, 179] on link "1LSCYM1005BUFQ3" at bounding box center [865, 174] width 117 height 15
click at [55, 203] on div "Orders" at bounding box center [69, 210] width 43 height 18
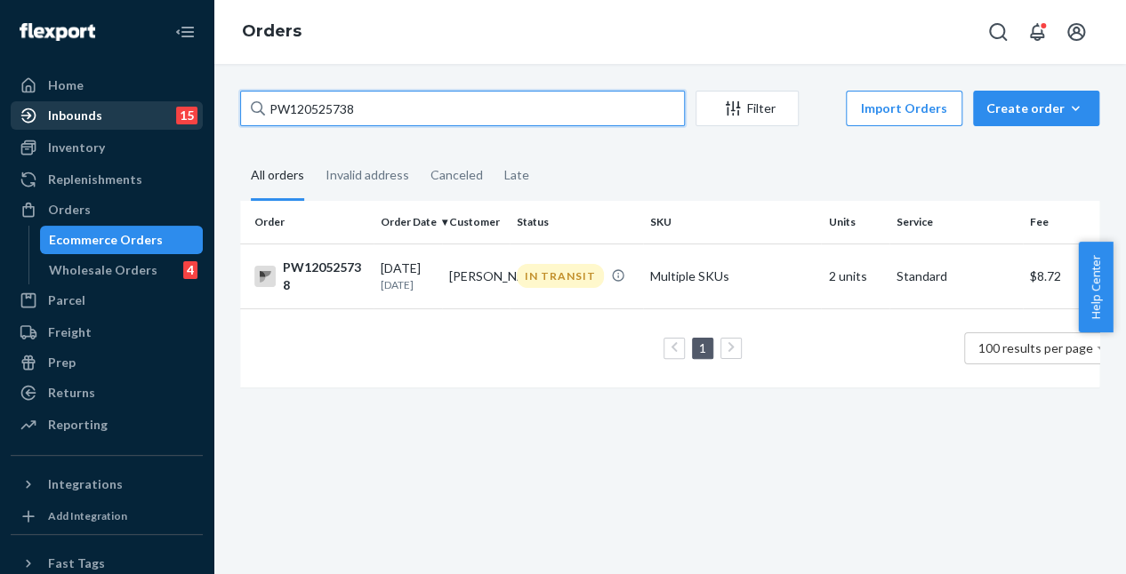
drag, startPoint x: 419, startPoint y: 95, endPoint x: 132, endPoint y: 111, distance: 287.7
click at [132, 111] on div "Home Inbounds 15 Shipping Plans Problems 15 Inventory Products Branded Packagin…" at bounding box center [563, 287] width 1126 height 574
paste input "51774"
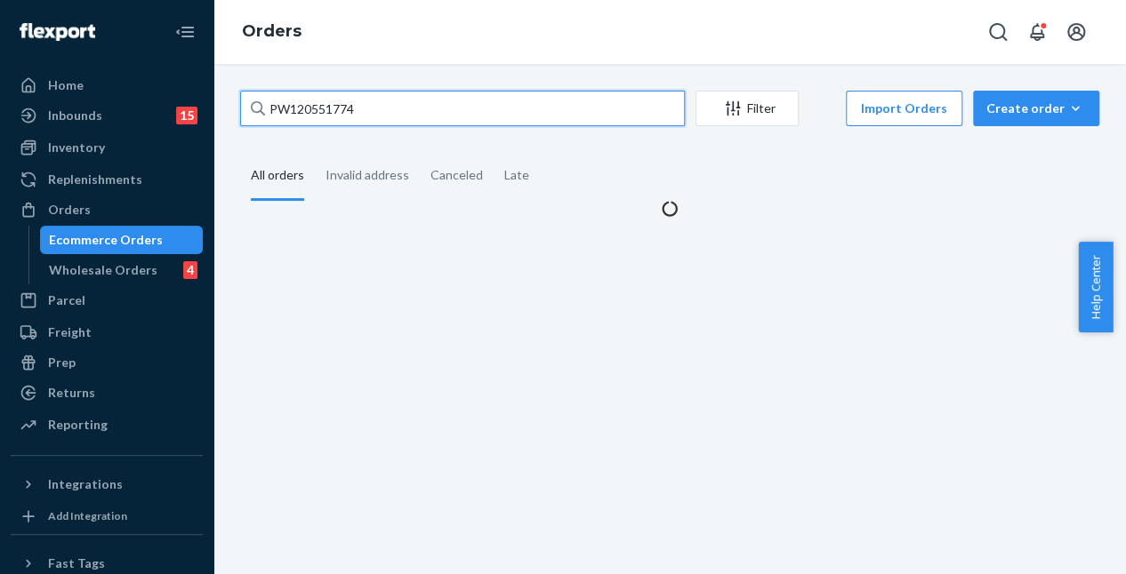
type input "PW120551774"
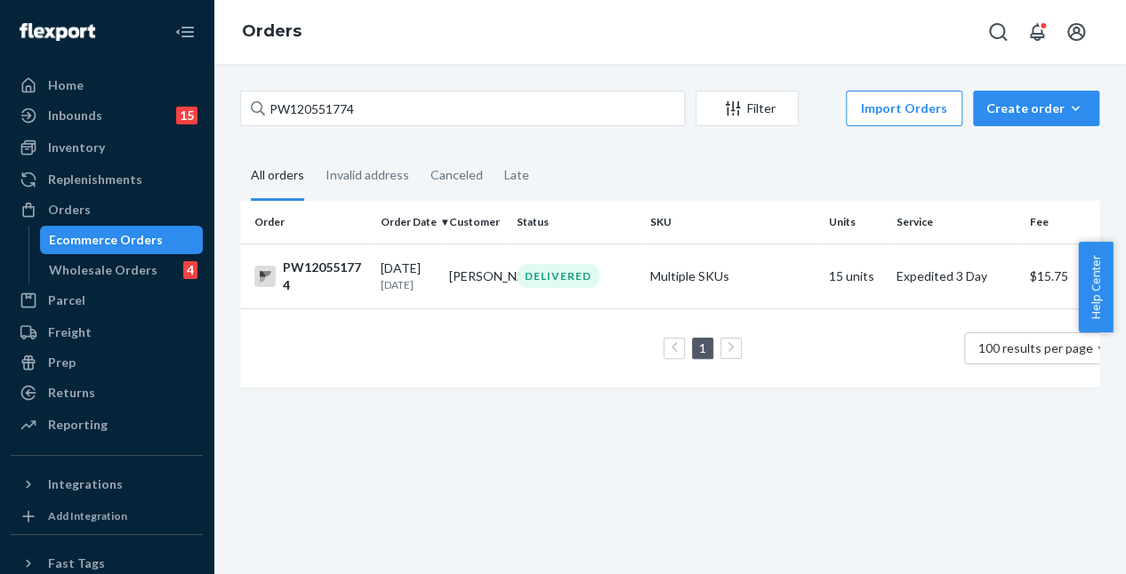
click at [574, 301] on td "DELIVERED" at bounding box center [576, 276] width 133 height 65
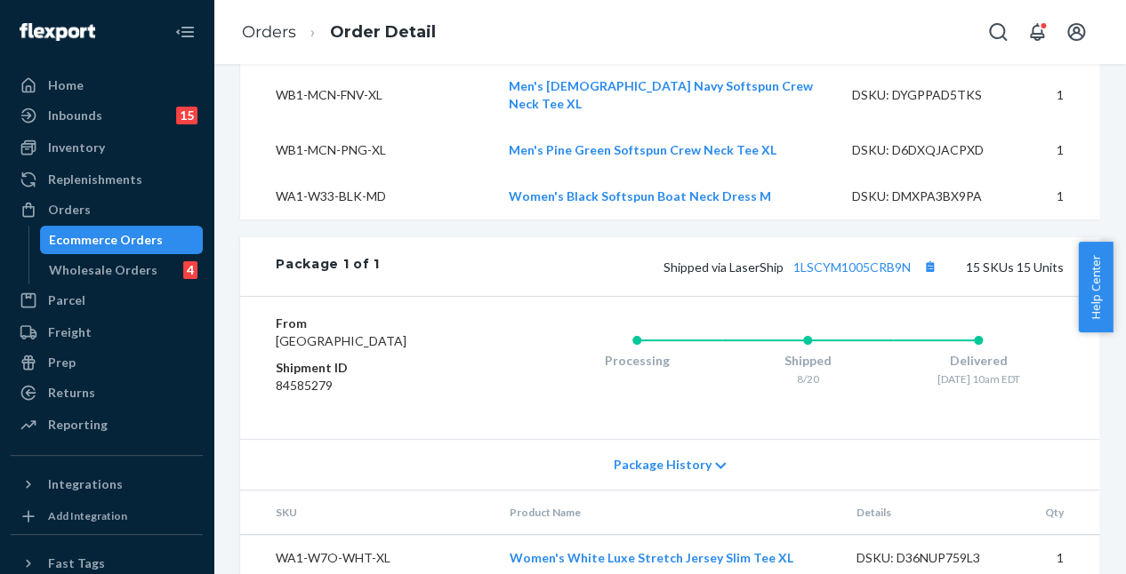
scroll to position [1328, 0]
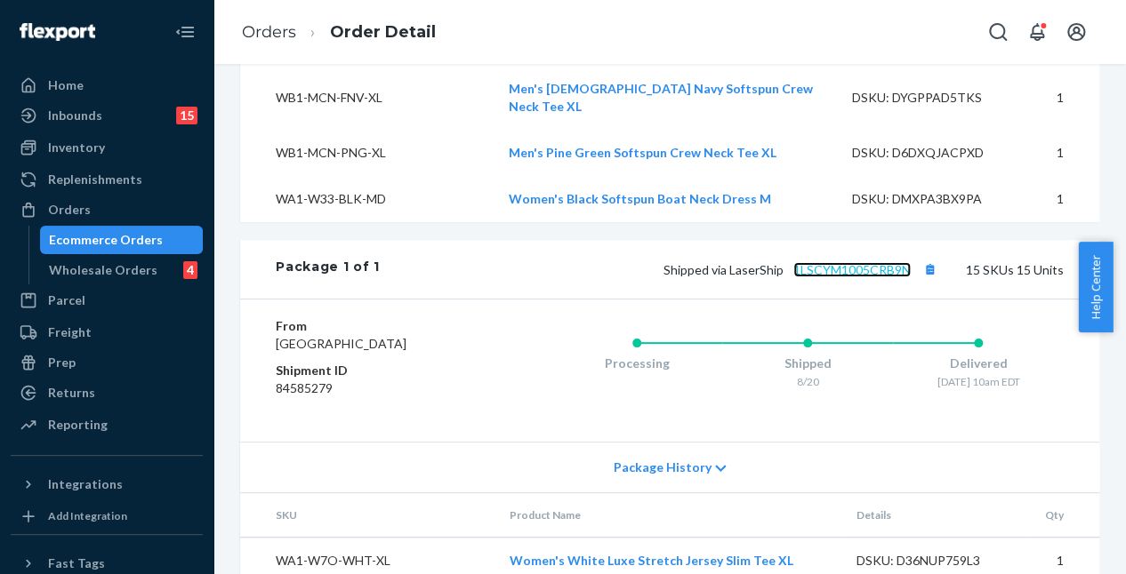
click at [839, 262] on link "1LSCYM1005CRB9N" at bounding box center [851, 269] width 117 height 15
click at [116, 221] on div "Orders" at bounding box center [106, 209] width 189 height 25
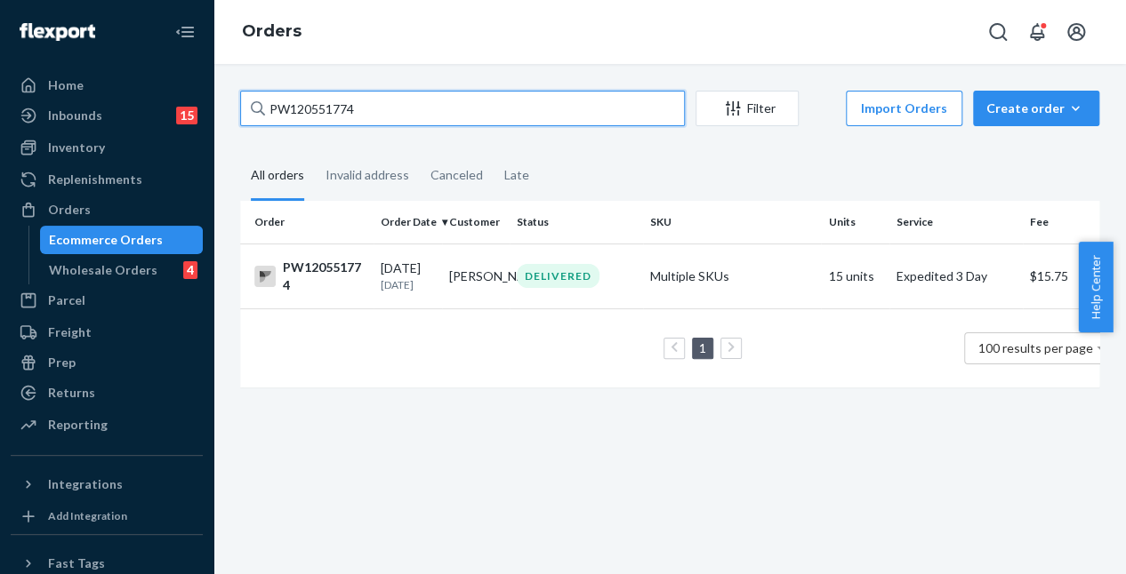
drag, startPoint x: 355, startPoint y: 109, endPoint x: 245, endPoint y: 115, distance: 109.5
click at [245, 115] on input "PW120551774" at bounding box center [462, 109] width 445 height 36
paste input "483679"
type input "PW120483679"
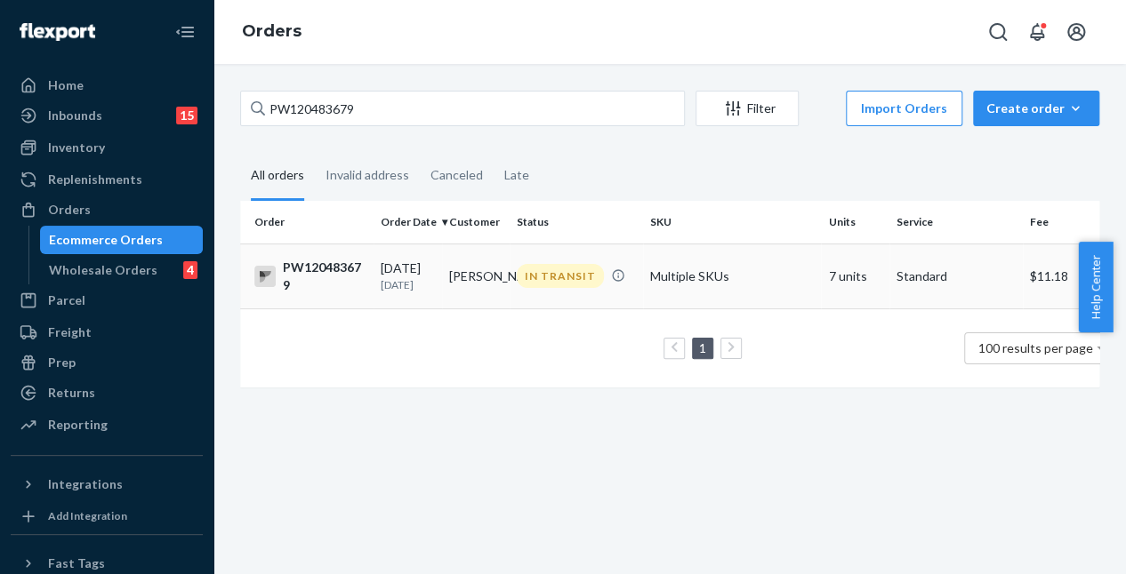
click at [492, 305] on td "Meredith Wroblewski" at bounding box center [476, 276] width 68 height 65
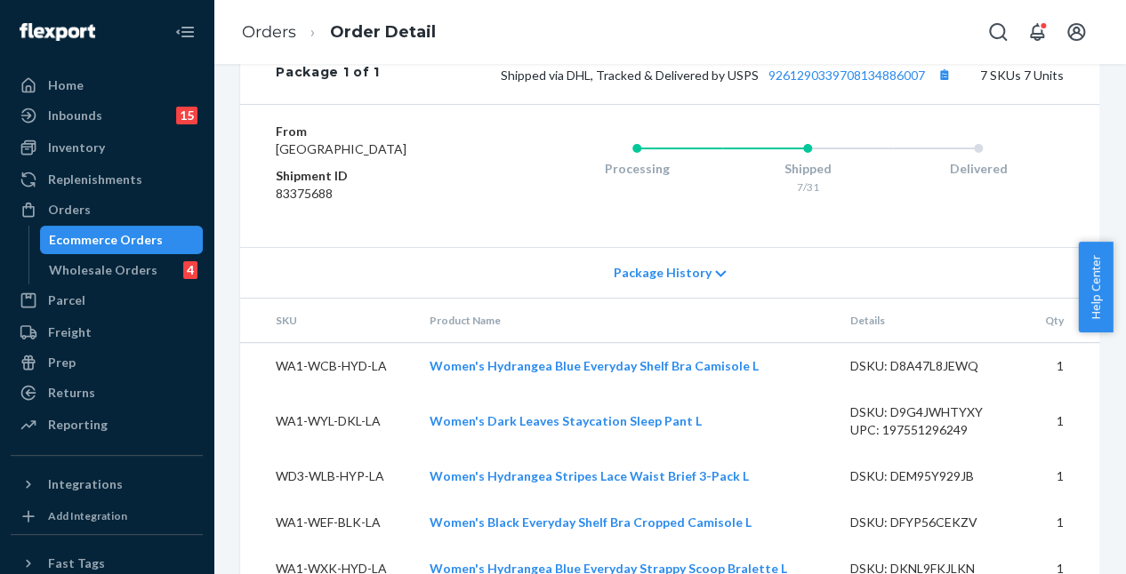
scroll to position [1067, 0]
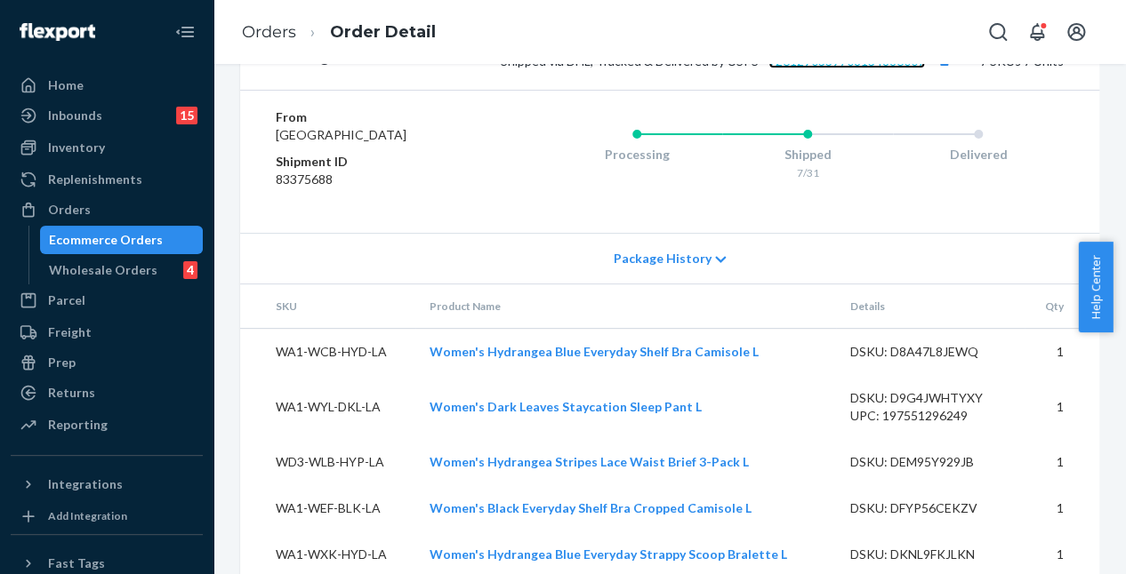
click at [807, 68] on link "9261290339708134886007" at bounding box center [846, 60] width 157 height 15
click at [35, 205] on icon at bounding box center [29, 210] width 18 height 18
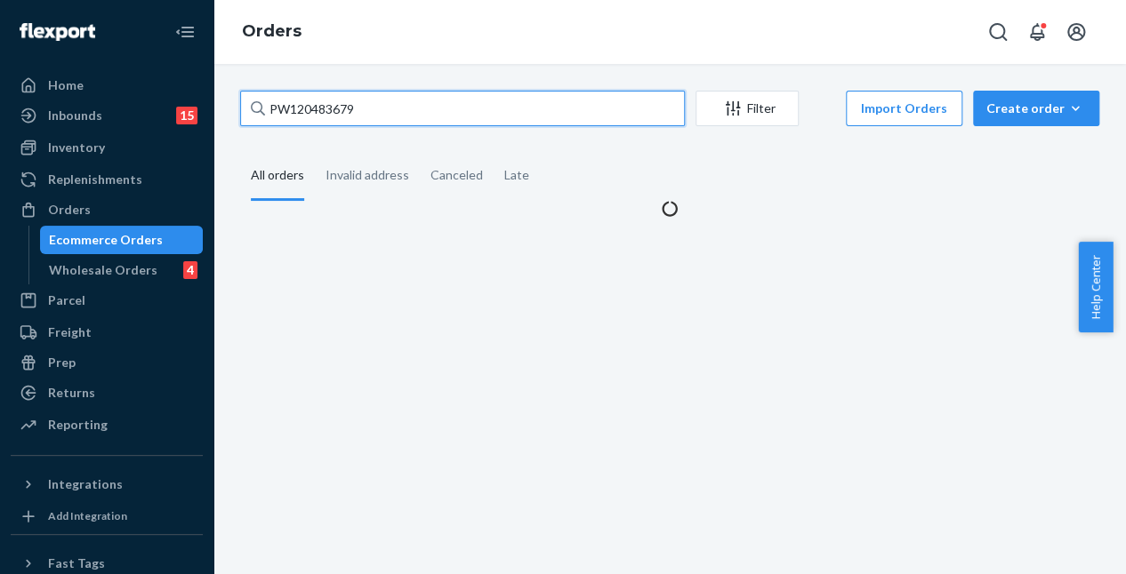
drag, startPoint x: 396, startPoint y: 106, endPoint x: 219, endPoint y: 98, distance: 177.1
click at [219, 98] on div "PW120483679 Filter Import Orders Create order Ecommerce order Removal order All…" at bounding box center [669, 319] width 912 height 510
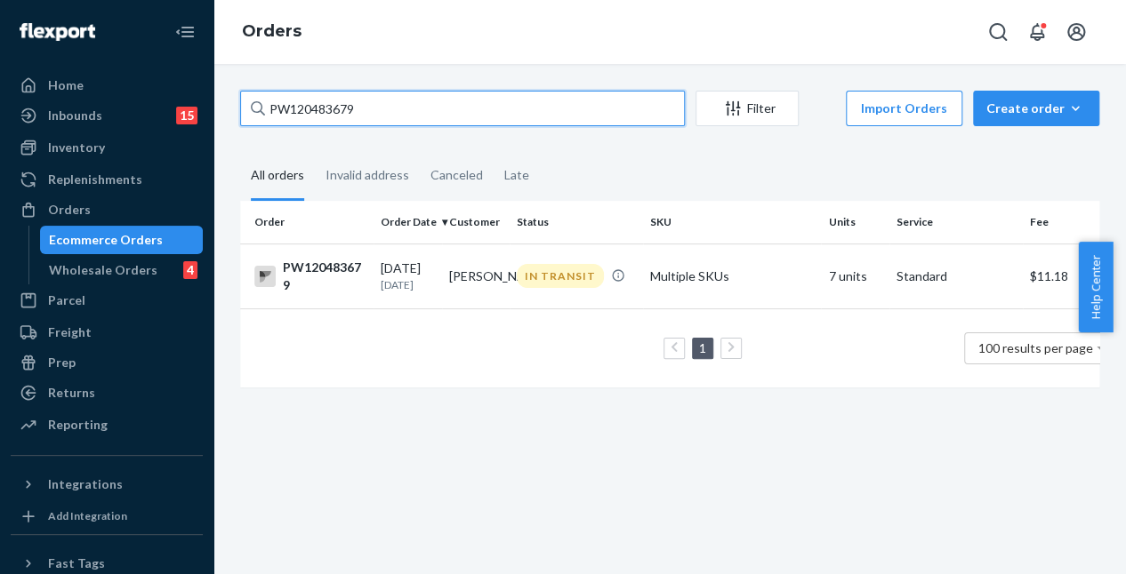
paste input "548930"
type input "PW120548930"
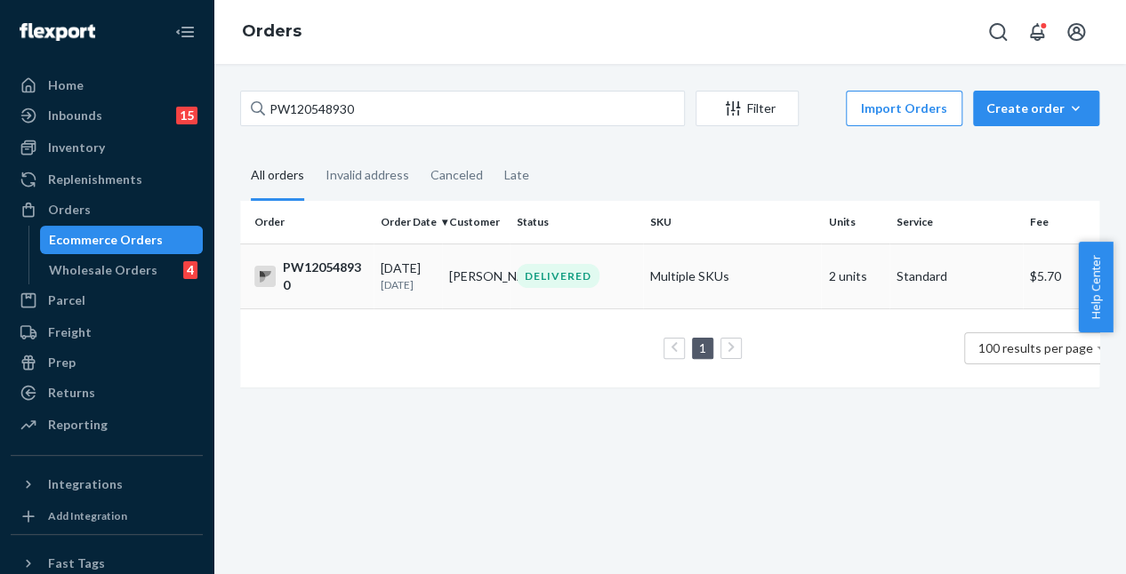
click at [543, 302] on td "DELIVERED" at bounding box center [576, 276] width 133 height 65
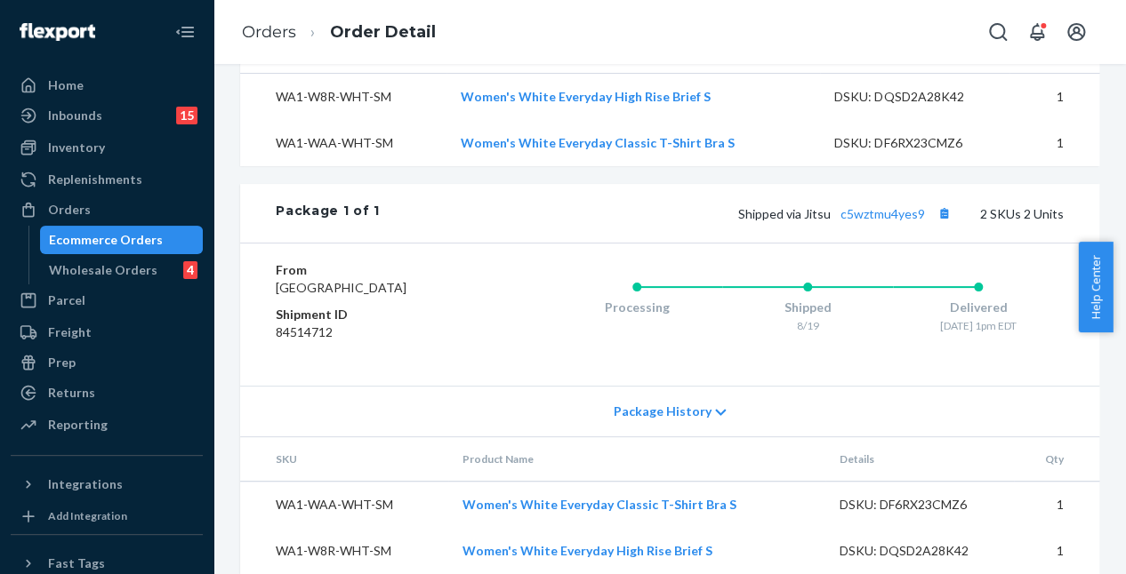
scroll to position [694, 0]
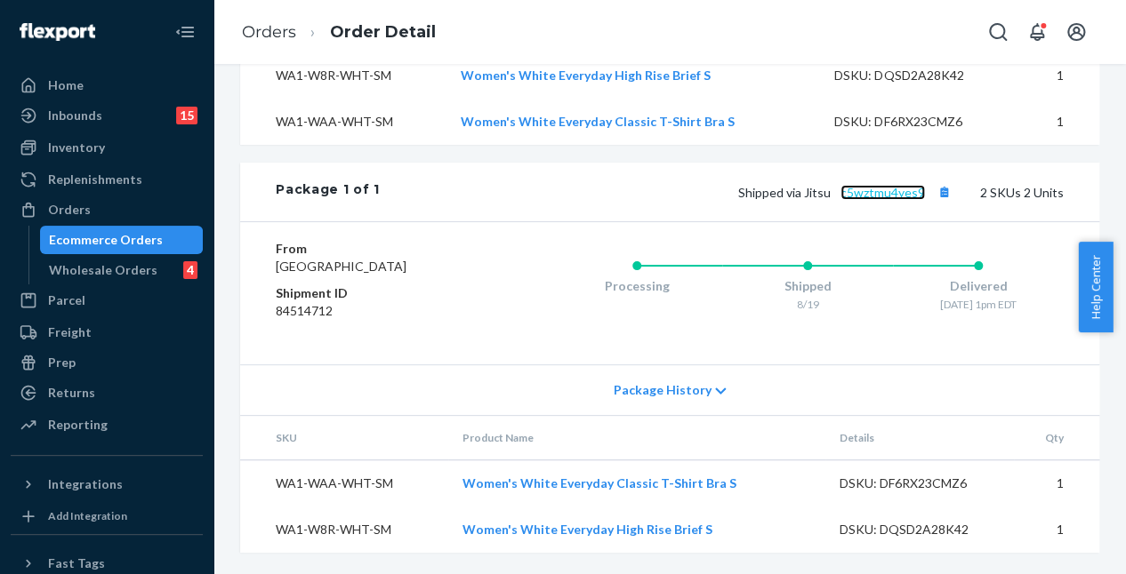
click at [870, 185] on link "c5wztmu4yes9" at bounding box center [882, 192] width 84 height 15
click at [147, 216] on div "Orders" at bounding box center [106, 209] width 189 height 25
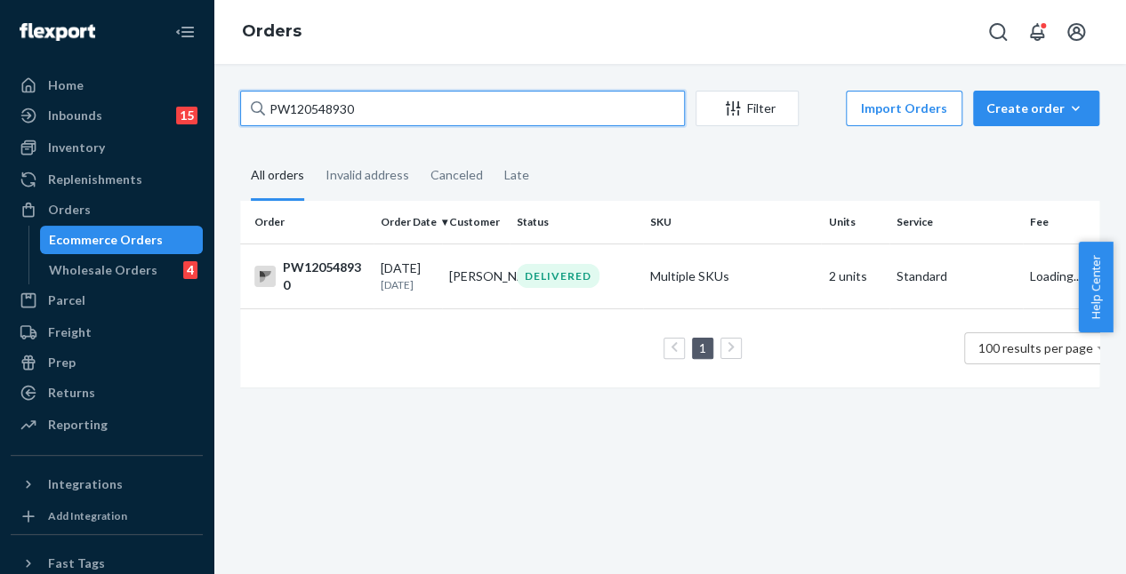
drag, startPoint x: 373, startPoint y: 110, endPoint x: 189, endPoint y: 111, distance: 184.1
click at [170, 99] on div "Home Inbounds 15 Shipping Plans Problems 15 Inventory Products Branded Packagin…" at bounding box center [563, 287] width 1126 height 574
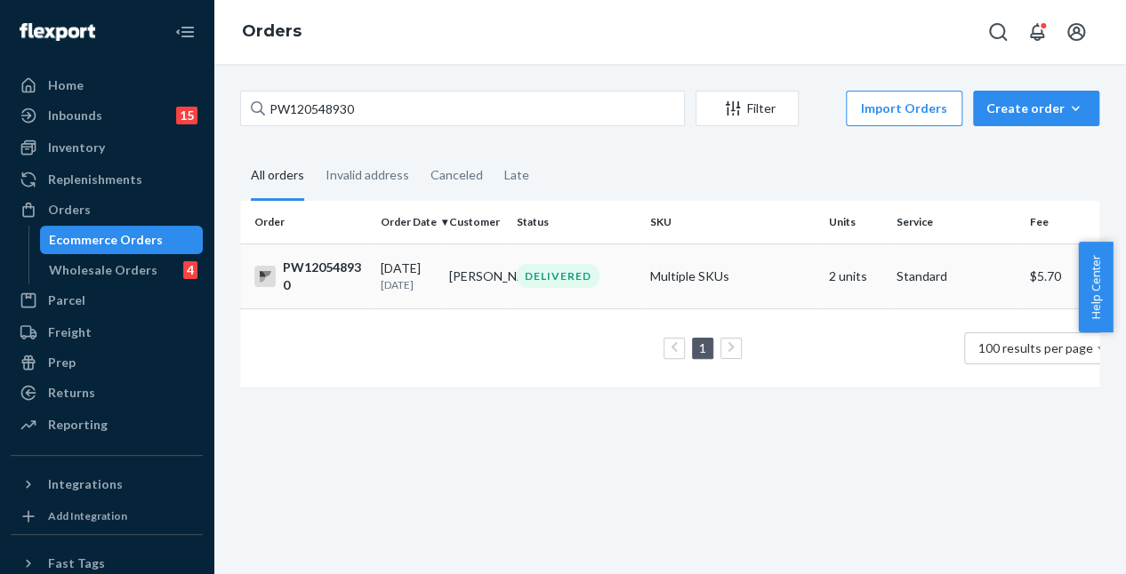
click at [498, 287] on td "Joan Cosellin" at bounding box center [476, 276] width 68 height 65
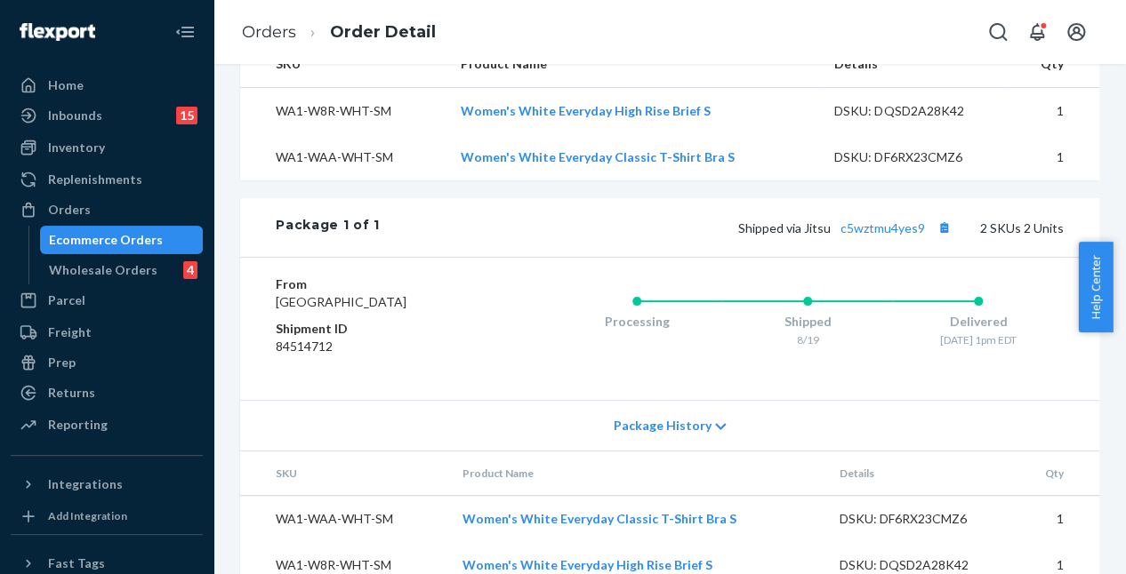
scroll to position [694, 0]
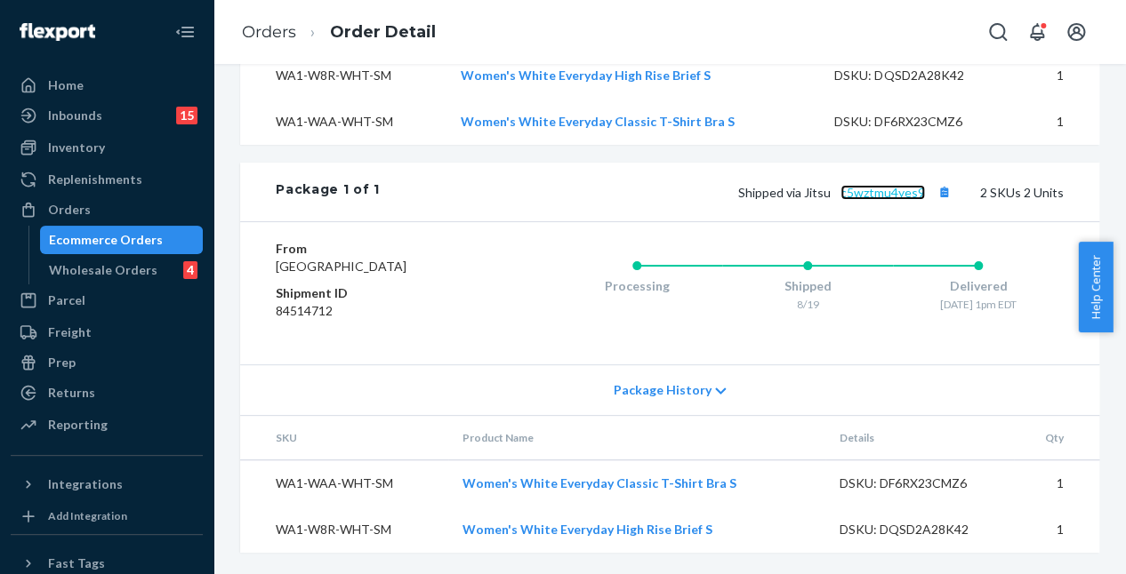
click at [871, 185] on link "c5wztmu4yes9" at bounding box center [882, 192] width 84 height 15
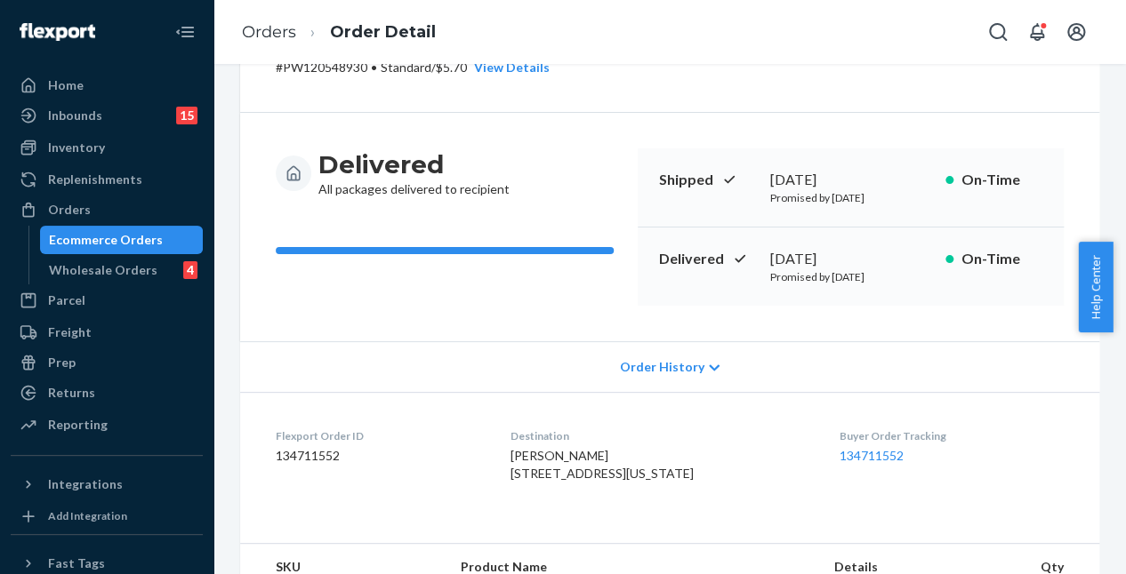
scroll to position [0, 0]
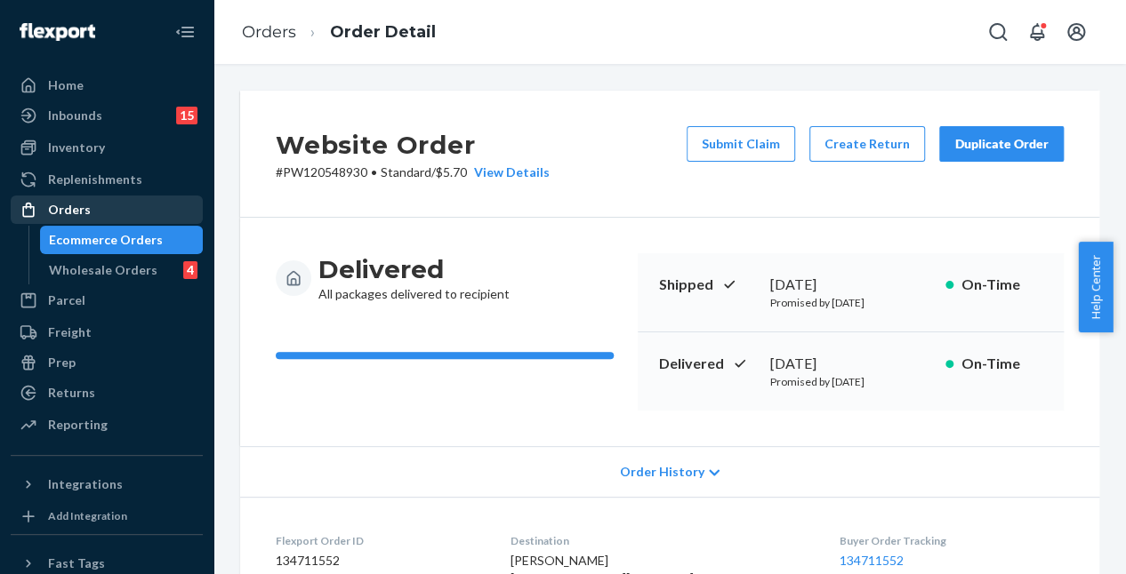
click at [63, 209] on div "Orders" at bounding box center [69, 210] width 43 height 18
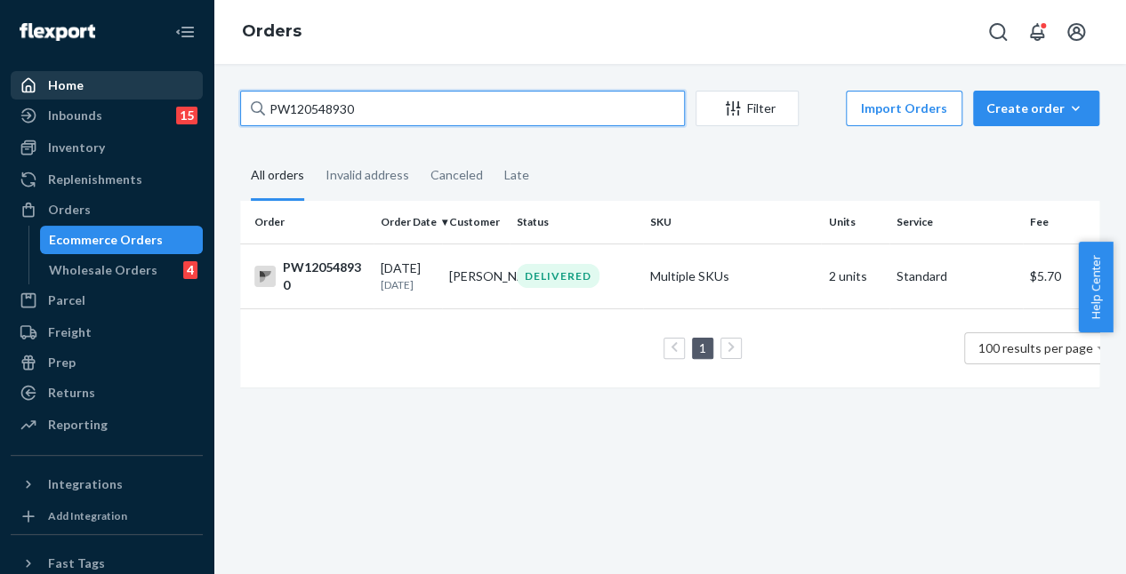
drag, startPoint x: 373, startPoint y: 102, endPoint x: 208, endPoint y: 109, distance: 165.5
click at [123, 95] on div "Home Inbounds 15 Shipping Plans Problems 15 Inventory Products Branded Packagin…" at bounding box center [563, 287] width 1126 height 574
paste input "51774"
type input "PW120551774"
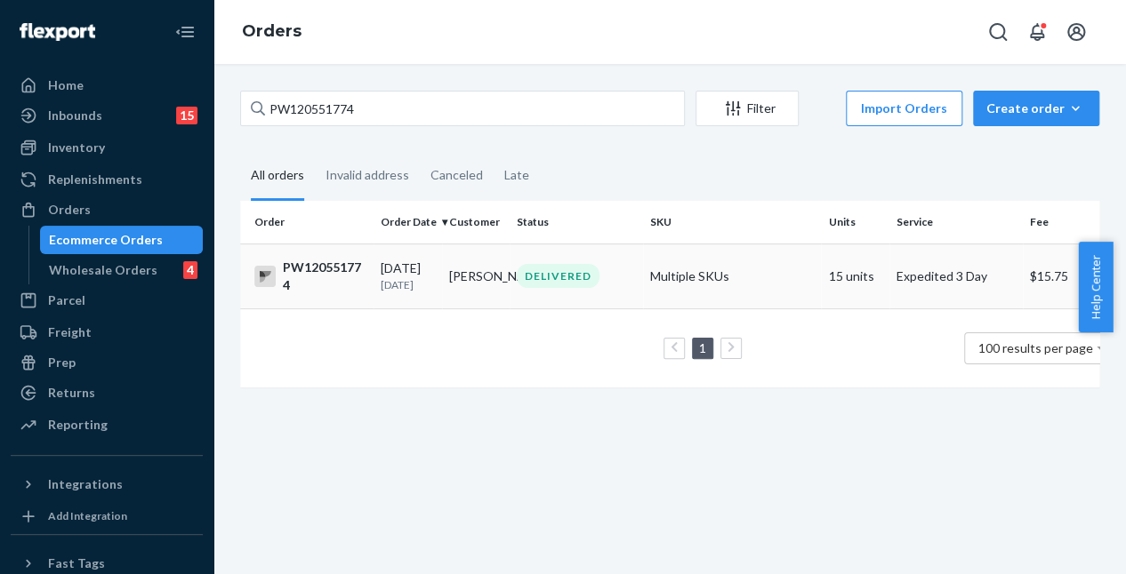
click at [555, 274] on div "DELIVERED" at bounding box center [558, 276] width 83 height 24
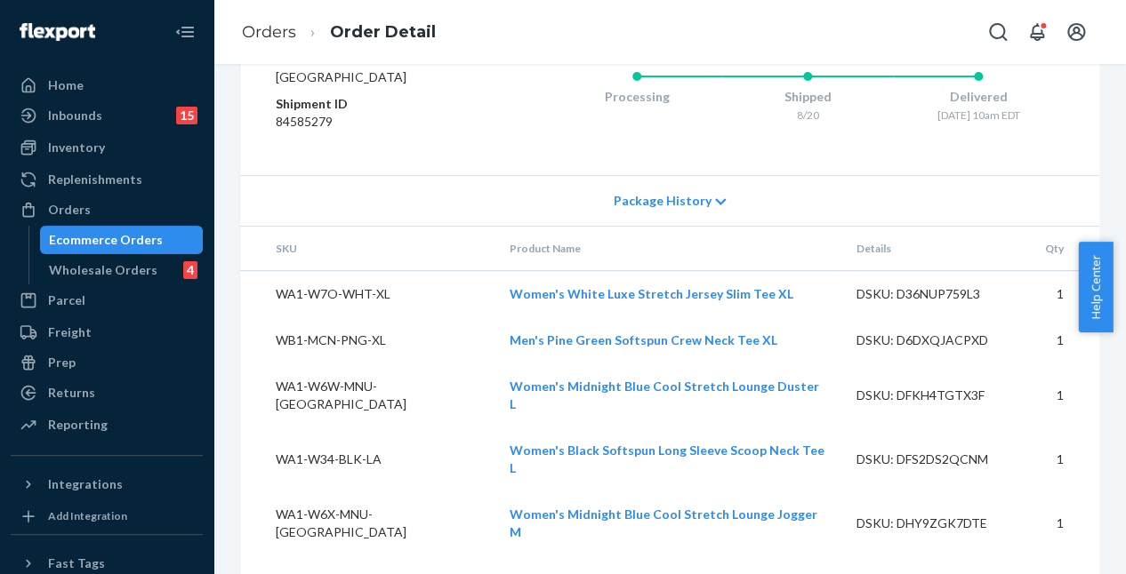
scroll to position [1328, 0]
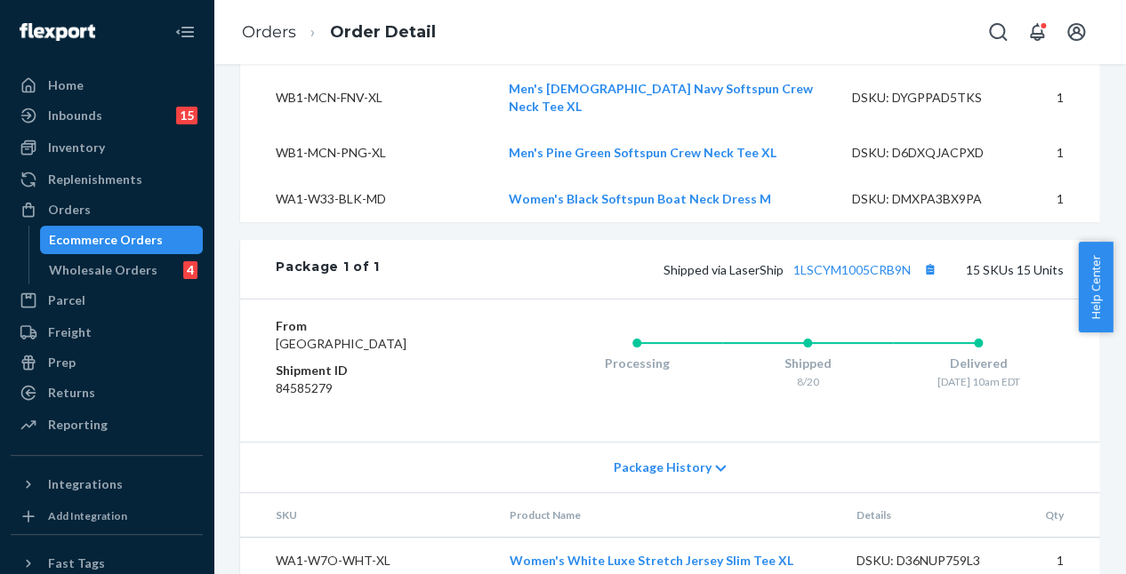
click at [847, 258] on div "Shipped via LaserShip 1LSCYM1005CRB9N 15 SKUs 15 Units" at bounding box center [722, 269] width 684 height 23
click at [128, 206] on div "Orders" at bounding box center [106, 209] width 189 height 25
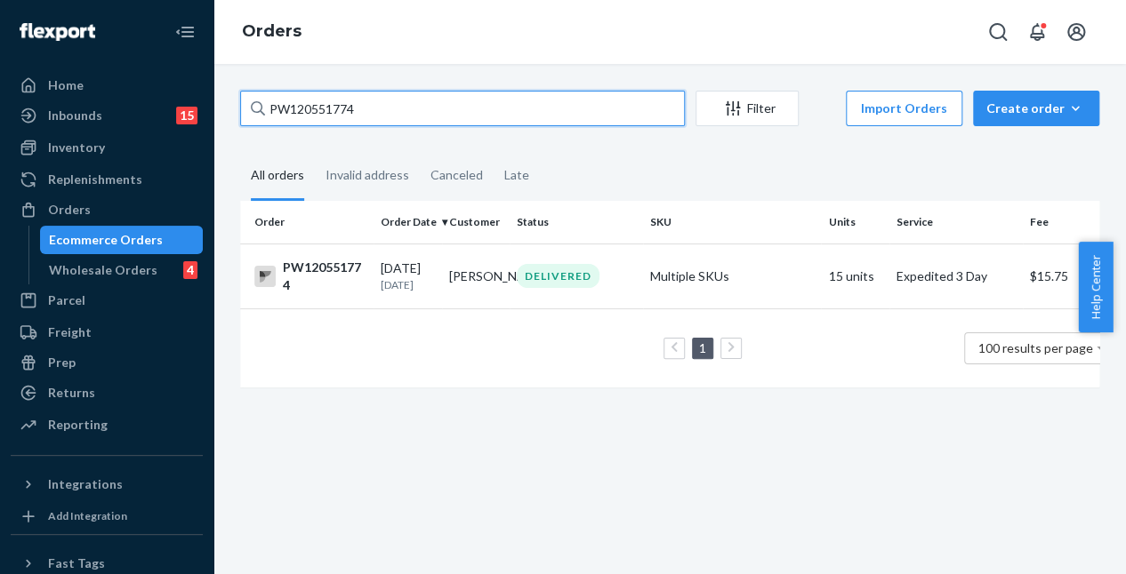
drag, startPoint x: 373, startPoint y: 109, endPoint x: 263, endPoint y: 107, distance: 109.4
click at [263, 107] on div "PW120551774" at bounding box center [462, 109] width 445 height 36
paste input "483679"
type input "PW120483679"
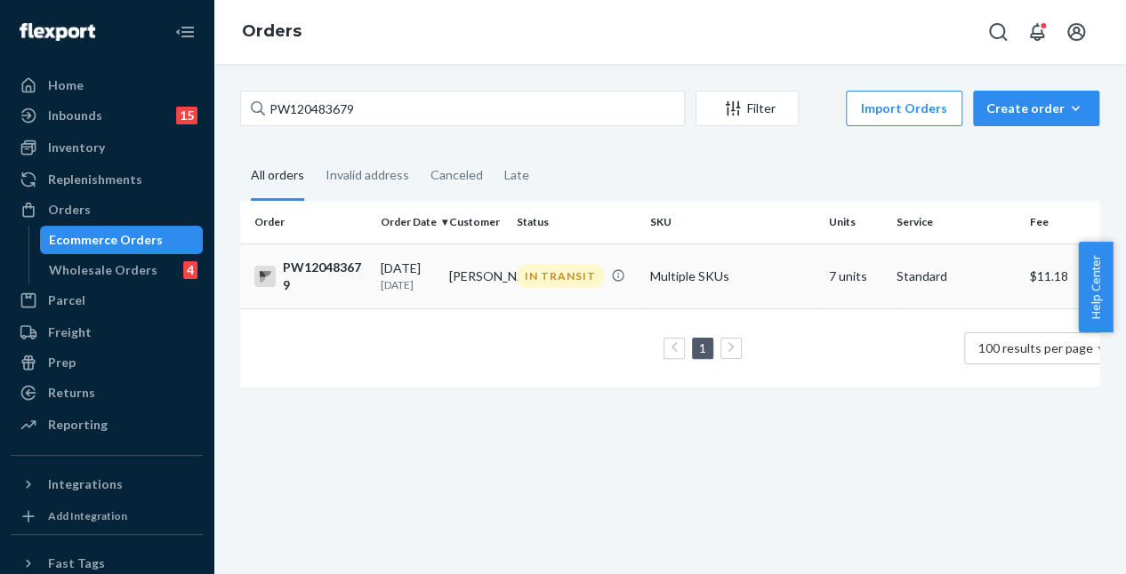
click at [522, 280] on div "IN TRANSIT" at bounding box center [560, 276] width 87 height 24
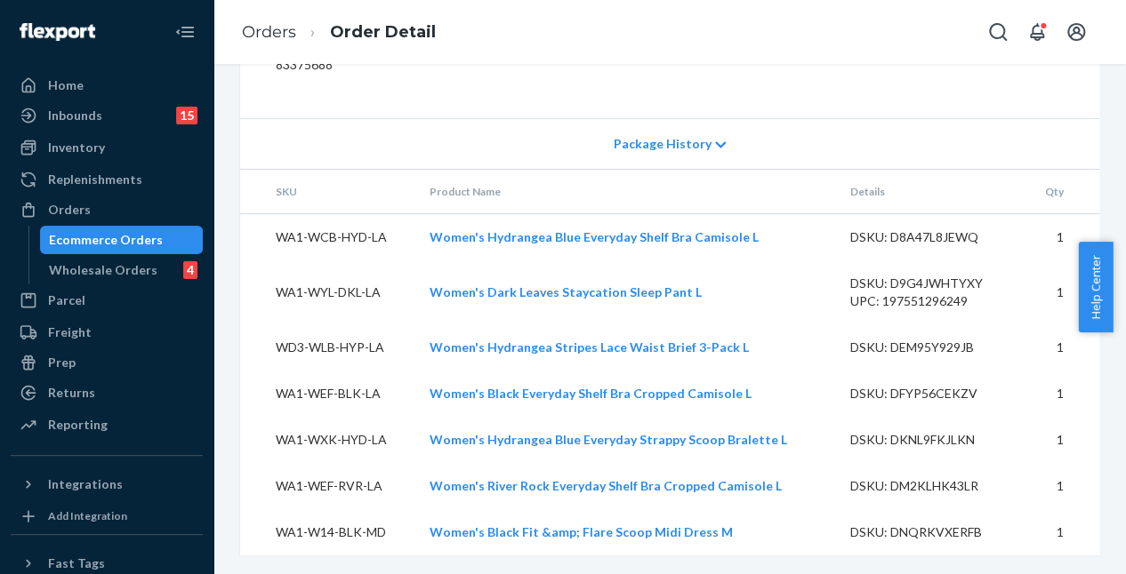
scroll to position [1235, 0]
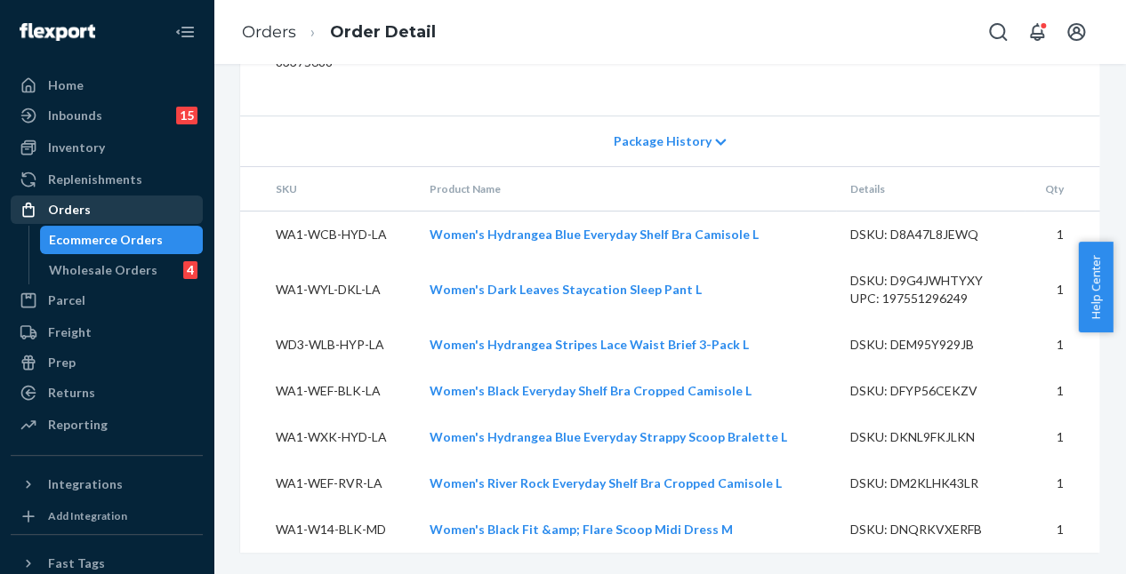
click at [132, 218] on div "Orders" at bounding box center [106, 209] width 189 height 25
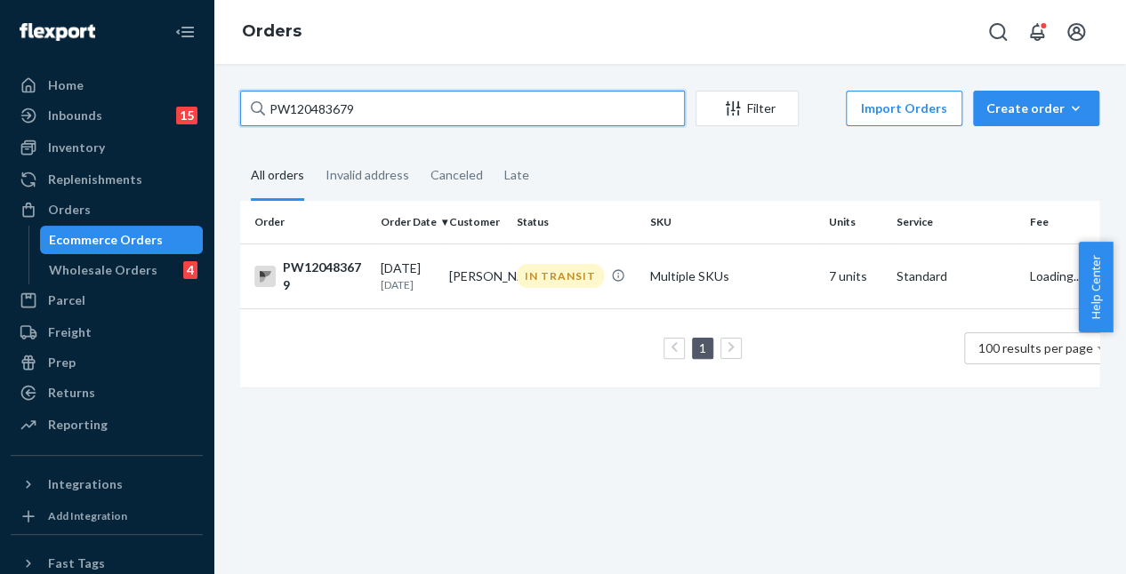
drag, startPoint x: 373, startPoint y: 100, endPoint x: 221, endPoint y: 100, distance: 153.0
click at [221, 100] on div "PW120483679 Filter Import Orders Create order Ecommerce order Removal order All…" at bounding box center [669, 319] width 912 height 510
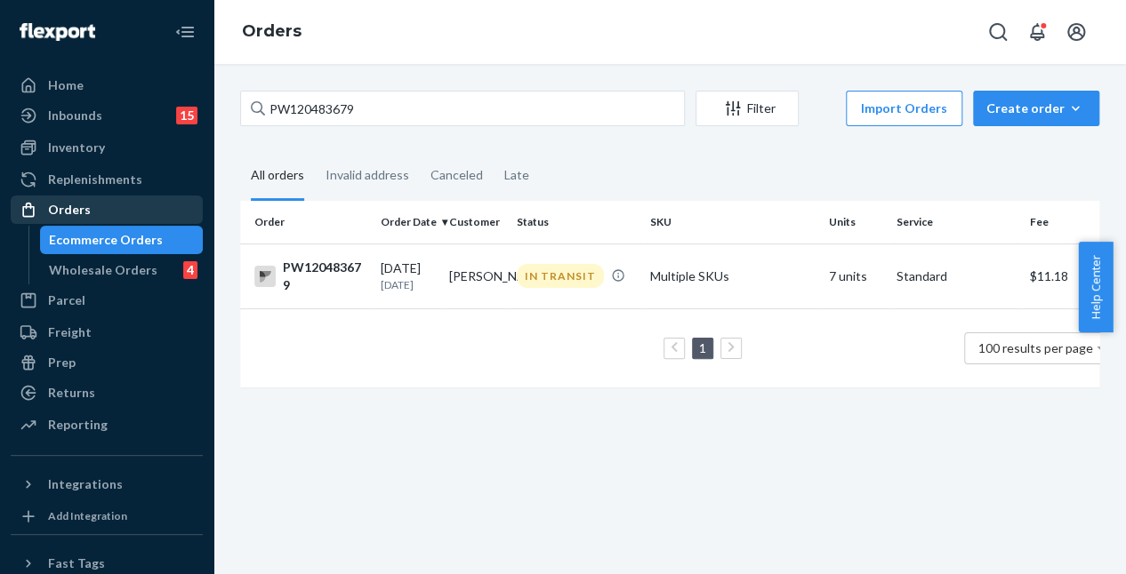
click at [59, 208] on div "Orders" at bounding box center [69, 210] width 43 height 18
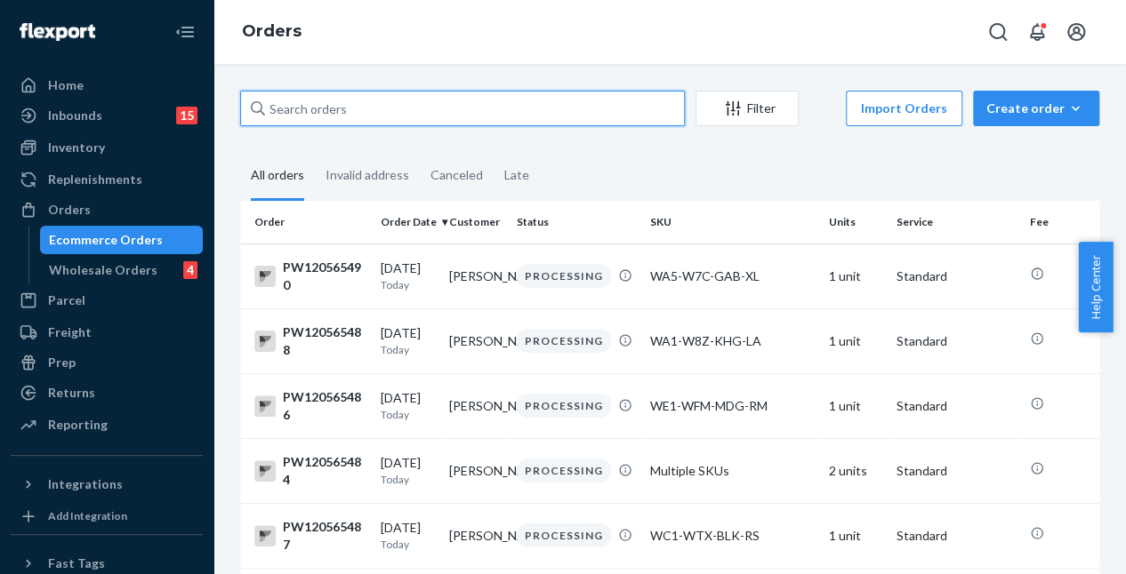
paste input "PW120550992"
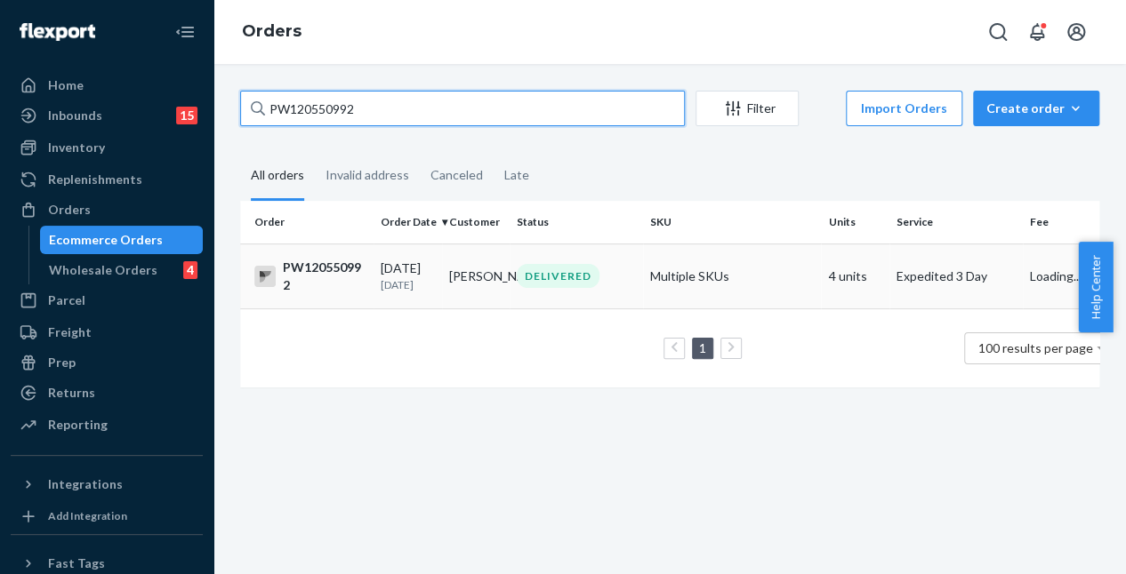
type input "PW120550992"
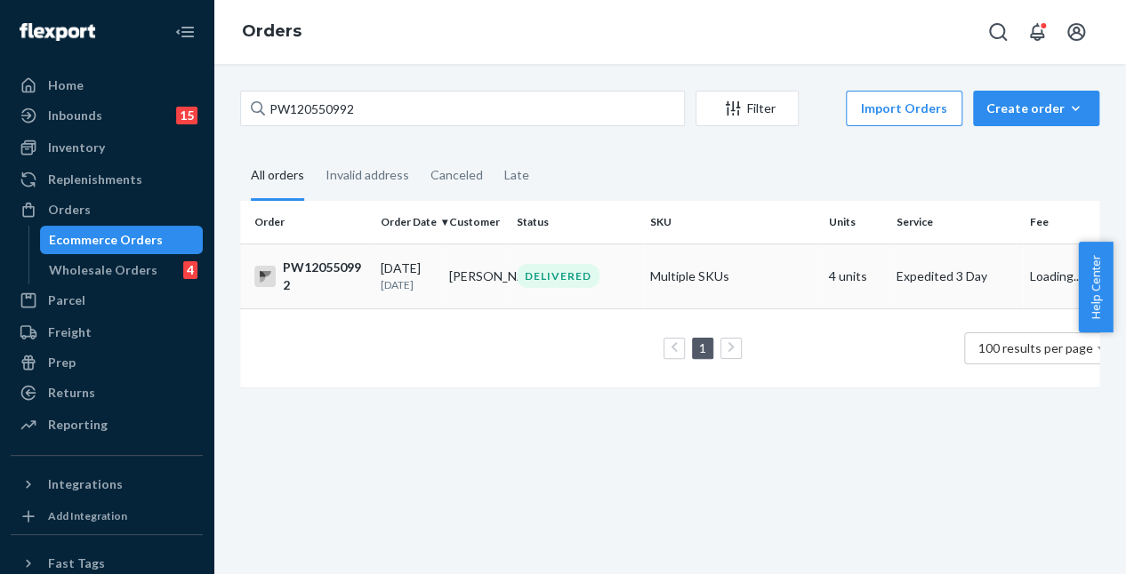
click at [544, 301] on td "DELIVERED" at bounding box center [576, 276] width 133 height 65
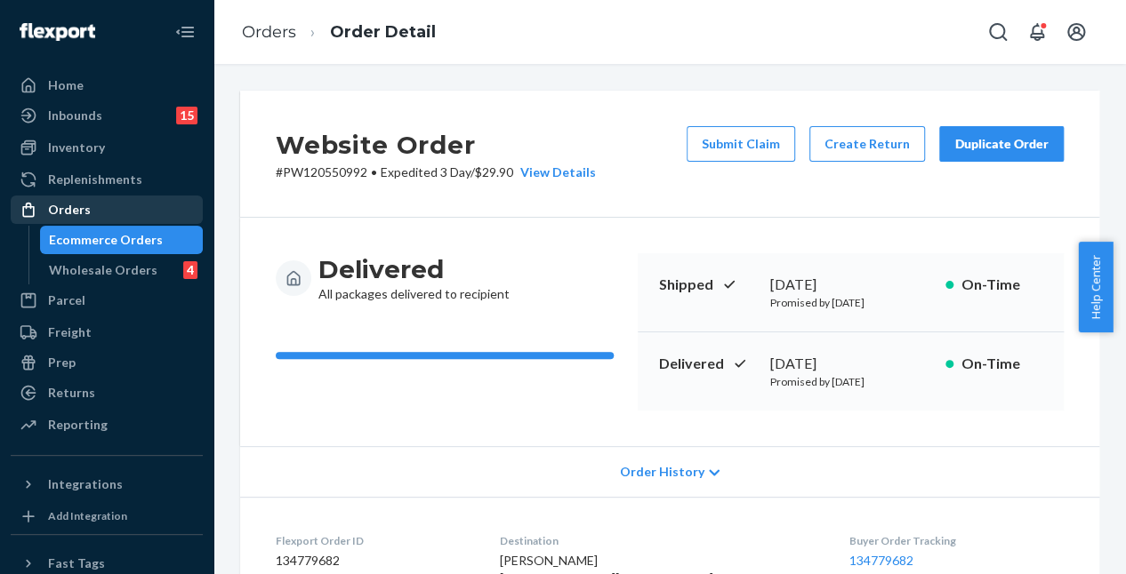
drag, startPoint x: 132, startPoint y: 212, endPoint x: 185, endPoint y: 223, distance: 53.7
click at [135, 212] on div "Orders" at bounding box center [106, 209] width 189 height 25
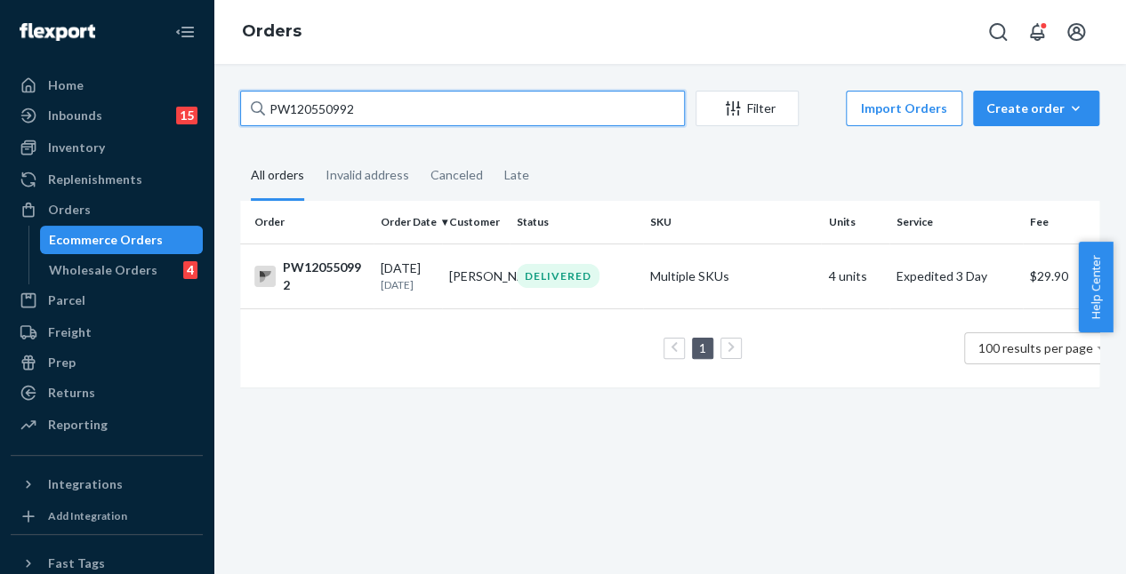
drag, startPoint x: 395, startPoint y: 109, endPoint x: 206, endPoint y: 99, distance: 188.8
click at [206, 99] on div "Home Inbounds 15 Shipping Plans Problems 15 Inventory Products Branded Packagin…" at bounding box center [563, 287] width 1126 height 574
paste input "43138"
type input "PW120543138"
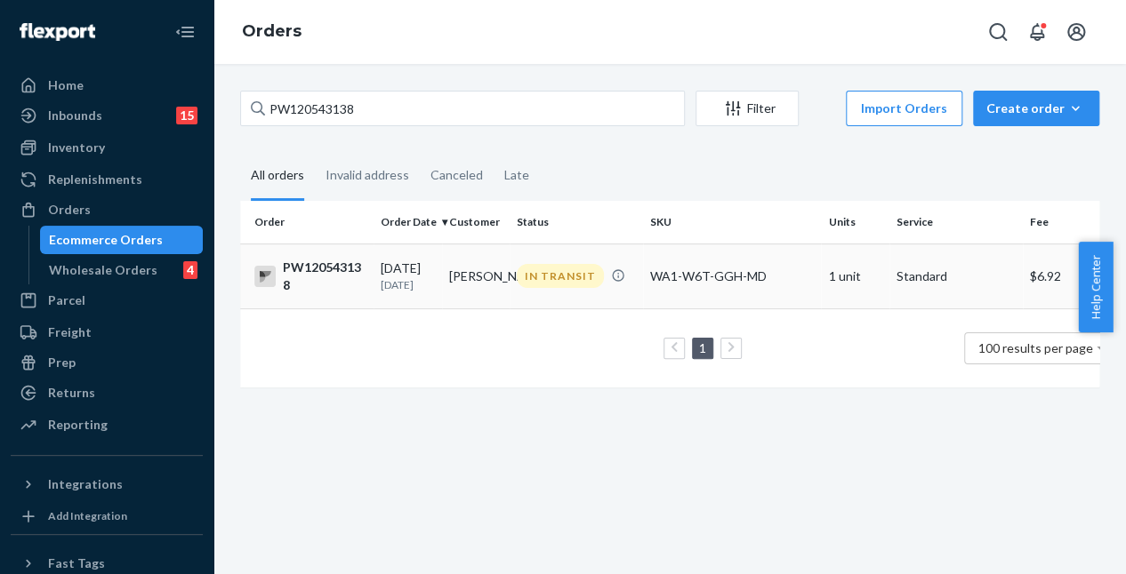
click at [478, 287] on td "Tiana Steppe" at bounding box center [476, 276] width 68 height 65
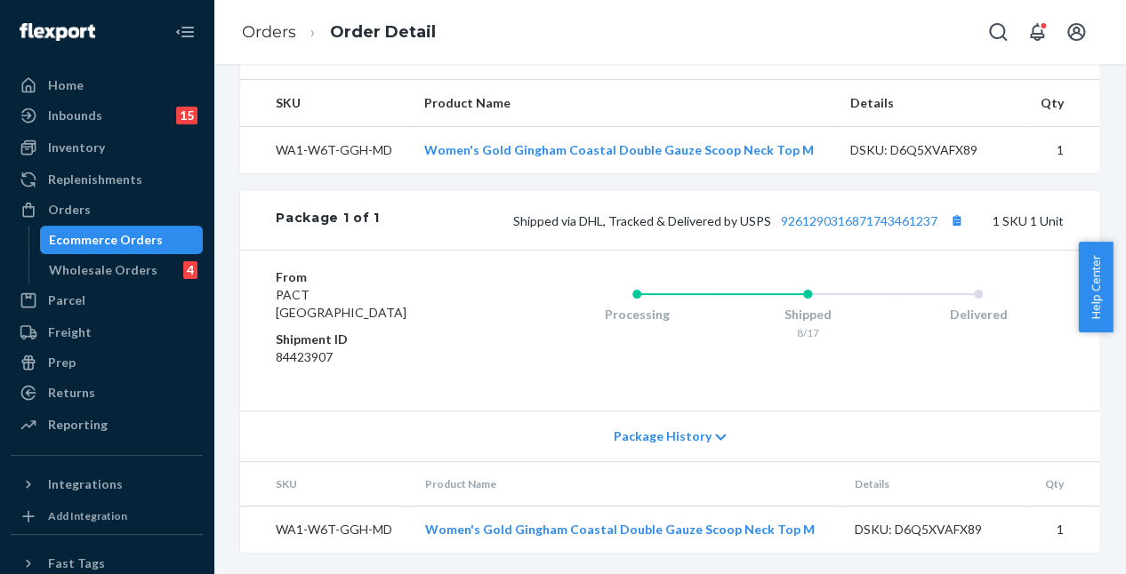
scroll to position [602, 0]
click at [797, 222] on link "9261290316871743461237" at bounding box center [859, 220] width 157 height 15
click at [829, 232] on div "Shipped via DHL, Tracked & Delivered by USPS 9261290316871743461237 1 SKU 1 Unit" at bounding box center [722, 220] width 684 height 23
click at [819, 205] on div "Package 1 of 1 Shipped via DHL, Tracked & Delivered by USPS 9261290316871743461…" at bounding box center [669, 220] width 859 height 59
click at [819, 214] on link "9261290316871743461237" at bounding box center [859, 220] width 157 height 15
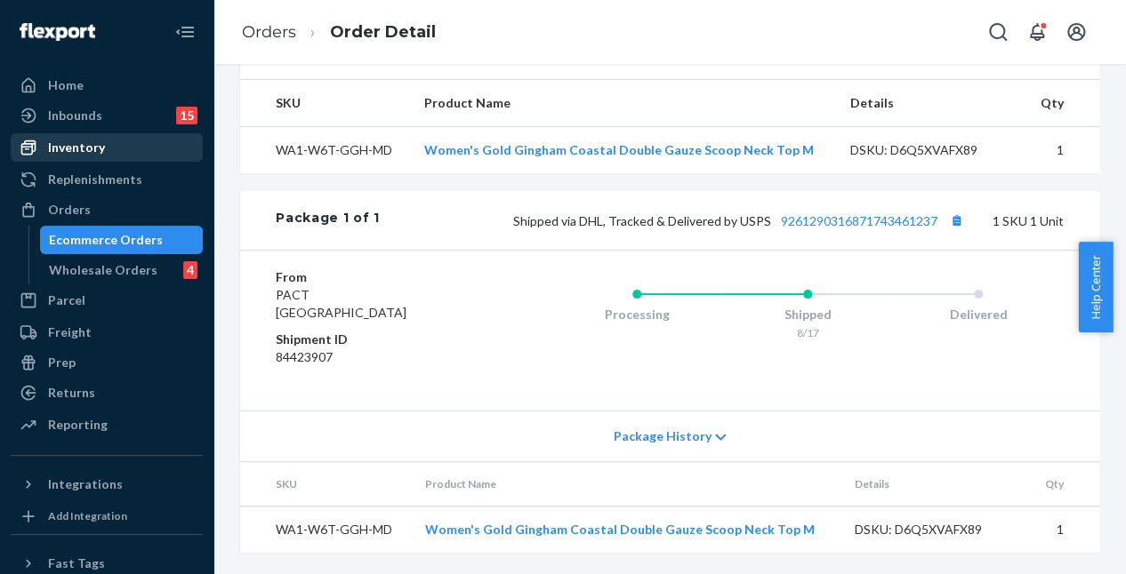
drag, startPoint x: 54, startPoint y: 202, endPoint x: 171, endPoint y: 150, distance: 127.4
click at [54, 202] on div "Orders" at bounding box center [69, 210] width 43 height 18
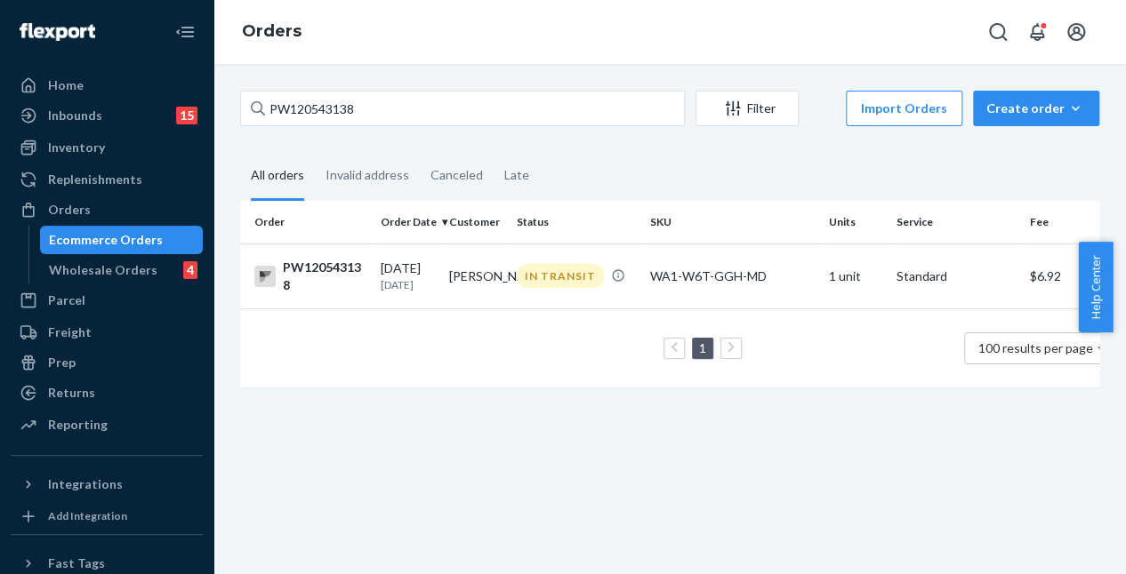
drag, startPoint x: 392, startPoint y: 128, endPoint x: 357, endPoint y: 120, distance: 36.5
click at [357, 120] on div "PW120543138 Filter Import Orders Create order Ecommerce order Removal order" at bounding box center [669, 111] width 859 height 40
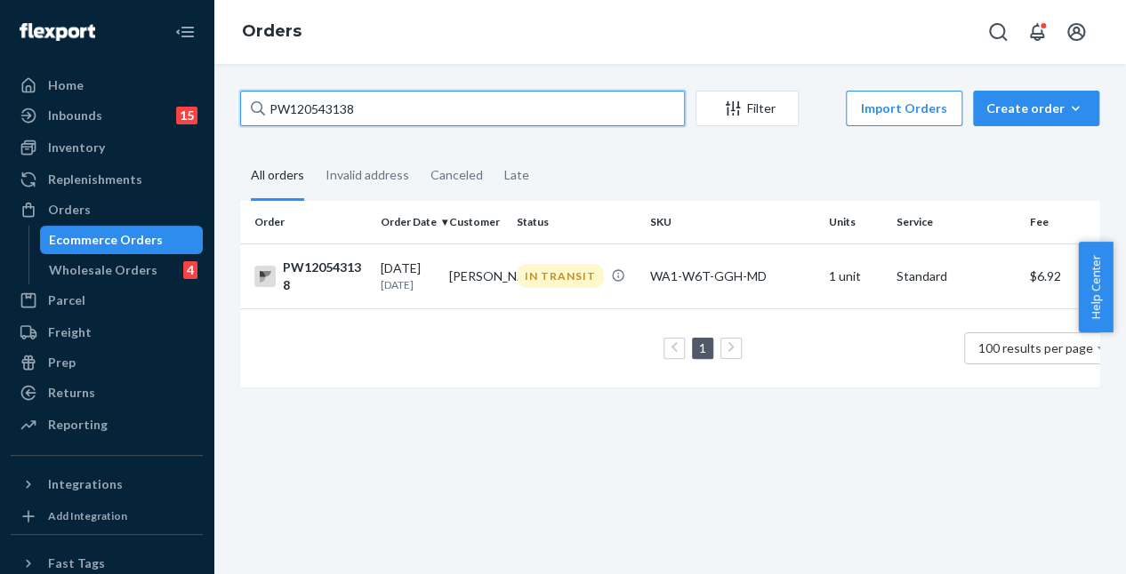
drag, startPoint x: 373, startPoint y: 116, endPoint x: 206, endPoint y: 100, distance: 168.0
click at [206, 100] on div "Home Inbounds 15 Shipping Plans Problems 15 Inventory Products Branded Packagin…" at bounding box center [563, 287] width 1126 height 574
paste input "17031"
type input "PW120517031"
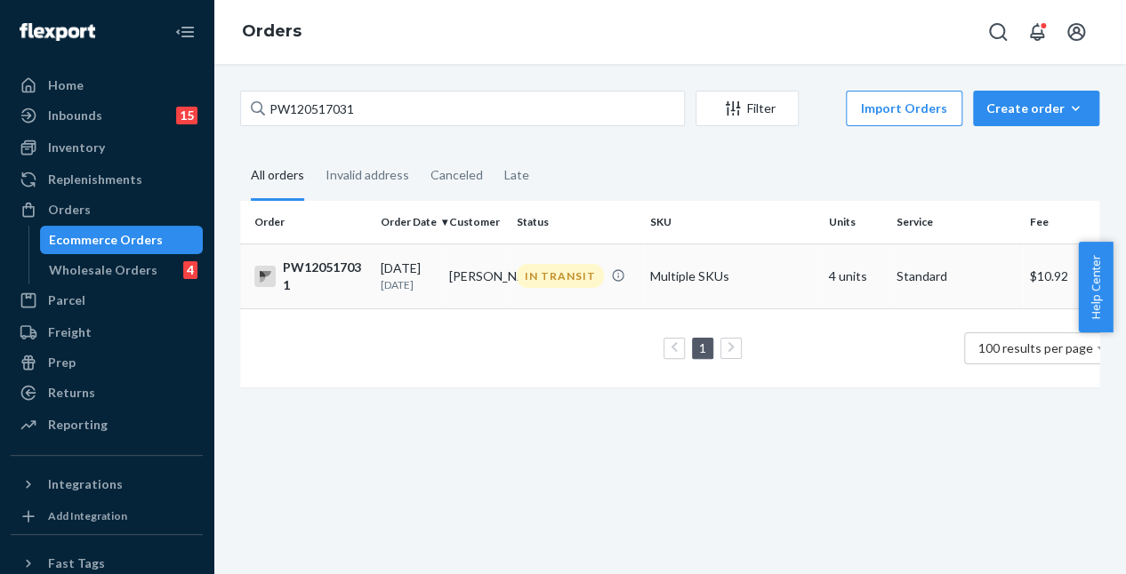
click at [585, 287] on div "IN TRANSIT" at bounding box center [560, 276] width 87 height 24
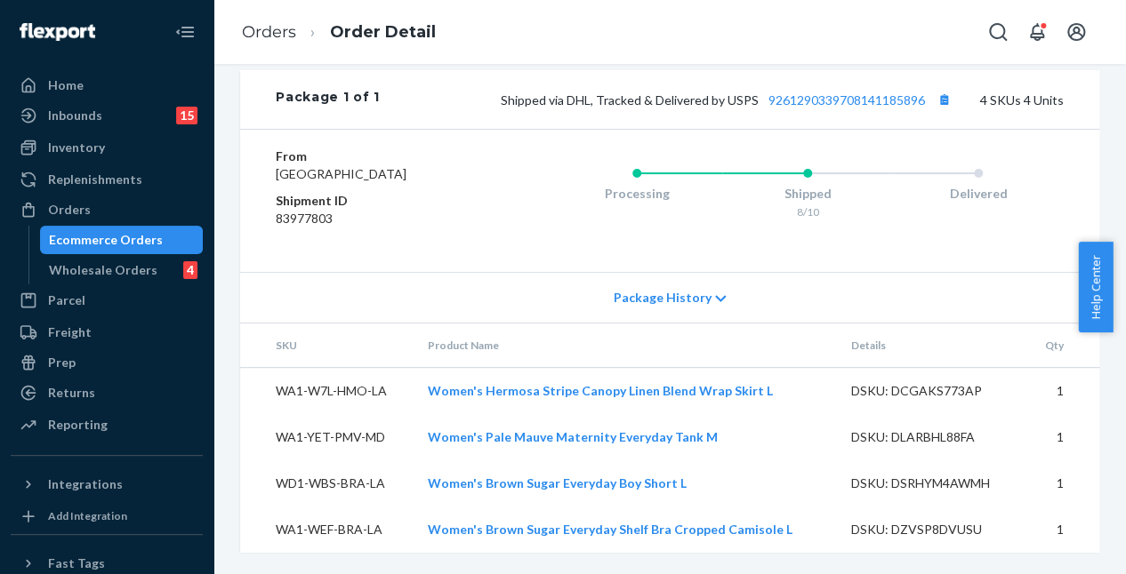
scroll to position [879, 0]
click at [847, 92] on link "9261290339708141185896" at bounding box center [846, 99] width 157 height 15
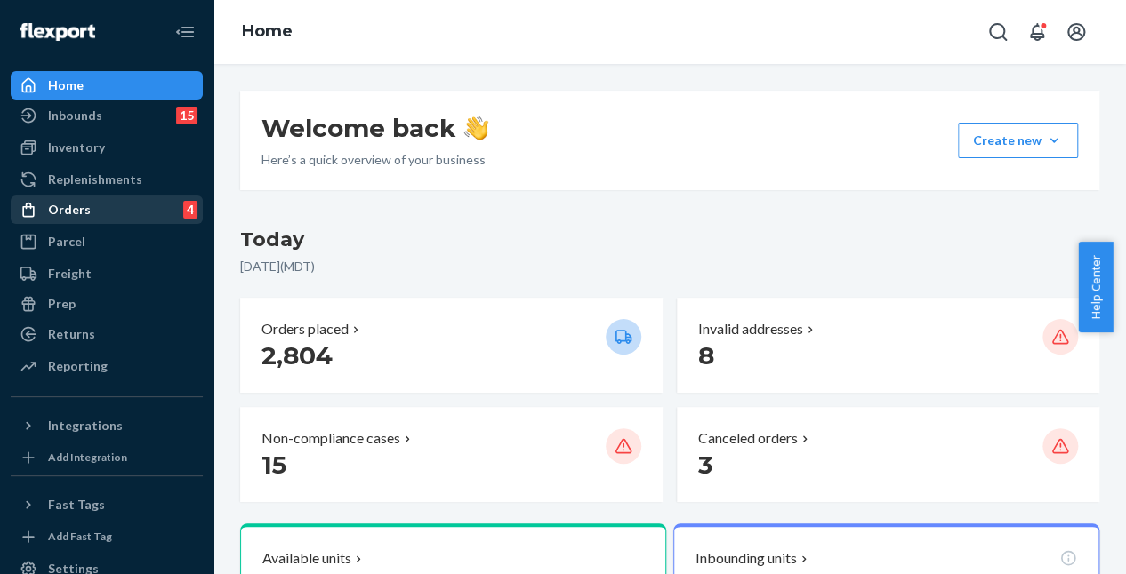
click at [119, 223] on link "Orders 4" at bounding box center [107, 210] width 192 height 28
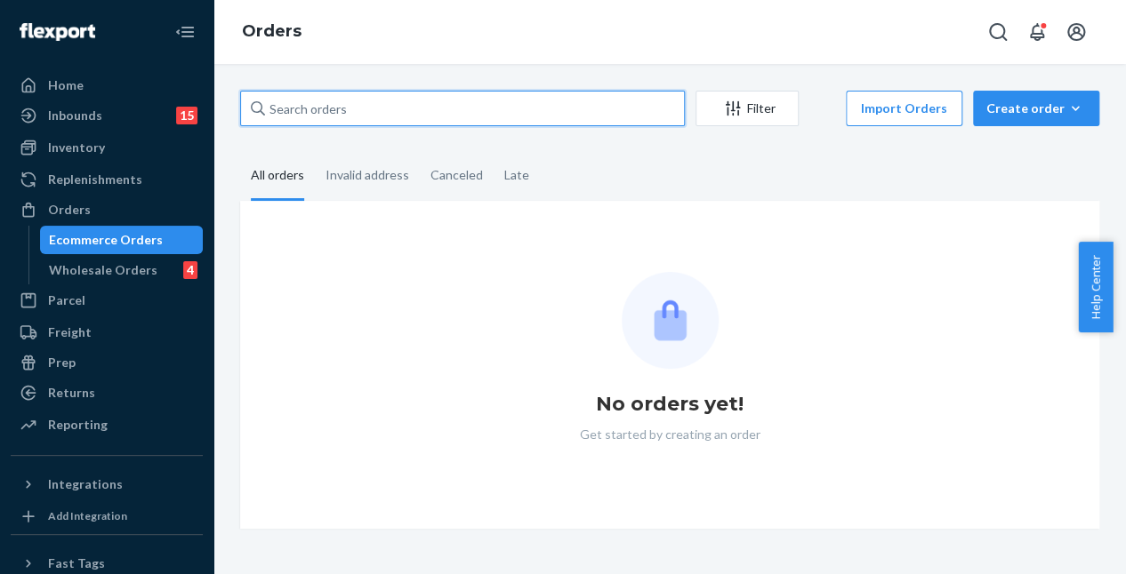
click at [402, 108] on input "text" at bounding box center [462, 109] width 445 height 36
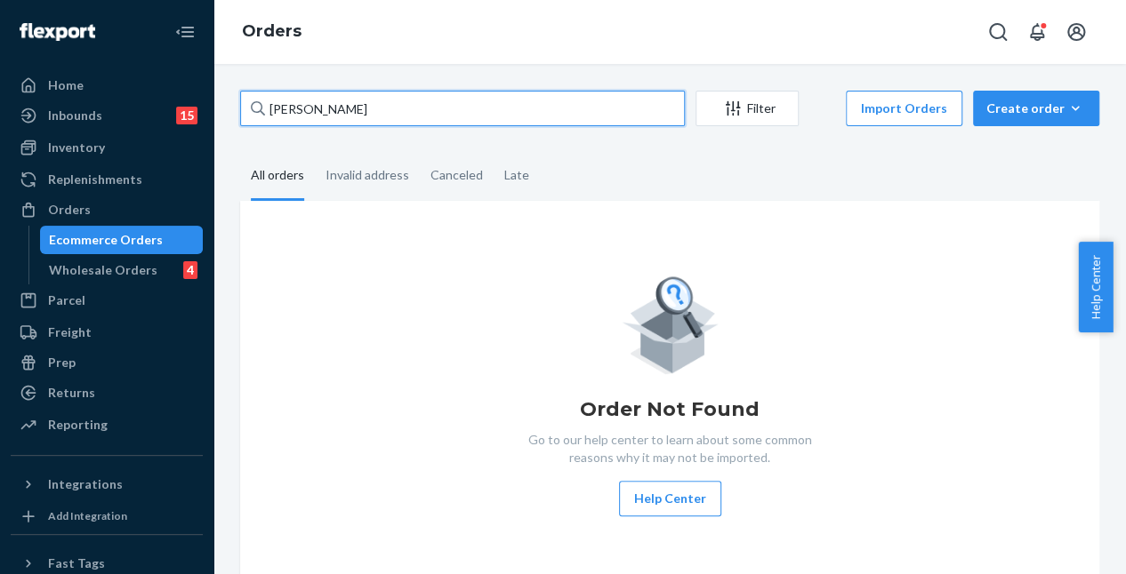
type input "[PERSON_NAME]"
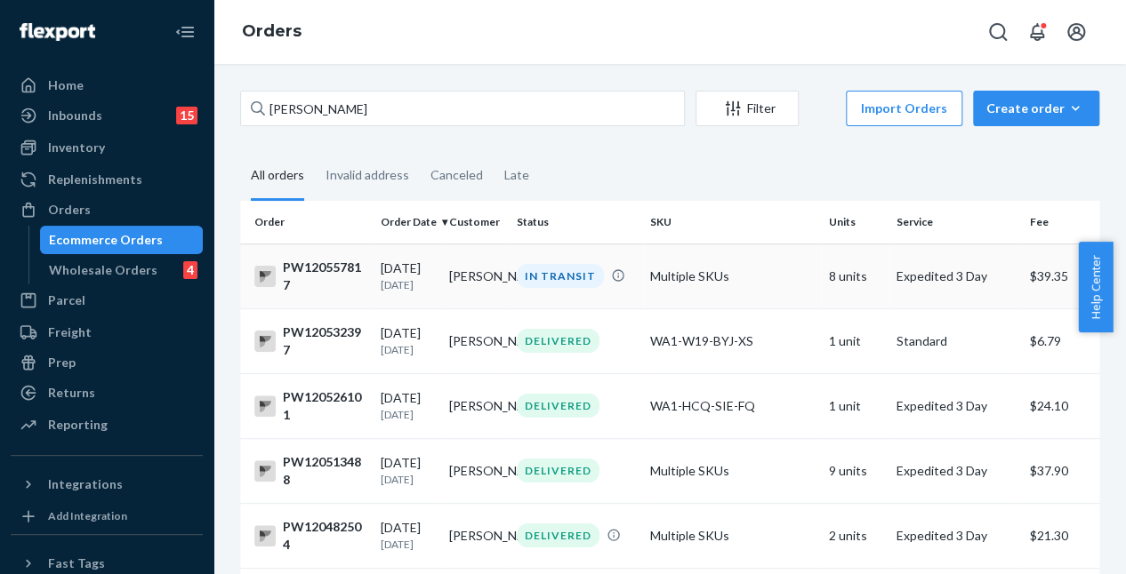
click at [537, 279] on div "IN TRANSIT" at bounding box center [560, 276] width 87 height 24
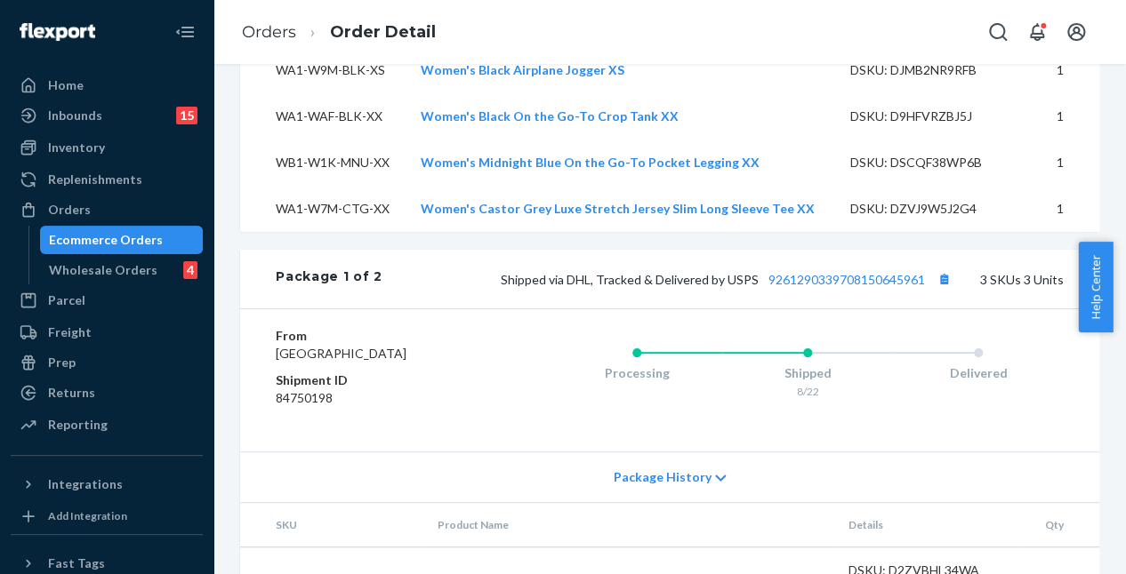
scroll to position [889, 0]
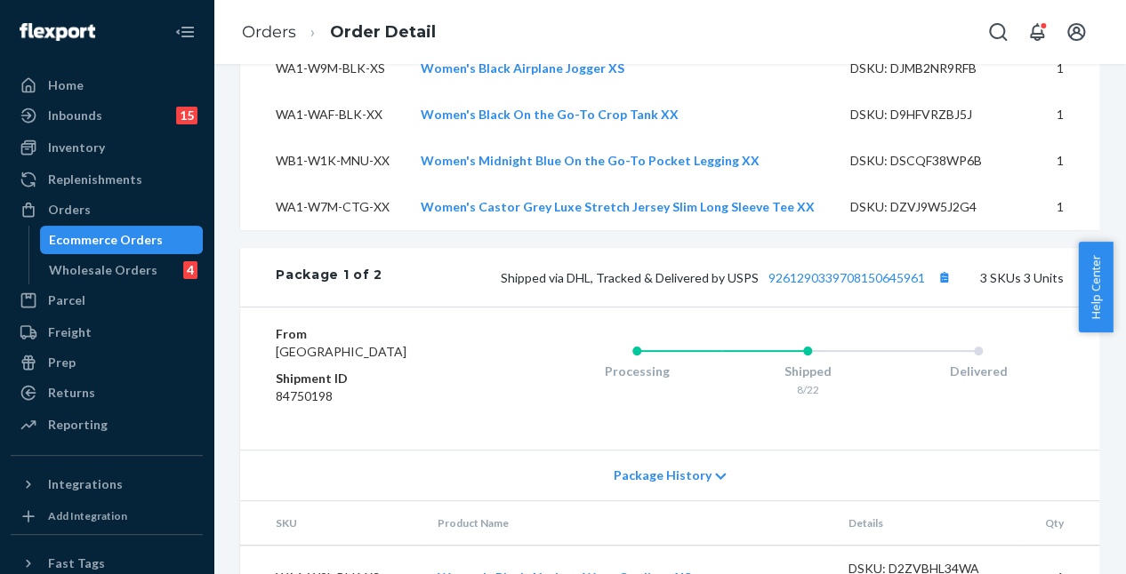
click at [852, 289] on div "Shipped via DHL, Tracked & Delivered by USPS 9261290339708150645961 3 SKUs 3 Un…" at bounding box center [722, 277] width 681 height 23
click at [843, 285] on link "9261290339708150645961" at bounding box center [846, 277] width 157 height 15
click at [60, 196] on link "Orders" at bounding box center [107, 210] width 192 height 28
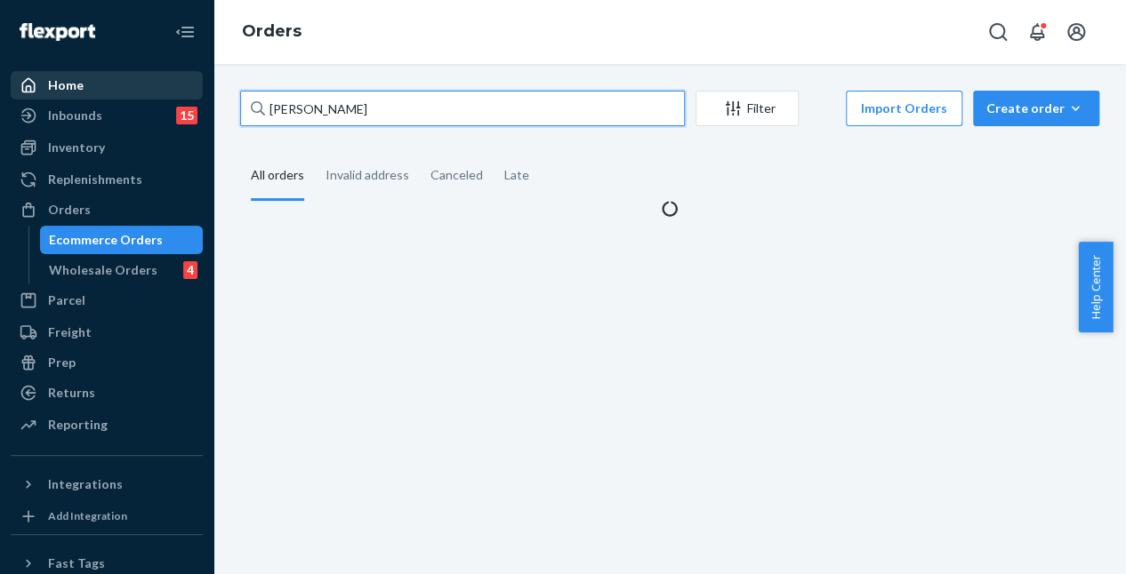
drag, startPoint x: 388, startPoint y: 100, endPoint x: 189, endPoint y: 99, distance: 199.2
click at [189, 99] on div "Home Inbounds 15 Shipping Plans Problems 15 Inventory Products Branded Packagin…" at bounding box center [563, 287] width 1126 height 574
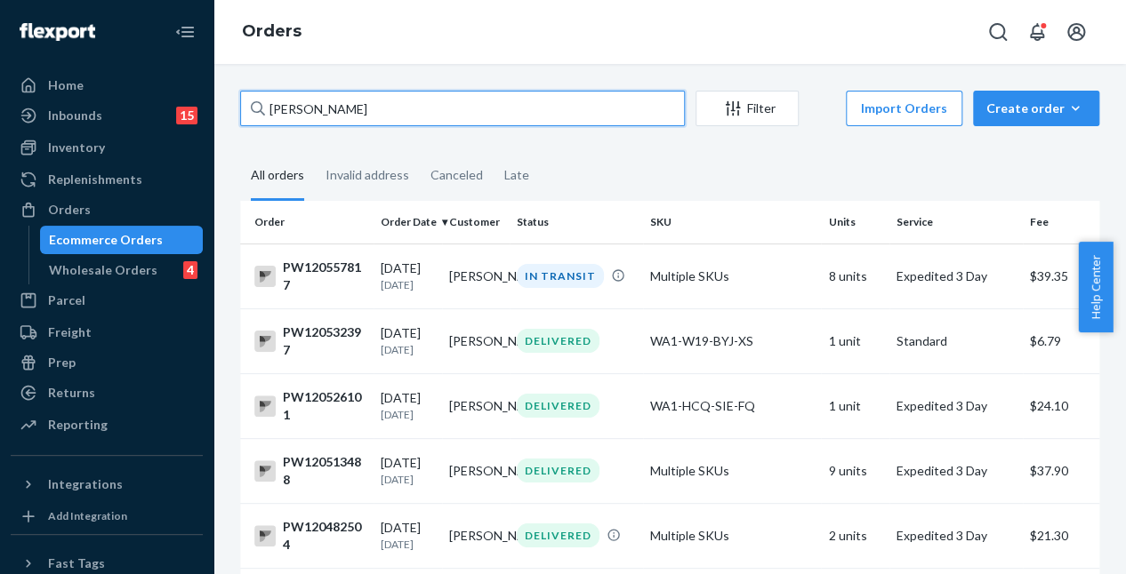
paste input "PW120565636"
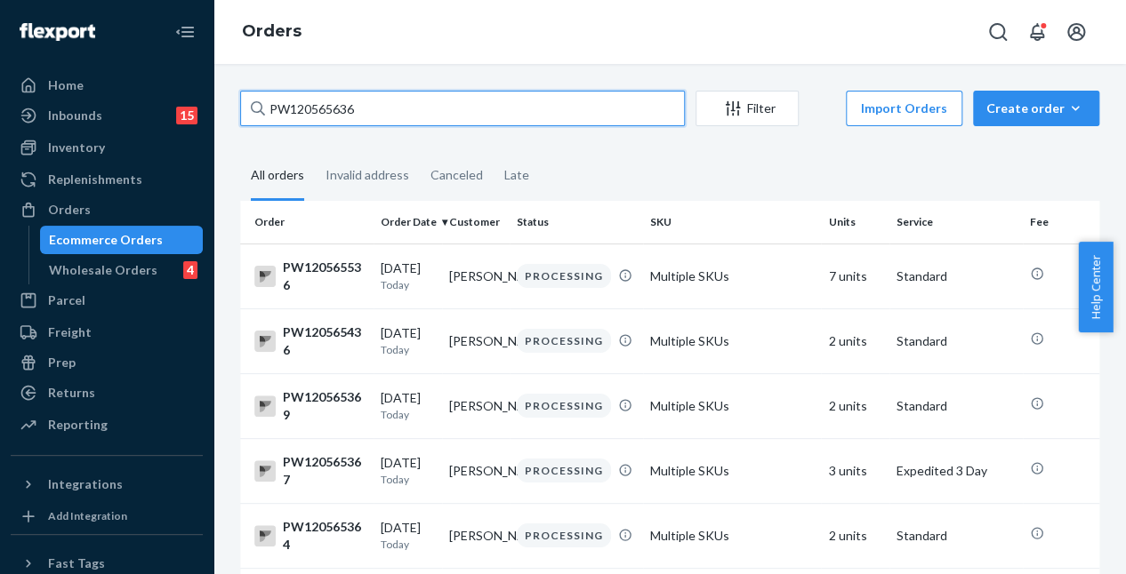
click at [404, 94] on input "PW120565636" at bounding box center [462, 109] width 445 height 36
drag, startPoint x: 398, startPoint y: 109, endPoint x: 153, endPoint y: 116, distance: 245.5
click at [153, 116] on div "Home Inbounds 15 Shipping Plans Problems 15 Inventory Products Branded Packagin…" at bounding box center [563, 287] width 1126 height 574
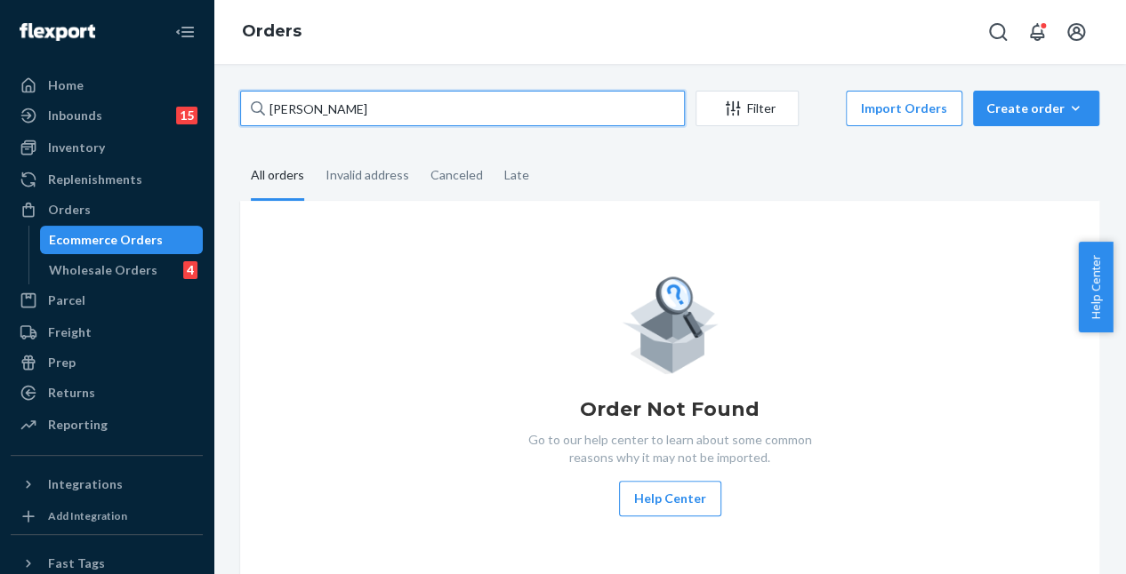
type input "[PERSON_NAME]"
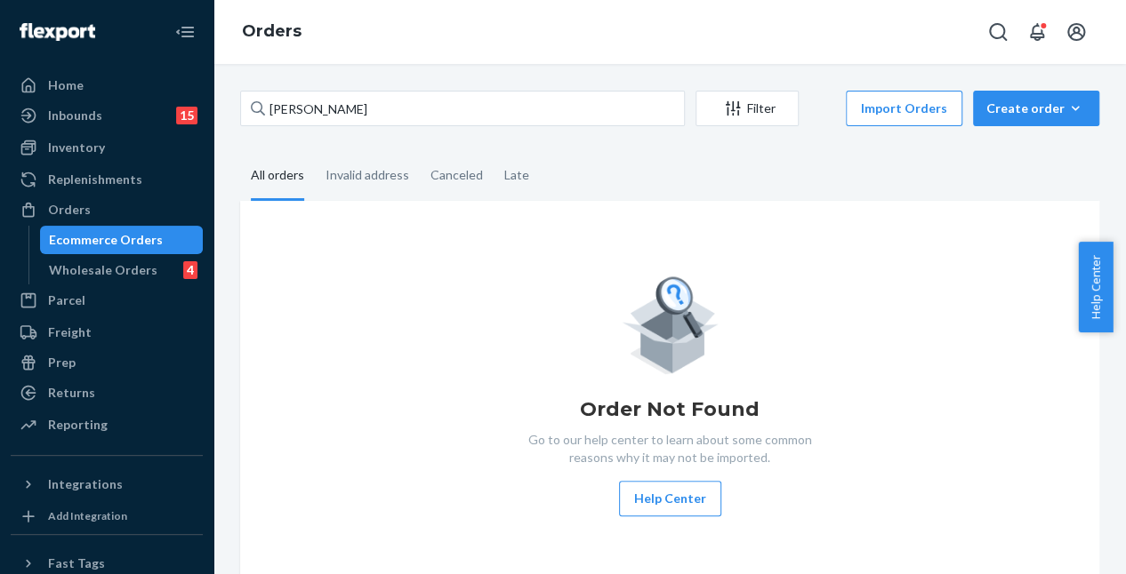
click at [366, 237] on div "Order Not Found Go to our help center to learn about some common reasons why it…" at bounding box center [669, 394] width 859 height 387
